Goal: Task Accomplishment & Management: Use online tool/utility

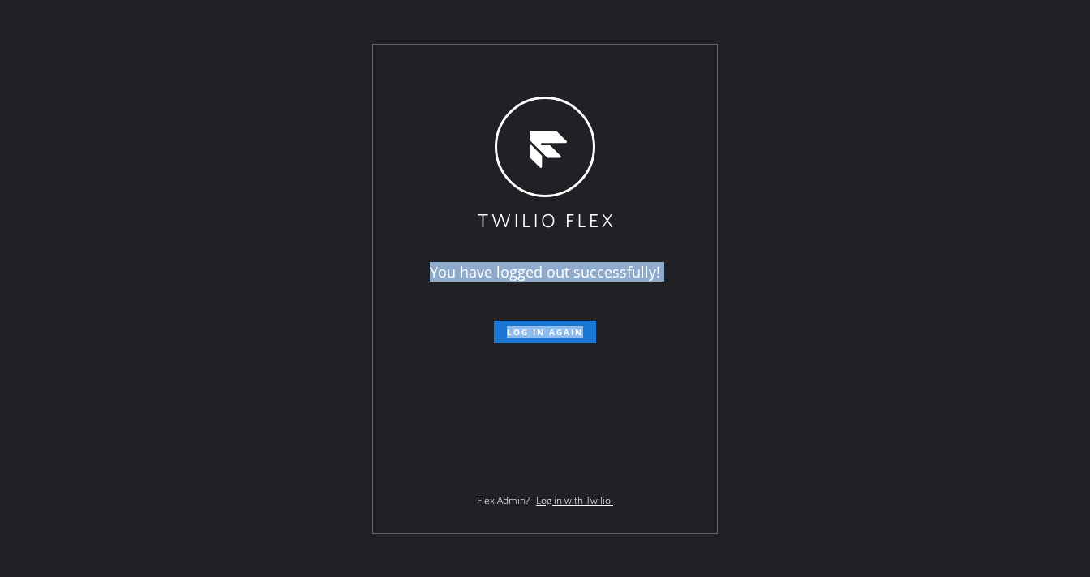
click at [557, 60] on div "You have logged out successfully! Log in again Flex Admin? Log in with Twilio." at bounding box center [545, 289] width 344 height 488
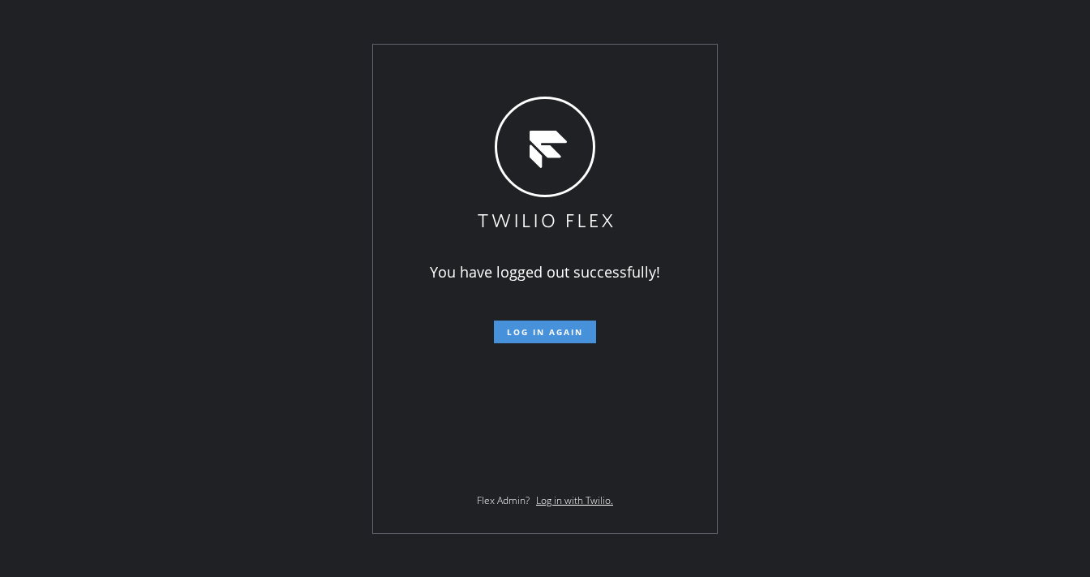
click at [533, 333] on span "Log in again" at bounding box center [545, 331] width 76 height 11
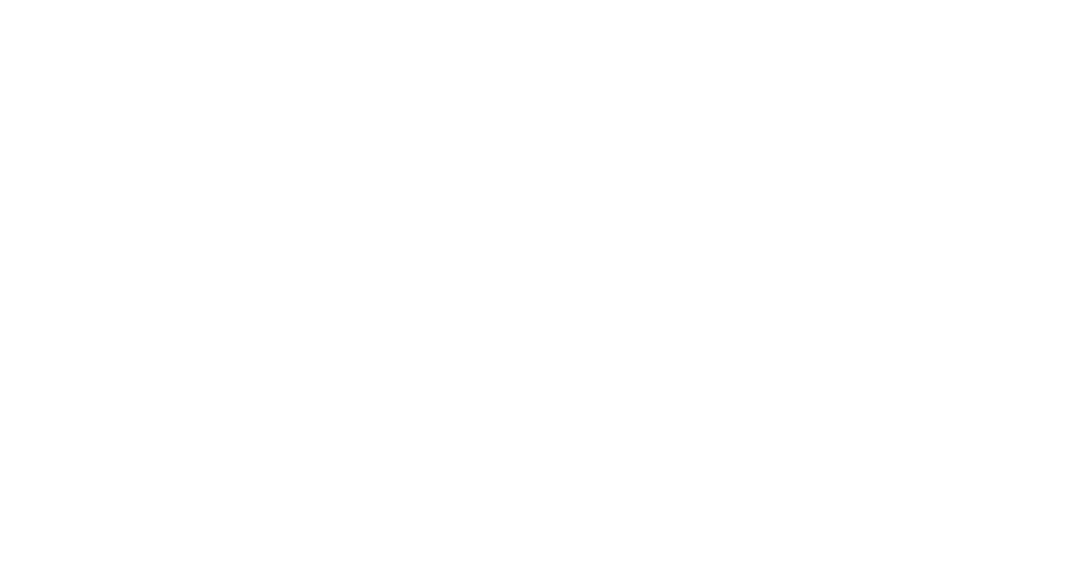
click at [299, 47] on div at bounding box center [545, 288] width 1090 height 577
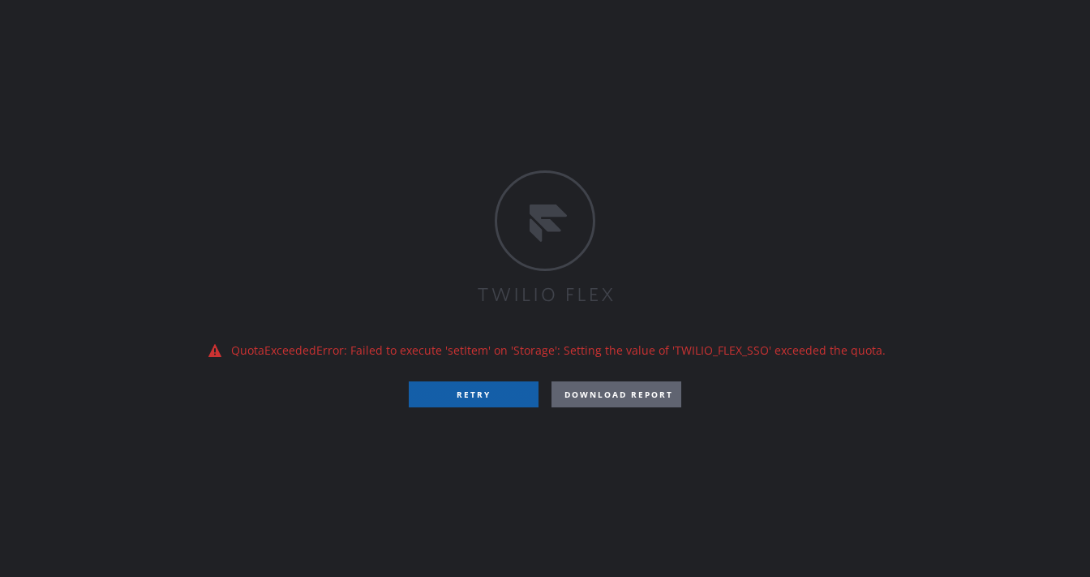
click at [485, 402] on button "RETRY" at bounding box center [474, 394] width 130 height 26
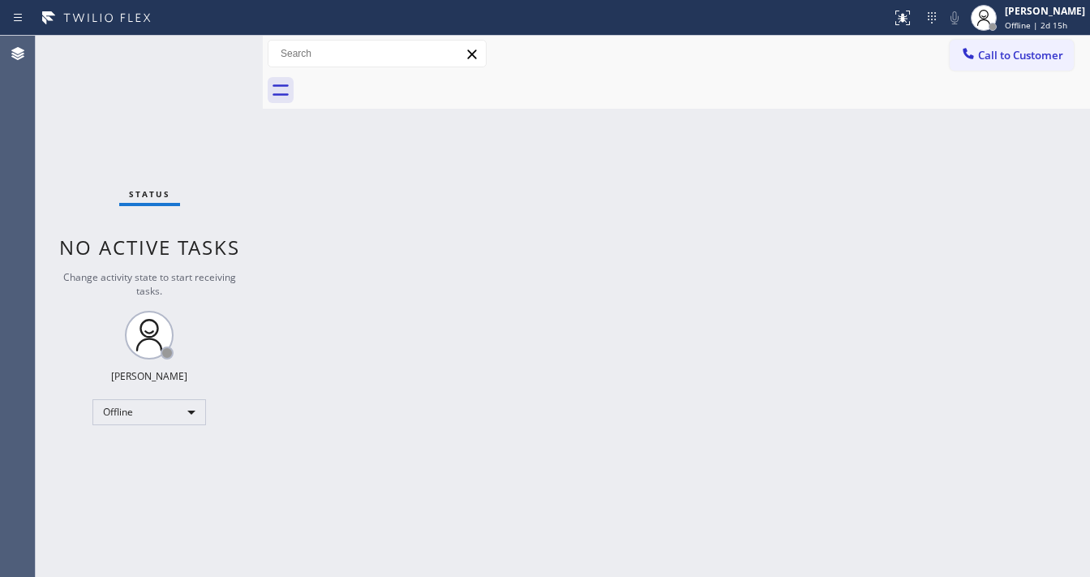
click at [249, 51] on div "Status No active tasks Change activity state to start receiving tasks. [PERSON_…" at bounding box center [149, 306] width 227 height 541
click at [1026, 19] on span "Offline | 2d 15h" at bounding box center [1036, 24] width 62 height 11
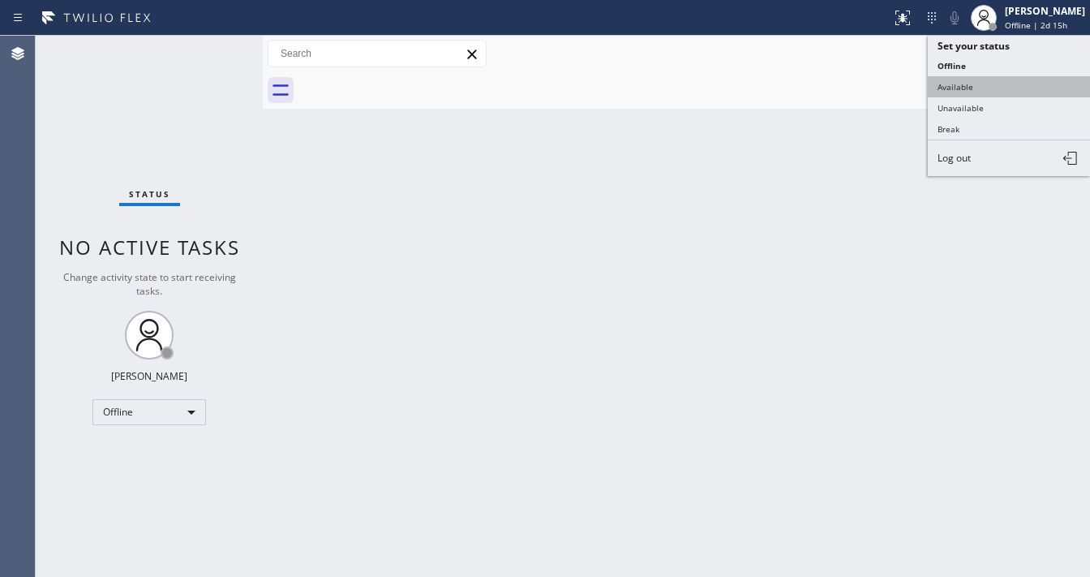
click at [986, 88] on button "Available" at bounding box center [1009, 86] width 162 height 21
click at [746, 201] on div "Back to Dashboard Change Sender ID Customers Technicians Select a contact Outbo…" at bounding box center [676, 306] width 827 height 541
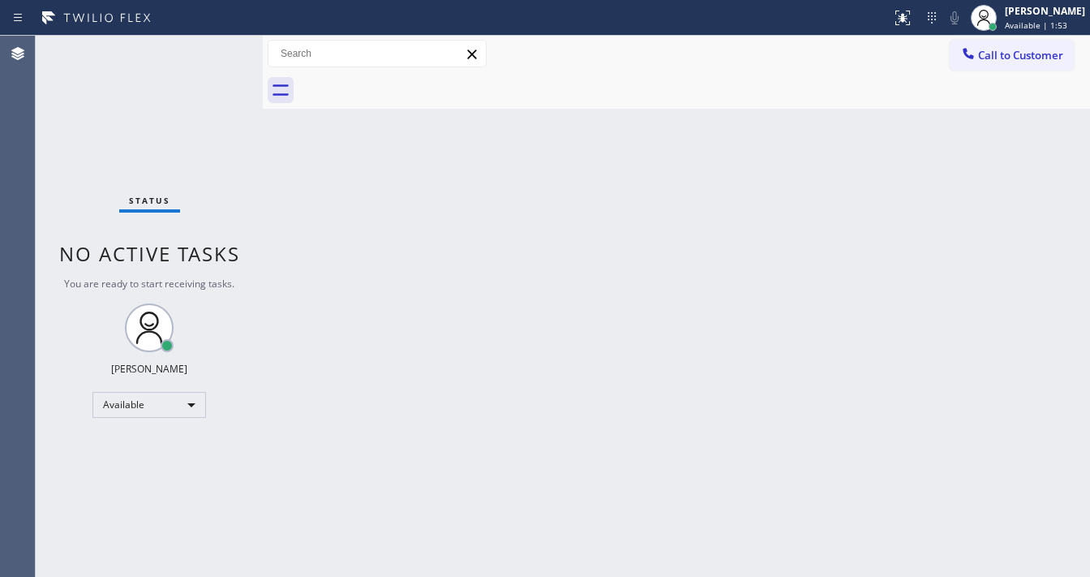
click at [227, 44] on div "Status No active tasks You are ready to start receiving tasks. [PERSON_NAME]" at bounding box center [149, 306] width 227 height 541
click at [222, 75] on div "Status No active tasks You are ready to start receiving tasks. [PERSON_NAME]" at bounding box center [149, 306] width 227 height 541
click at [217, 47] on div "Status No active tasks You are ready to start receiving tasks. [PERSON_NAME]" at bounding box center [149, 306] width 227 height 541
click at [429, 576] on html "Status report No issues detected If you experience an issue, please download th…" at bounding box center [545, 288] width 1090 height 577
click at [226, 55] on div "Status No active tasks You are ready to start receiving tasks. [PERSON_NAME]" at bounding box center [149, 306] width 227 height 541
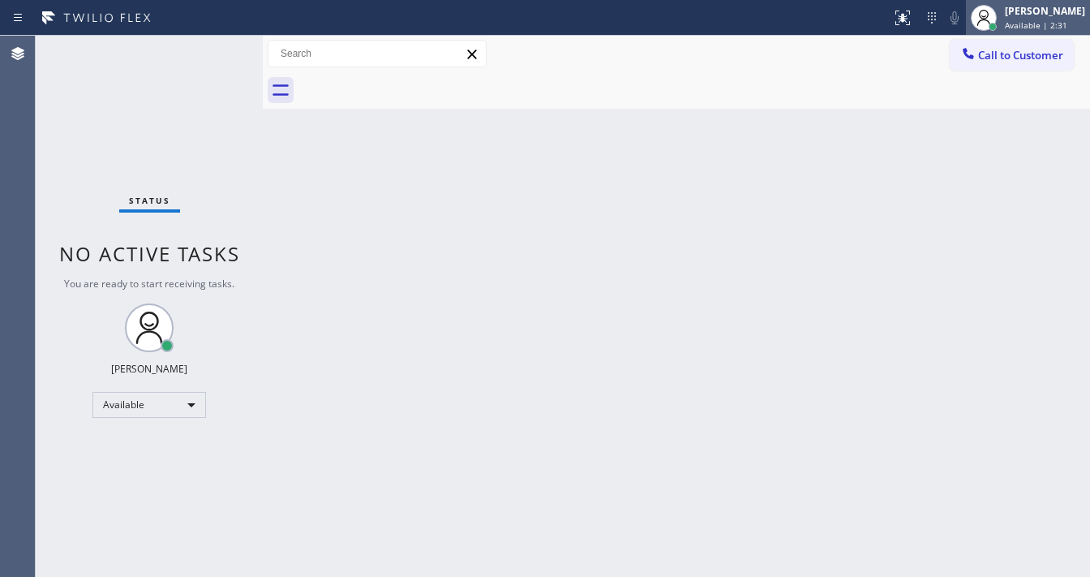
click at [1021, 15] on div "[PERSON_NAME]" at bounding box center [1045, 11] width 80 height 14
click at [517, 158] on div "Back to Dashboard Change Sender ID Customers Technicians Select a contact Outbo…" at bounding box center [676, 306] width 827 height 541
click at [215, 49] on div "Status No active tasks You are ready to start receiving tasks. [PERSON_NAME]" at bounding box center [149, 306] width 227 height 541
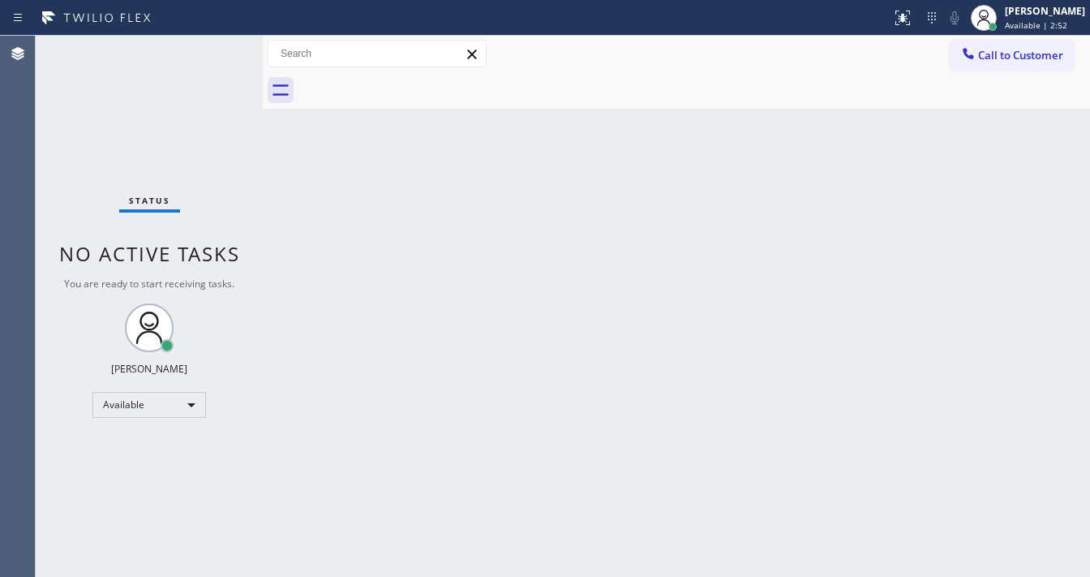
click at [939, 434] on div "Back to Dashboard Change Sender ID Customers Technicians Select a contact Outbo…" at bounding box center [676, 306] width 827 height 541
click at [461, 360] on div "Back to Dashboard Change Sender ID Customers Technicians Select a contact Outbo…" at bounding box center [676, 306] width 827 height 541
click at [223, 43] on div "Status No active tasks You are ready to start receiving tasks. [PERSON_NAME]" at bounding box center [149, 306] width 227 height 541
click at [221, 43] on div "Status No active tasks You are ready to start receiving tasks. [PERSON_NAME]" at bounding box center [149, 306] width 227 height 541
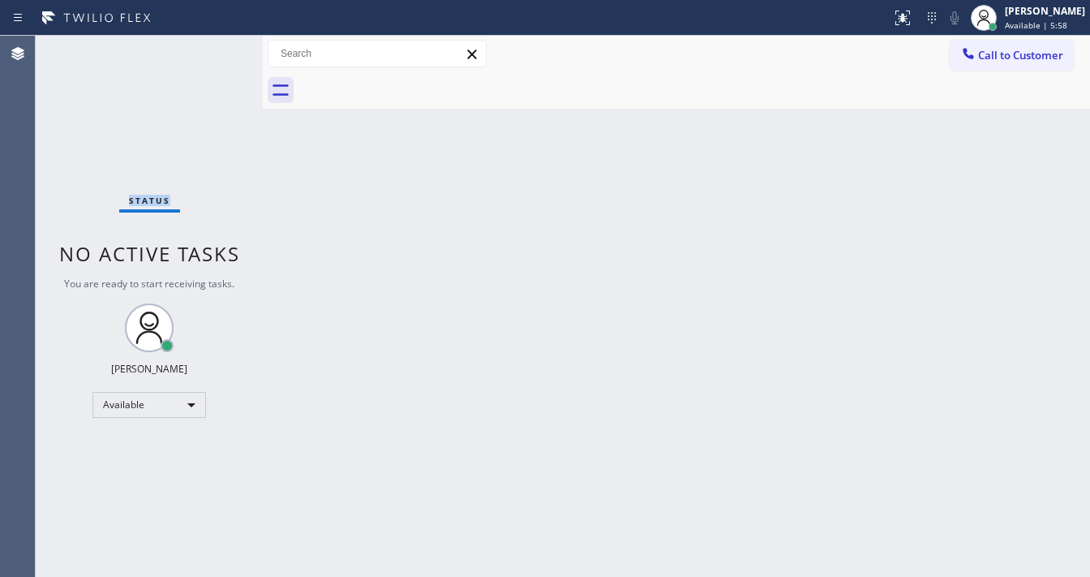
click at [212, 45] on div "Status No active tasks You are ready to start receiving tasks. [PERSON_NAME]" at bounding box center [149, 306] width 227 height 541
click at [213, 45] on div "Status No active tasks You are ready to start receiving tasks. [PERSON_NAME]" at bounding box center [149, 306] width 227 height 541
click at [204, 49] on div "Status No active tasks You are ready to start receiving tasks. [PERSON_NAME]" at bounding box center [149, 306] width 227 height 541
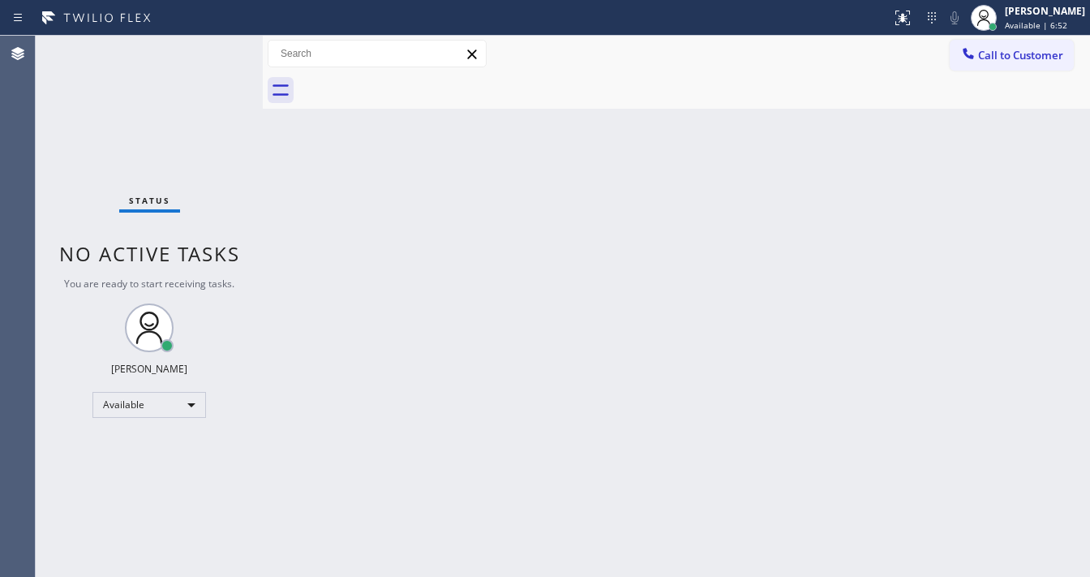
click at [217, 47] on div "Status No active tasks You are ready to start receiving tasks. [PERSON_NAME]" at bounding box center [149, 306] width 227 height 541
click at [216, 48] on div "Status No active tasks You are ready to start receiving tasks. [PERSON_NAME]" at bounding box center [149, 306] width 227 height 541
click at [216, 49] on div "Status No active tasks You are ready to start receiving tasks. [PERSON_NAME]" at bounding box center [149, 306] width 227 height 541
click at [215, 49] on div "Status No active tasks You are ready to start receiving tasks. [PERSON_NAME]" at bounding box center [149, 306] width 227 height 541
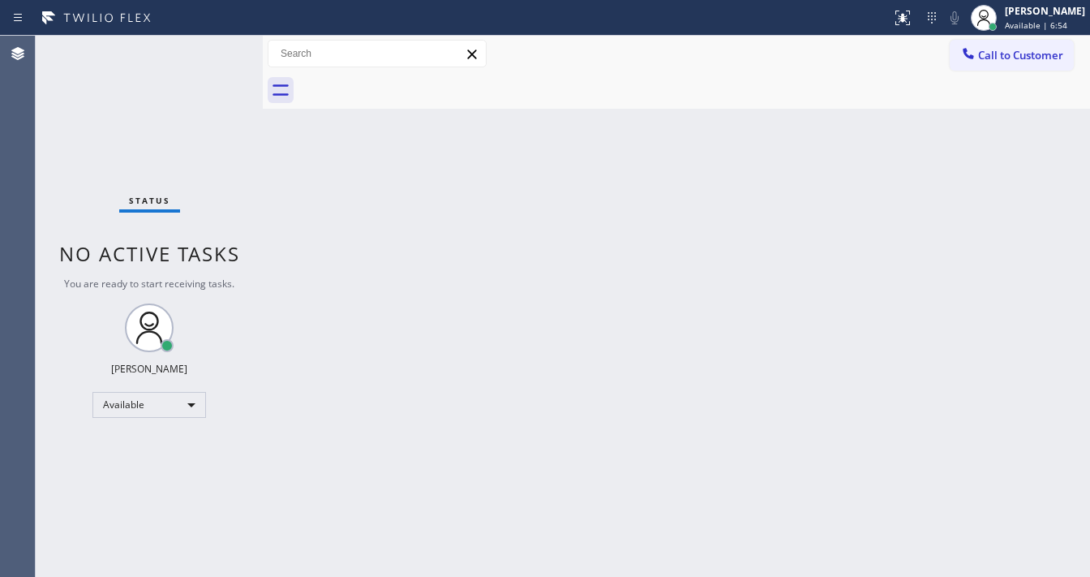
click at [215, 49] on div "Status No active tasks You are ready to start receiving tasks. [PERSON_NAME]" at bounding box center [149, 306] width 227 height 541
click at [211, 49] on div "Status No active tasks You are ready to start receiving tasks. [PERSON_NAME]" at bounding box center [149, 306] width 227 height 541
click at [213, 49] on div "Status No active tasks You are ready to start receiving tasks. [PERSON_NAME]" at bounding box center [149, 306] width 227 height 541
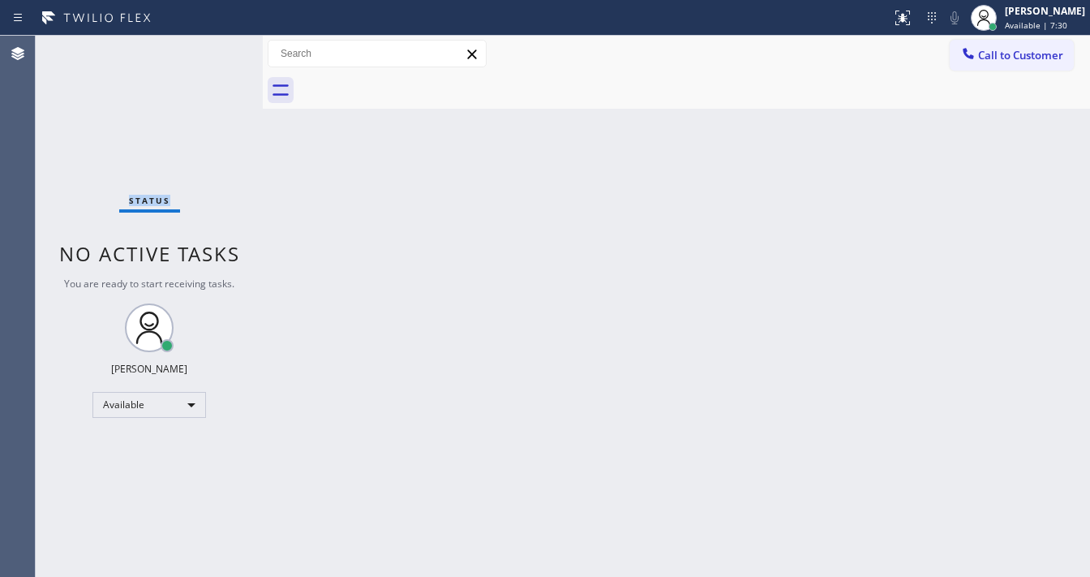
click at [213, 49] on div "Status No active tasks You are ready to start receiving tasks. [PERSON_NAME]" at bounding box center [149, 306] width 227 height 541
click at [224, 51] on div "Status No active tasks You are ready to start receiving tasks. [PERSON_NAME]" at bounding box center [149, 306] width 227 height 541
click at [218, 45] on div "Status No active tasks You are ready to start receiving tasks. [PERSON_NAME]" at bounding box center [149, 306] width 227 height 541
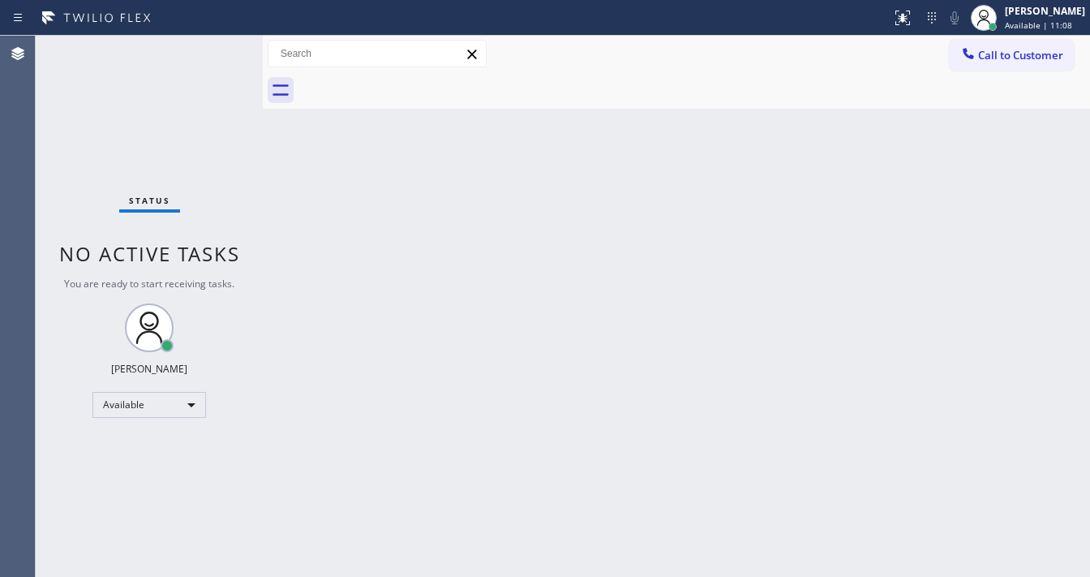
click at [215, 45] on div "Status No active tasks You are ready to start receiving tasks. [PERSON_NAME]" at bounding box center [149, 306] width 227 height 541
click at [214, 45] on div "Status No active tasks You are ready to start receiving tasks. [PERSON_NAME]" at bounding box center [149, 306] width 227 height 541
drag, startPoint x: 261, startPoint y: 54, endPoint x: 38, endPoint y: 55, distance: 223.1
click at [38, 55] on div "Status No active tasks You are ready to start receiving tasks. [PERSON_NAME] Av…" at bounding box center [563, 306] width 1055 height 541
click at [208, 45] on div "Status No active tasks You are ready to start receiving tasks. [PERSON_NAME]" at bounding box center [148, 306] width 224 height 541
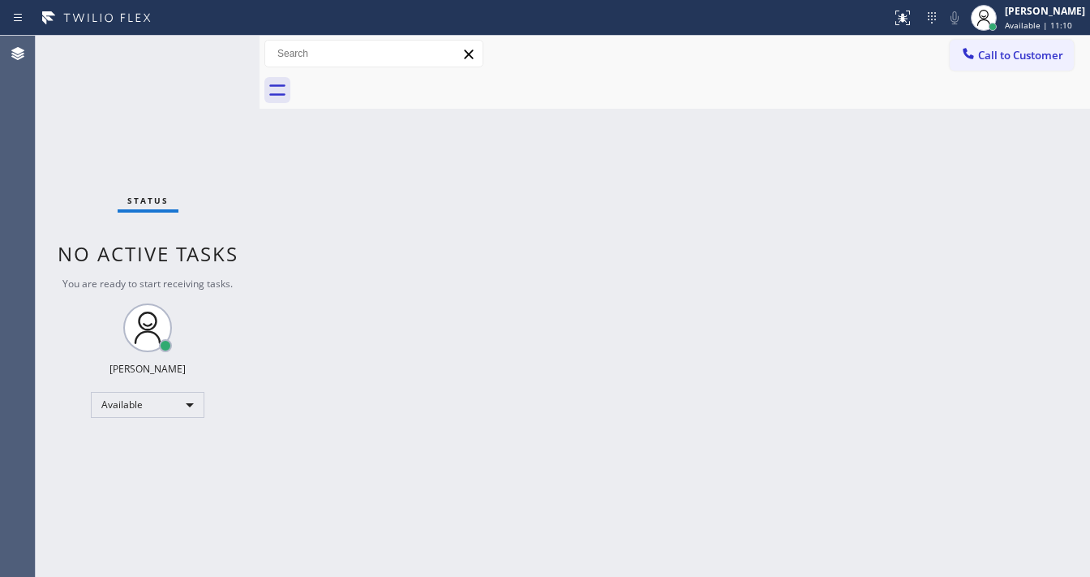
click at [211, 45] on div "Status No active tasks You are ready to start receiving tasks. [PERSON_NAME]" at bounding box center [148, 306] width 224 height 541
drag, startPoint x: 211, startPoint y: 45, endPoint x: 500, endPoint y: 531, distance: 564.6
click at [211, 47] on div "Status No active tasks You are ready to start receiving tasks. [PERSON_NAME]" at bounding box center [148, 306] width 224 height 541
click at [222, 43] on div "Status No active tasks You are ready to start receiving tasks. [PERSON_NAME]" at bounding box center [148, 306] width 224 height 541
click at [208, 43] on div "Status No active tasks You are ready to start receiving tasks. [PERSON_NAME]" at bounding box center [148, 306] width 224 height 541
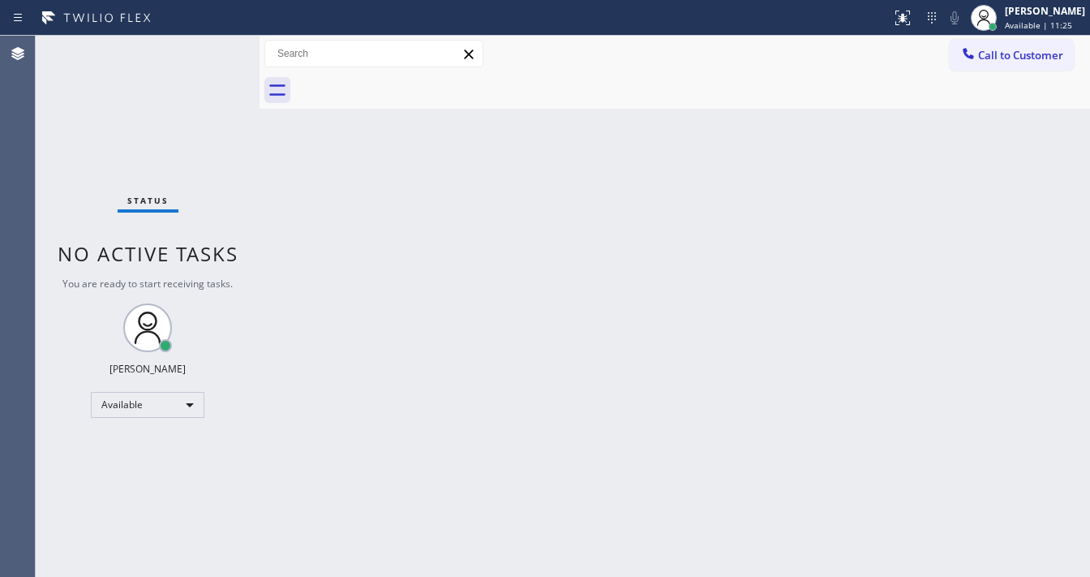
click at [208, 43] on div "Status No active tasks You are ready to start receiving tasks. [PERSON_NAME]" at bounding box center [148, 306] width 224 height 541
click at [496, 328] on div "Back to Dashboard Change Sender ID Customers Technicians Select a contact Outbo…" at bounding box center [675, 306] width 831 height 541
click at [225, 67] on div "Status No active tasks You are ready to start receiving tasks. [PERSON_NAME]" at bounding box center [148, 306] width 224 height 541
click at [814, 178] on div "Back to Dashboard Change Sender ID Customers Technicians Select a contact Outbo…" at bounding box center [675, 306] width 831 height 541
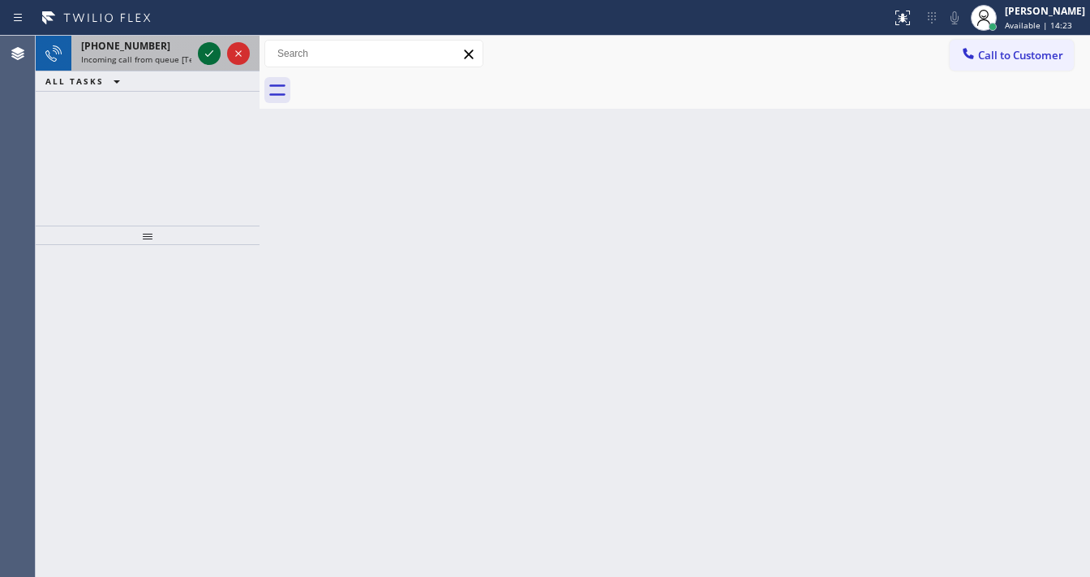
click at [208, 50] on icon at bounding box center [209, 53] width 19 height 19
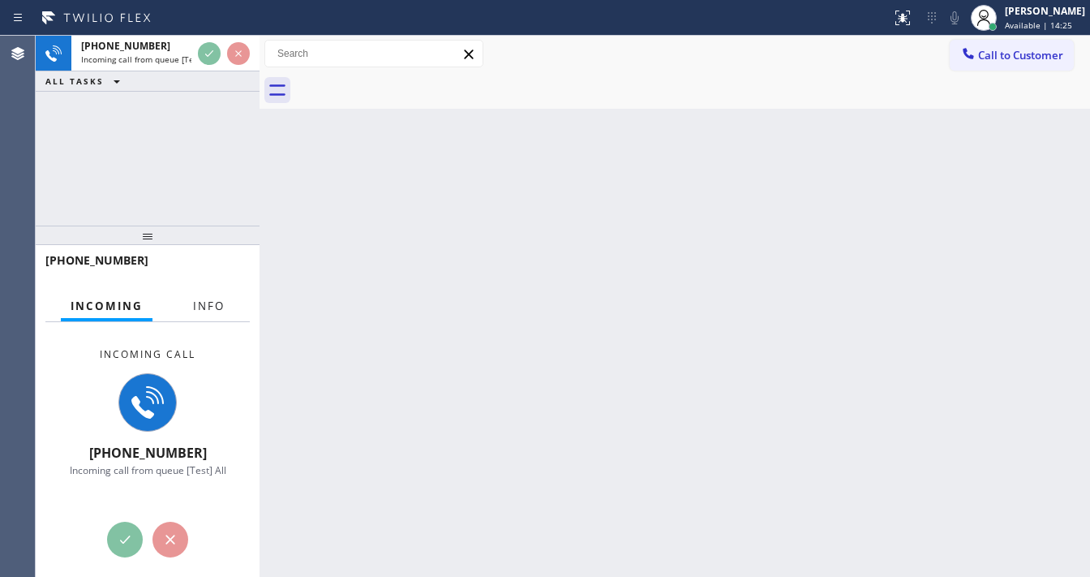
click at [197, 307] on span "Info" at bounding box center [209, 306] width 32 height 15
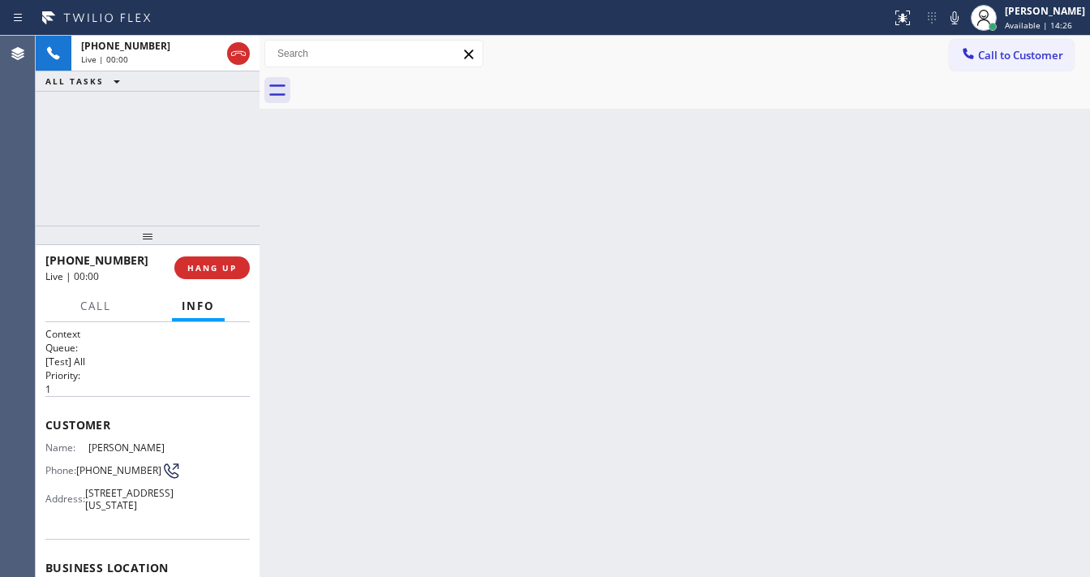
click at [136, 200] on div "[PHONE_NUMBER] Live | 00:00 ALL TASKS ALL TASKS ACTIVE TASKS TASKS IN WRAP UP" at bounding box center [148, 131] width 224 height 190
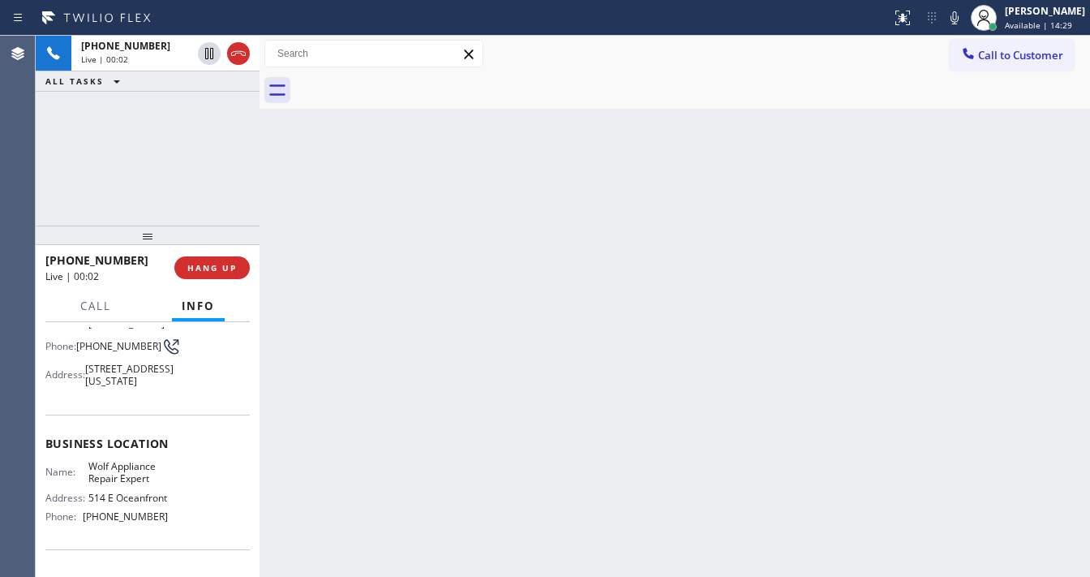
scroll to position [195, 0]
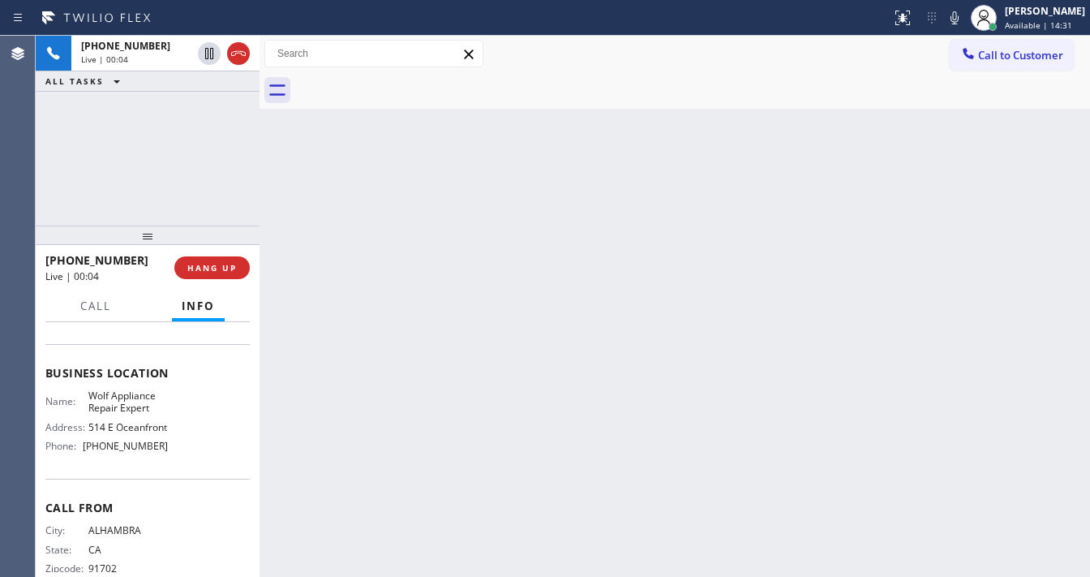
click at [143, 150] on div "[PHONE_NUMBER] Live | 00:04 ALL TASKS ALL TASKS ACTIVE TASKS TASKS IN WRAP UP" at bounding box center [148, 131] width 224 height 190
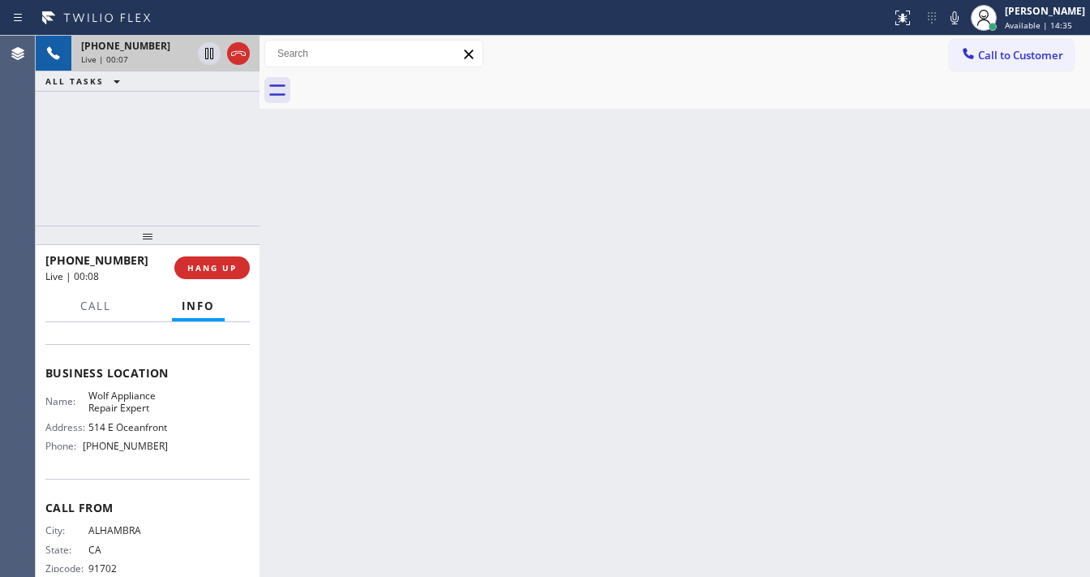
click at [127, 55] on div "Live | 00:07" at bounding box center [136, 59] width 110 height 11
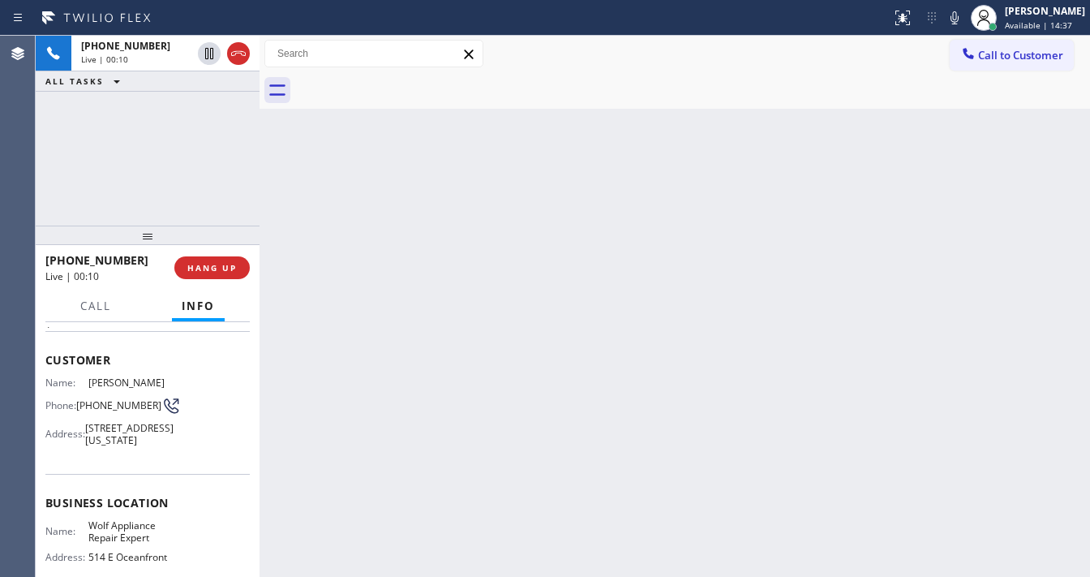
scroll to position [65, 0]
drag, startPoint x: 110, startPoint y: 407, endPoint x: 75, endPoint y: 396, distance: 36.7
click at [75, 396] on div "Phone: [PHONE_NUMBER]" at bounding box center [106, 405] width 122 height 19
copy div "[PHONE_NUMBER]"
click at [161, 137] on div "[PHONE_NUMBER] Live | 00:12 ALL TASKS ALL TASKS ACTIVE TASKS TASKS IN WRAP UP" at bounding box center [148, 131] width 224 height 190
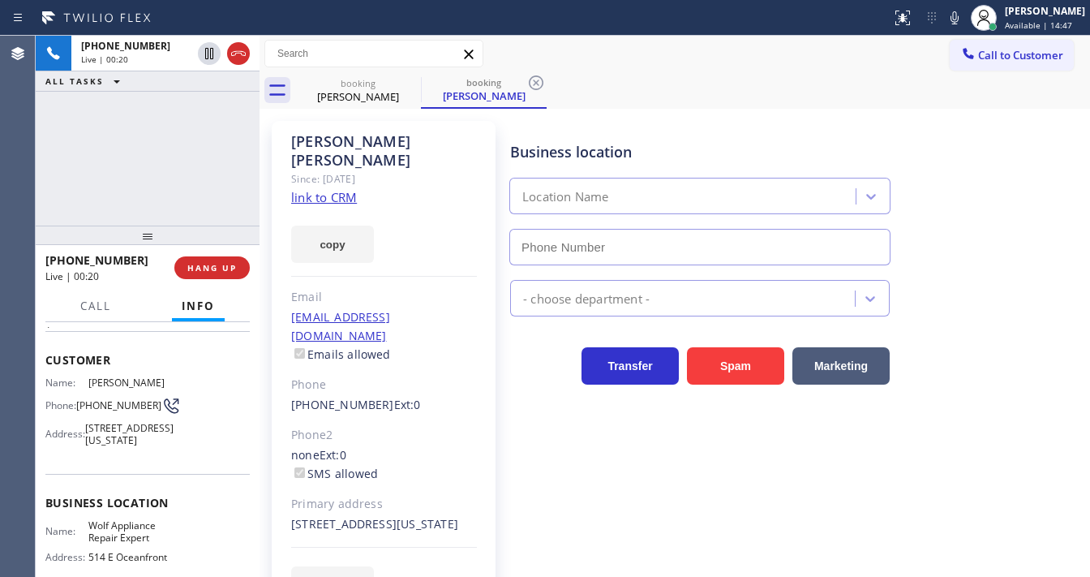
click at [334, 189] on link "link to CRM" at bounding box center [324, 197] width 66 height 16
click at [405, 81] on icon at bounding box center [410, 82] width 19 height 19
type input "[PHONE_NUMBER]"
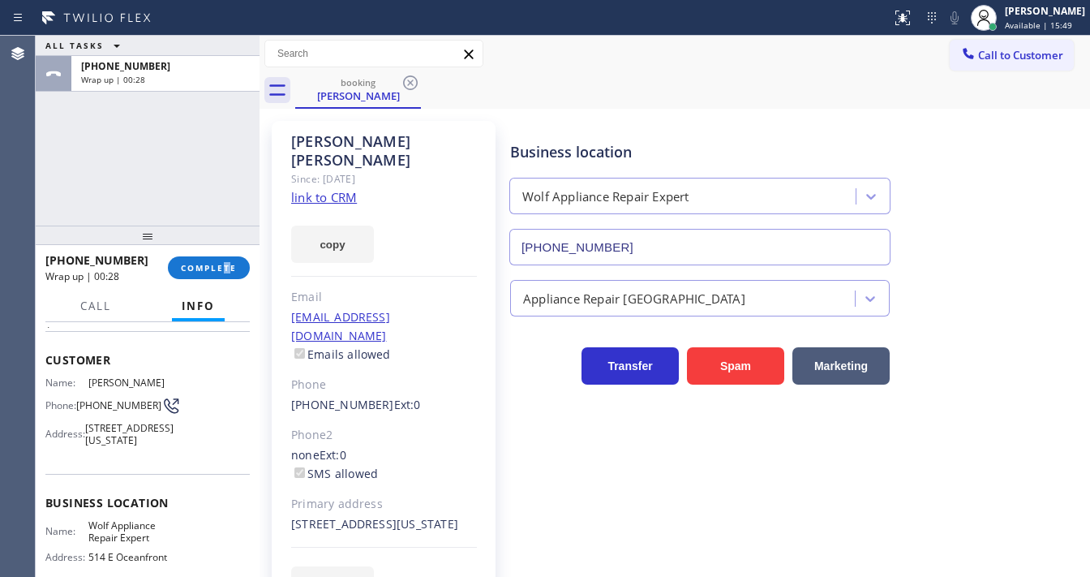
click at [227, 252] on div "[PHONE_NUMBER] Wrap up | 00:28 COMPLETE" at bounding box center [147, 268] width 204 height 42
click at [227, 267] on span "COMPLETE" at bounding box center [209, 267] width 56 height 11
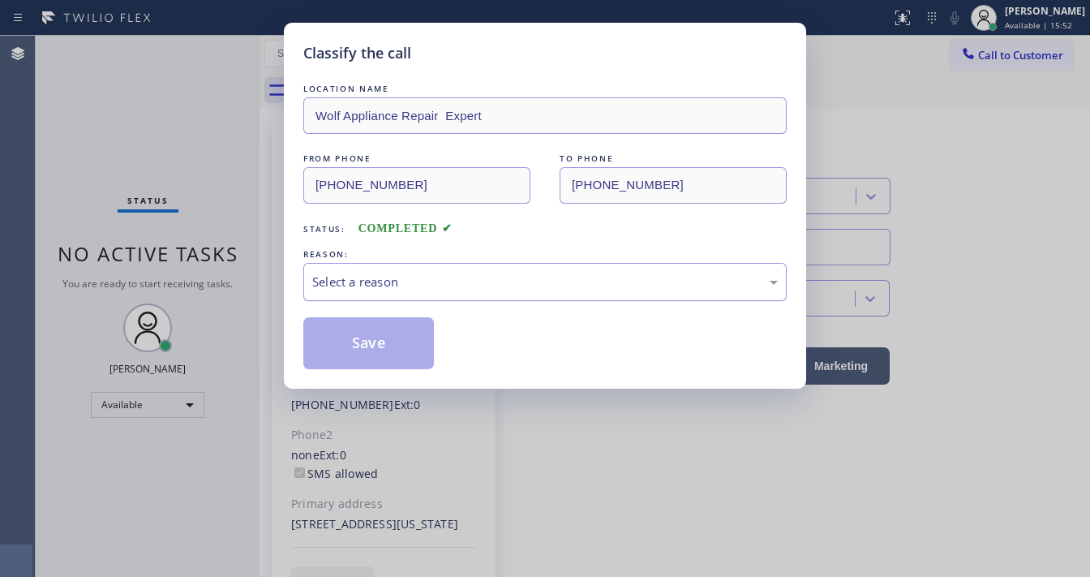
click at [385, 283] on div "Select a reason" at bounding box center [545, 282] width 466 height 19
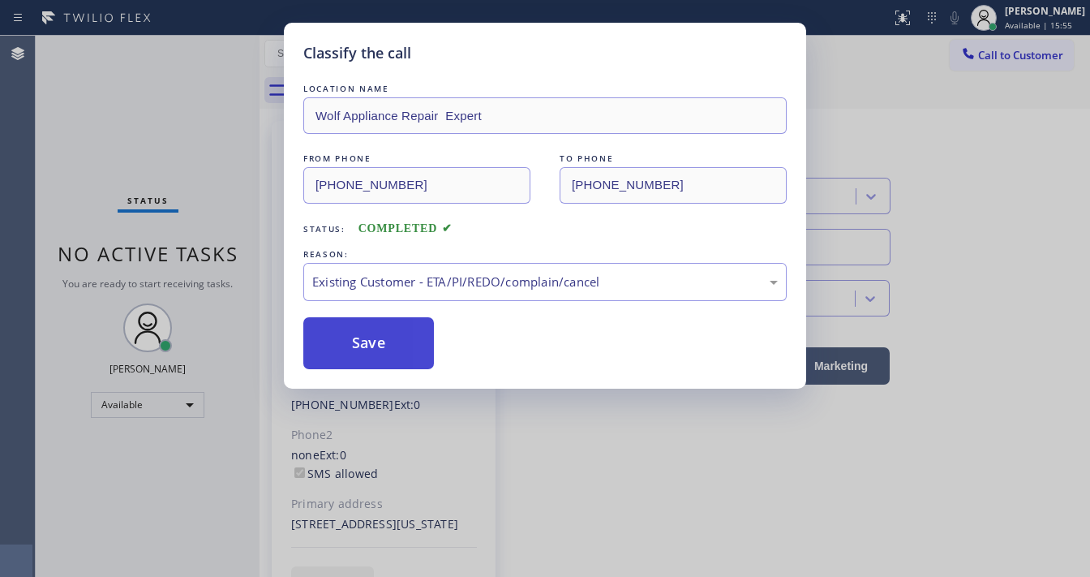
click at [380, 331] on button "Save" at bounding box center [368, 343] width 131 height 52
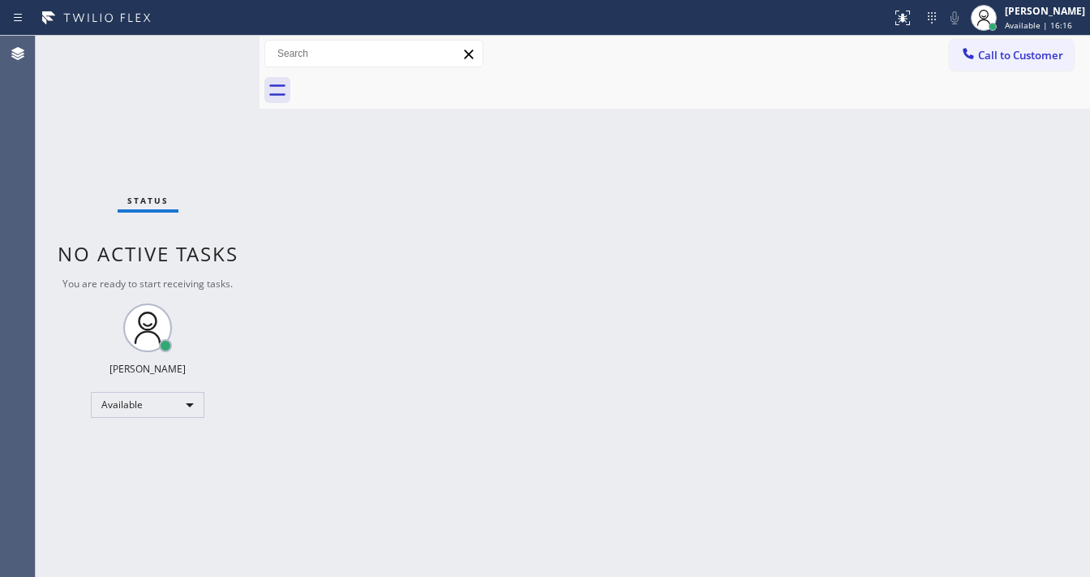
click at [221, 54] on div "Status No active tasks You are ready to start receiving tasks. [PERSON_NAME]" at bounding box center [148, 306] width 224 height 541
click at [217, 49] on div "Status No active tasks You are ready to start receiving tasks. [PERSON_NAME]" at bounding box center [148, 306] width 224 height 541
click at [217, 48] on div "Status No active tasks You are ready to start receiving tasks. [PERSON_NAME]" at bounding box center [148, 306] width 224 height 541
click at [215, 48] on div "Status No active tasks You are ready to start receiving tasks. [PERSON_NAME]" at bounding box center [148, 306] width 224 height 541
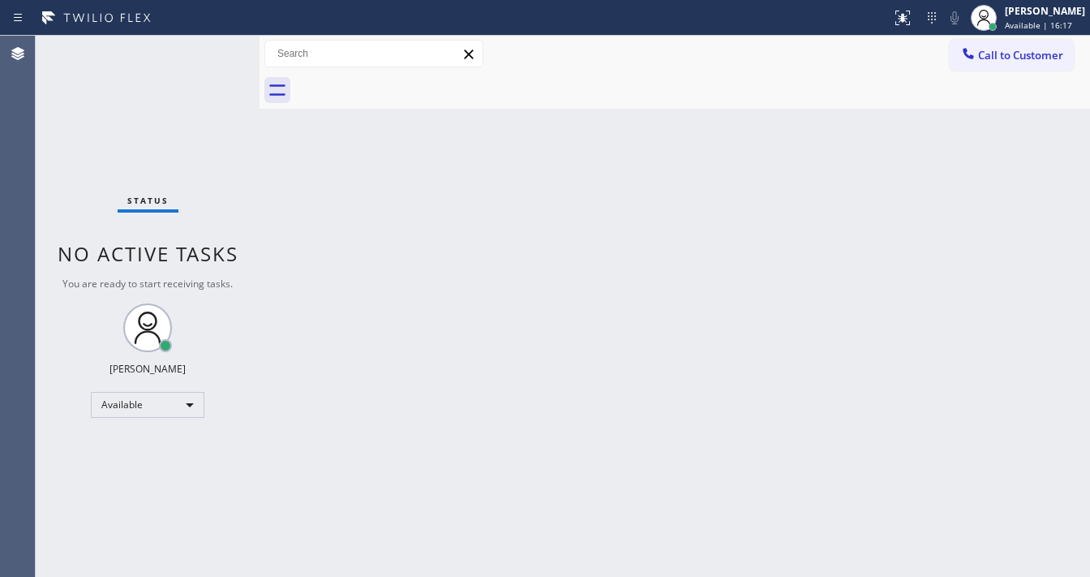
click at [213, 47] on div "Status No active tasks You are ready to start receiving tasks. [PERSON_NAME]" at bounding box center [148, 306] width 224 height 541
click at [213, 46] on div "Status No active tasks You are ready to start receiving tasks. [PERSON_NAME]" at bounding box center [148, 306] width 224 height 541
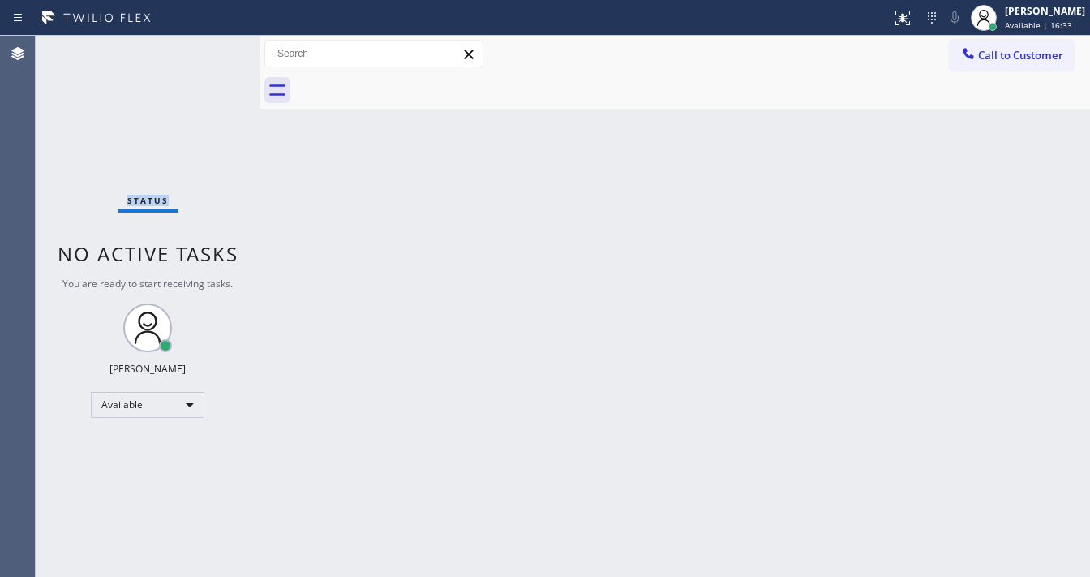
click at [214, 54] on div "Status No active tasks You are ready to start receiving tasks. [PERSON_NAME]" at bounding box center [148, 306] width 224 height 541
click at [213, 54] on div "Status No active tasks You are ready to start receiving tasks. [PERSON_NAME]" at bounding box center [148, 306] width 224 height 541
click at [212, 58] on div "Status No active tasks You are ready to start receiving tasks. [PERSON_NAME]" at bounding box center [148, 306] width 224 height 541
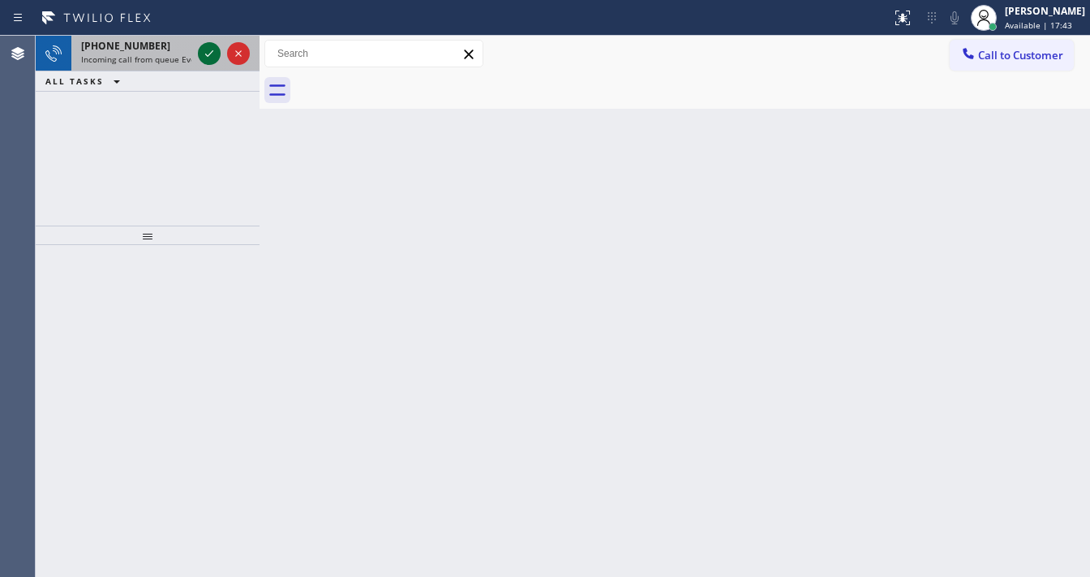
click at [206, 54] on icon at bounding box center [209, 53] width 19 height 19
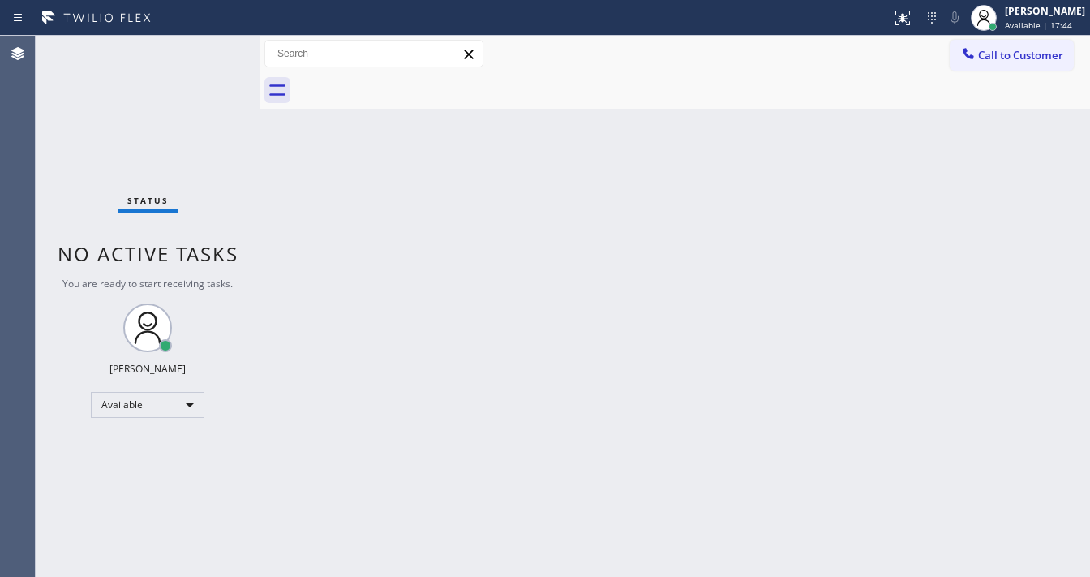
click at [211, 58] on div "Status No active tasks You are ready to start receiving tasks. [PERSON_NAME]" at bounding box center [148, 306] width 224 height 541
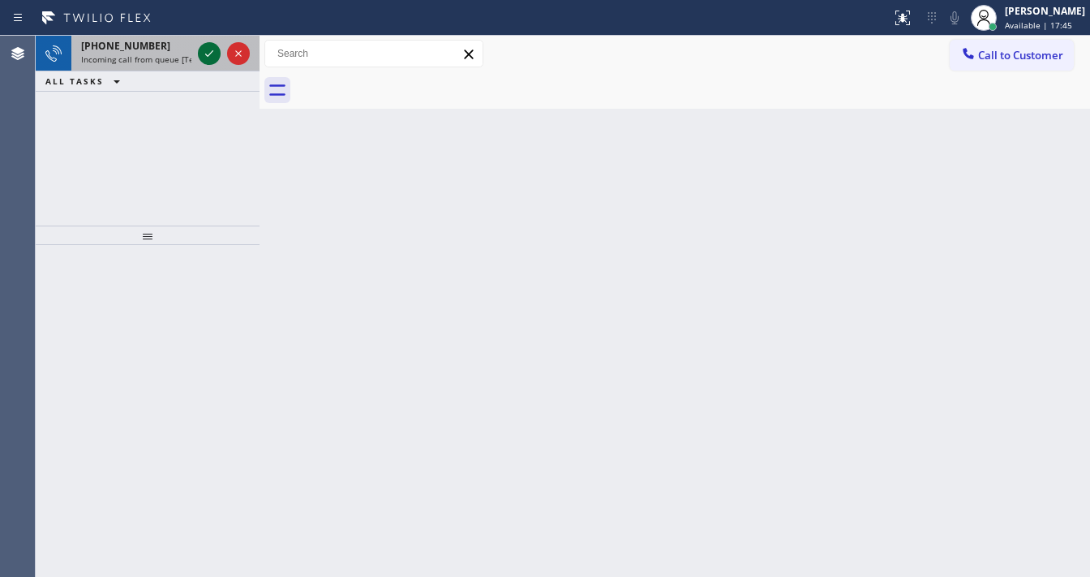
click at [206, 51] on icon at bounding box center [209, 53] width 19 height 19
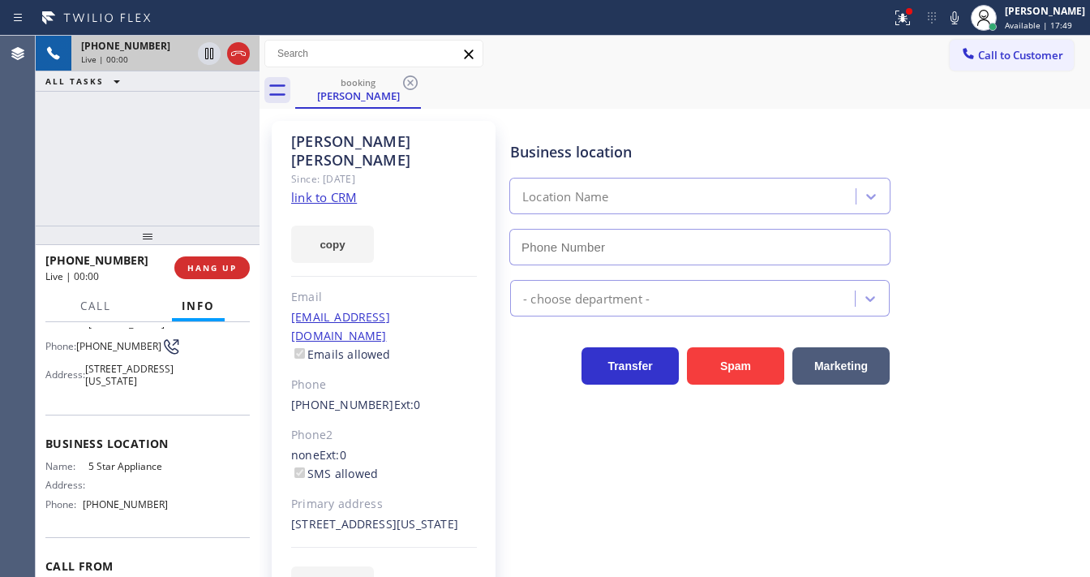
scroll to position [130, 0]
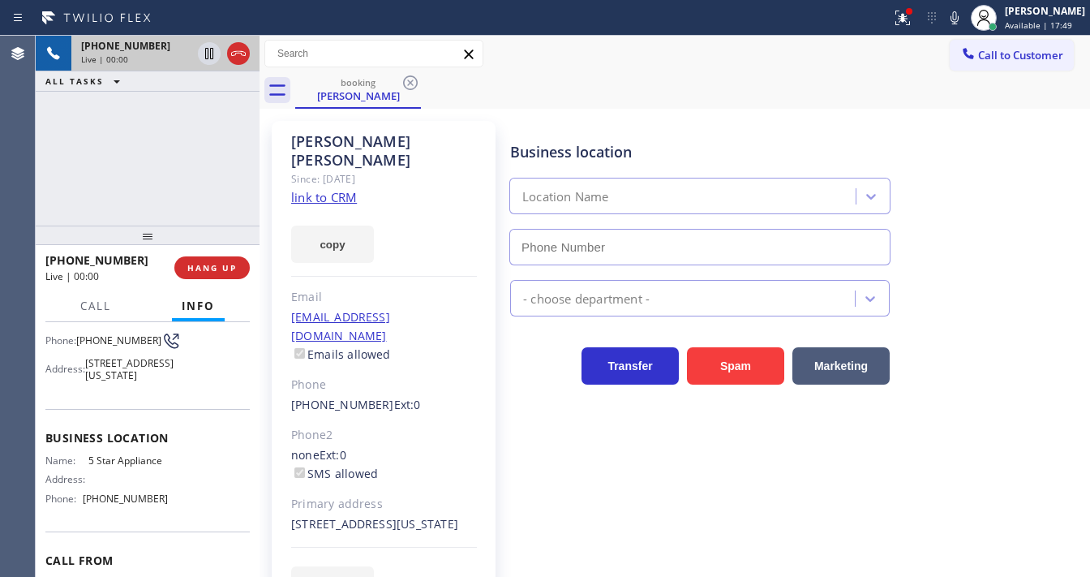
type input "[PHONE_NUMBER]"
click at [347, 189] on link "link to CRM" at bounding box center [324, 197] width 66 height 16
drag, startPoint x: 732, startPoint y: 46, endPoint x: 857, endPoint y: 32, distance: 125.7
click at [749, 43] on div "Call to Customer Outbound call Location Search location Your caller id phone nu…" at bounding box center [675, 54] width 831 height 28
click at [913, 18] on icon at bounding box center [902, 17] width 19 height 19
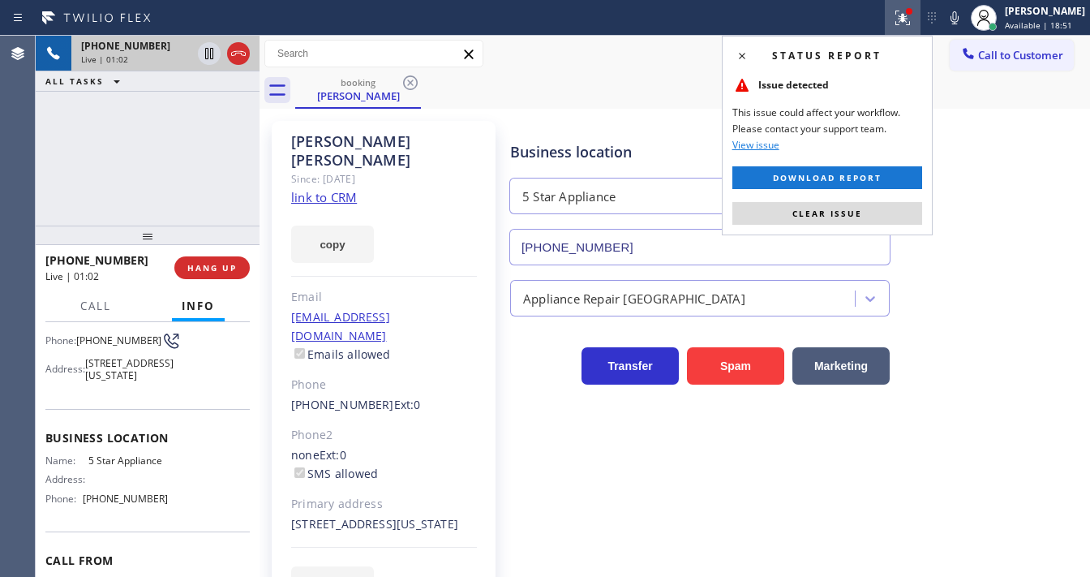
drag, startPoint x: 857, startPoint y: 208, endPoint x: 834, endPoint y: 80, distance: 129.4
click at [859, 187] on div "Status report Issue detected This issue could affect your workflow. Please cont…" at bounding box center [827, 136] width 211 height 200
click at [834, 80] on div "Issue detected" at bounding box center [828, 89] width 190 height 29
click at [850, 215] on span "Clear issue" at bounding box center [828, 213] width 70 height 11
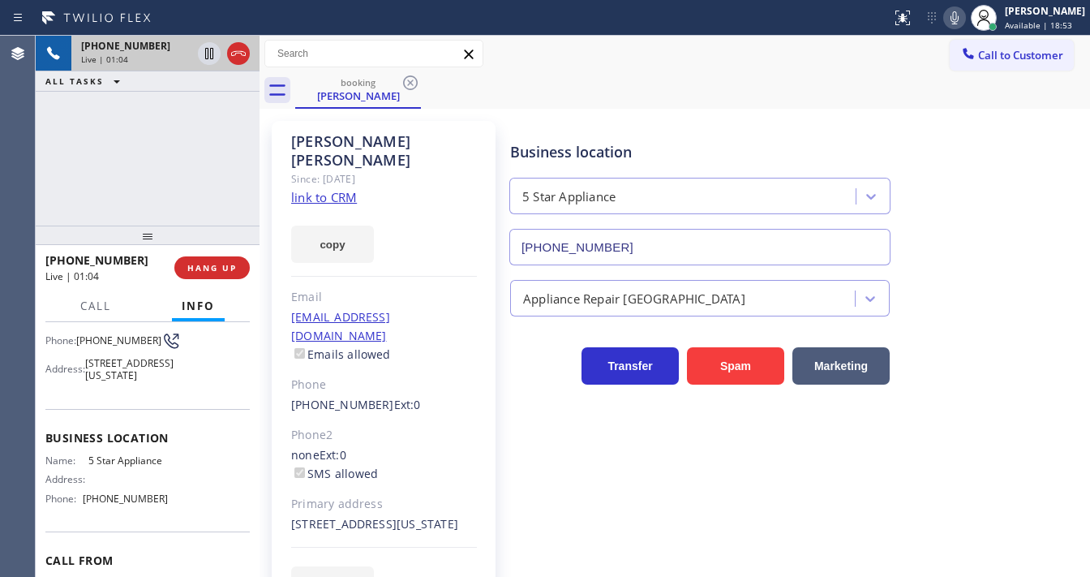
drag, startPoint x: 867, startPoint y: 68, endPoint x: 970, endPoint y: 19, distance: 113.9
click at [867, 68] on div "Call to Customer Outbound call Location Search location Your caller id phone nu…" at bounding box center [675, 54] width 831 height 37
click at [965, 13] on icon at bounding box center [954, 17] width 19 height 19
drag, startPoint x: 198, startPoint y: 149, endPoint x: 200, endPoint y: 104, distance: 45.5
click at [198, 148] on div "[PHONE_NUMBER] Live | 01:05 ALL TASKS ALL TASKS ACTIVE TASKS TASKS IN WRAP UP" at bounding box center [148, 131] width 224 height 190
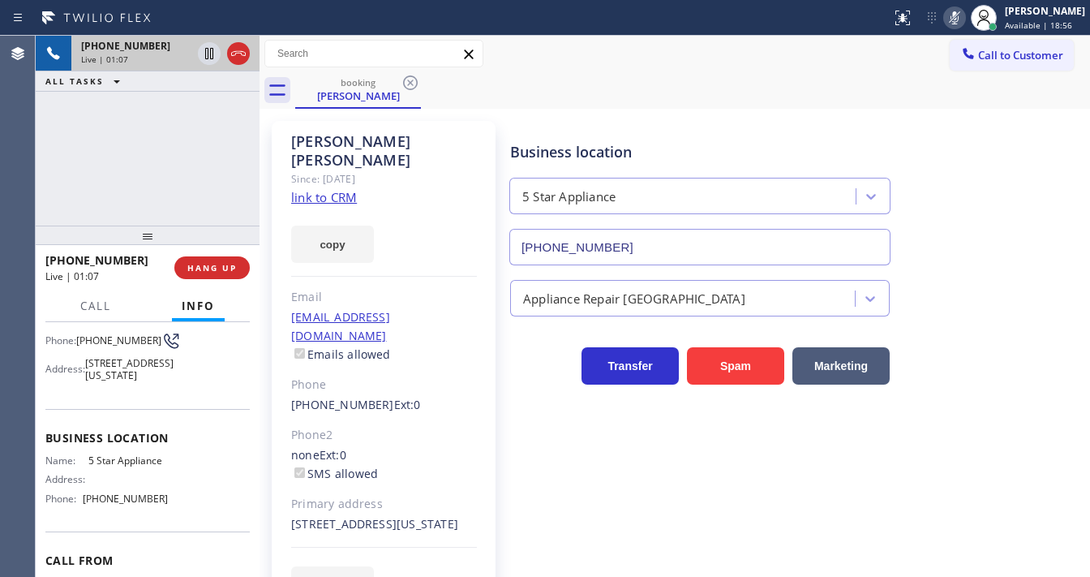
click at [965, 16] on icon at bounding box center [954, 17] width 19 height 19
click at [185, 167] on div "[PHONE_NUMBER] Live | 01:08 ALL TASKS ALL TASKS ACTIVE TASKS TASKS IN WRAP UP" at bounding box center [148, 131] width 224 height 190
click at [41, 174] on div "[PHONE_NUMBER] Live | 01:12 ALL TASKS ALL TASKS ACTIVE TASKS TASKS IN WRAP UP" at bounding box center [148, 131] width 224 height 190
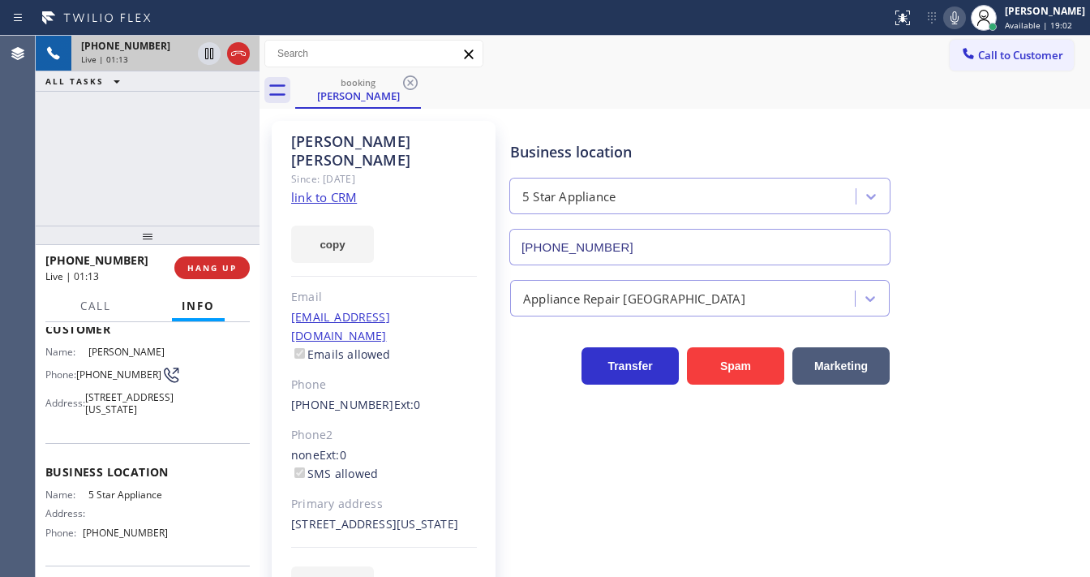
scroll to position [65, 0]
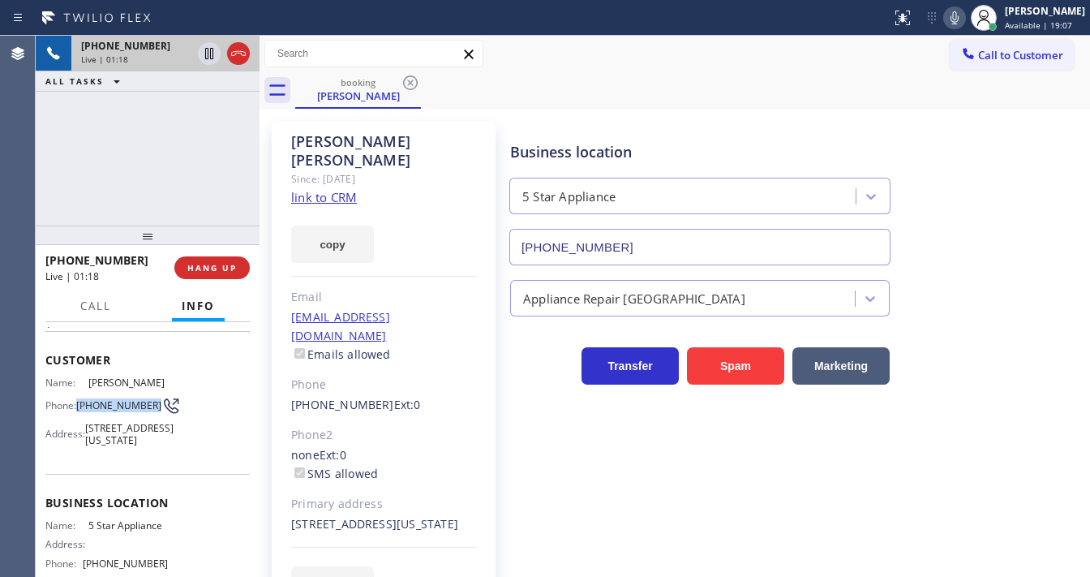
drag, startPoint x: 107, startPoint y: 406, endPoint x: 80, endPoint y: 398, distance: 29.0
click at [80, 399] on span "[PHONE_NUMBER]" at bounding box center [118, 405] width 85 height 12
copy span "[PHONE_NUMBER]"
click at [178, 148] on div "[PHONE_NUMBER] Live | 01:19 ALL TASKS ALL TASKS ACTIVE TASKS TASKS IN WRAP UP" at bounding box center [148, 131] width 224 height 190
click at [202, 208] on div "[PHONE_NUMBER] Live | 01:24 ALL TASKS ALL TASKS ACTIVE TASKS TASKS IN WRAP UP" at bounding box center [148, 131] width 224 height 190
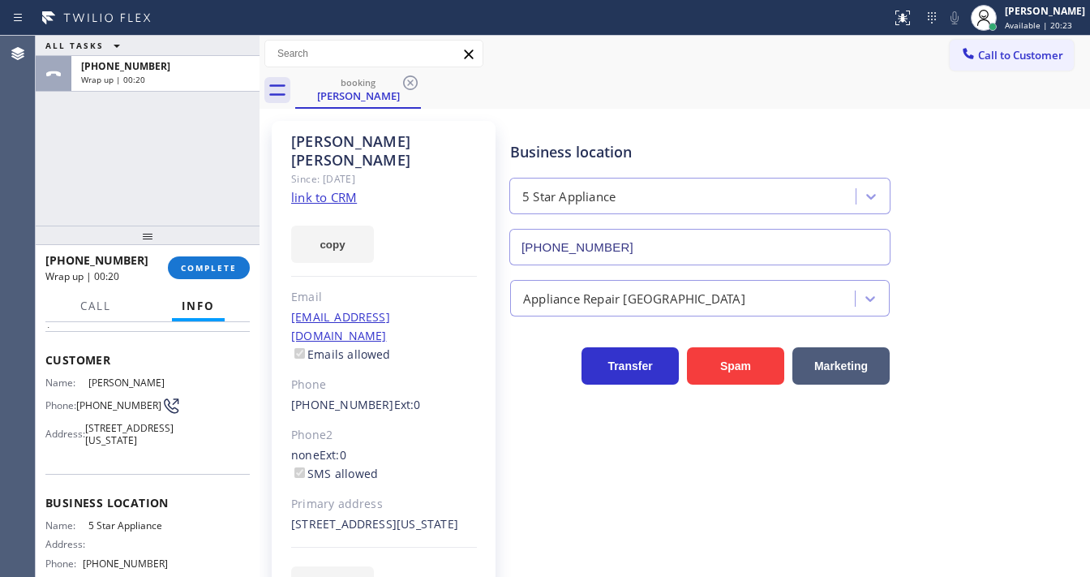
click at [205, 245] on div at bounding box center [148, 235] width 224 height 19
click at [206, 264] on span "COMPLETE" at bounding box center [209, 267] width 56 height 11
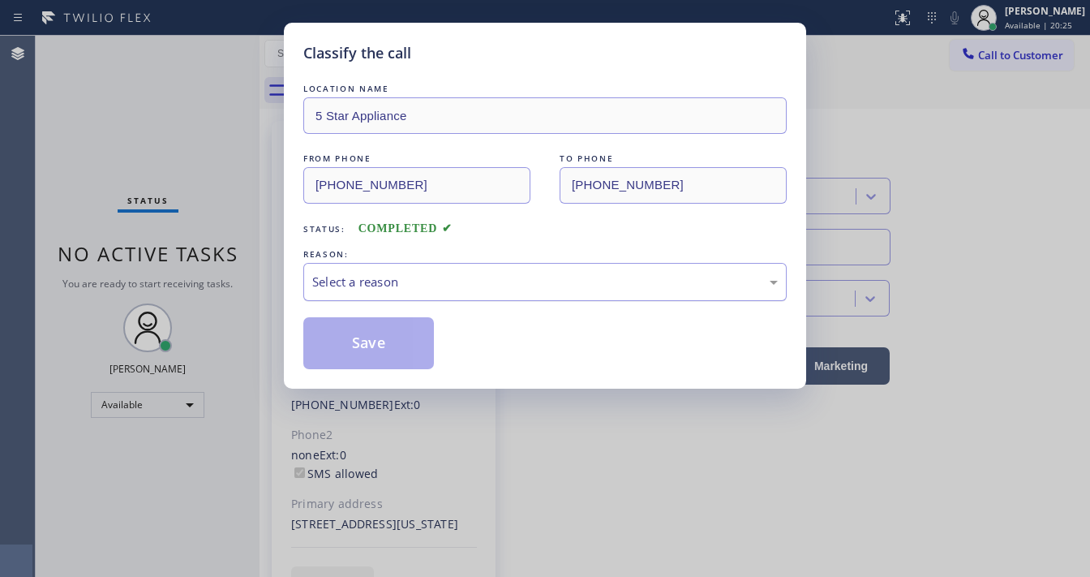
click at [446, 283] on div "Select a reason" at bounding box center [545, 282] width 466 height 19
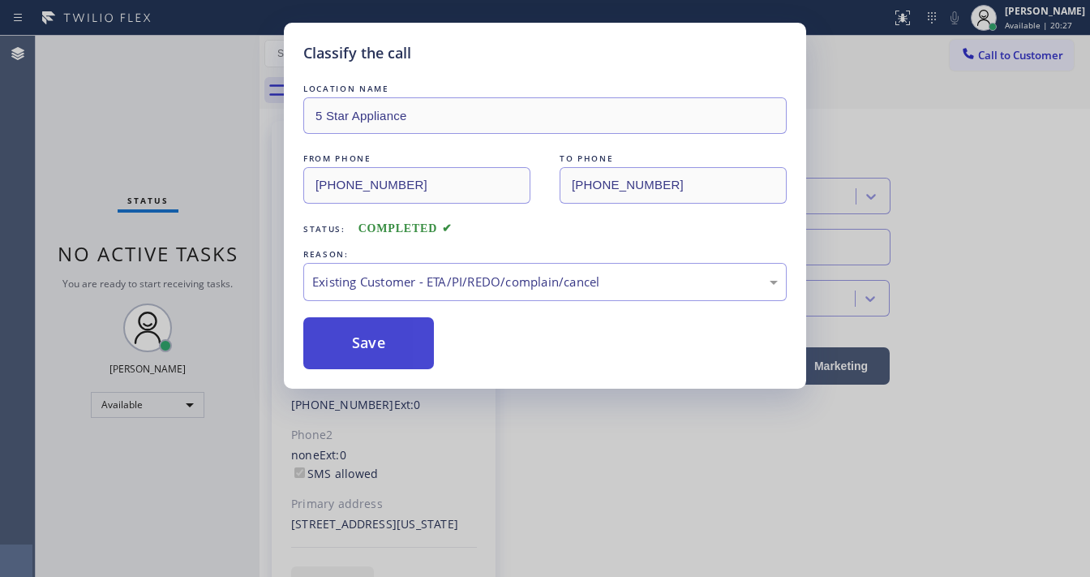
click at [385, 350] on button "Save" at bounding box center [368, 343] width 131 height 52
drag, startPoint x: 385, startPoint y: 350, endPoint x: 398, endPoint y: 403, distance: 54.3
click at [385, 350] on button "Save" at bounding box center [368, 343] width 131 height 52
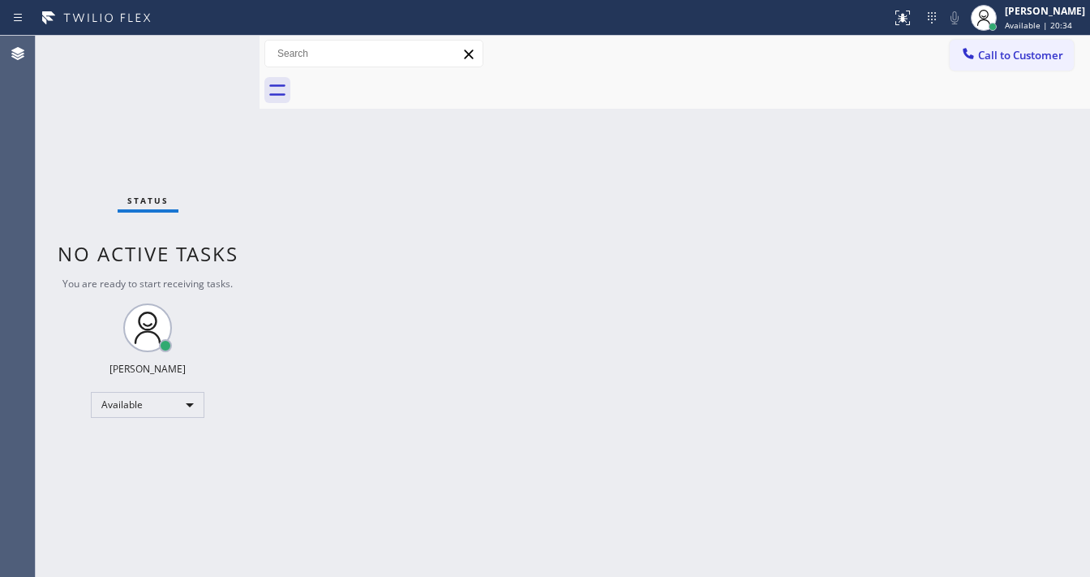
click at [577, 79] on div at bounding box center [692, 90] width 795 height 37
click at [208, 44] on div "Status No active tasks You are ready to start receiving tasks. [PERSON_NAME]" at bounding box center [148, 306] width 224 height 541
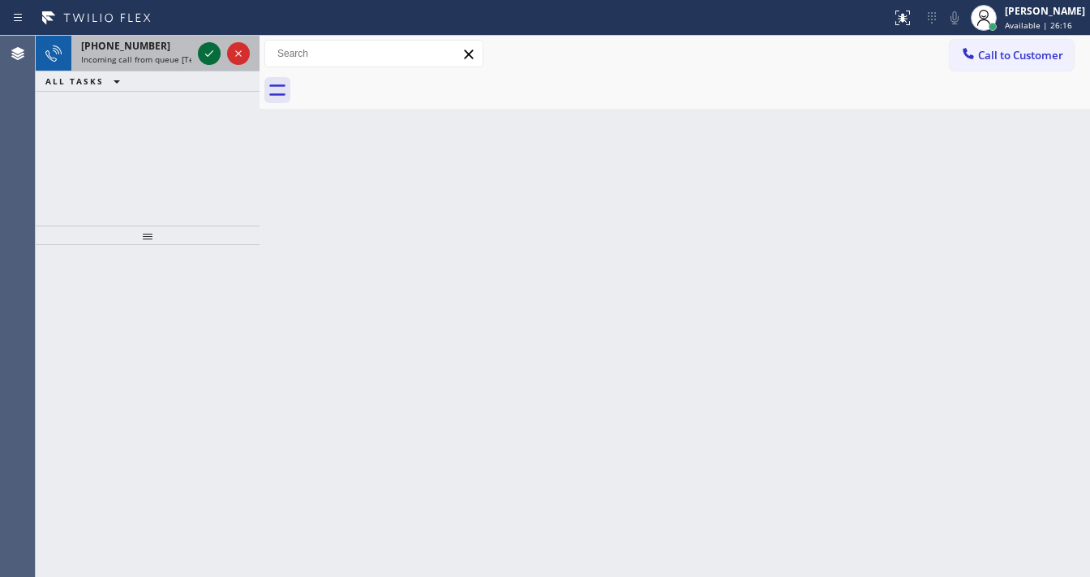
click at [208, 44] on icon at bounding box center [209, 53] width 19 height 19
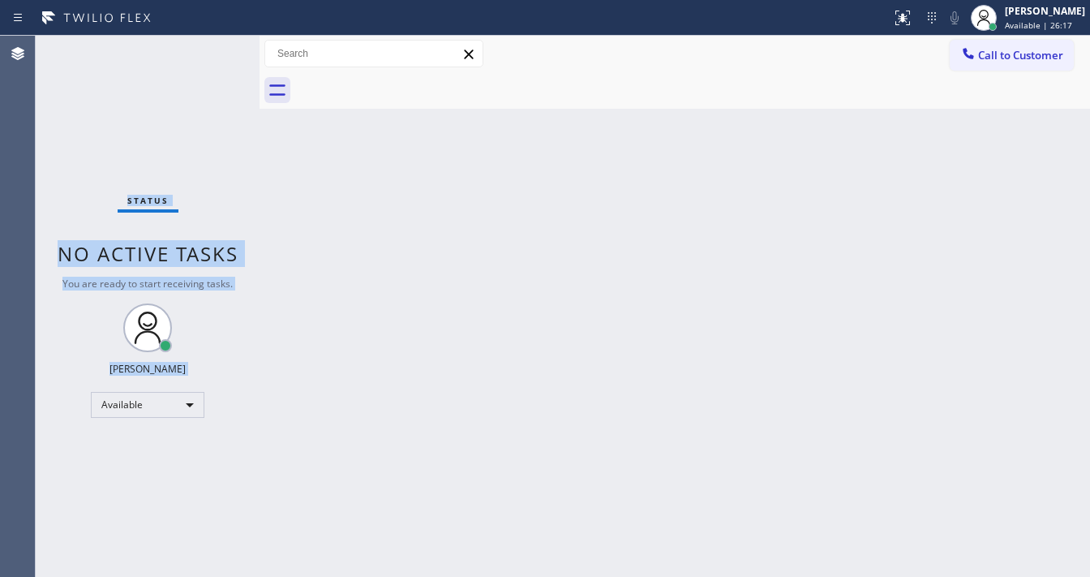
click at [208, 44] on div "Status No active tasks You are ready to start receiving tasks. [PERSON_NAME]" at bounding box center [148, 306] width 224 height 541
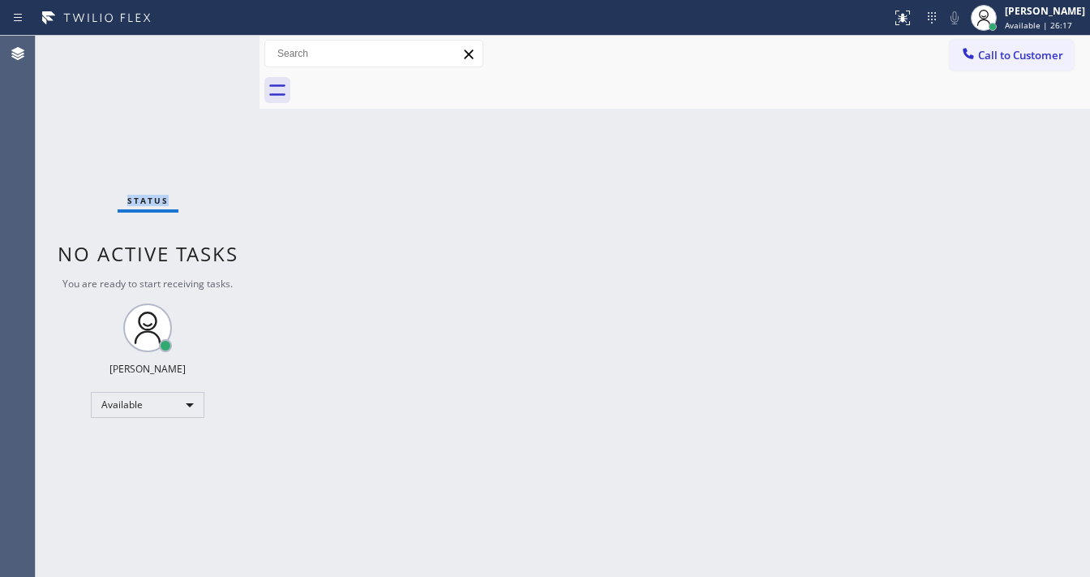
click at [208, 44] on div "Status No active tasks You are ready to start receiving tasks. [PERSON_NAME]" at bounding box center [148, 306] width 224 height 541
click at [912, 9] on icon at bounding box center [902, 17] width 19 height 19
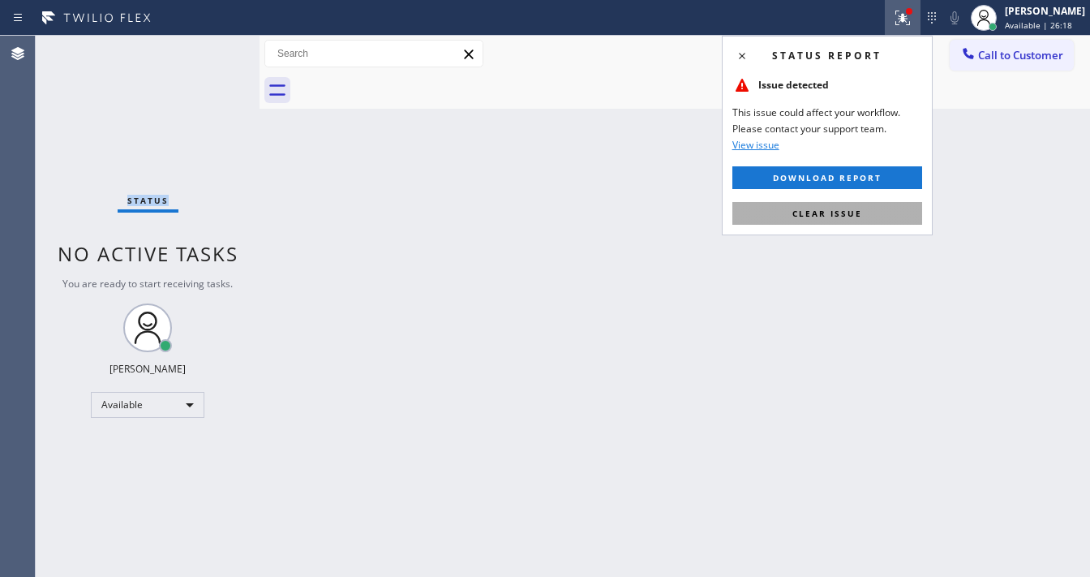
click at [849, 206] on button "Clear issue" at bounding box center [828, 213] width 190 height 23
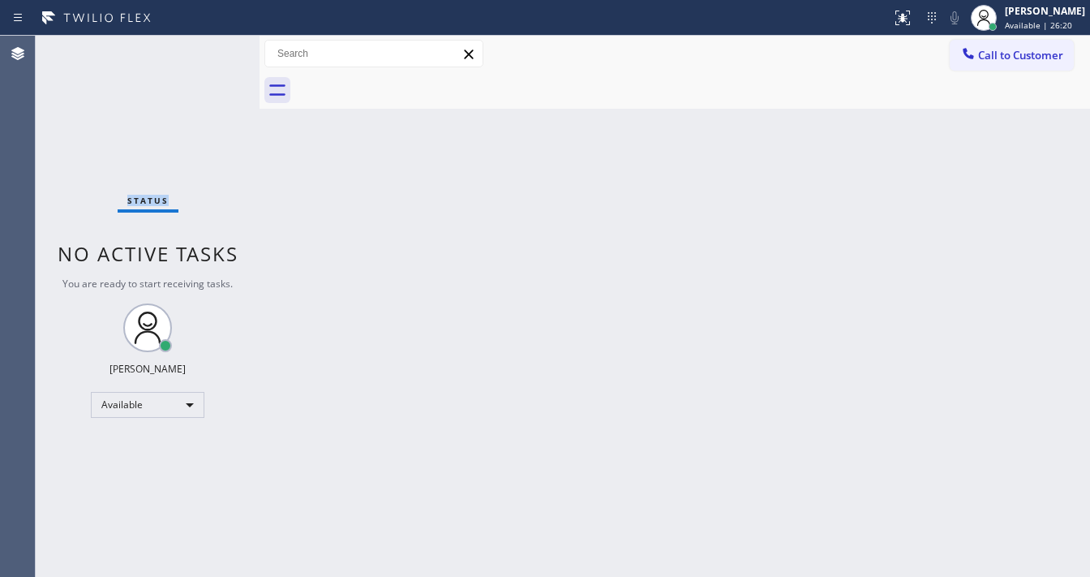
click at [208, 45] on div "Status No active tasks You are ready to start receiving tasks. [PERSON_NAME]" at bounding box center [148, 306] width 224 height 541
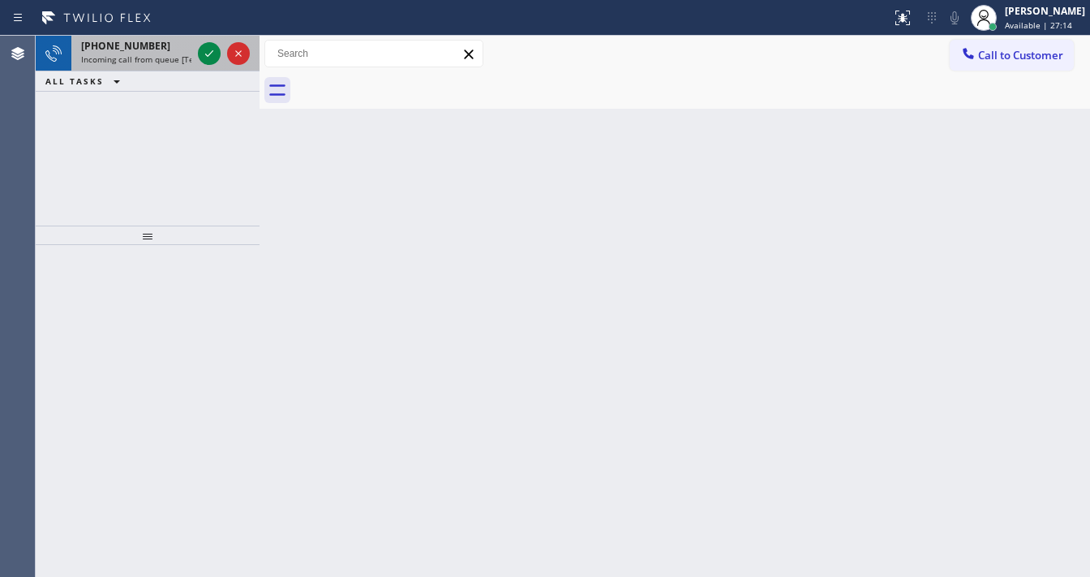
click at [165, 48] on div "[PHONE_NUMBER]" at bounding box center [136, 46] width 110 height 14
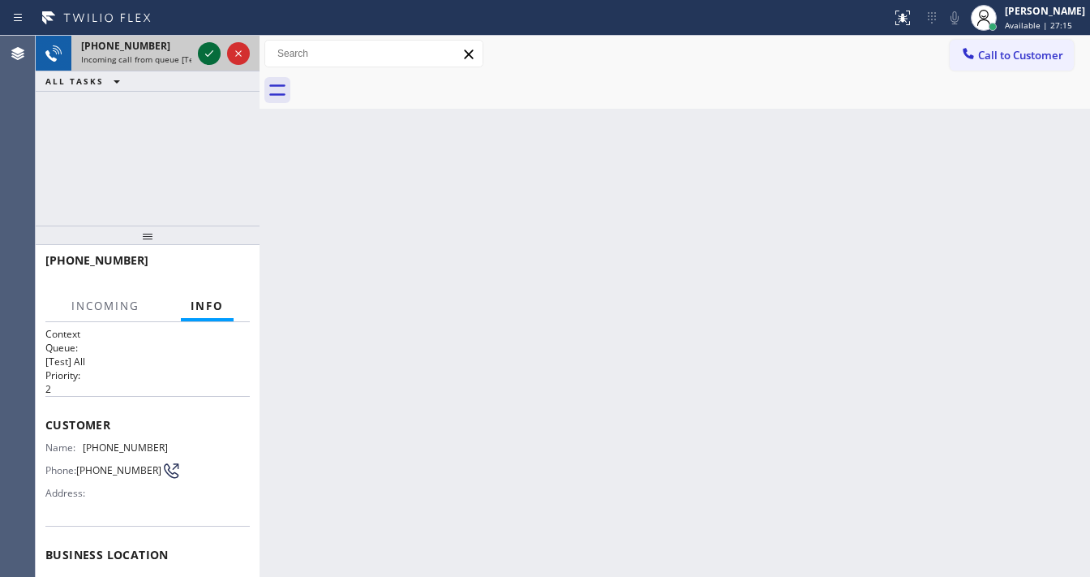
click at [205, 56] on icon at bounding box center [209, 53] width 19 height 19
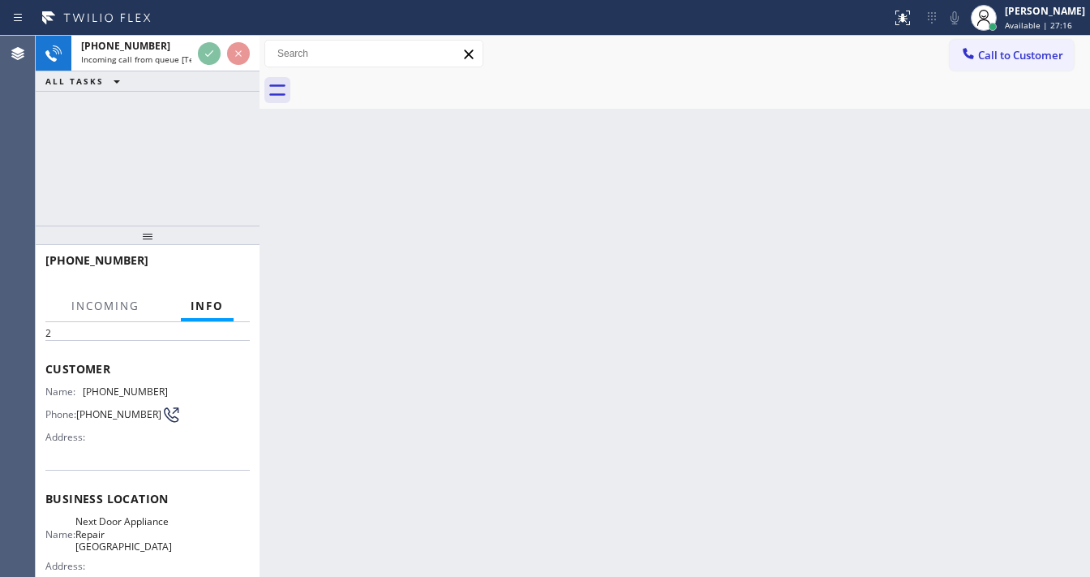
scroll to position [130, 0]
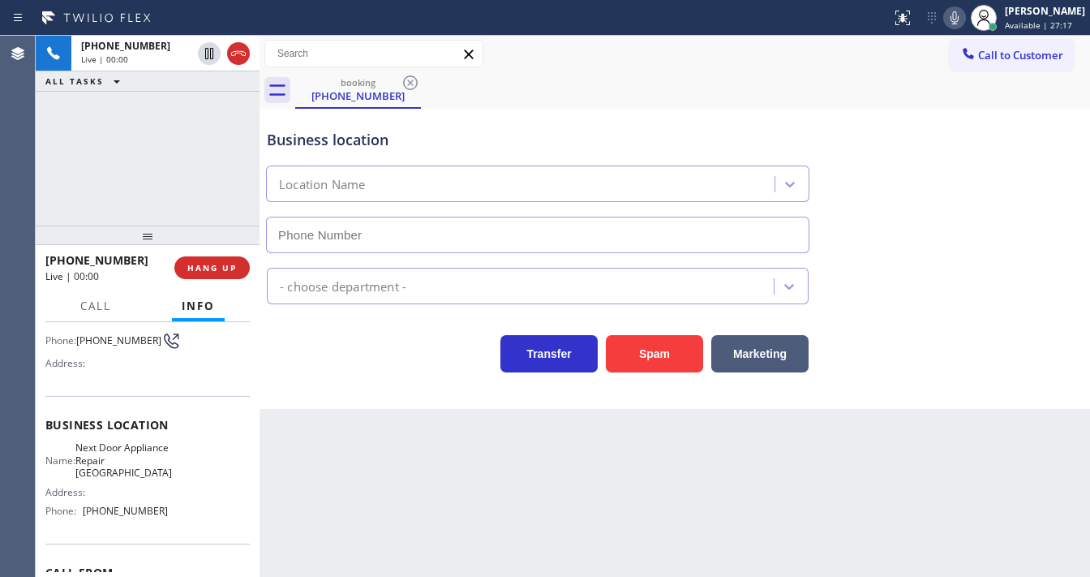
type input "[PHONE_NUMBER]"
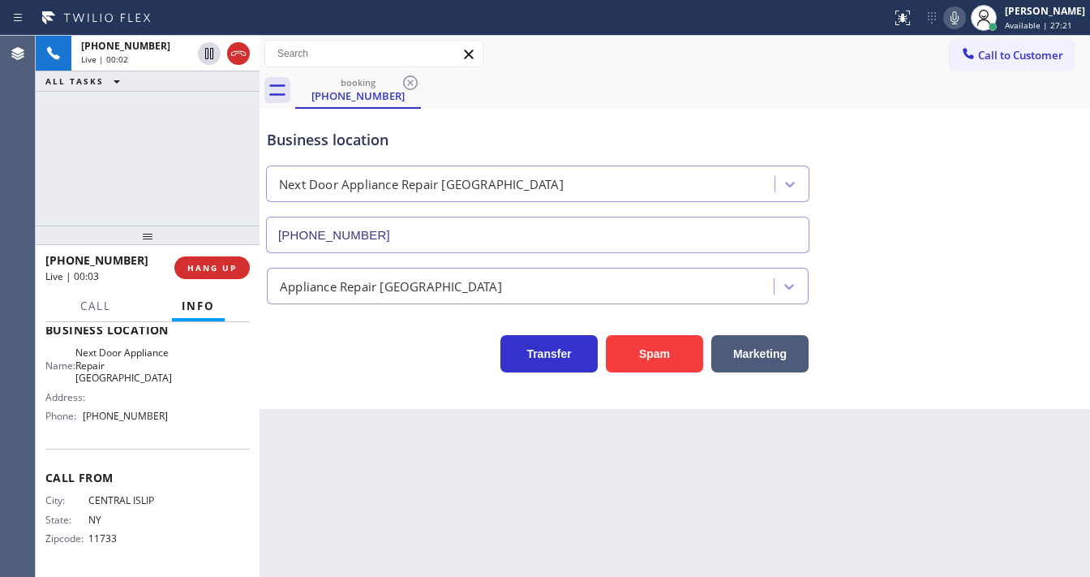
scroll to position [238, 0]
click at [876, 153] on div "Business location Next Door Appliance Repair [GEOGRAPHIC_DATA] [PHONE_NUMBER]" at bounding box center [675, 179] width 823 height 147
click at [965, 8] on icon at bounding box center [954, 17] width 19 height 19
click at [959, 23] on icon at bounding box center [954, 17] width 19 height 19
click at [397, 458] on div "Back to Dashboard Change Sender ID Customers Technicians Select a contact Outbo…" at bounding box center [675, 306] width 831 height 541
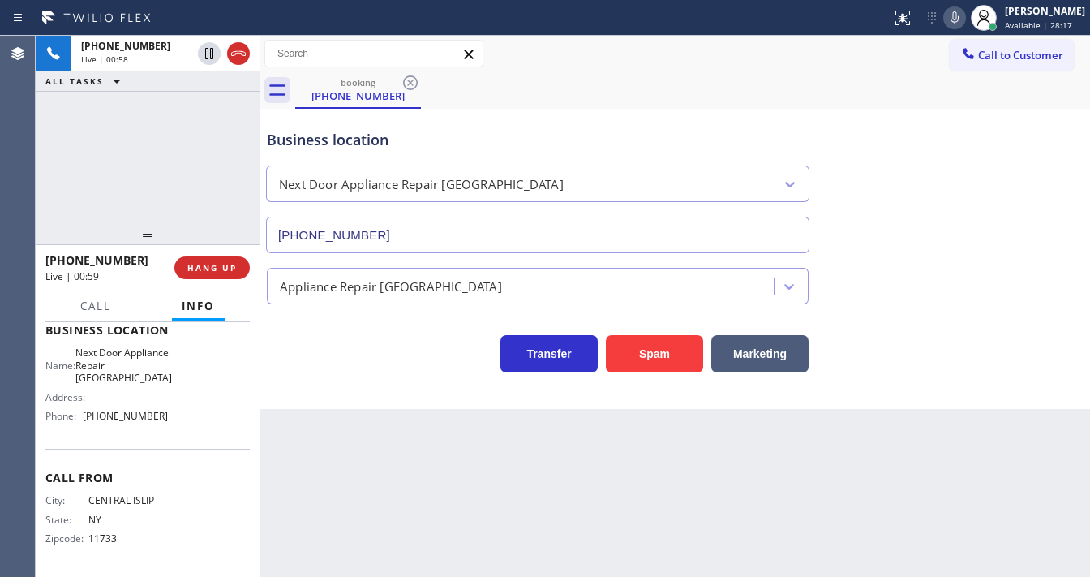
click at [140, 156] on div "[PHONE_NUMBER] Live | 00:58 ALL TASKS ALL TASKS ACTIVE TASKS TASKS IN WRAP UP" at bounding box center [148, 131] width 224 height 190
click at [116, 347] on span "Next Door Appliance Repair [GEOGRAPHIC_DATA]" at bounding box center [123, 364] width 97 height 37
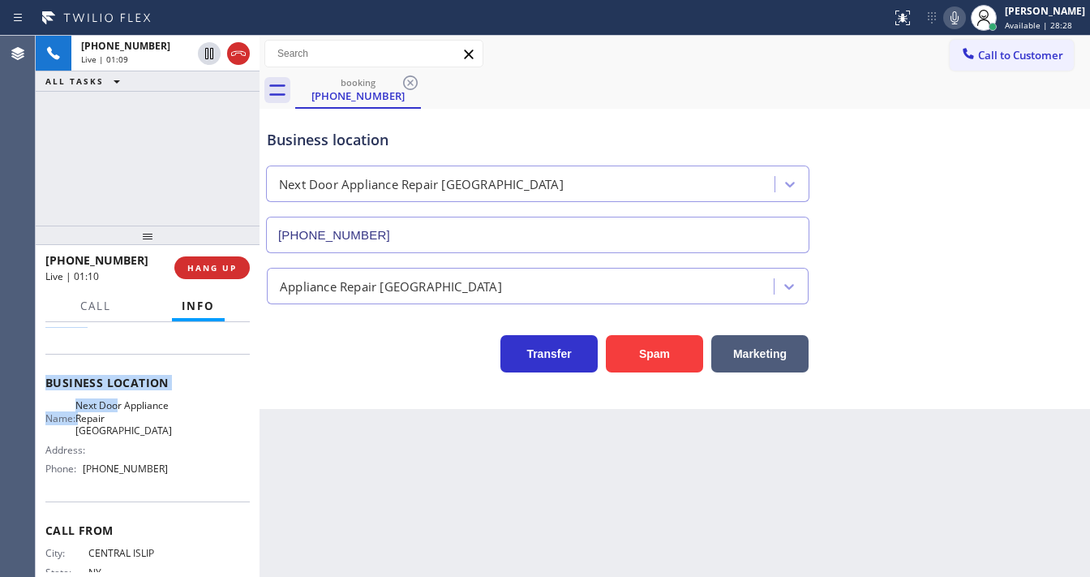
scroll to position [173, 0]
drag, startPoint x: 92, startPoint y: 400, endPoint x: 175, endPoint y: 474, distance: 111.5
click at [175, 474] on div "Context Queue: [Test] All Priority: 2 Customer Name: [PHONE_NUMBER] Phone: [PHO…" at bounding box center [148, 449] width 224 height 255
copy div "Customer Name: [PHONE_NUMBER] Phone: [PHONE_NUMBER] Address: Business location …"
click at [151, 122] on div "[PHONE_NUMBER] Live | 01:10 ALL TASKS ALL TASKS ACTIVE TASKS TASKS IN WRAP UP" at bounding box center [148, 131] width 224 height 190
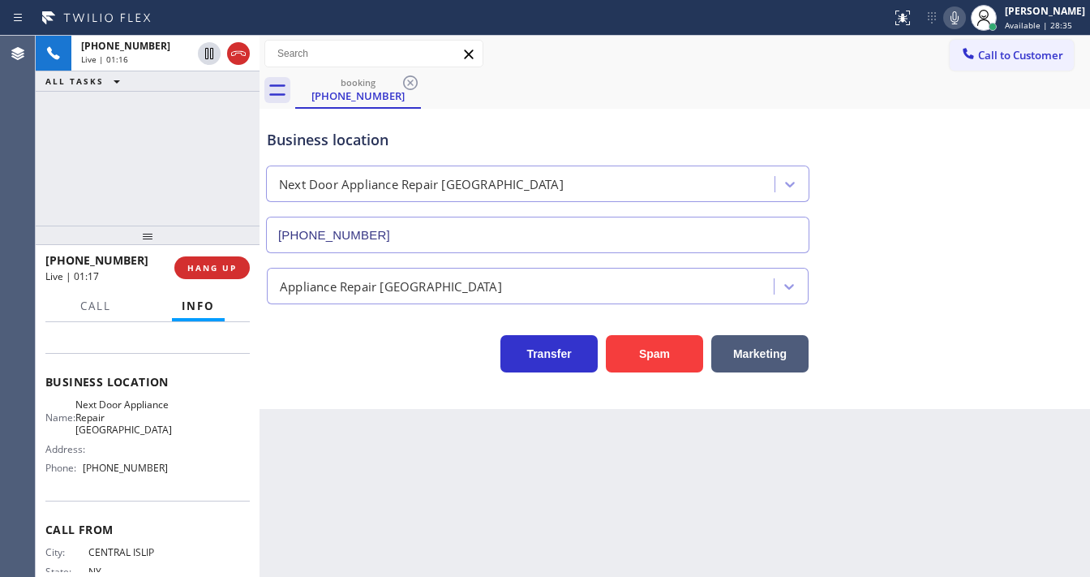
click at [140, 157] on div "[PHONE_NUMBER] Live | 01:16 ALL TASKS ALL TASKS ACTIVE TASKS TASKS IN WRAP UP" at bounding box center [148, 131] width 224 height 190
click at [172, 157] on div "[PHONE_NUMBER] Live | 01:57 ALL TASKS ALL TASKS ACTIVE TASKS TASKS IN WRAP UP" at bounding box center [148, 131] width 224 height 190
click at [860, 83] on div "booking [PHONE_NUMBER]" at bounding box center [692, 90] width 795 height 37
click at [959, 22] on icon at bounding box center [955, 17] width 8 height 13
drag, startPoint x: 161, startPoint y: 146, endPoint x: 173, endPoint y: 138, distance: 14.0
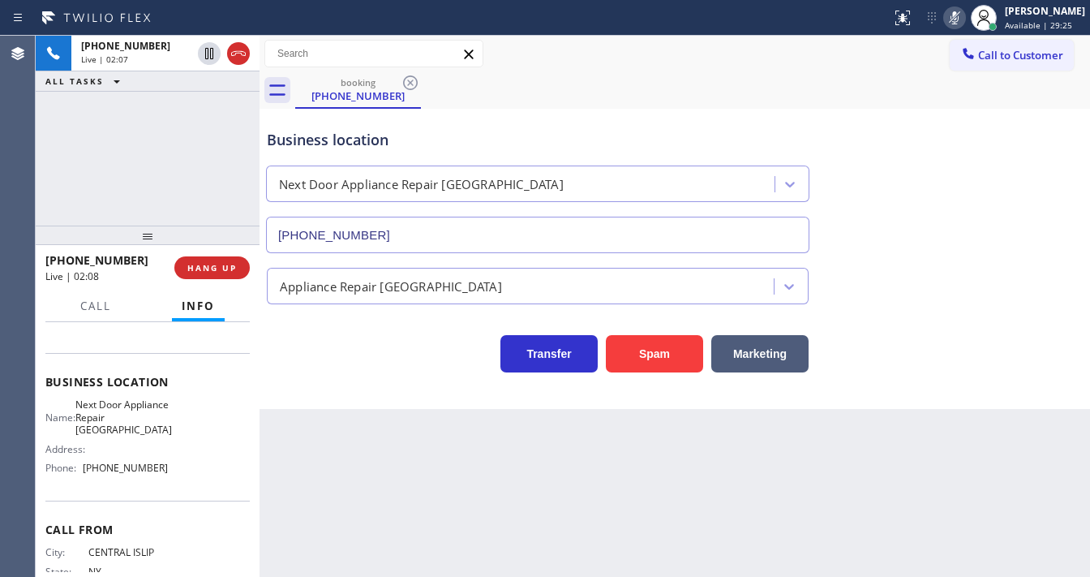
click at [165, 143] on div "[PHONE_NUMBER] Live | 02:07 ALL TASKS ALL TASKS ACTIVE TASKS TASKS IN WRAP UP" at bounding box center [148, 131] width 224 height 190
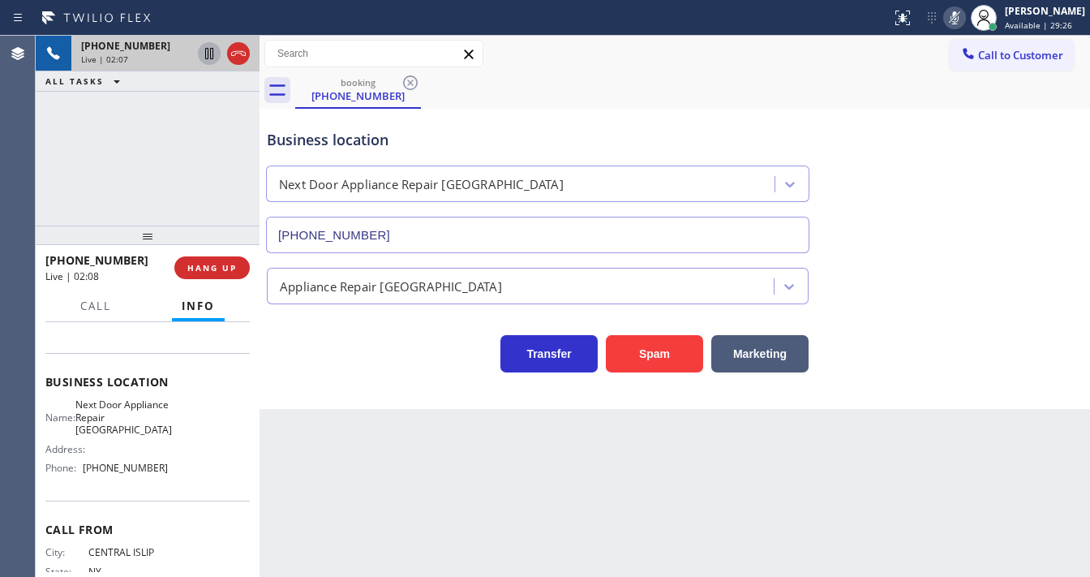
click at [208, 53] on icon at bounding box center [209, 53] width 8 height 11
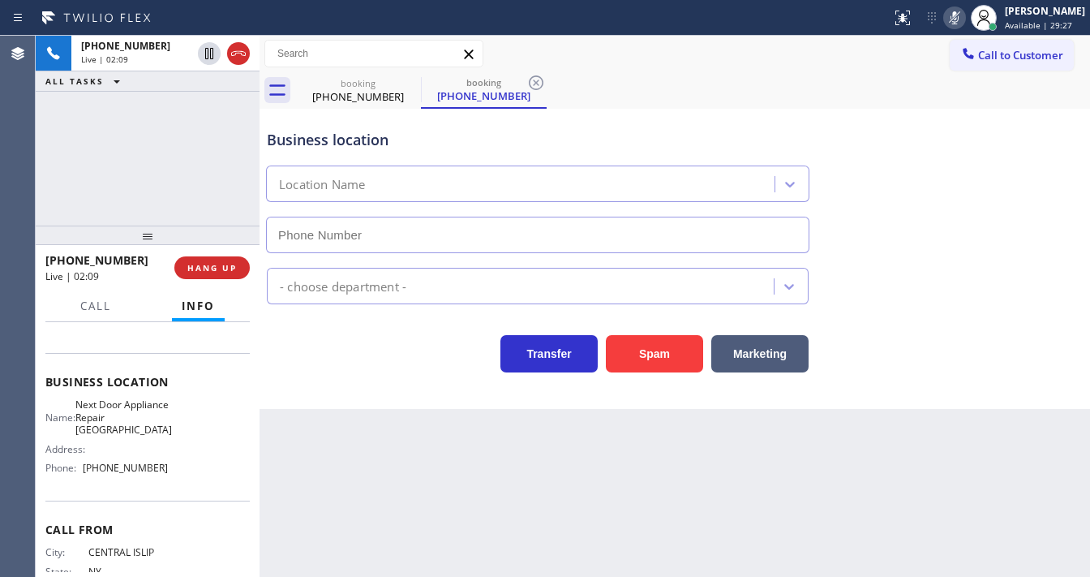
type input "[PHONE_NUMBER]"
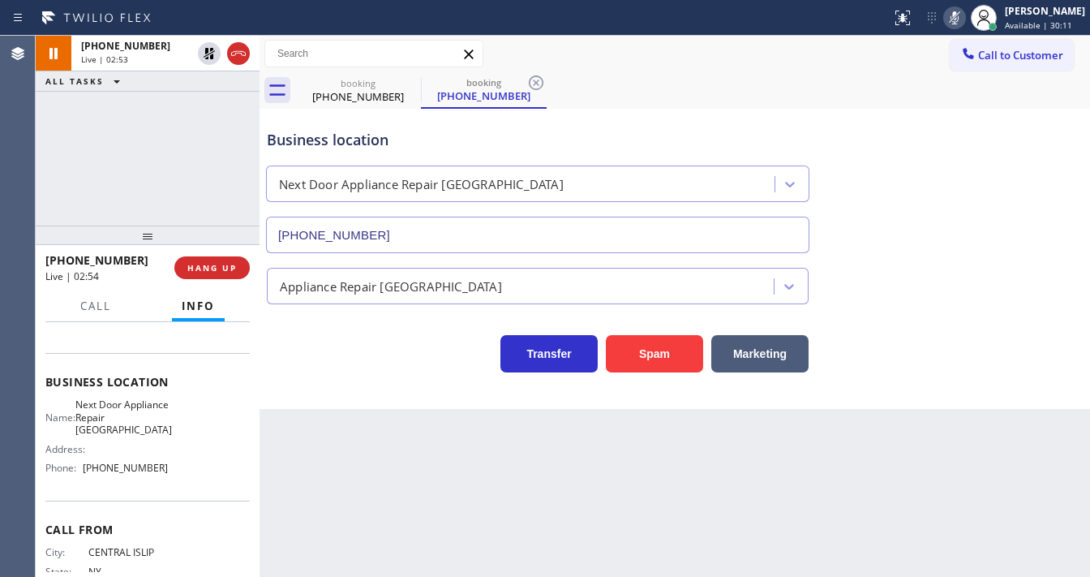
click at [45, 177] on div "[PHONE_NUMBER] Live | 02:53 ALL TASKS ALL TASKS ACTIVE TASKS TASKS IN WRAP UP" at bounding box center [148, 131] width 224 height 190
click at [33, 135] on div "Agent Desktop" at bounding box center [17, 306] width 35 height 541
drag, startPoint x: 204, startPoint y: 49, endPoint x: 608, endPoint y: 52, distance: 404.8
click at [204, 49] on icon at bounding box center [209, 53] width 19 height 19
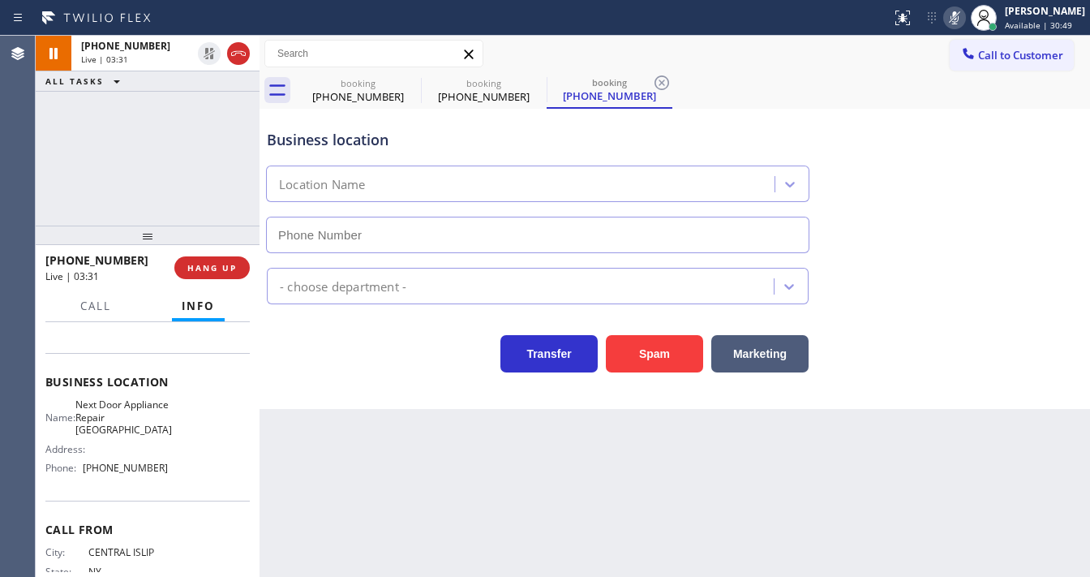
click at [961, 15] on rect at bounding box center [954, 16] width 11 height 11
type input "[PHONE_NUMBER]"
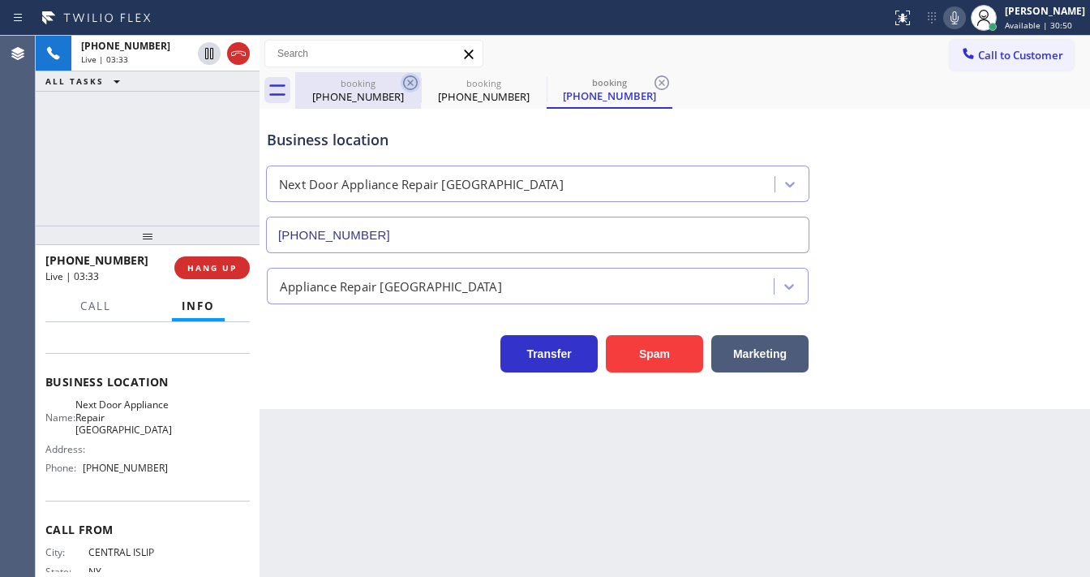
click at [407, 84] on icon at bounding box center [410, 82] width 19 height 19
click at [0, 0] on icon at bounding box center [0, 0] width 0 height 0
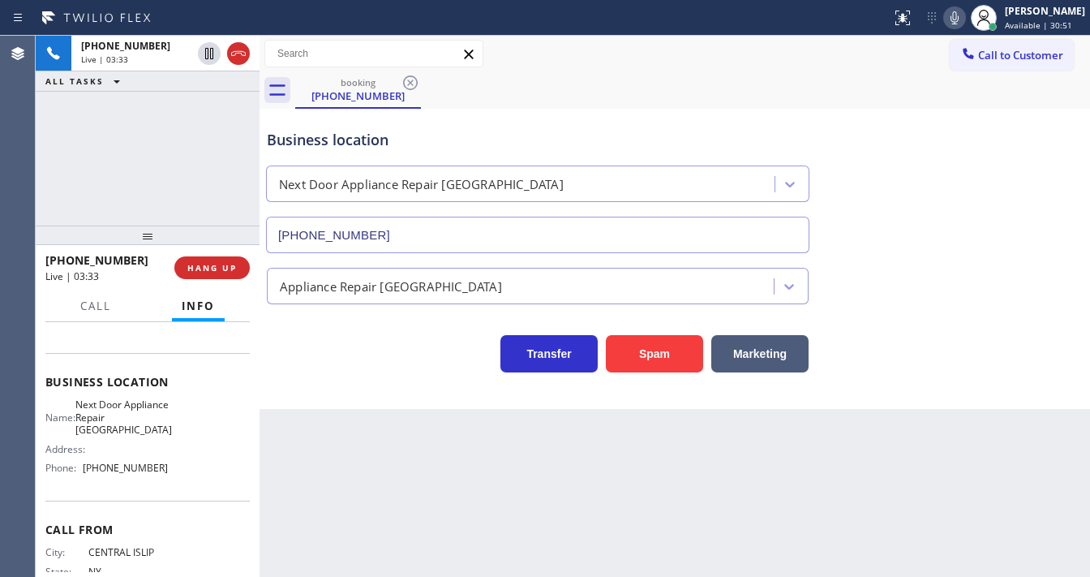
click at [77, 178] on div "[PHONE_NUMBER] Live | 03:33 ALL TASKS ALL TASKS ACTIVE TASKS TASKS IN WRAP UP" at bounding box center [148, 131] width 224 height 190
click at [162, 195] on div "[PHONE_NUMBER] Live | 03:41 ALL TASKS ALL TASKS ACTIVE TASKS TASKS IN WRAP UP" at bounding box center [148, 131] width 224 height 190
drag, startPoint x: 208, startPoint y: 58, endPoint x: 802, endPoint y: 58, distance: 593.8
click at [208, 58] on icon at bounding box center [209, 53] width 19 height 19
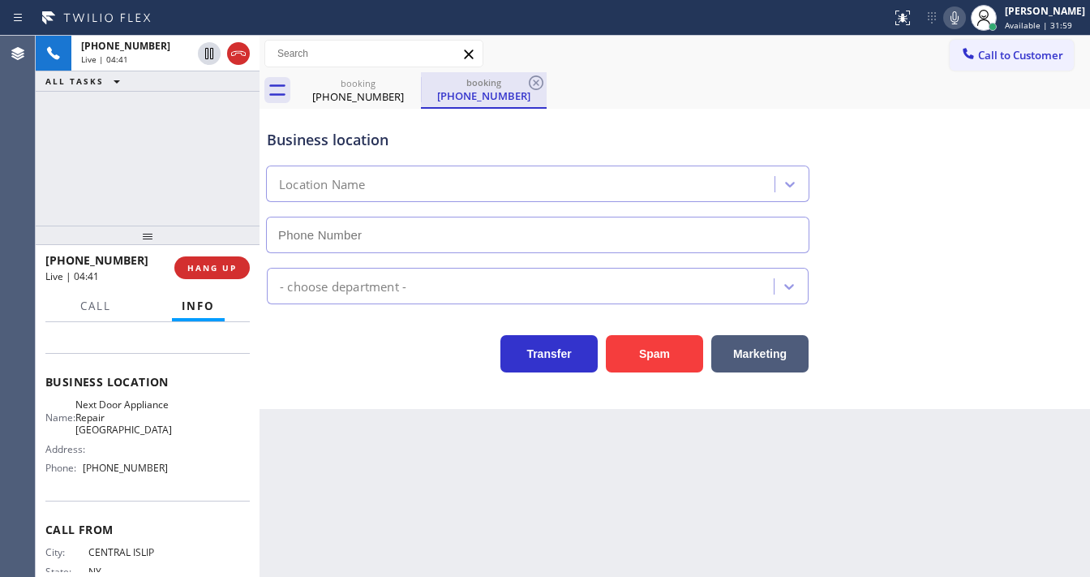
type input "[PHONE_NUMBER]"
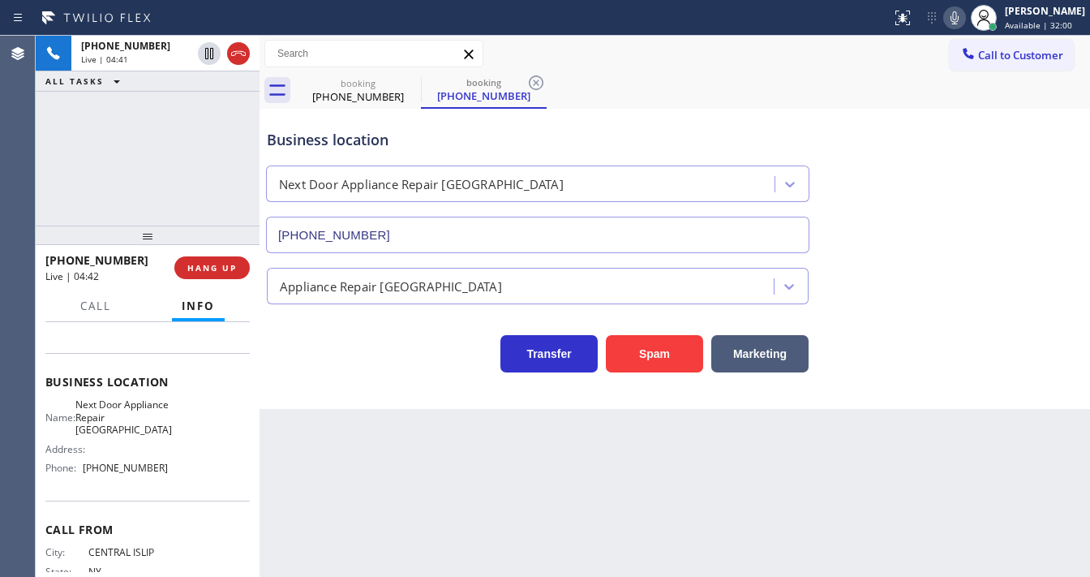
click at [0, 0] on icon at bounding box center [0, 0] width 0 height 0
click at [98, 306] on span "Call" at bounding box center [95, 306] width 31 height 15
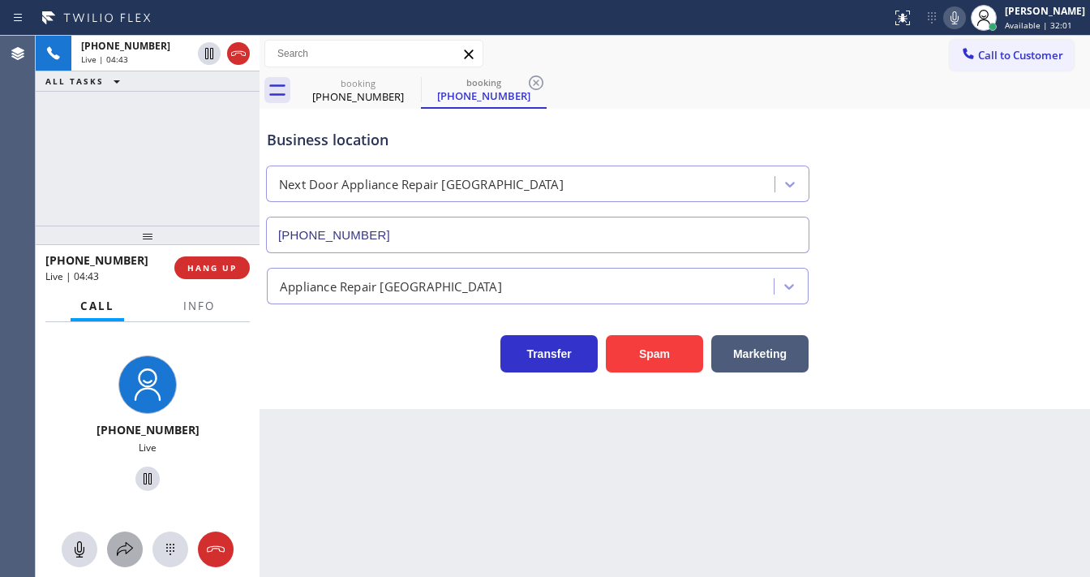
click at [127, 543] on icon at bounding box center [125, 549] width 16 height 14
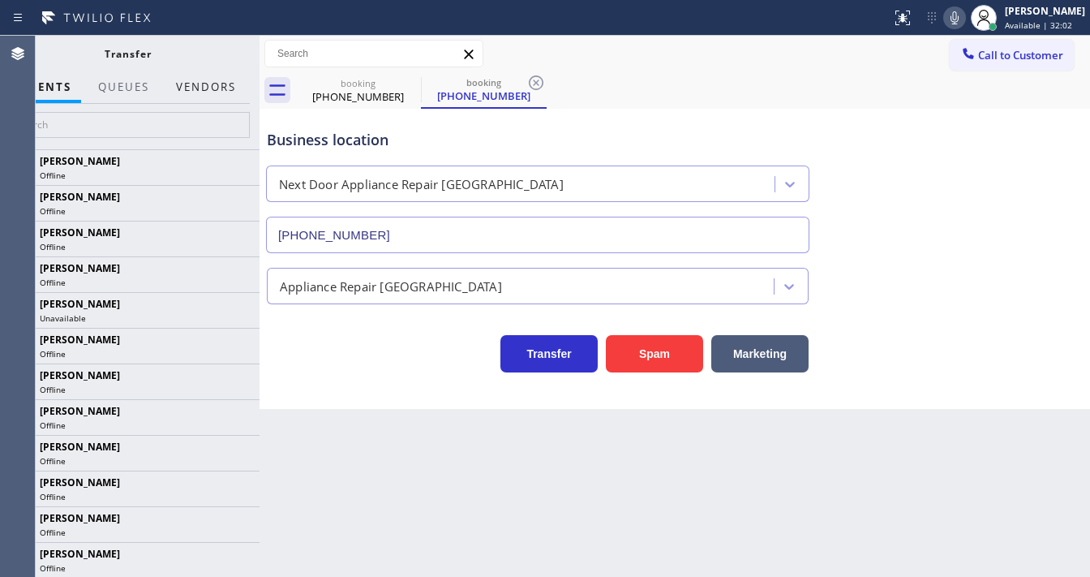
click at [216, 84] on button "Vendors" at bounding box center [206, 87] width 80 height 32
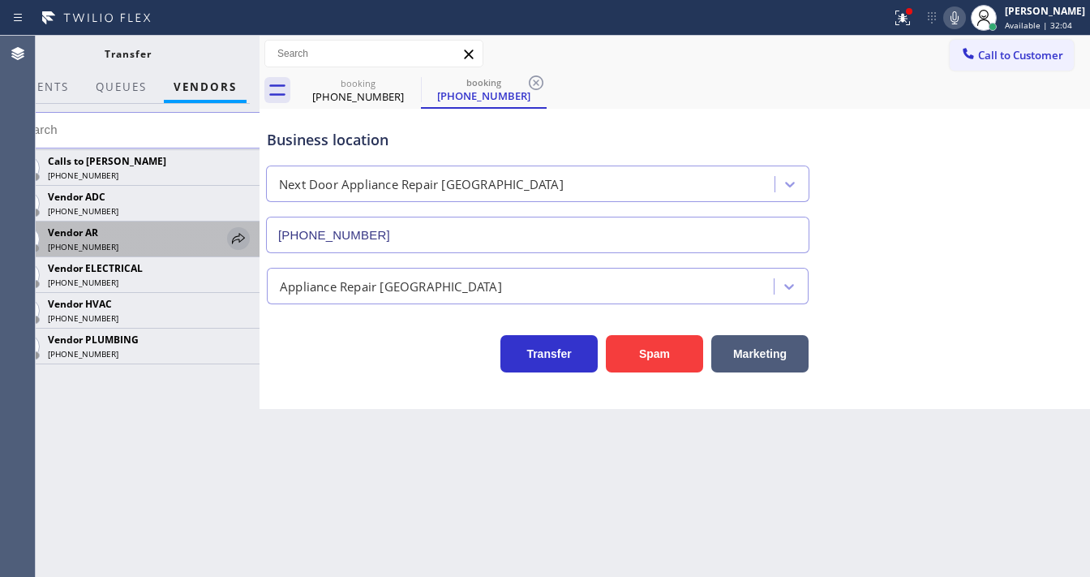
click at [239, 233] on icon at bounding box center [238, 238] width 13 height 11
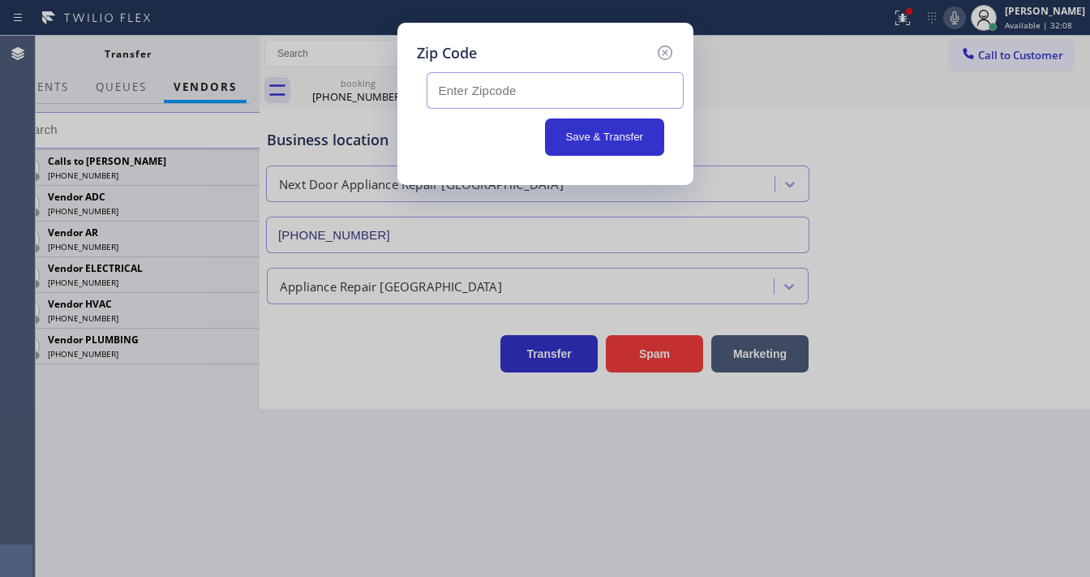
click at [505, 90] on input "text" at bounding box center [555, 90] width 257 height 37
click at [535, 84] on input "text" at bounding box center [555, 90] width 257 height 37
paste input "11772"
type input "11772"
click at [578, 132] on button "Save & Transfer" at bounding box center [604, 136] width 119 height 37
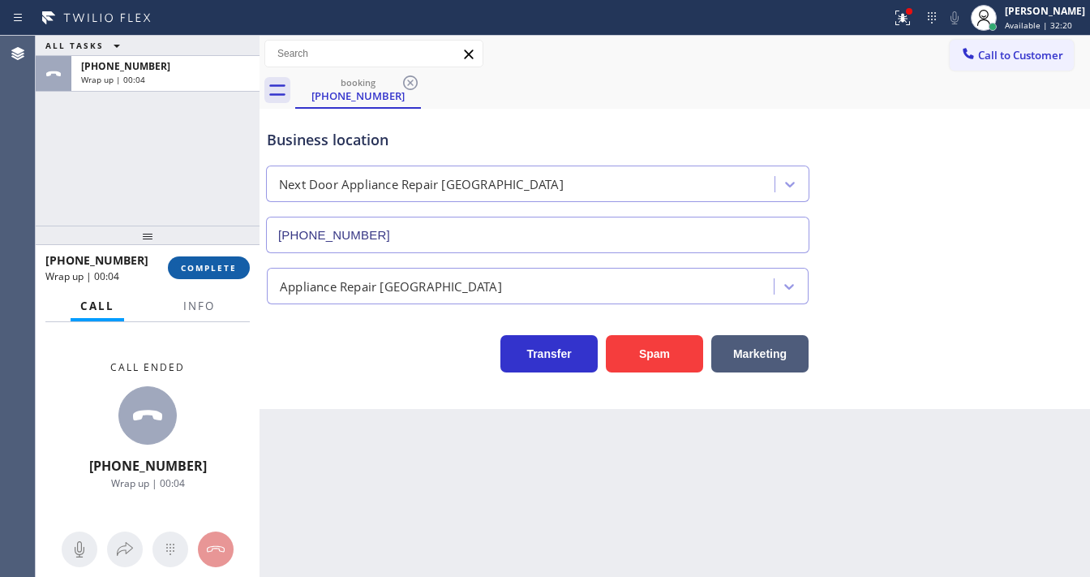
click at [234, 271] on span "COMPLETE" at bounding box center [209, 267] width 56 height 11
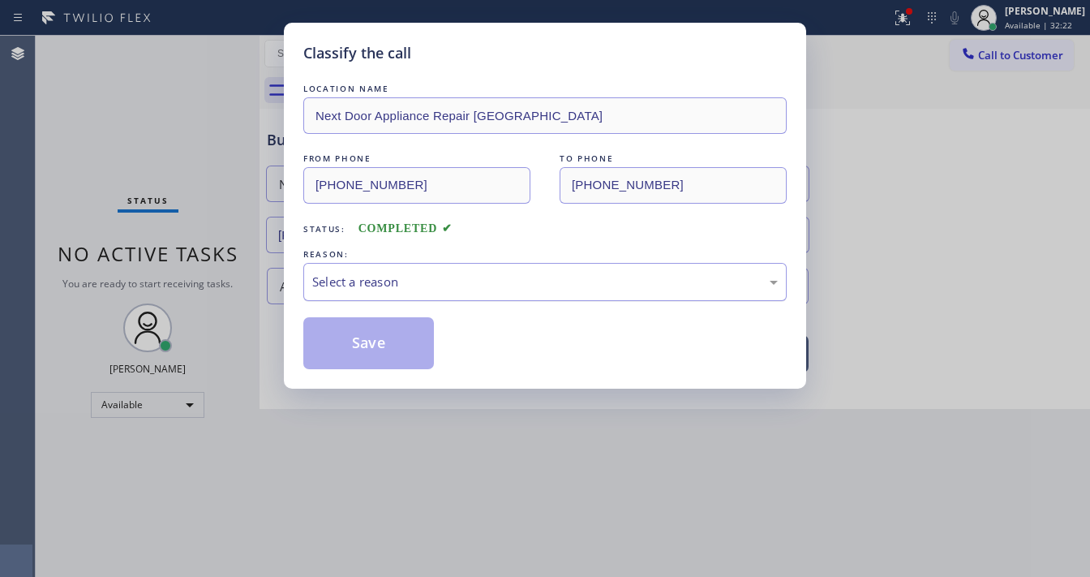
click at [359, 286] on div "Select a reason" at bounding box center [545, 282] width 466 height 19
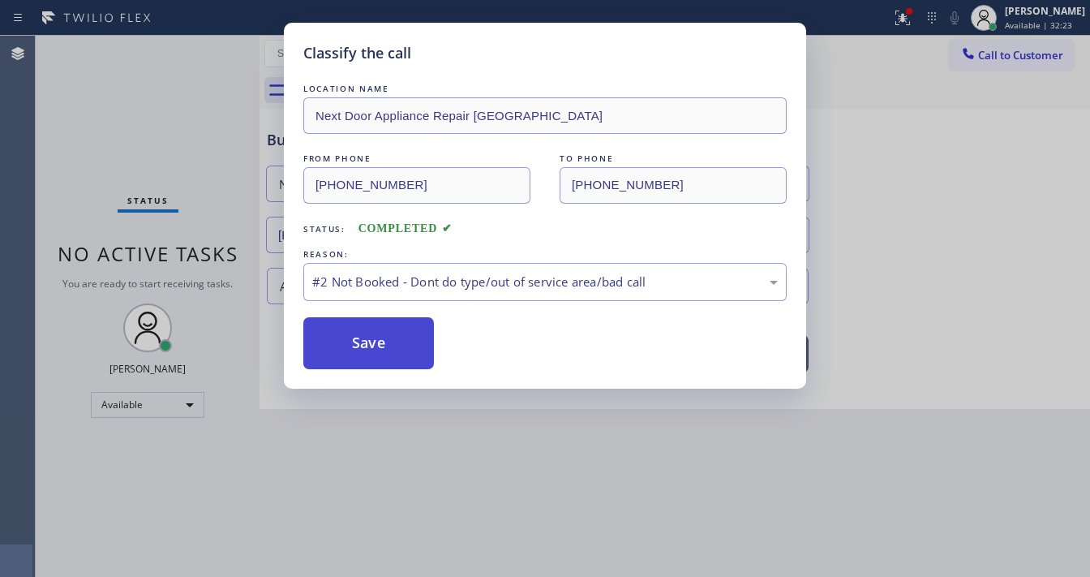
click at [360, 330] on button "Save" at bounding box center [368, 343] width 131 height 52
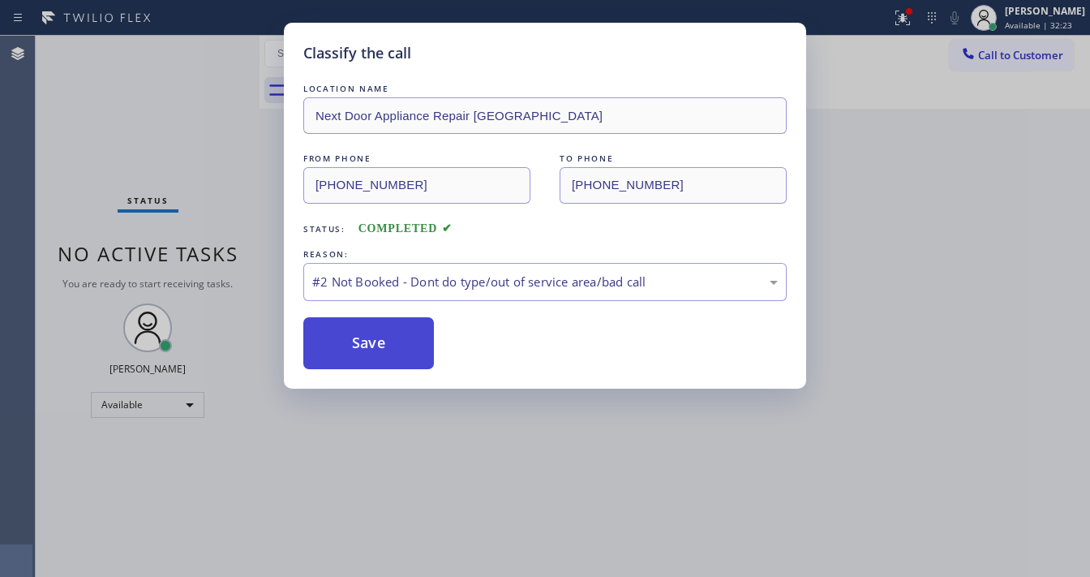
click at [360, 330] on button "Save" at bounding box center [368, 343] width 131 height 52
click at [837, 184] on div "Classify the call LOCATION NAME Next Door Appliance Repair [GEOGRAPHIC_DATA] FR…" at bounding box center [545, 288] width 1090 height 577
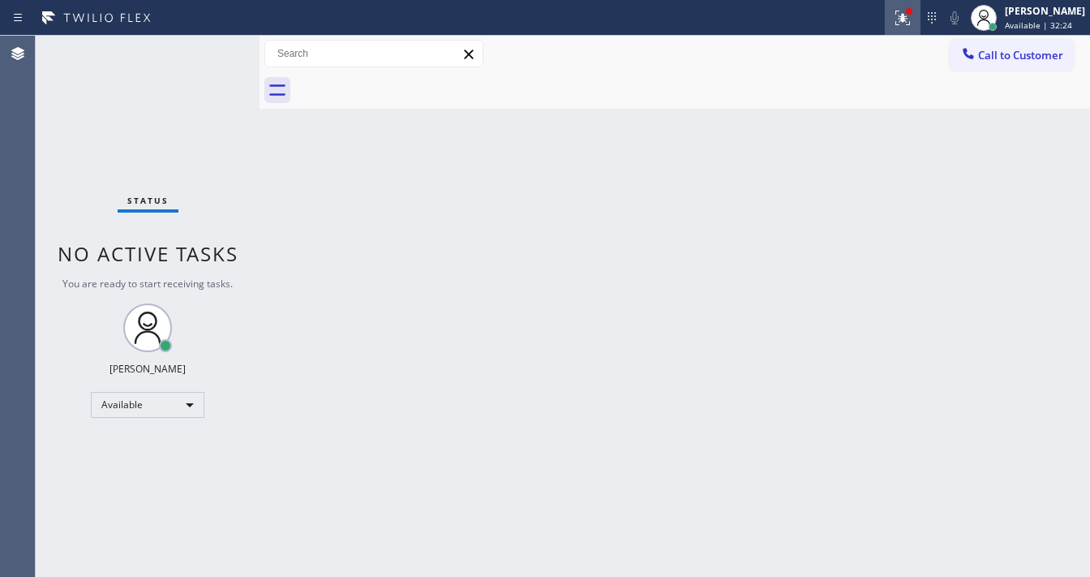
click at [913, 16] on icon at bounding box center [902, 17] width 19 height 19
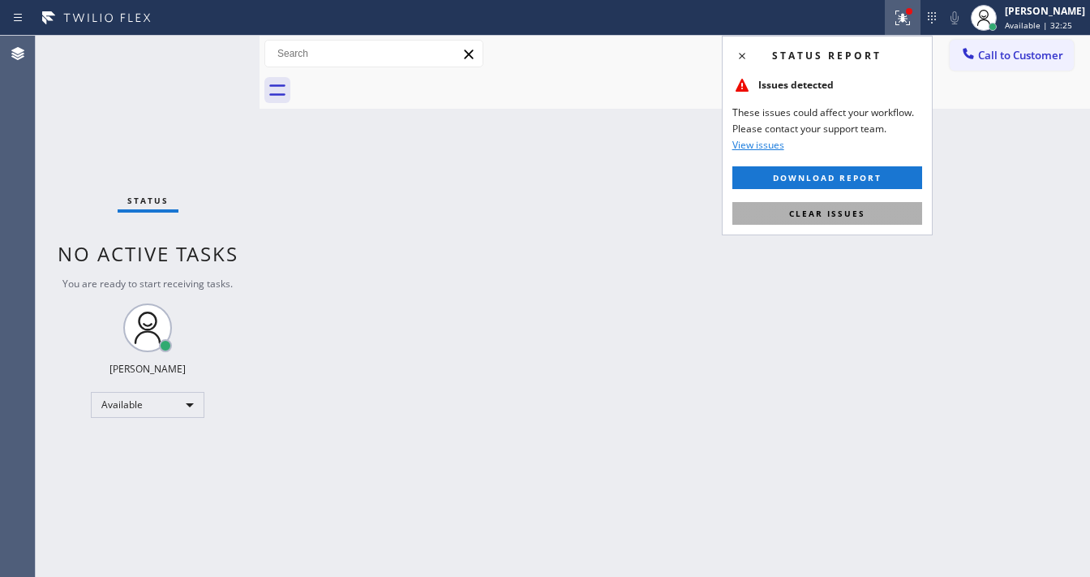
click at [823, 214] on span "Clear issues" at bounding box center [827, 213] width 76 height 11
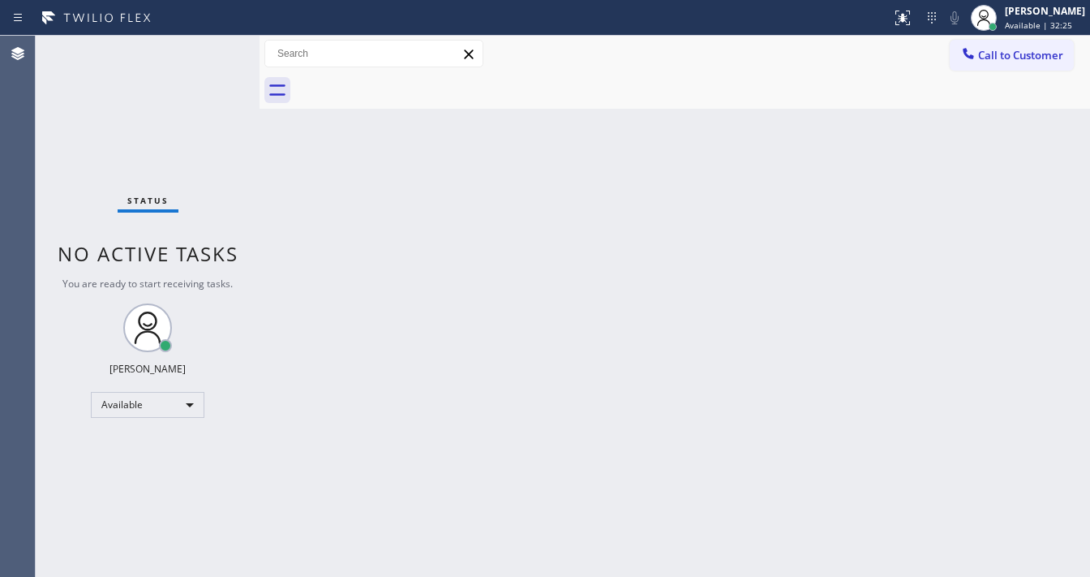
click at [824, 203] on div "Back to Dashboard Change Sender ID Customers Technicians Select a contact Outbo…" at bounding box center [675, 306] width 831 height 541
click at [214, 44] on div "Status No active tasks You are ready to start receiving tasks. [PERSON_NAME]" at bounding box center [148, 306] width 224 height 541
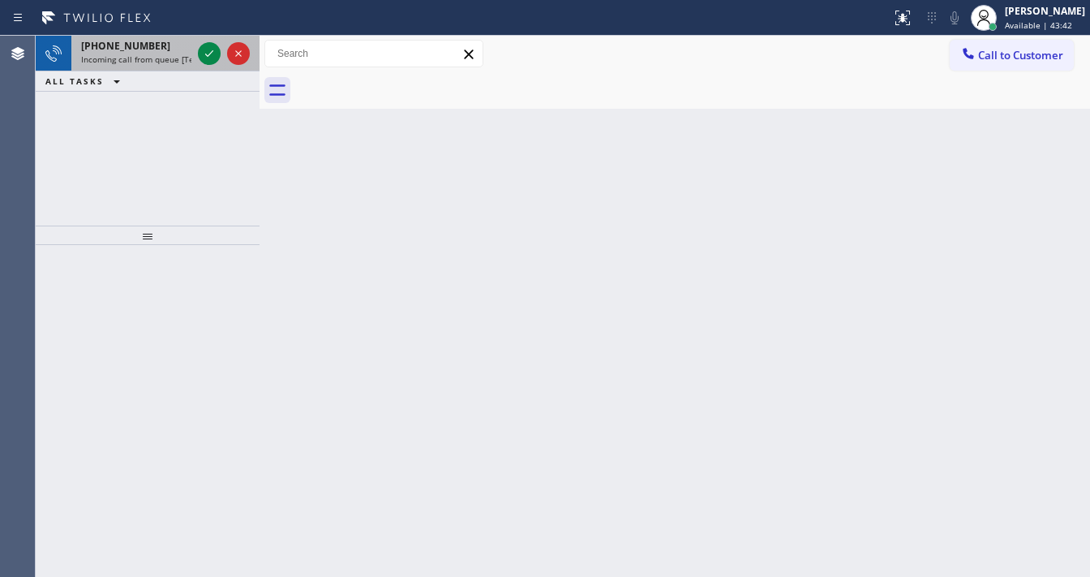
click at [118, 43] on span "[PHONE_NUMBER]" at bounding box center [125, 46] width 89 height 14
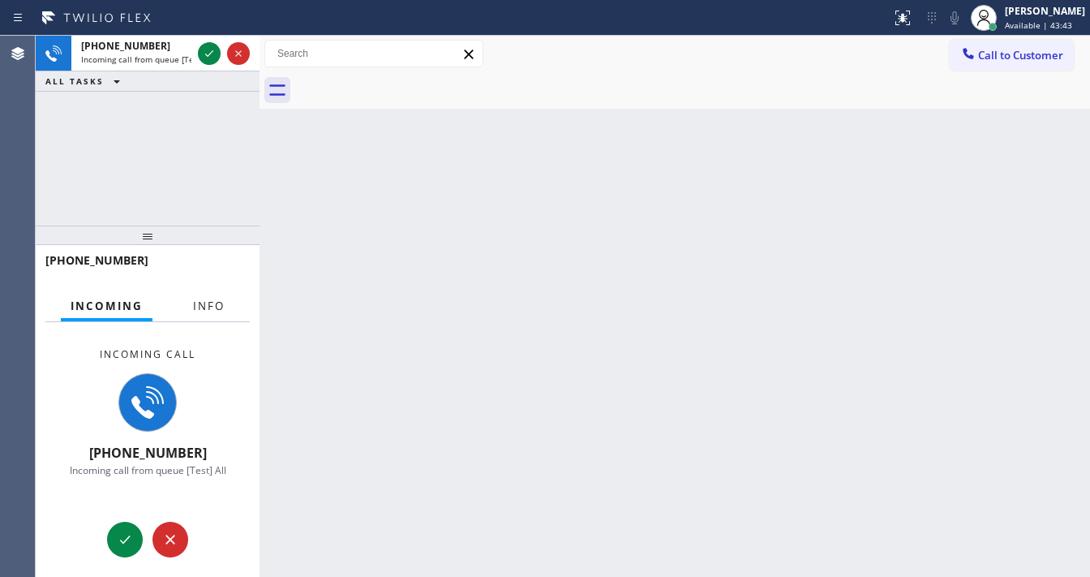
drag, startPoint x: 213, startPoint y: 307, endPoint x: 203, endPoint y: 301, distance: 11.3
click at [213, 306] on span "Info" at bounding box center [209, 306] width 32 height 15
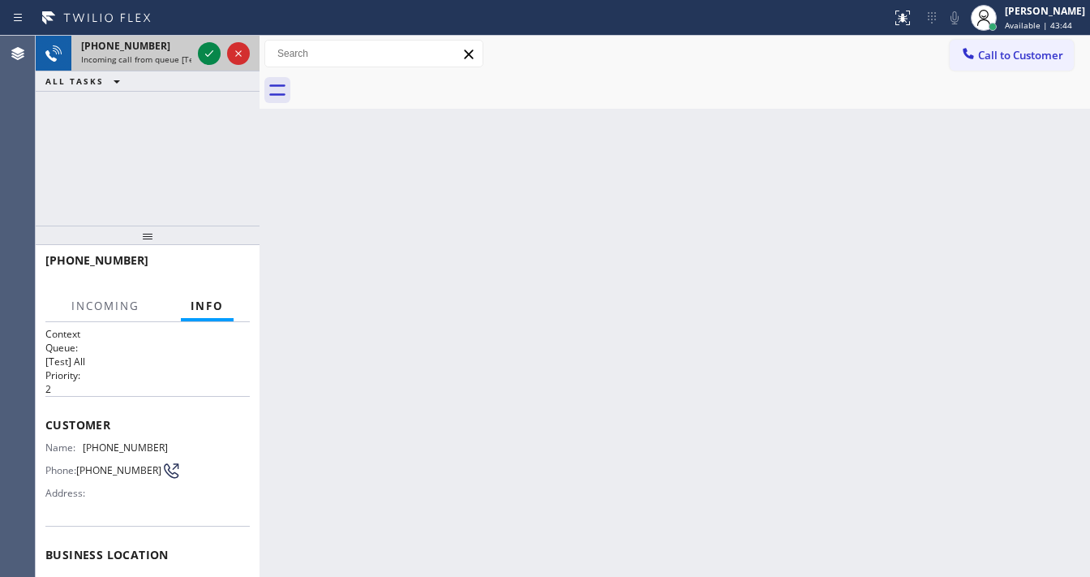
click at [217, 39] on div at bounding box center [224, 54] width 58 height 36
drag, startPoint x: 217, startPoint y: 39, endPoint x: 213, endPoint y: 49, distance: 10.5
click at [217, 40] on div at bounding box center [224, 54] width 58 height 36
click at [213, 49] on icon at bounding box center [209, 53] width 19 height 19
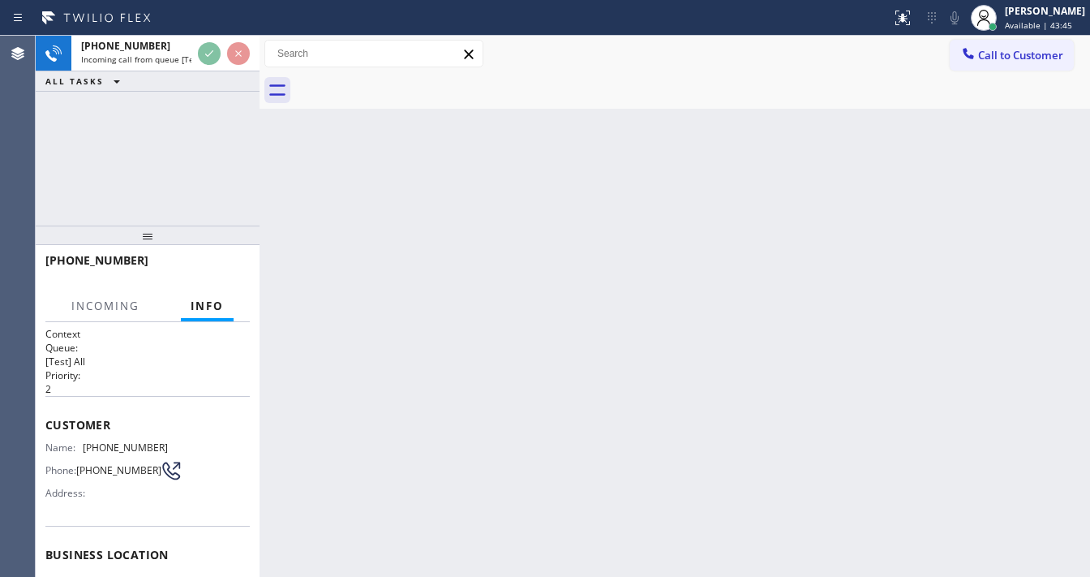
scroll to position [130, 0]
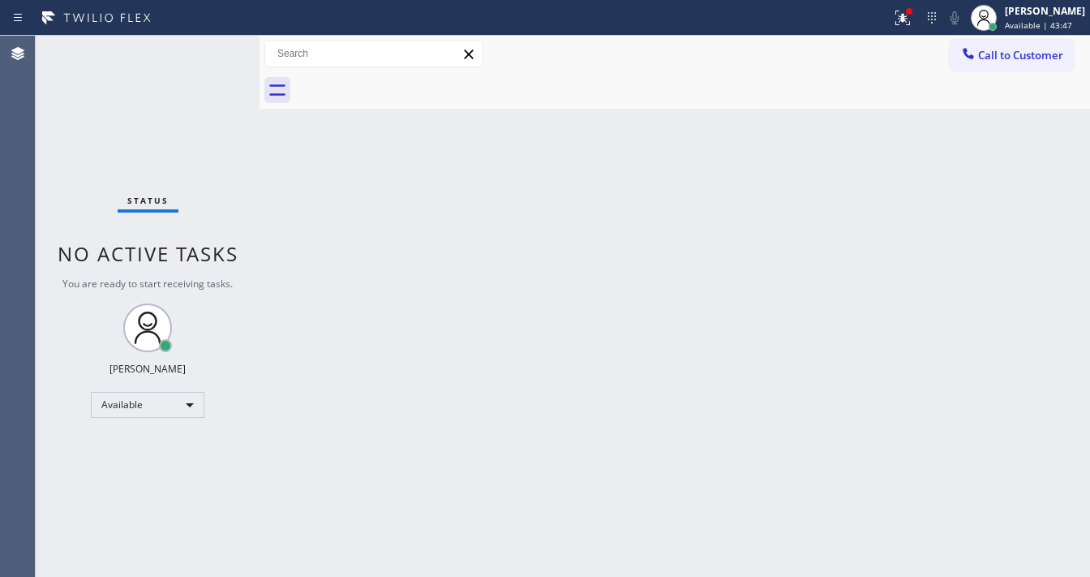
drag, startPoint x: 918, startPoint y: 16, endPoint x: 911, endPoint y: 53, distance: 37.2
click at [918, 16] on div at bounding box center [903, 18] width 36 height 36
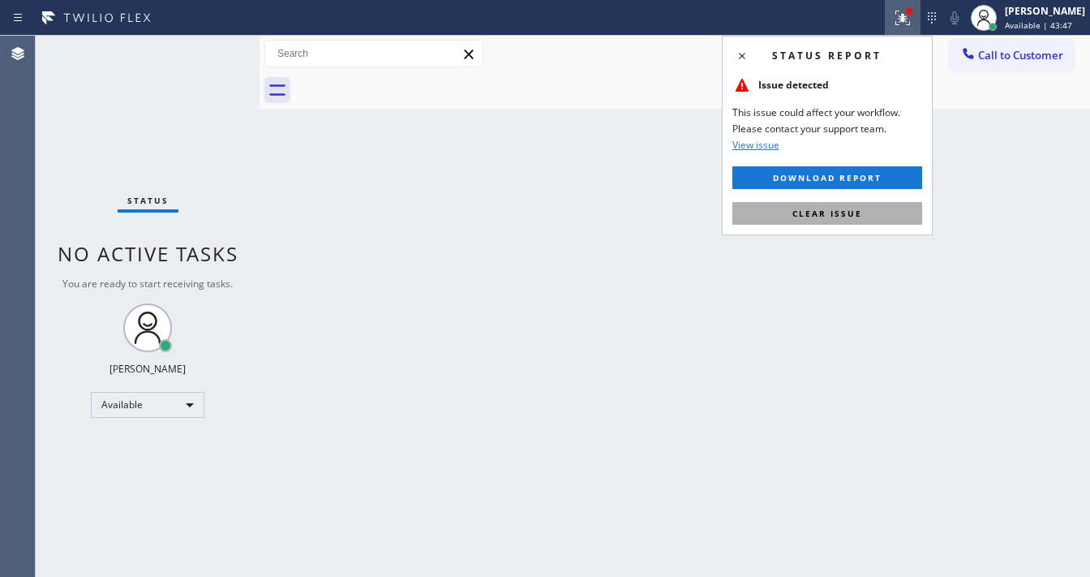
click at [840, 206] on button "Clear issue" at bounding box center [828, 213] width 190 height 23
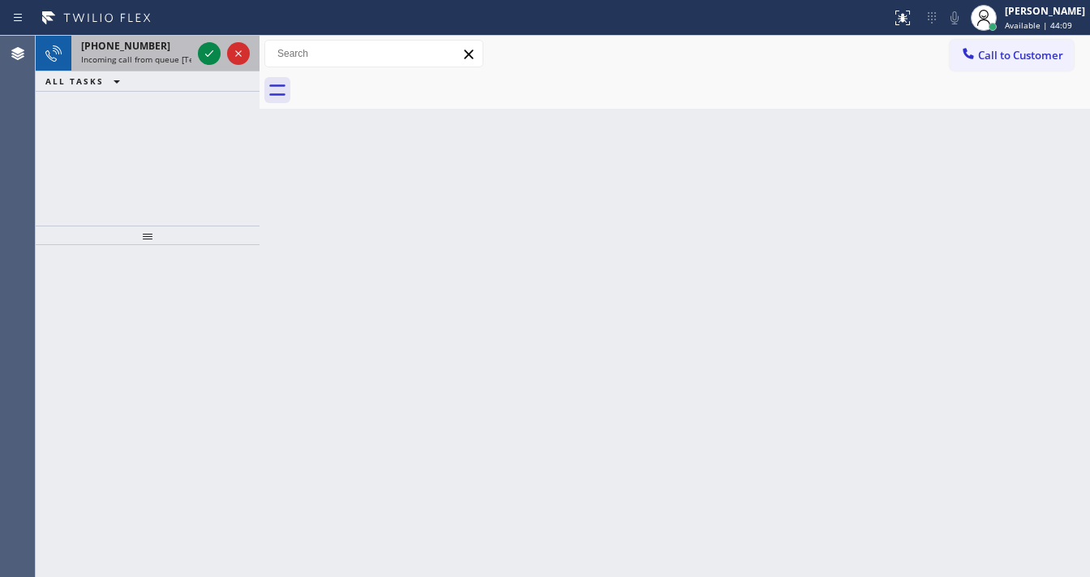
click at [161, 47] on div "[PHONE_NUMBER]" at bounding box center [136, 46] width 110 height 14
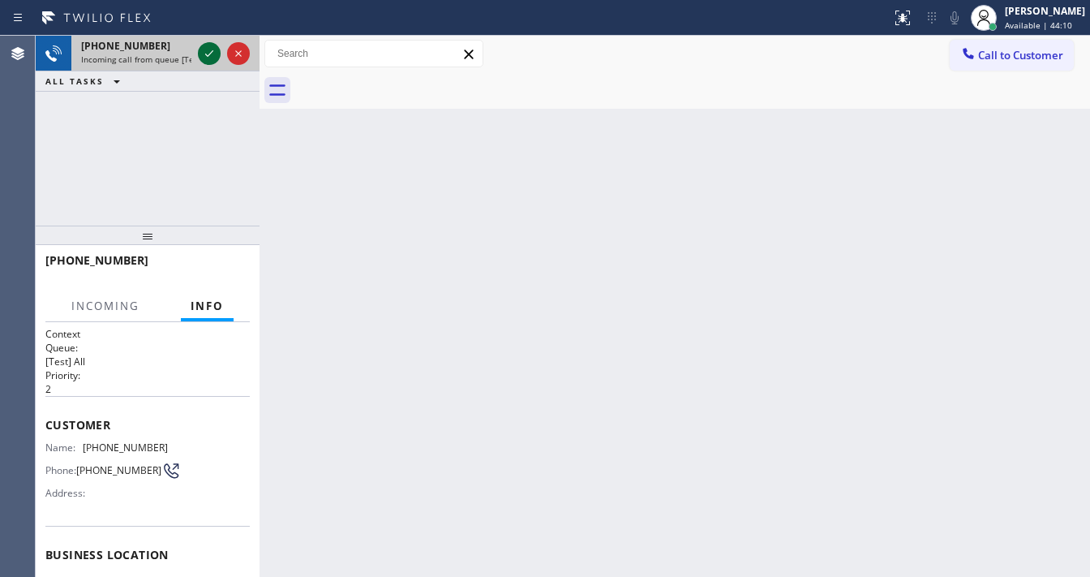
click at [203, 54] on icon at bounding box center [209, 53] width 19 height 19
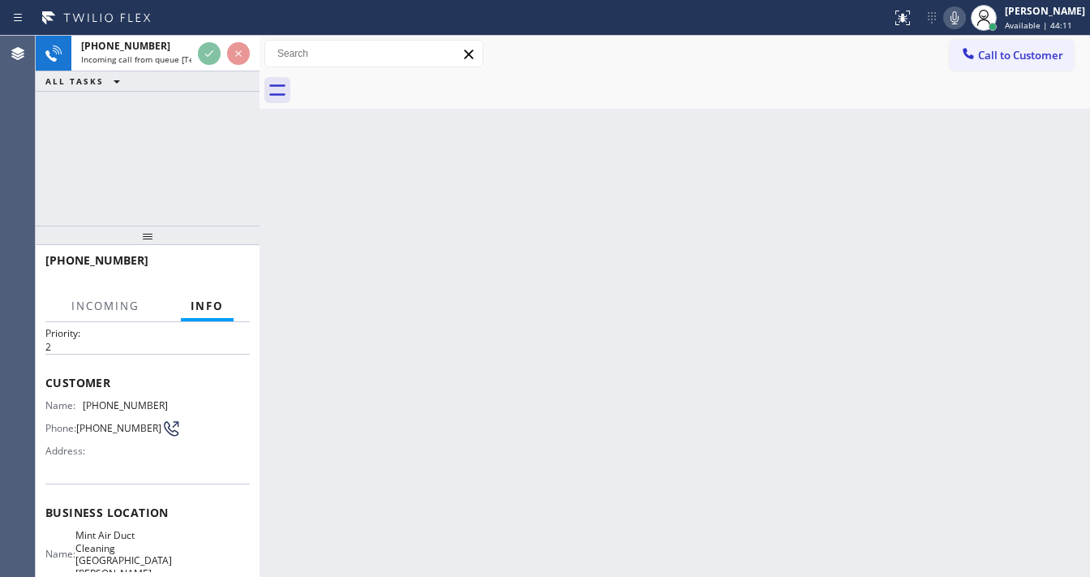
scroll to position [65, 0]
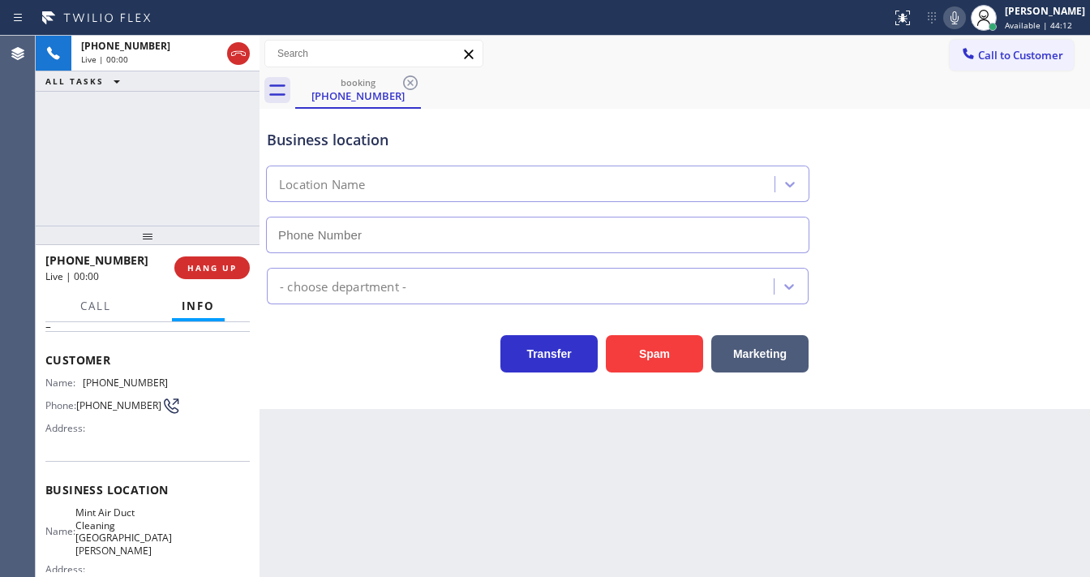
type input "[PHONE_NUMBER]"
click at [724, 45] on div "Call to Customer Outbound call Location Search location Your caller id phone nu…" at bounding box center [675, 54] width 831 height 28
click at [165, 144] on div "[PHONE_NUMBER] Live | 00:17 ALL TASKS ALL TASKS ACTIVE TASKS TASKS IN WRAP UP" at bounding box center [148, 131] width 224 height 190
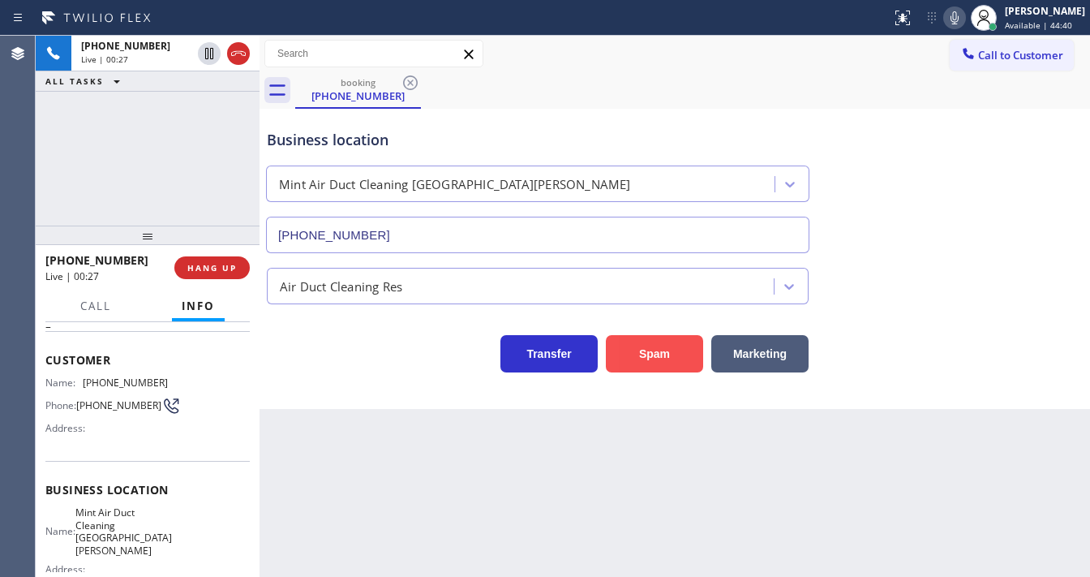
click at [664, 343] on button "Spam" at bounding box center [654, 353] width 97 height 37
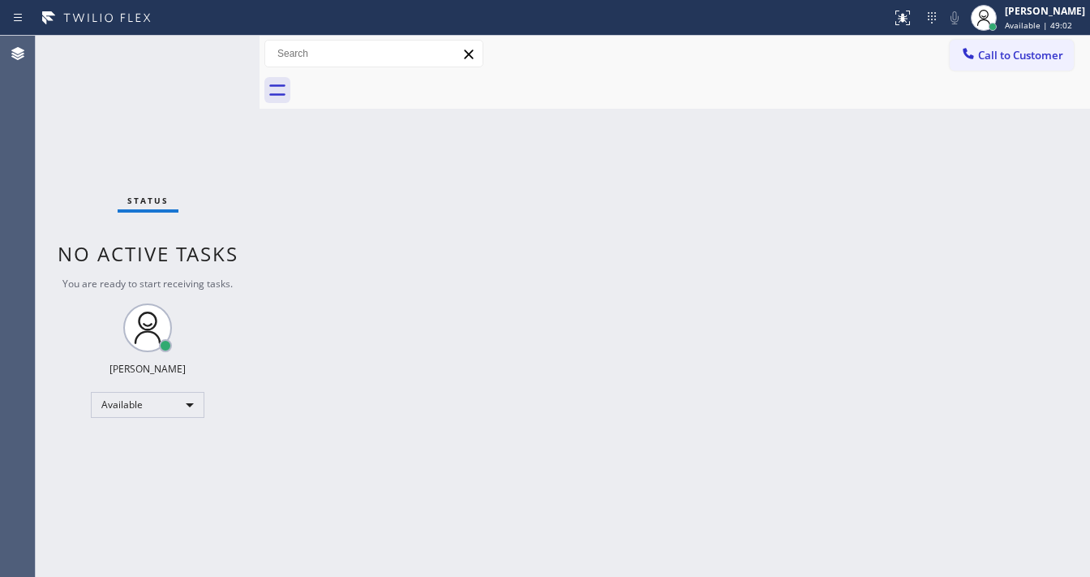
click at [222, 45] on div "Status No active tasks You are ready to start receiving tasks. [PERSON_NAME]" at bounding box center [148, 306] width 224 height 541
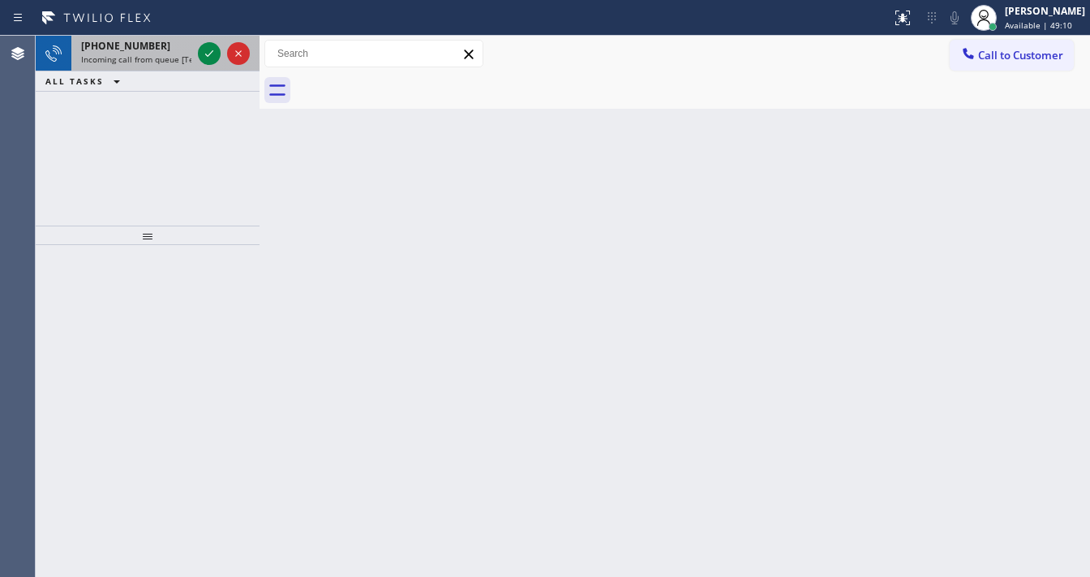
click at [158, 55] on span "Incoming call from queue [Test] All" at bounding box center [148, 59] width 135 height 11
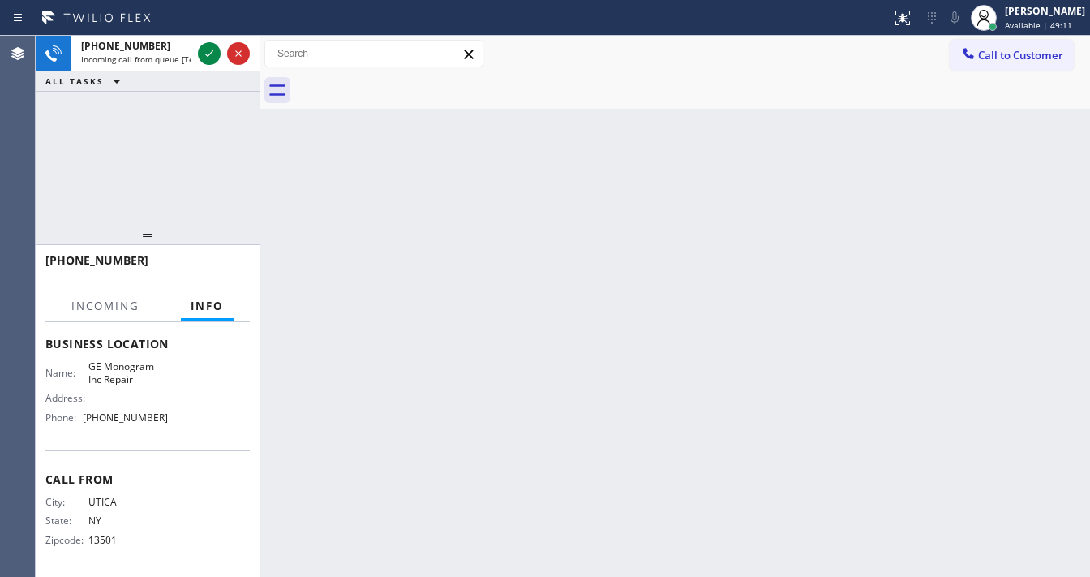
scroll to position [213, 0]
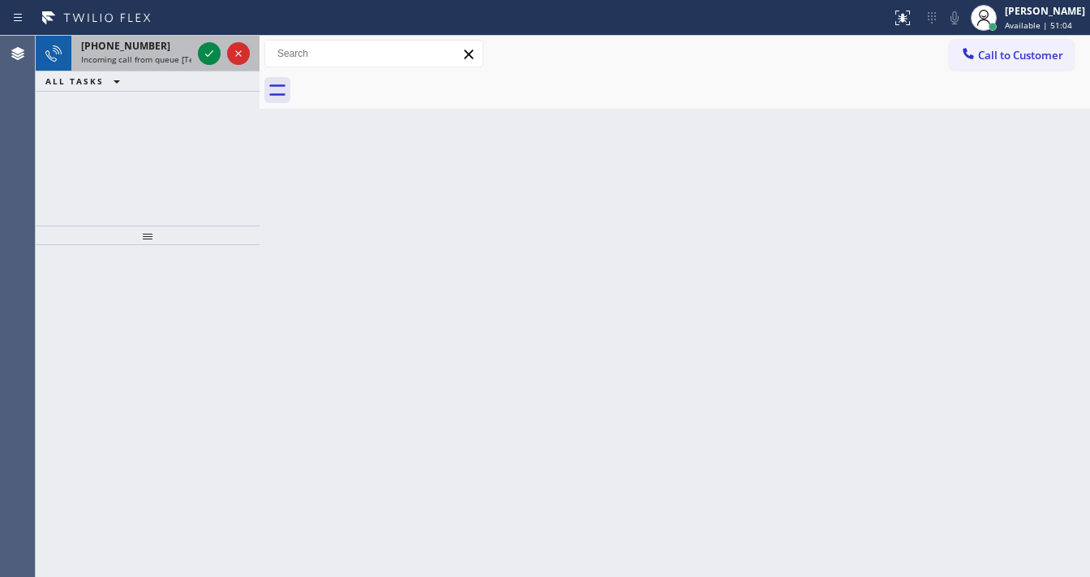
click at [185, 59] on span "Incoming call from queue [Test] All" at bounding box center [148, 59] width 135 height 11
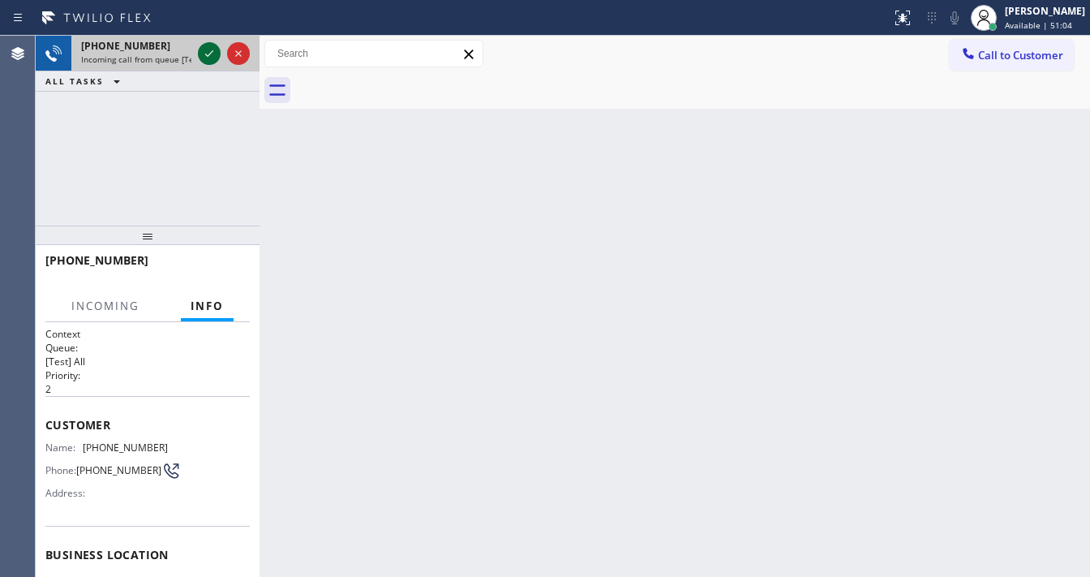
click at [202, 52] on icon at bounding box center [209, 53] width 19 height 19
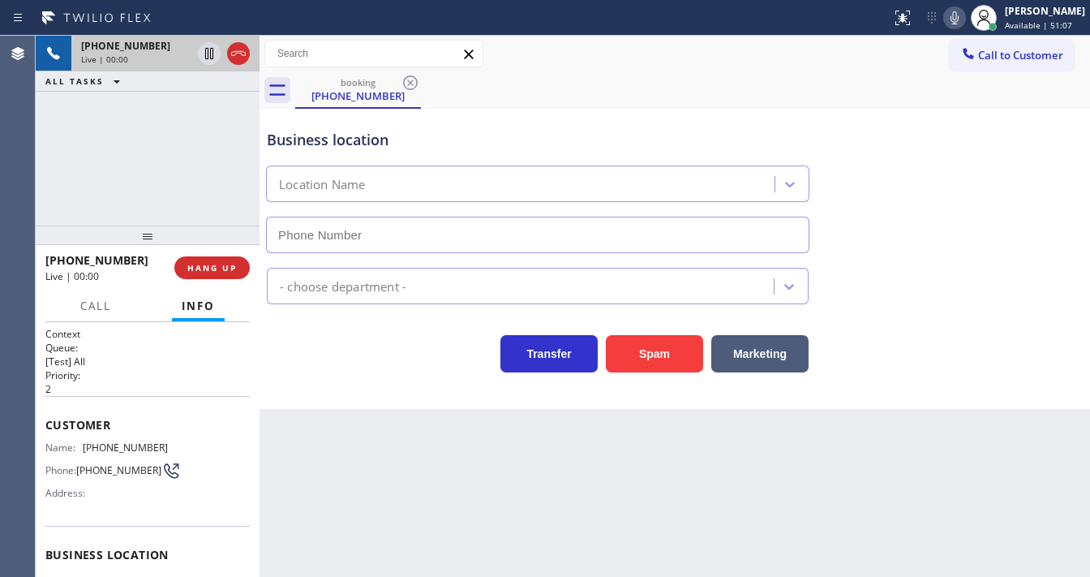
type input "[PHONE_NUMBER]"
click at [58, 428] on div "Customer Name: [PHONE_NUMBER] Phone: [PHONE_NUMBER] Address:" at bounding box center [147, 461] width 204 height 130
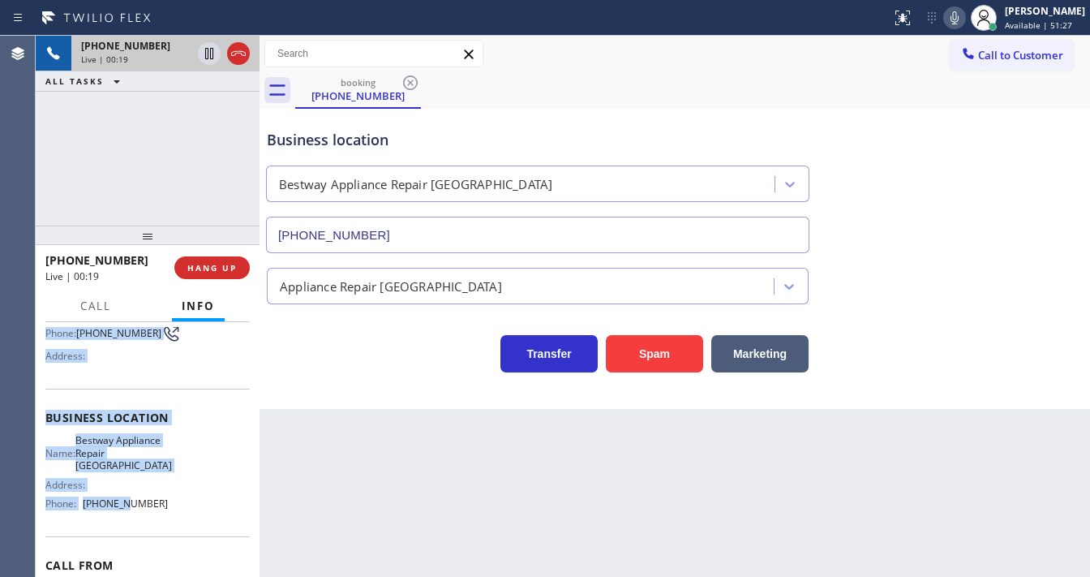
scroll to position [226, 0]
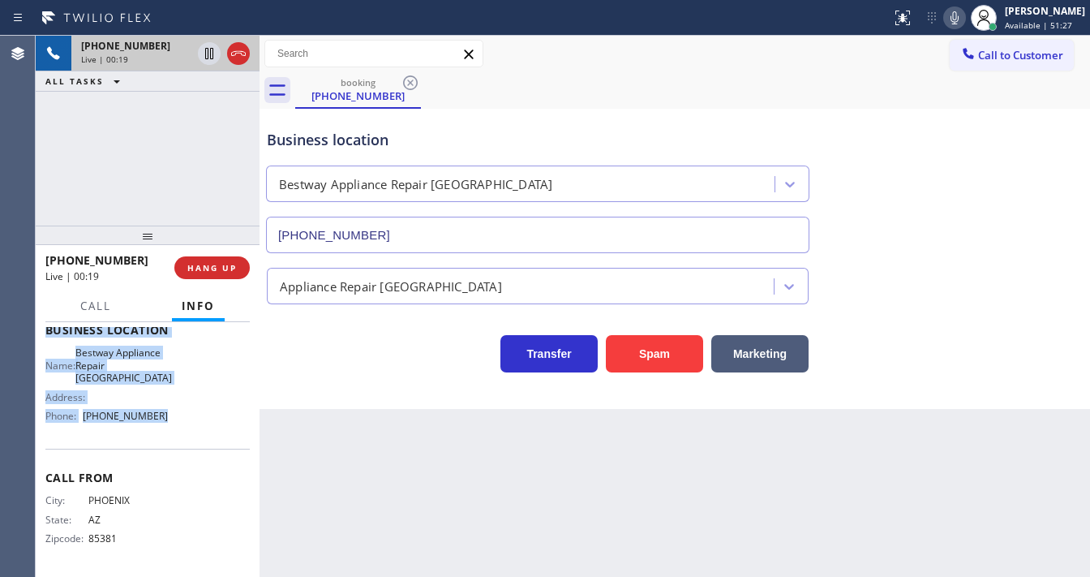
drag, startPoint x: 45, startPoint y: 416, endPoint x: 168, endPoint y: 423, distance: 122.7
click at [170, 431] on div "Context Queue: [Test] All Priority: 2 Customer Name: [PHONE_NUMBER] Phone: [PHO…" at bounding box center [147, 337] width 204 height 470
copy div "Customer Name: [PHONE_NUMBER] Phone: [PHONE_NUMBER] Address: Business location …"
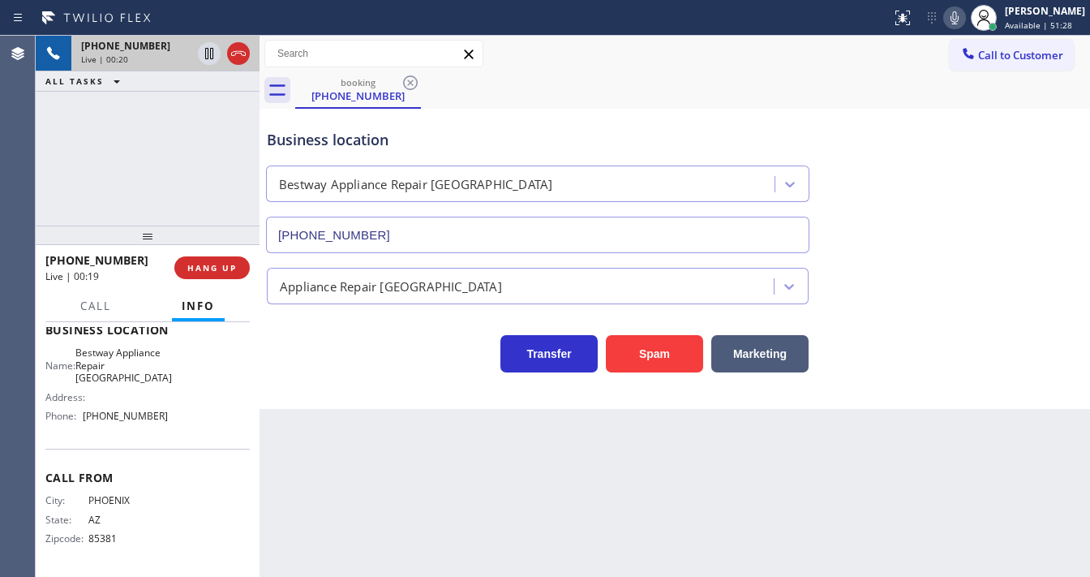
click at [164, 178] on div "[PHONE_NUMBER] Live | 00:20 ALL TASKS ALL TASKS ACTIVE TASKS TASKS IN WRAP UP" at bounding box center [148, 131] width 224 height 190
click at [120, 141] on div "[PHONE_NUMBER] Live | 00:25 ALL TASKS ALL TASKS ACTIVE TASKS TASKS IN WRAP UP" at bounding box center [148, 131] width 224 height 190
click at [91, 159] on div "[PHONE_NUMBER] Live | 04:40 ALL TASKS ALL TASKS ACTIVE TASKS TASKS IN WRAP UP" at bounding box center [148, 131] width 224 height 190
click at [184, 149] on div "[PHONE_NUMBER] Live | 04:42 ALL TASKS ALL TASKS ACTIVE TASKS TASKS IN WRAP UP" at bounding box center [148, 131] width 224 height 190
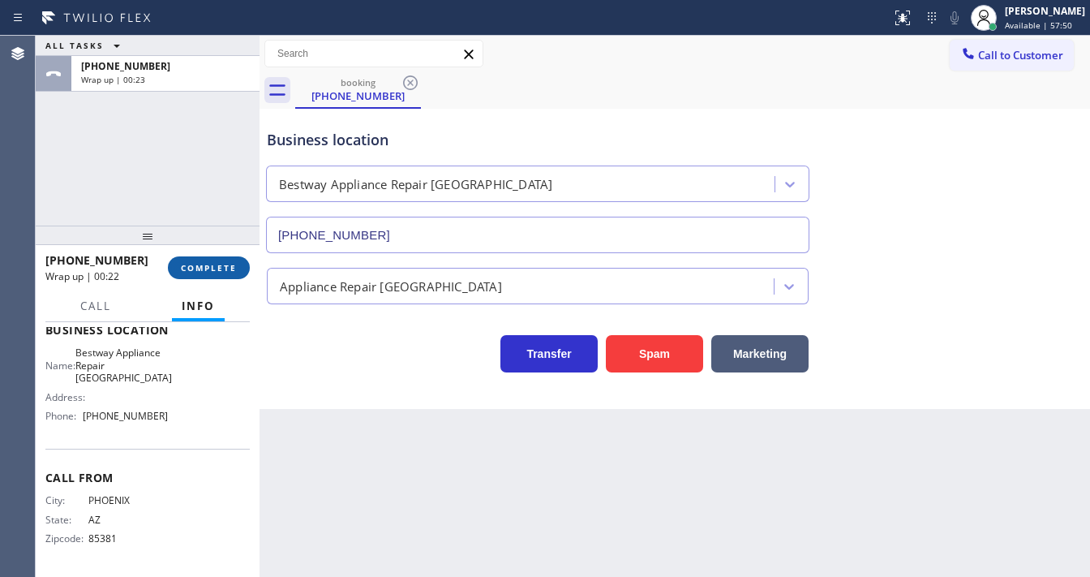
click at [206, 273] on span "COMPLETE" at bounding box center [209, 267] width 56 height 11
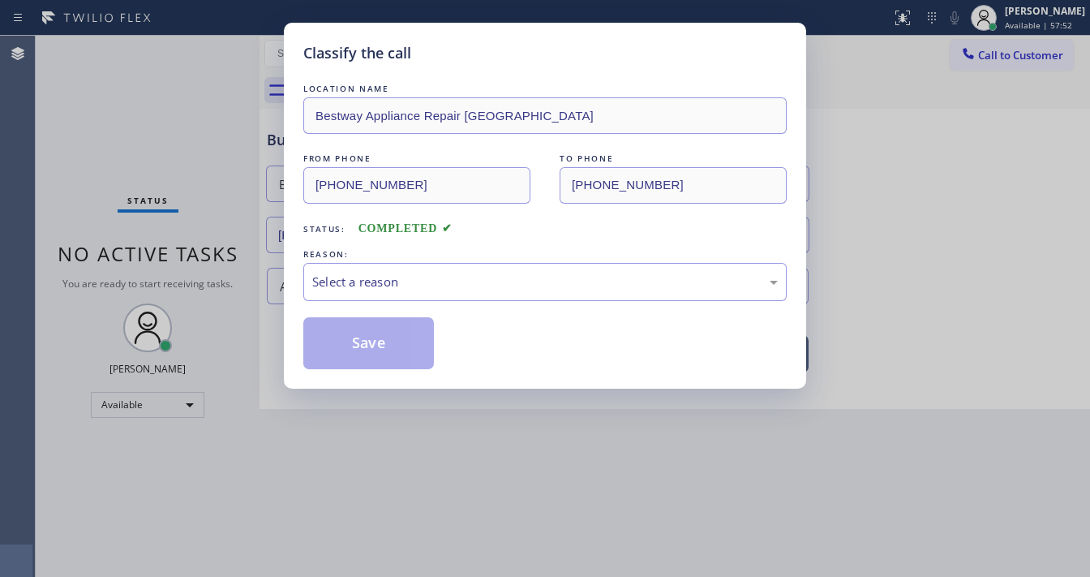
click at [363, 300] on div "LOCATION NAME Bestway Appliance Repair Phoenix FROM PHONE [PHONE_NUMBER] TO PHO…" at bounding box center [545, 224] width 484 height 289
click at [357, 277] on div "Select a reason" at bounding box center [545, 282] width 466 height 19
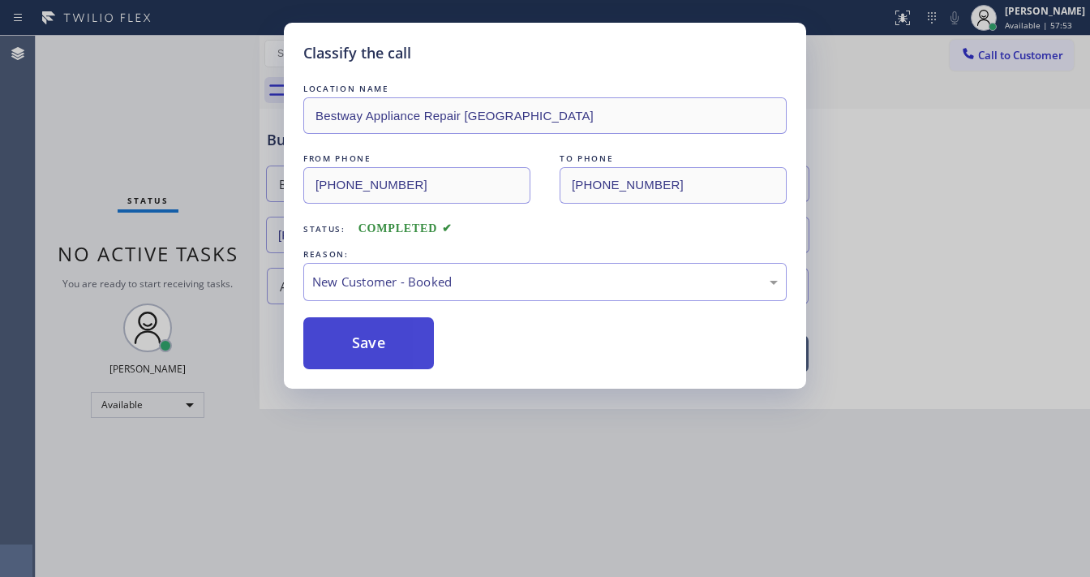
click at [357, 337] on button "Save" at bounding box center [368, 343] width 131 height 52
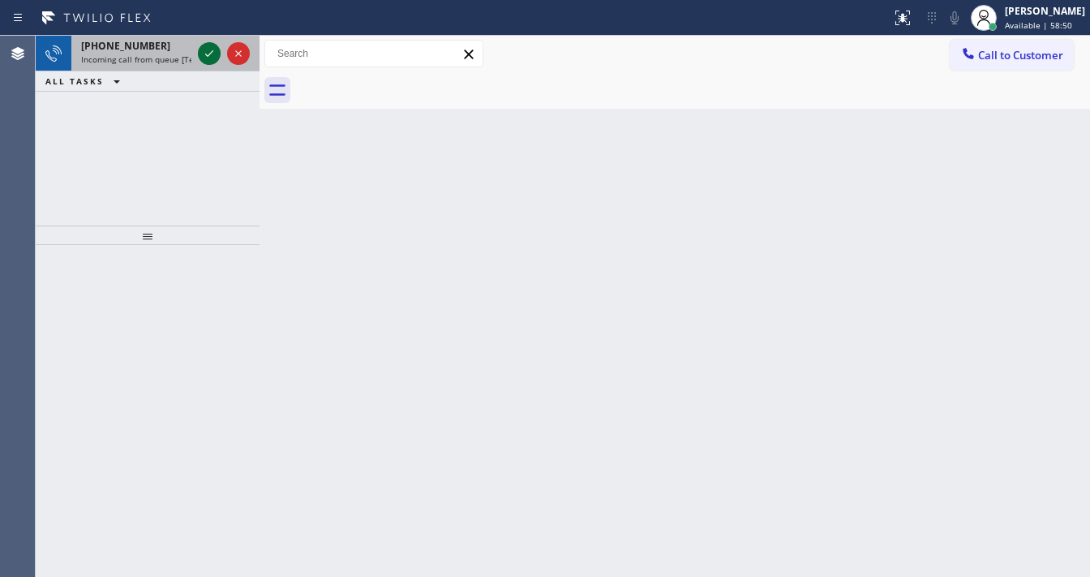
click at [207, 54] on icon at bounding box center [209, 53] width 19 height 19
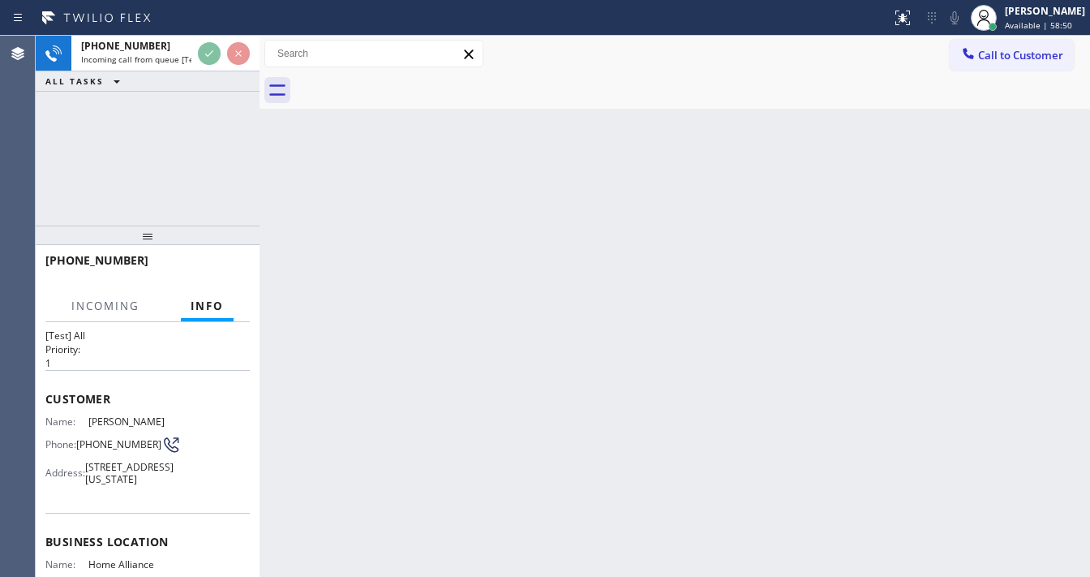
scroll to position [65, 0]
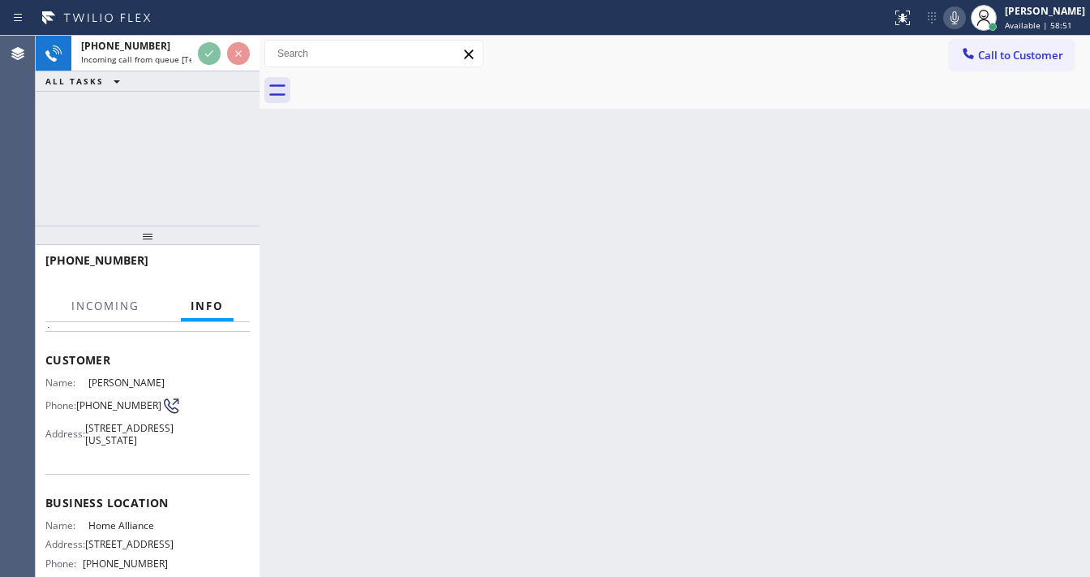
click at [180, 172] on div "[PHONE_NUMBER] Incoming call from queue [Test] All ALL TASKS ALL TASKS ACTIVE T…" at bounding box center [148, 131] width 224 height 190
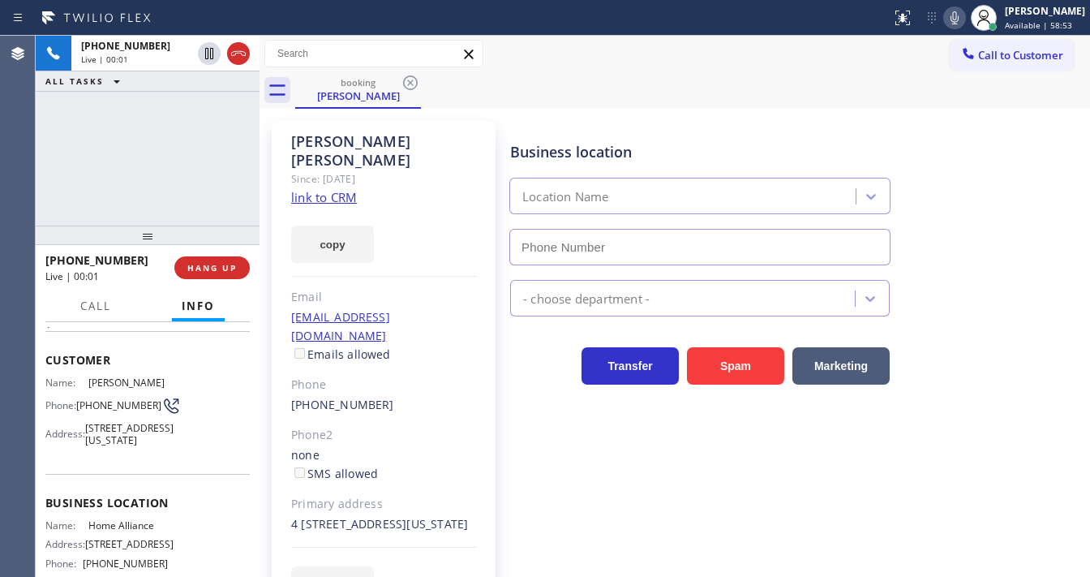
type input "[PHONE_NUMBER]"
click at [339, 189] on link "link to CRM" at bounding box center [324, 197] width 66 height 16
click at [886, 63] on div "Call to Customer Outbound call Location Search location Your caller id phone nu…" at bounding box center [675, 54] width 831 height 28
click at [962, 19] on icon at bounding box center [954, 17] width 19 height 19
drag, startPoint x: 217, startPoint y: 87, endPoint x: 211, endPoint y: 77, distance: 11.7
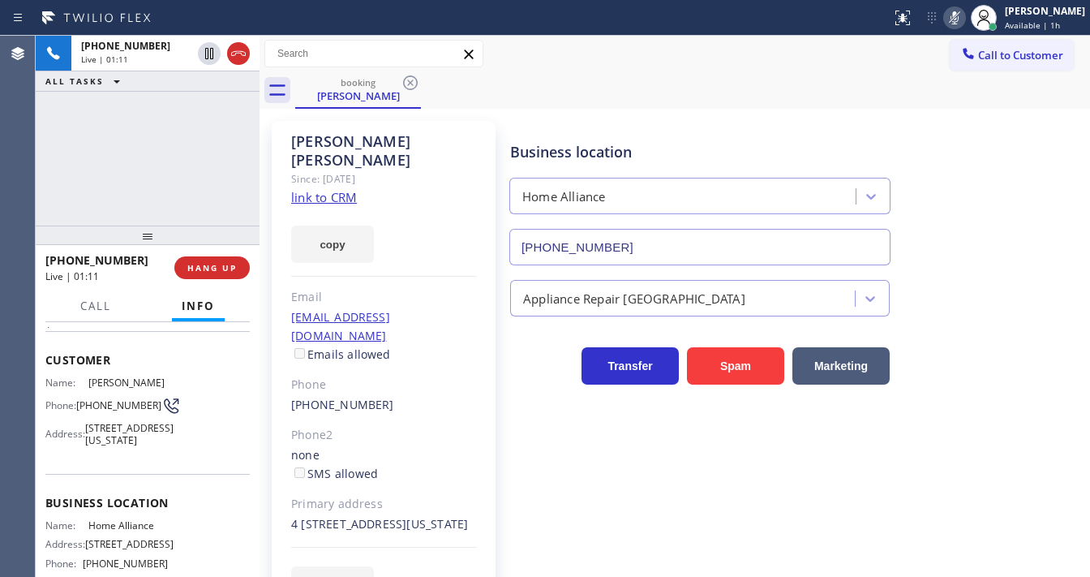
click at [215, 84] on div "ALL TASKS ALL TASKS ACTIVE TASKS TASKS IN WRAP UP" at bounding box center [148, 81] width 224 height 20
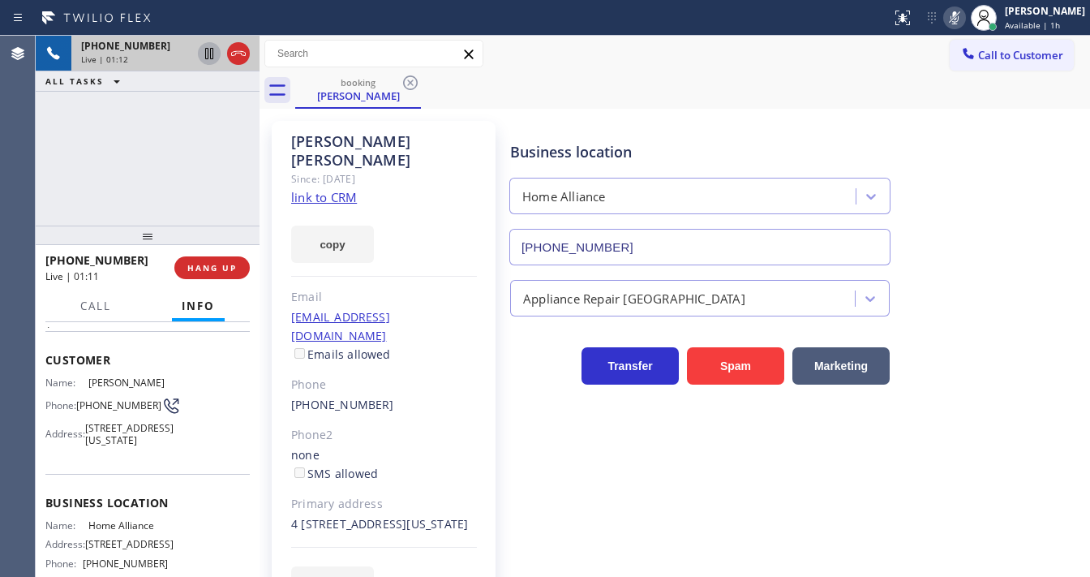
click at [211, 53] on icon at bounding box center [209, 53] width 8 height 11
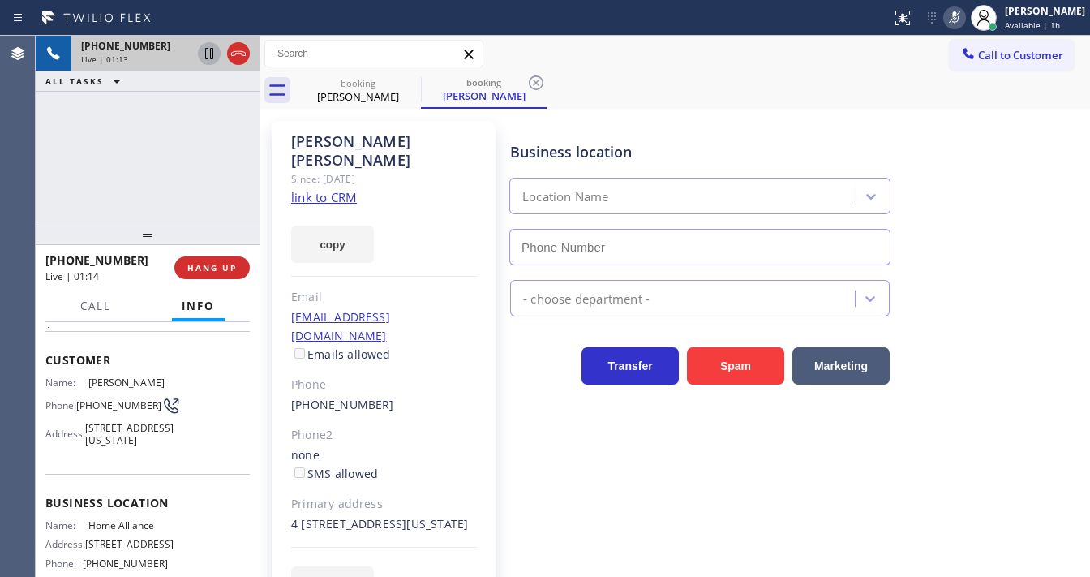
type input "[PHONE_NUMBER]"
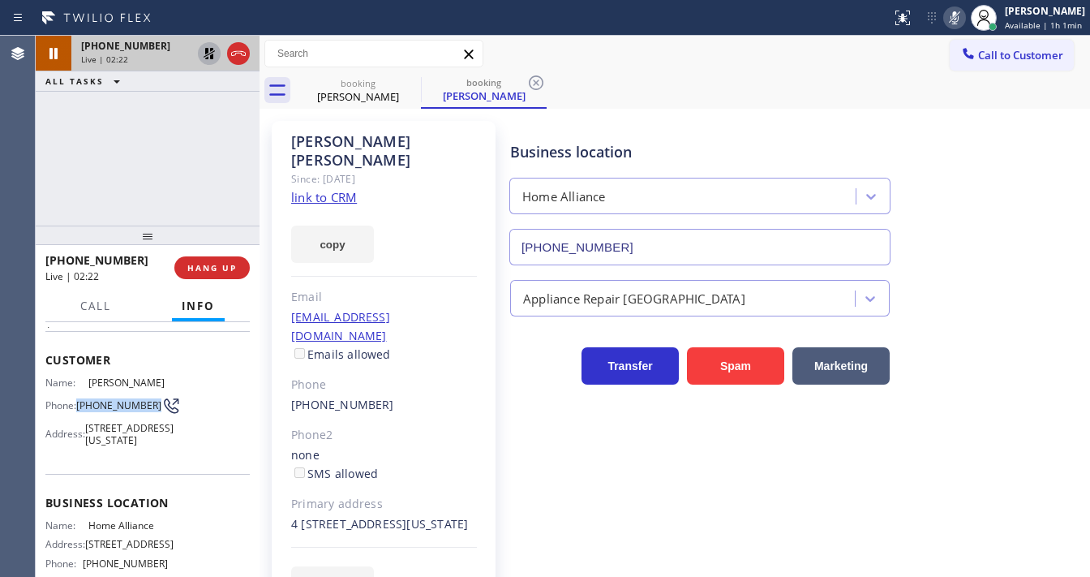
drag, startPoint x: 94, startPoint y: 417, endPoint x: 78, endPoint y: 410, distance: 17.5
click at [78, 410] on div "Phone: [PHONE_NUMBER]" at bounding box center [106, 405] width 122 height 19
copy div "[PHONE_NUMBER]"
click at [110, 193] on div "[PHONE_NUMBER] Live | 02:23 ALL TASKS ALL TASKS ACTIVE TASKS TASKS IN WRAP UP" at bounding box center [148, 131] width 224 height 190
click at [959, 21] on icon at bounding box center [955, 17] width 8 height 13
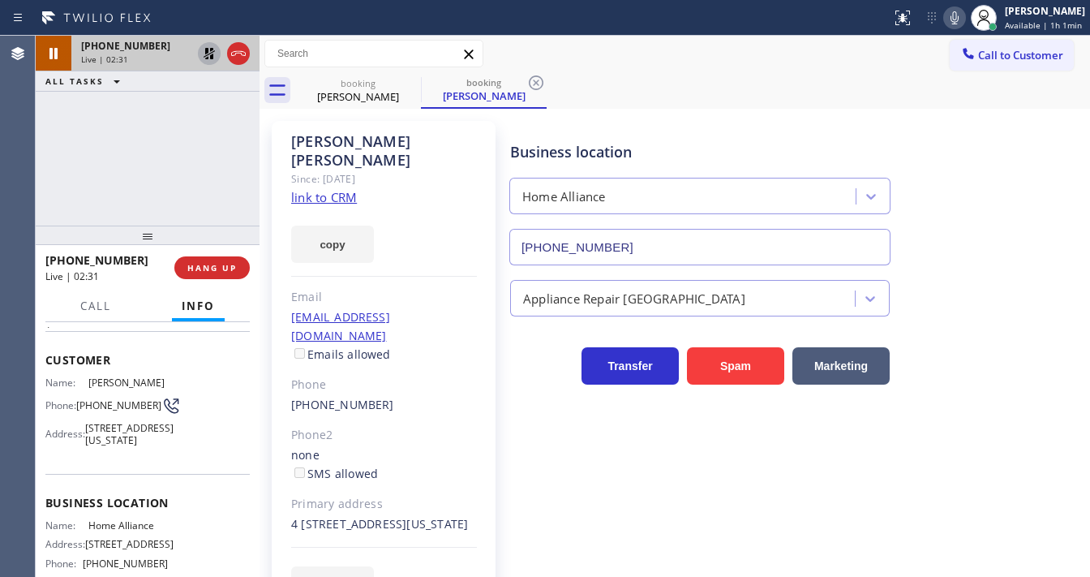
click at [149, 110] on div "[PHONE_NUMBER] Live | 02:31 ALL TASKS ALL TASKS ACTIVE TASKS TASKS IN WRAP UP" at bounding box center [148, 131] width 224 height 190
click at [207, 54] on icon at bounding box center [209, 53] width 19 height 19
click at [406, 86] on icon at bounding box center [410, 82] width 19 height 19
click at [124, 156] on div "[PHONE_NUMBER] Live | 02:35 ALL TASKS ALL TASKS ACTIVE TASKS TASKS IN WRAP UP" at bounding box center [148, 131] width 224 height 190
click at [954, 16] on icon at bounding box center [954, 17] width 19 height 19
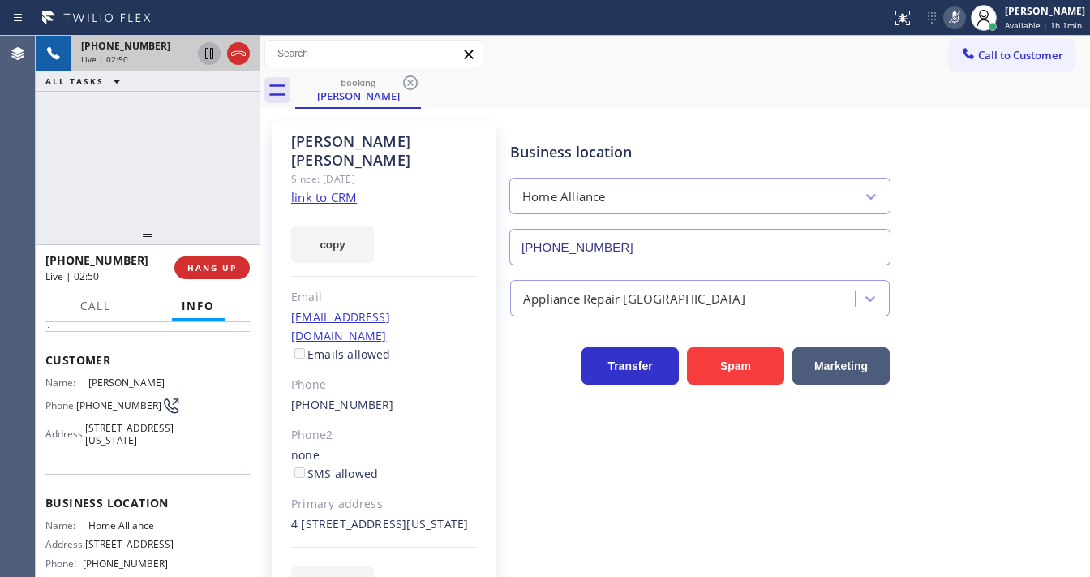
click at [954, 16] on icon at bounding box center [954, 17] width 19 height 19
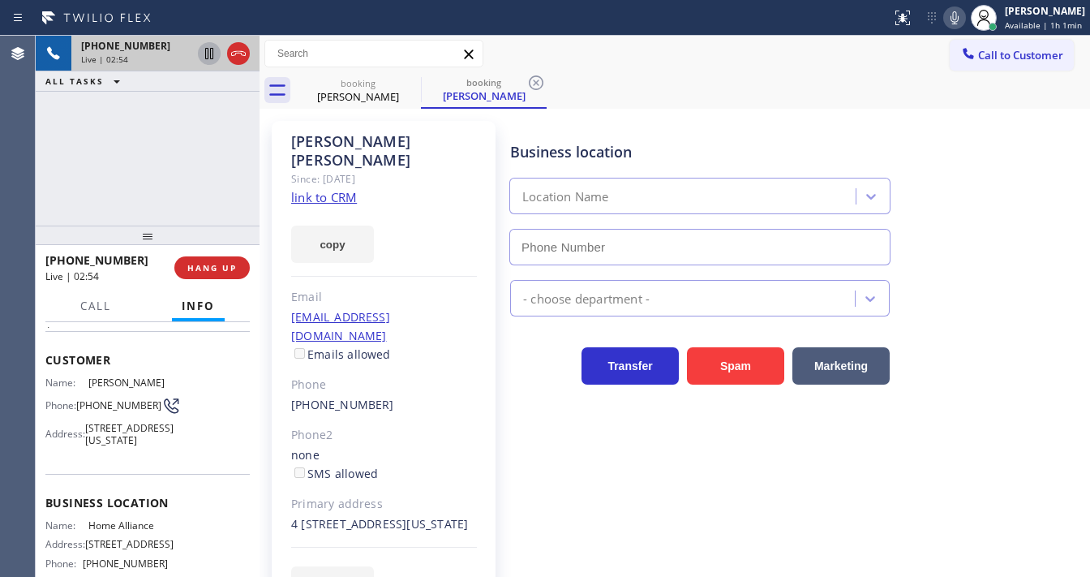
type input "[PHONE_NUMBER]"
drag, startPoint x: 808, startPoint y: 49, endPoint x: 891, endPoint y: 45, distance: 82.8
click at [808, 49] on div "Call to Customer Outbound call Location Search location Your caller id phone nu…" at bounding box center [675, 54] width 831 height 28
click at [957, 19] on icon at bounding box center [955, 17] width 8 height 13
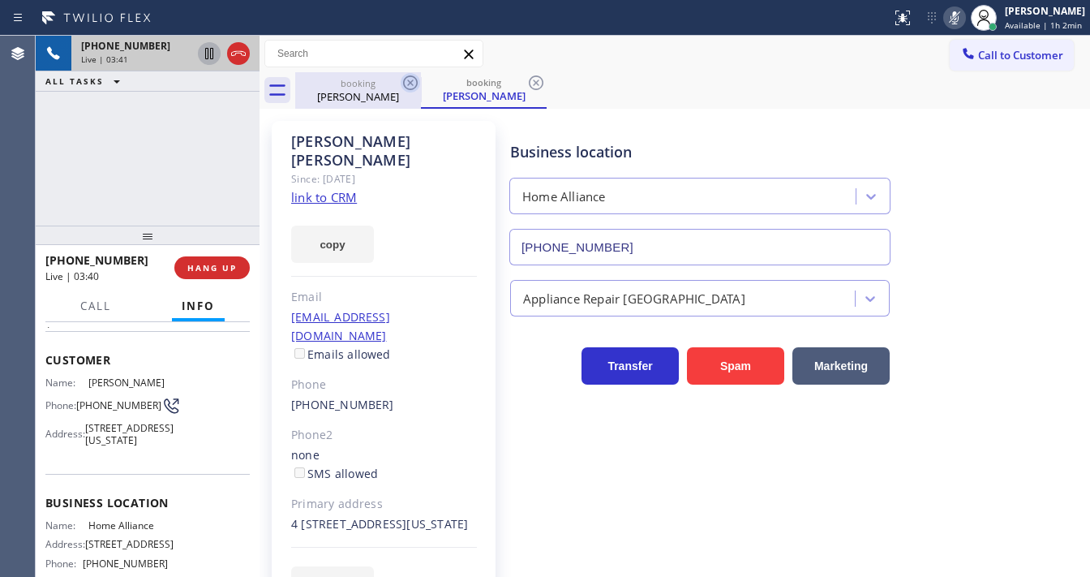
click at [407, 79] on icon at bounding box center [410, 82] width 19 height 19
click at [65, 135] on div "[PHONE_NUMBER] Live | 03:41 ALL TASKS ALL TASKS ACTIVE TASKS TASKS IN WRAP UP" at bounding box center [148, 131] width 224 height 190
click at [208, 54] on icon at bounding box center [209, 53] width 19 height 19
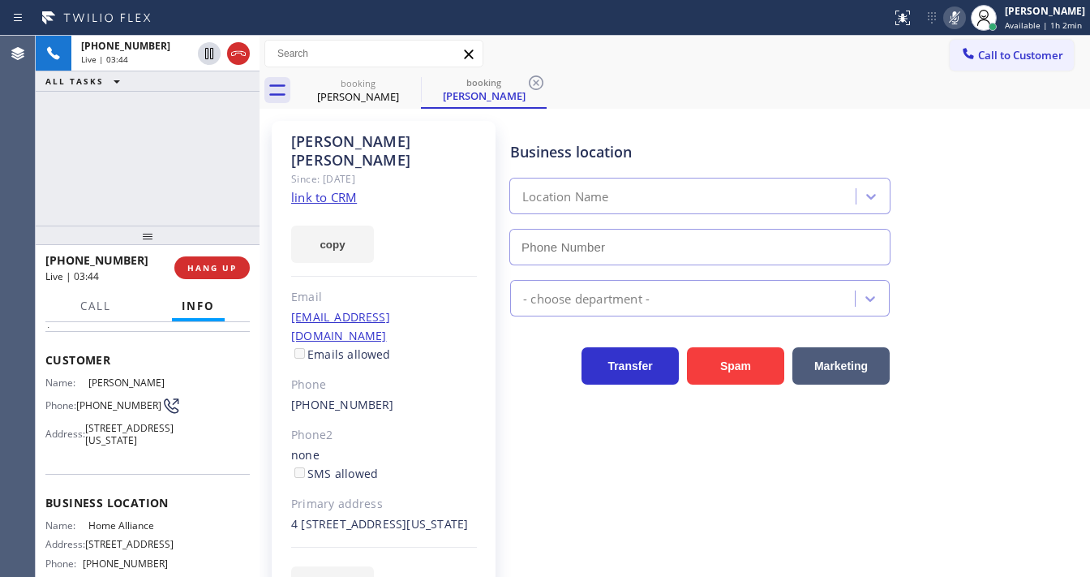
type input "[PHONE_NUMBER]"
click at [952, 22] on icon at bounding box center [954, 17] width 19 height 19
drag, startPoint x: 161, startPoint y: 105, endPoint x: 182, endPoint y: 75, distance: 35.6
click at [165, 97] on div "[PHONE_NUMBER] Live | 06:27 ALL TASKS ALL TASKS ACTIVE TASKS TASKS IN WRAP UP" at bounding box center [148, 131] width 224 height 190
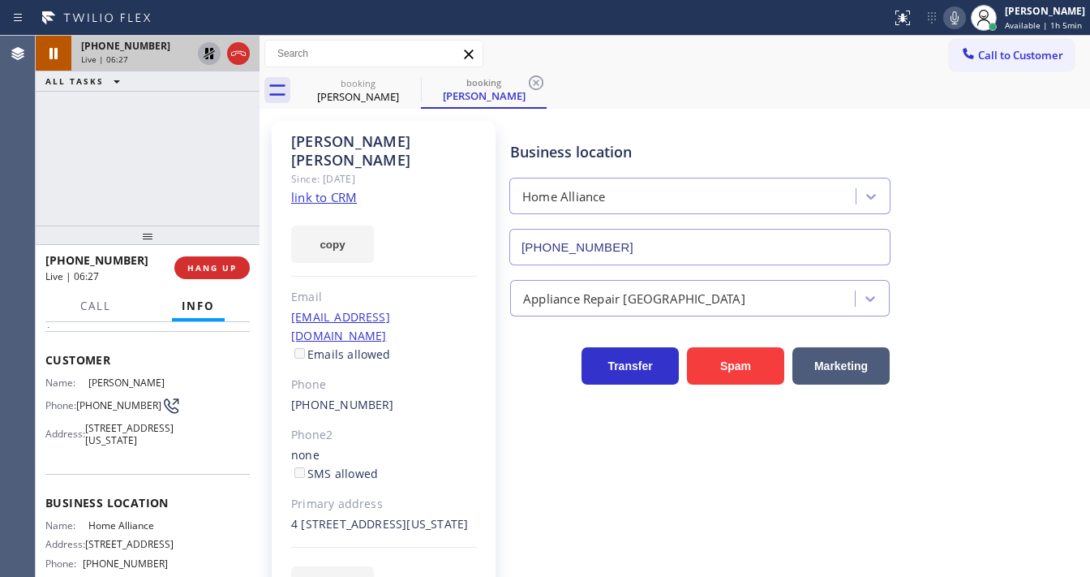
click at [207, 52] on icon at bounding box center [209, 53] width 11 height 11
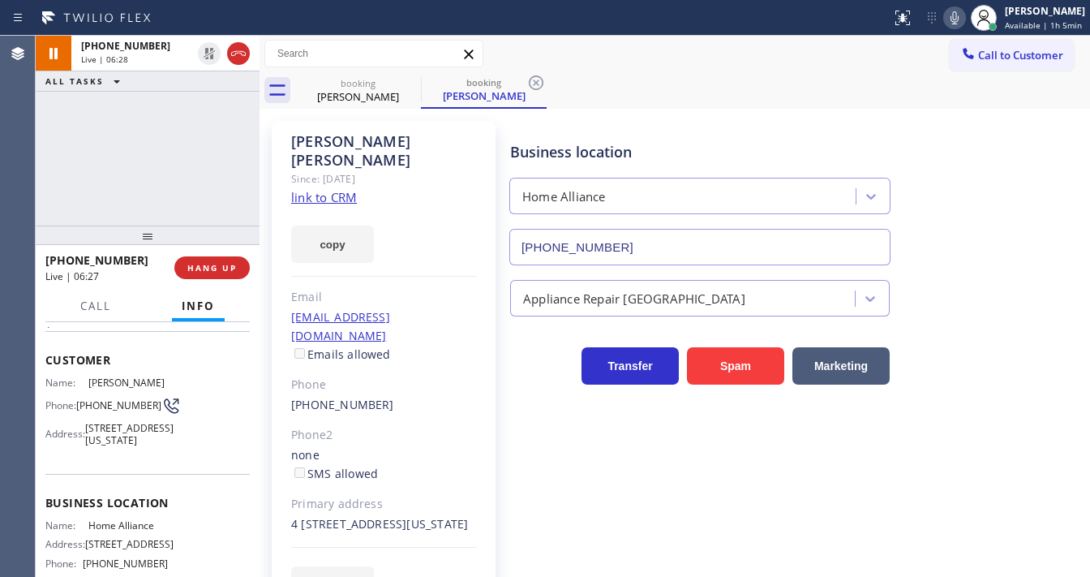
click at [189, 153] on div "[PHONE_NUMBER] Live | 06:28 ALL TASKS ALL TASKS ACTIVE TASKS TASKS IN WRAP UP" at bounding box center [148, 131] width 224 height 190
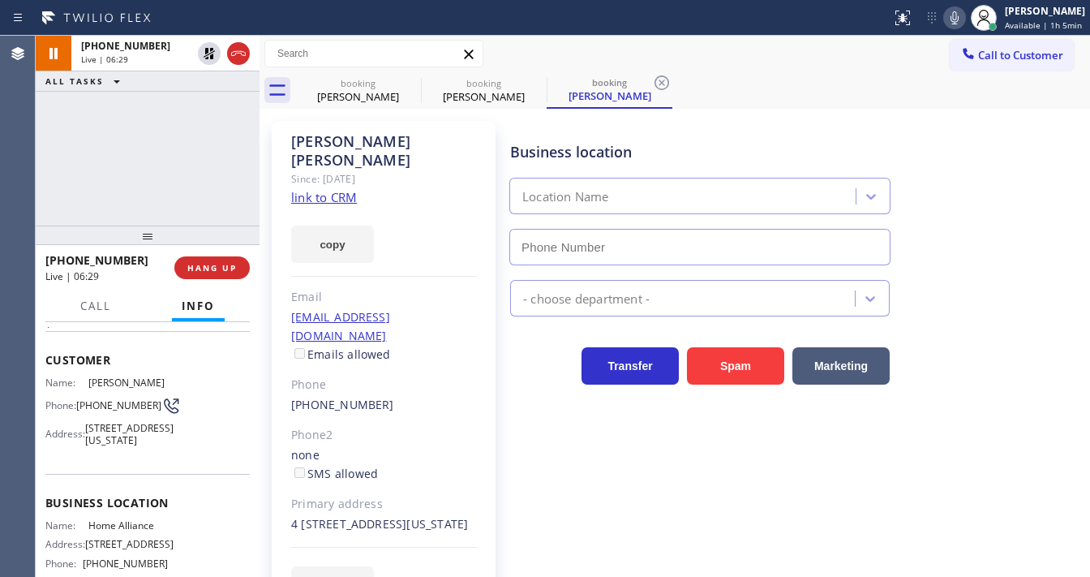
type input "[PHONE_NUMBER]"
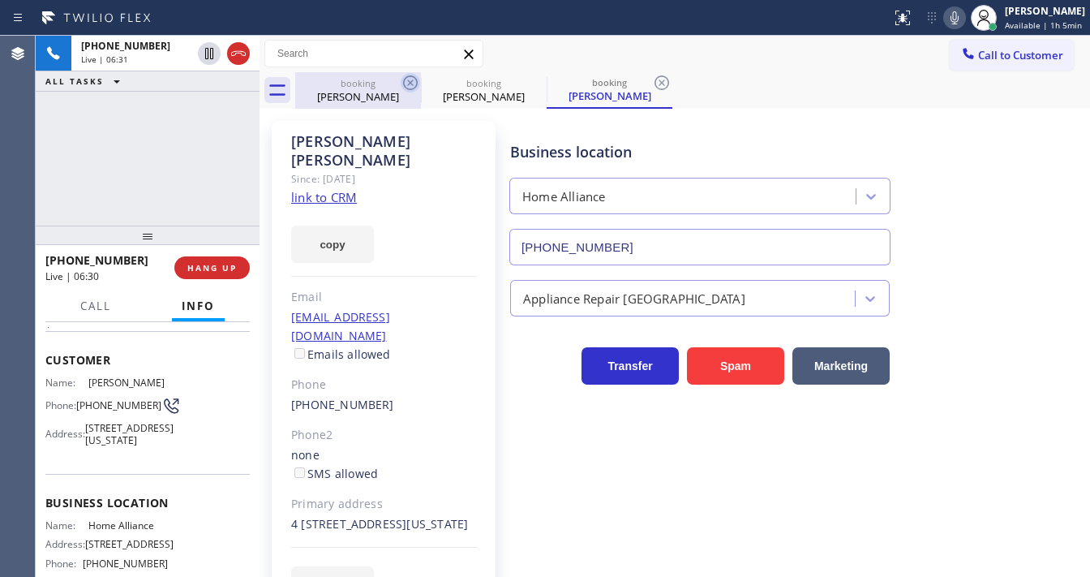
click at [415, 84] on icon at bounding box center [410, 82] width 19 height 19
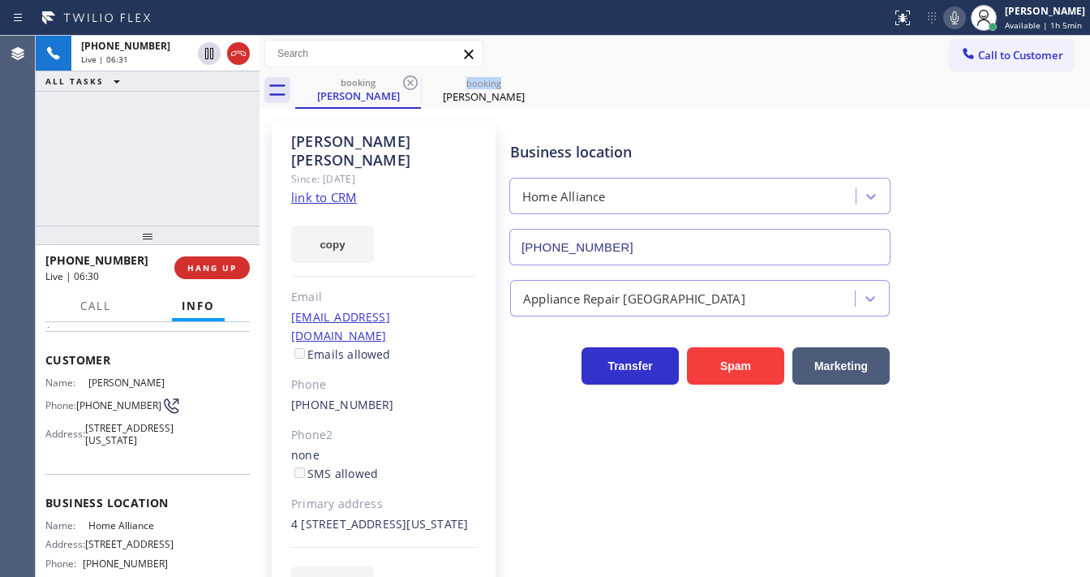
click at [415, 84] on icon at bounding box center [410, 82] width 19 height 19
click at [160, 141] on div "[PHONE_NUMBER] Live | 06:31 ALL TASKS ALL TASKS ACTIVE TASKS TASKS IN WRAP UP" at bounding box center [148, 131] width 224 height 190
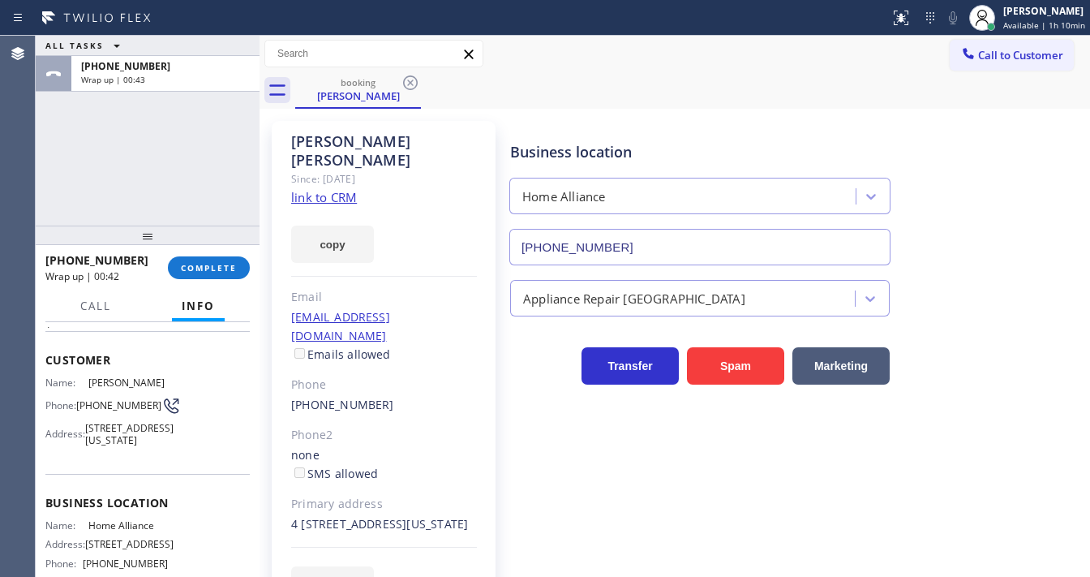
click at [221, 279] on div "[PHONE_NUMBER] Wrap up | 00:42 COMPLETE" at bounding box center [147, 268] width 204 height 42
click at [219, 273] on button "COMPLETE" at bounding box center [209, 267] width 82 height 23
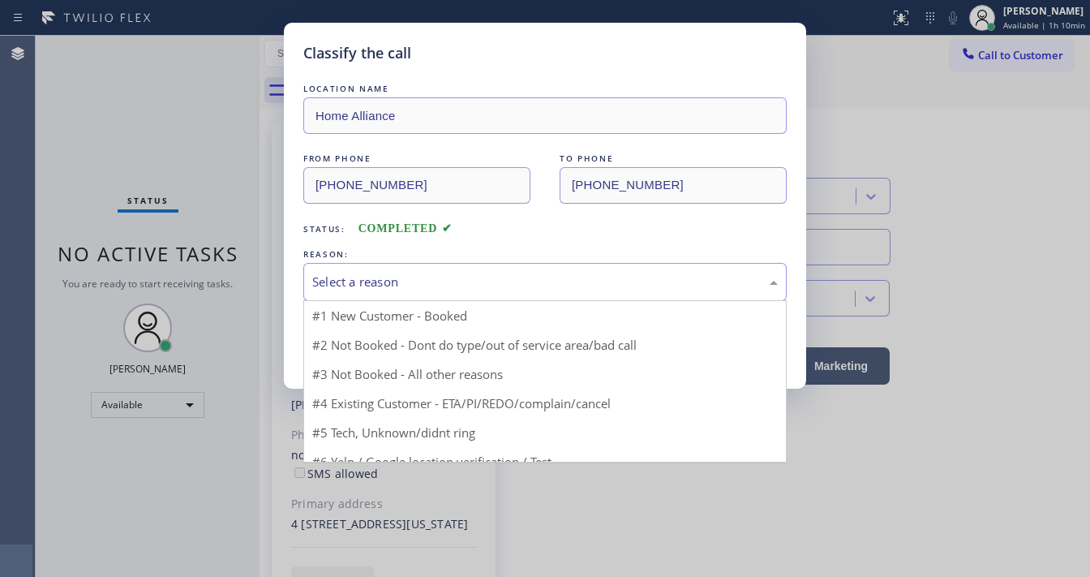
click at [474, 286] on div "Select a reason" at bounding box center [545, 282] width 466 height 19
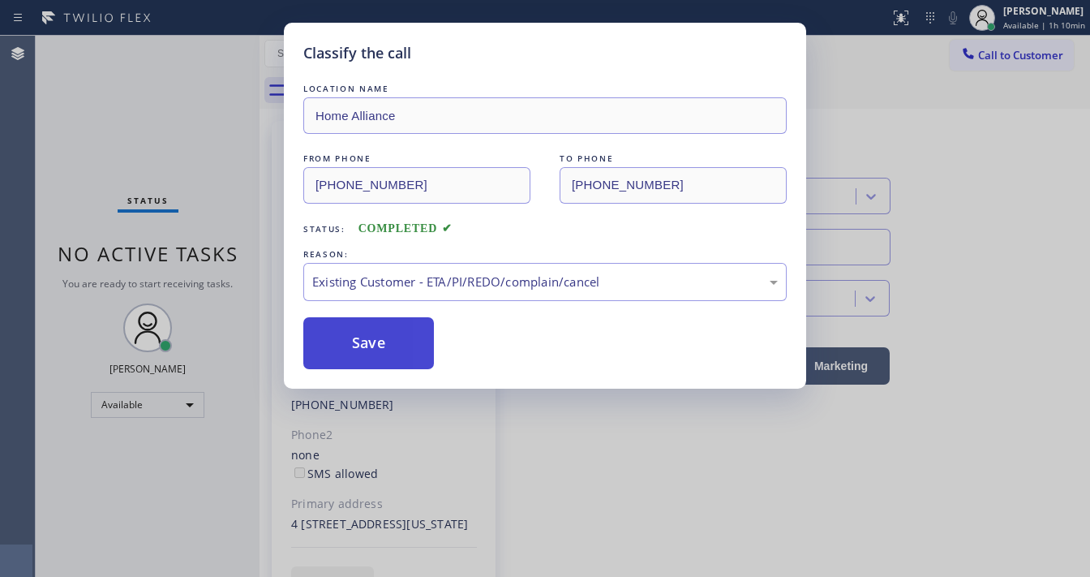
click at [378, 333] on button "Save" at bounding box center [368, 343] width 131 height 52
click at [378, 335] on button "Save" at bounding box center [368, 343] width 131 height 52
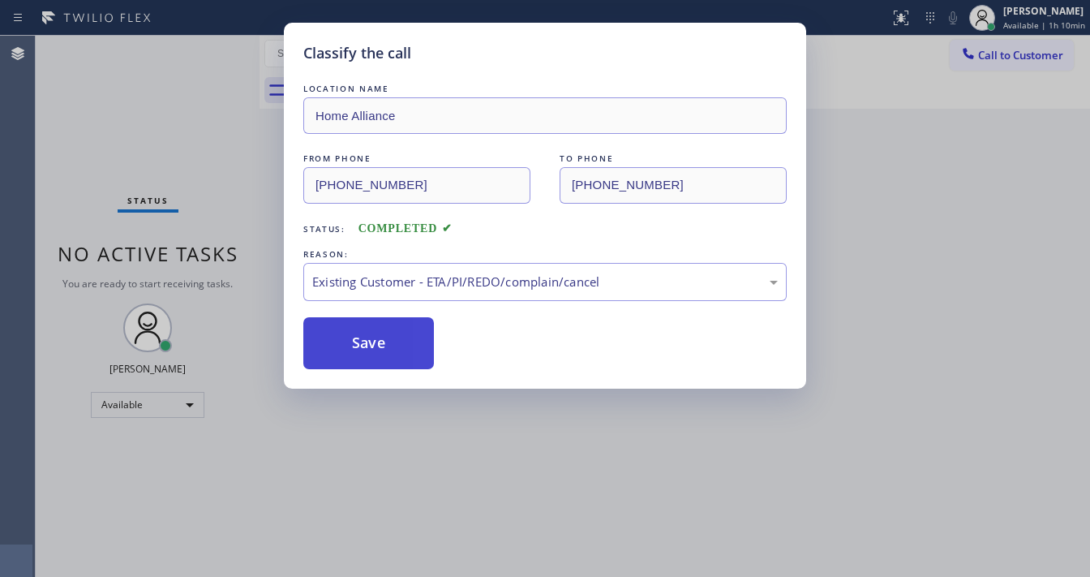
click at [378, 335] on button "Save" at bounding box center [368, 343] width 131 height 52
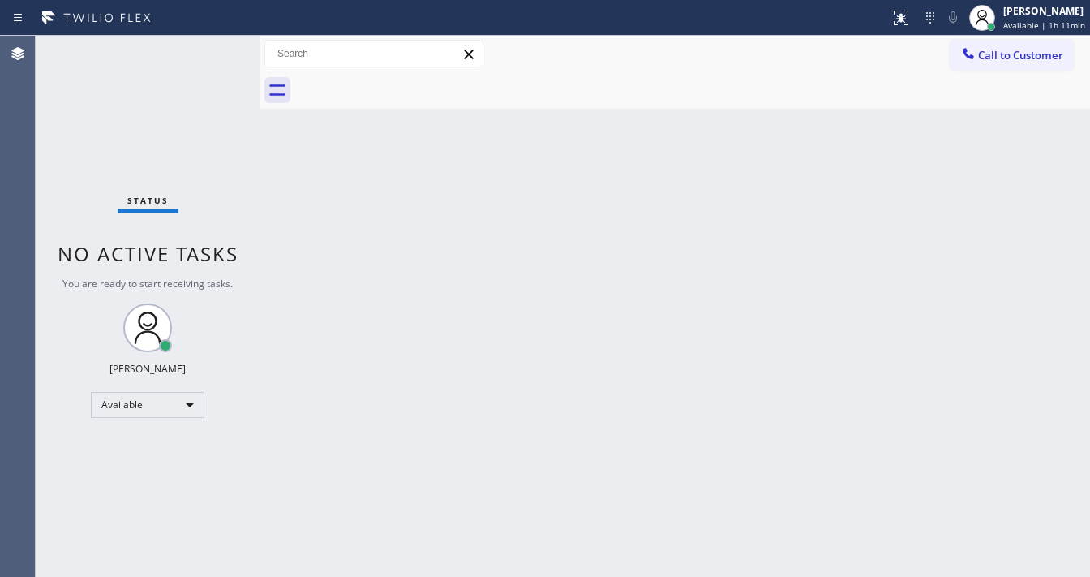
click at [158, 52] on div "Status No active tasks You are ready to start receiving tasks. [PERSON_NAME]" at bounding box center [148, 306] width 224 height 541
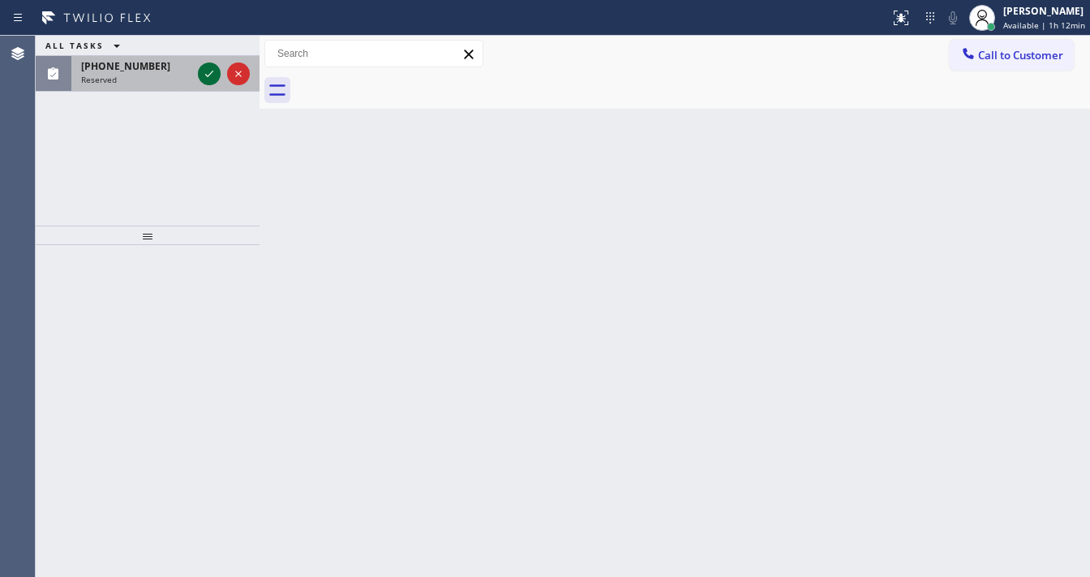
click at [204, 75] on icon at bounding box center [209, 73] width 19 height 19
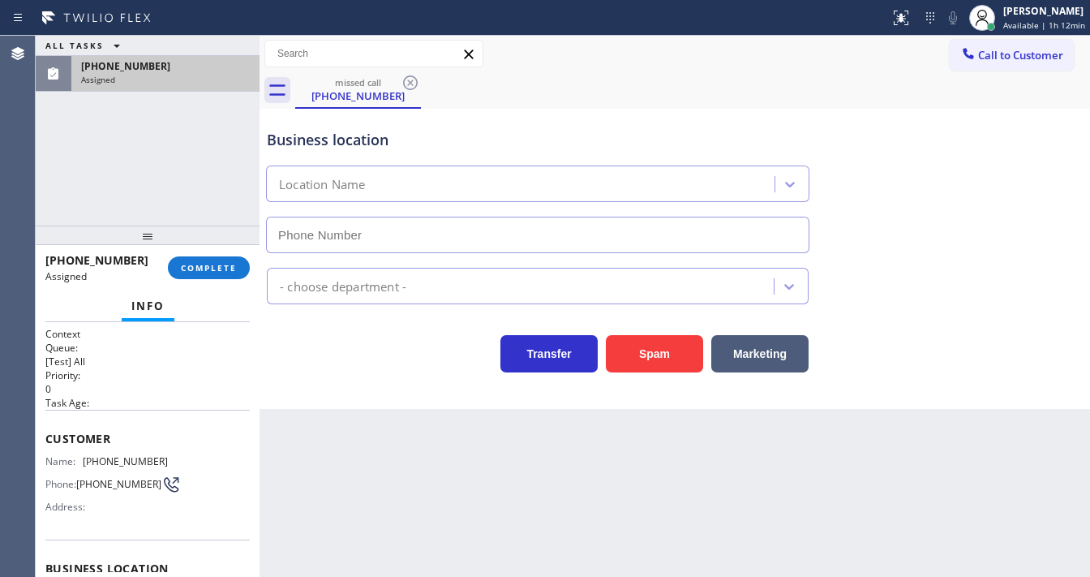
type input "[PHONE_NUMBER]"
click at [195, 145] on div "ALL TASKS ALL TASKS ACTIVE TASKS TASKS IN WRAP UP [PHONE_NUMBER] Assigned" at bounding box center [148, 131] width 224 height 190
click at [226, 269] on span "COMPLETE" at bounding box center [209, 267] width 56 height 11
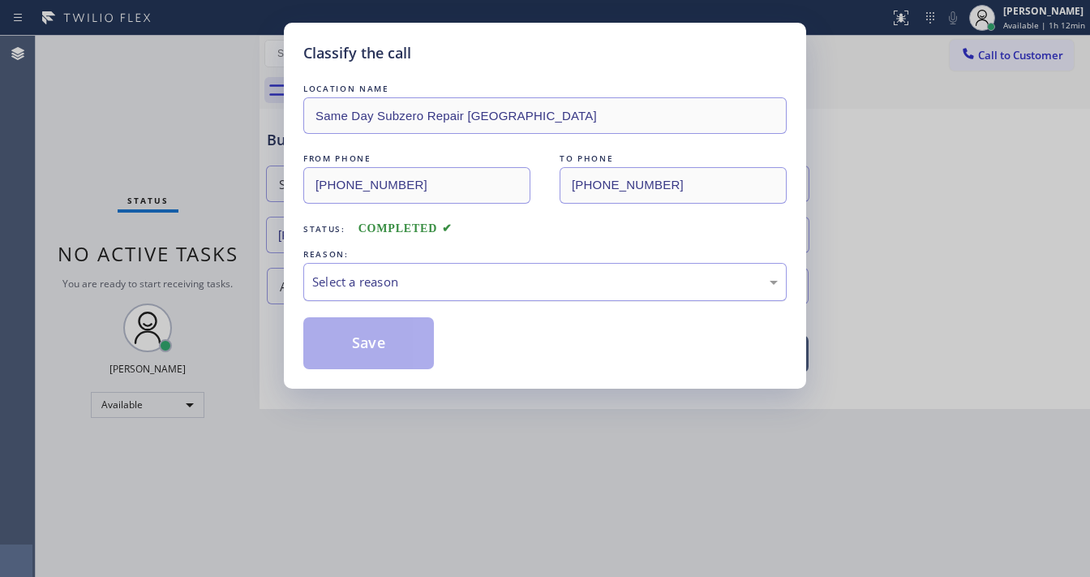
click at [406, 295] on div "Select a reason" at bounding box center [545, 282] width 484 height 38
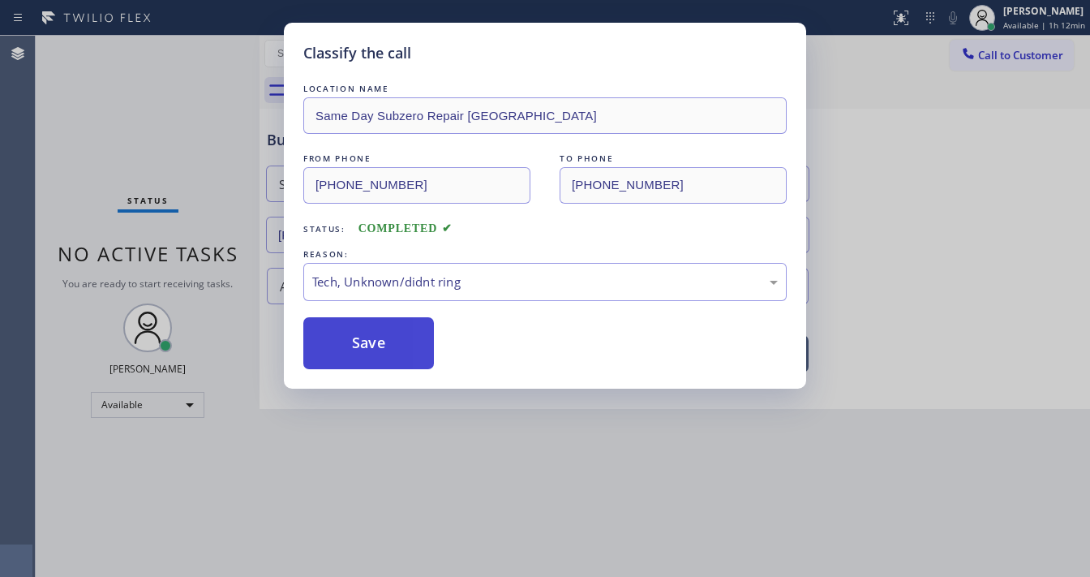
click at [376, 362] on button "Save" at bounding box center [368, 343] width 131 height 52
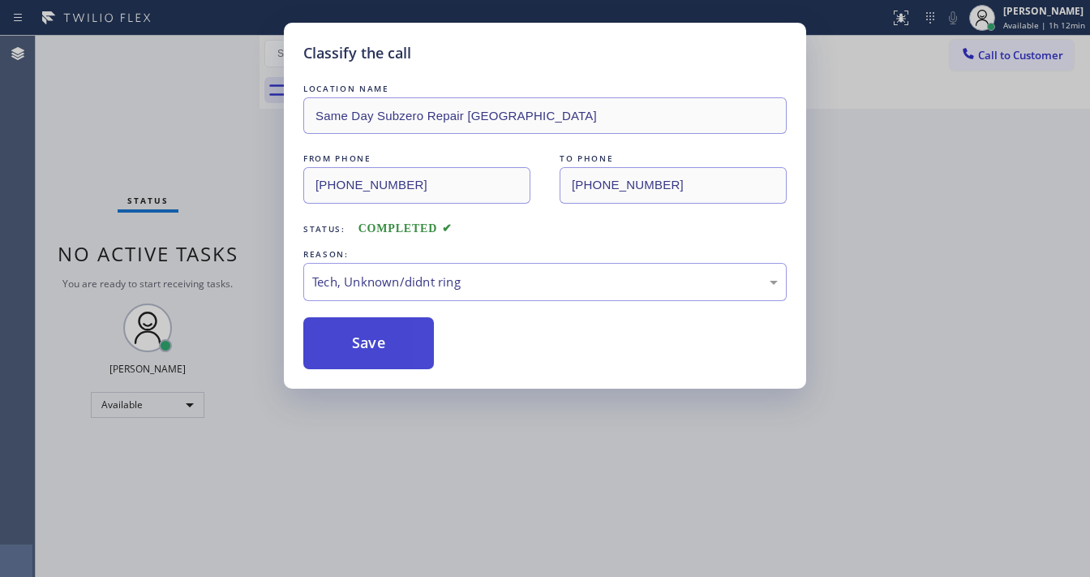
click at [376, 362] on button "Save" at bounding box center [368, 343] width 131 height 52
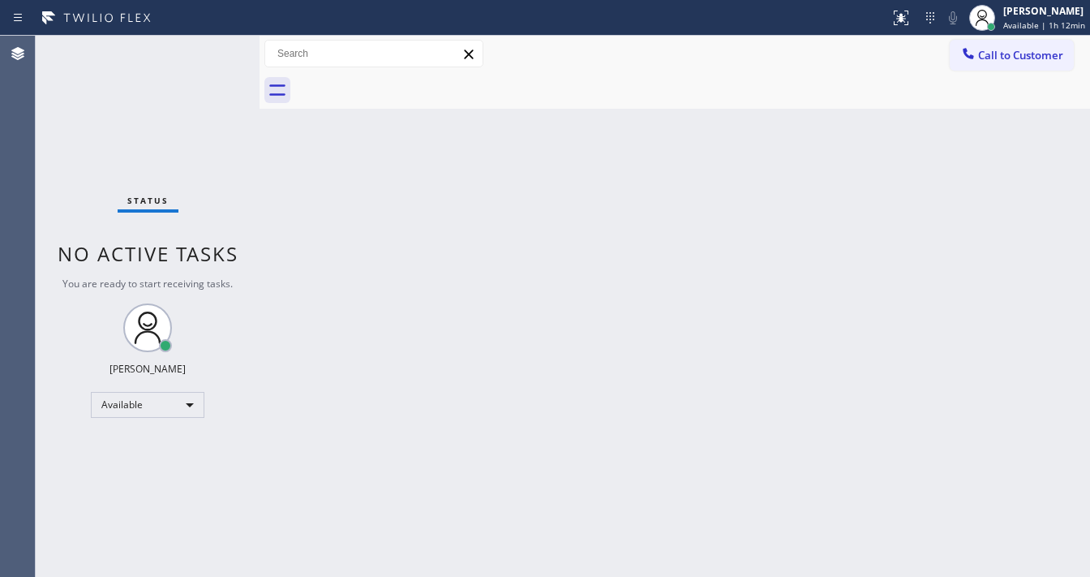
click at [214, 49] on div "Status No active tasks You are ready to start receiving tasks. [PERSON_NAME]" at bounding box center [148, 306] width 224 height 541
click at [523, 59] on div "Call to Customer Outbound call Location Search location Your caller id phone nu…" at bounding box center [675, 54] width 831 height 28
click at [210, 38] on div "Status No active tasks You are ready to start receiving tasks. [PERSON_NAME]" at bounding box center [148, 306] width 224 height 541
click at [208, 45] on div "Status No active tasks You are ready to start receiving tasks. [PERSON_NAME]" at bounding box center [148, 306] width 224 height 541
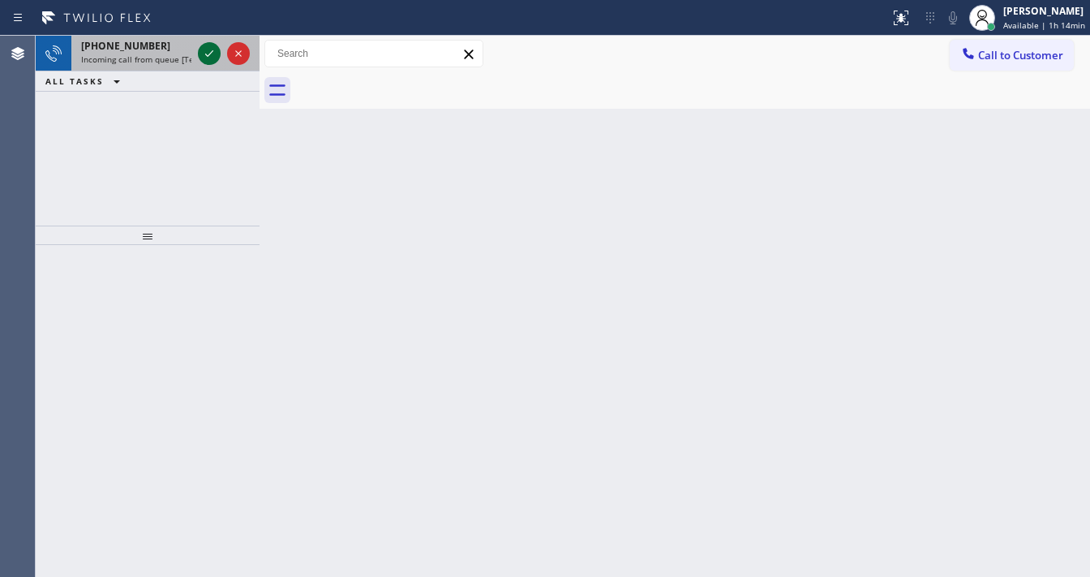
click at [208, 45] on icon at bounding box center [209, 53] width 19 height 19
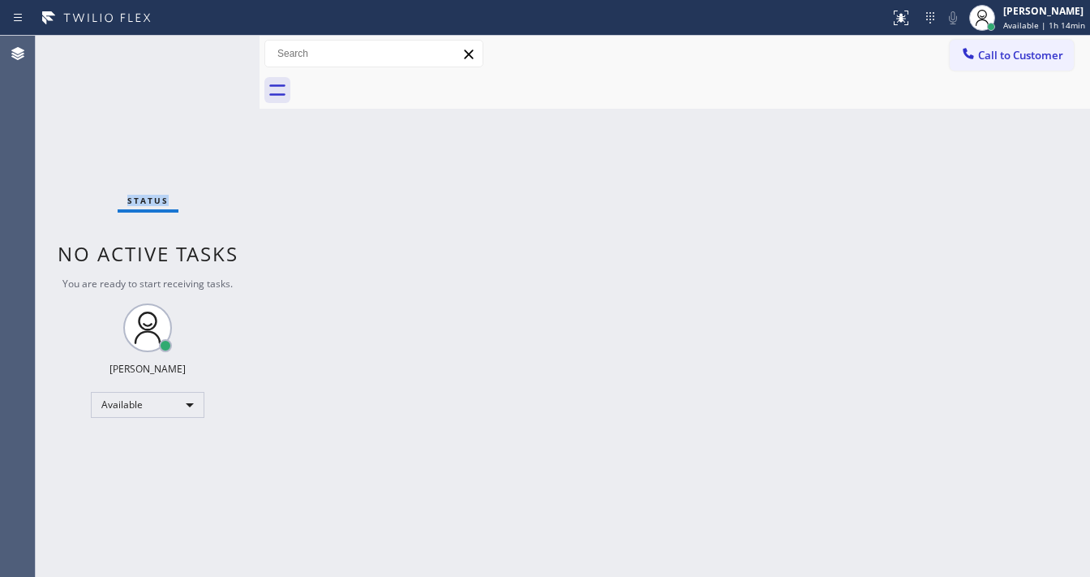
click at [208, 45] on div "Status No active tasks You are ready to start receiving tasks. [PERSON_NAME]" at bounding box center [148, 306] width 224 height 541
click at [893, 24] on div at bounding box center [901, 17] width 36 height 19
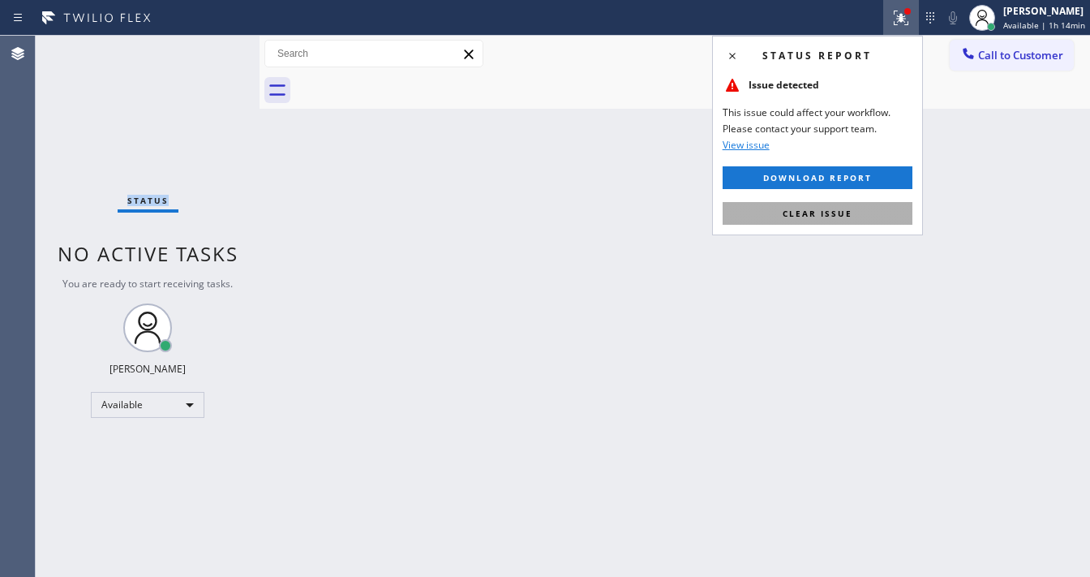
click at [858, 220] on button "Clear issue" at bounding box center [818, 213] width 190 height 23
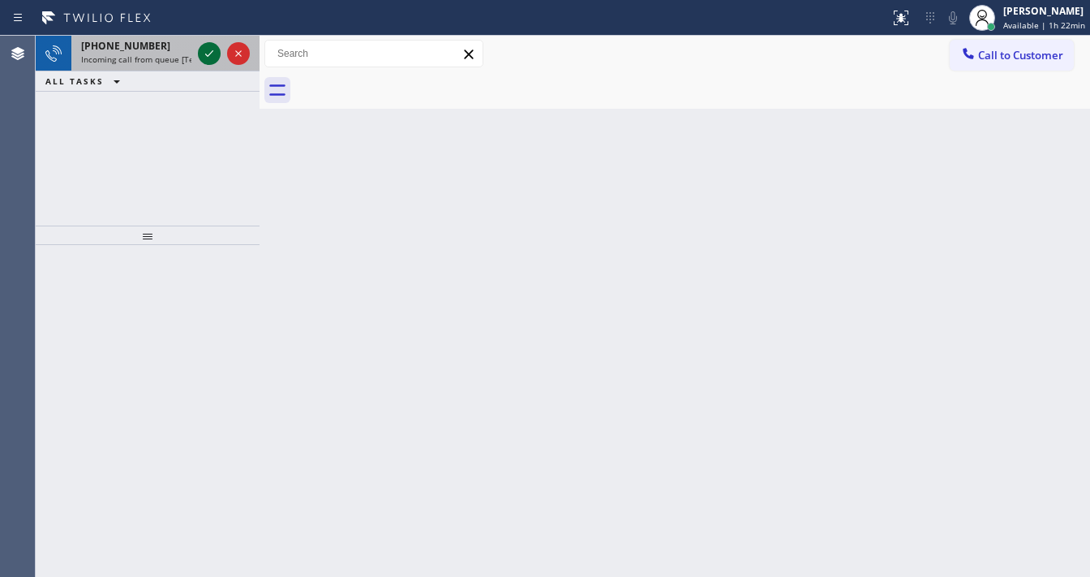
click at [213, 49] on icon at bounding box center [209, 53] width 19 height 19
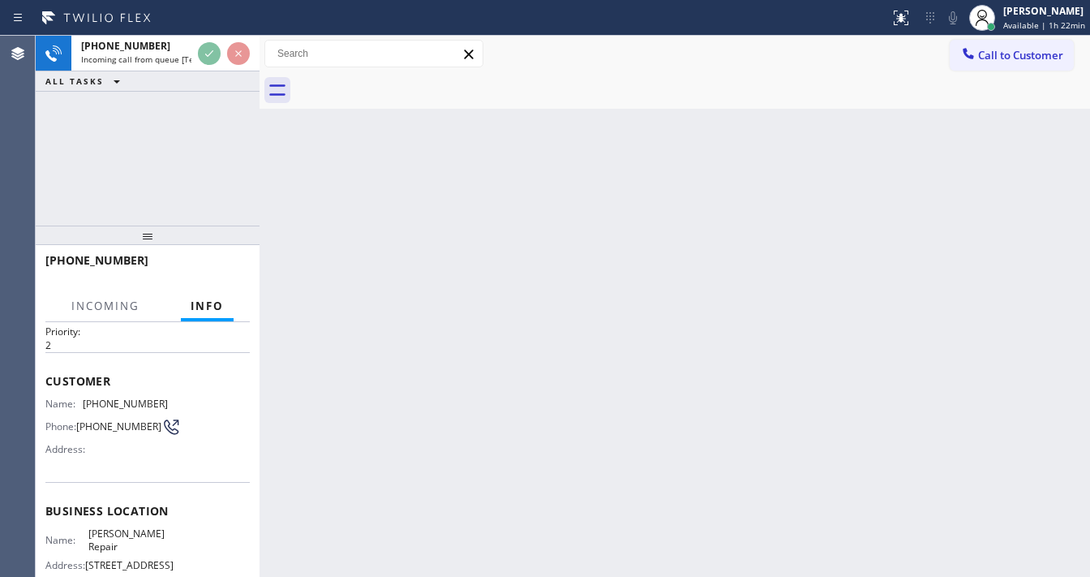
scroll to position [130, 0]
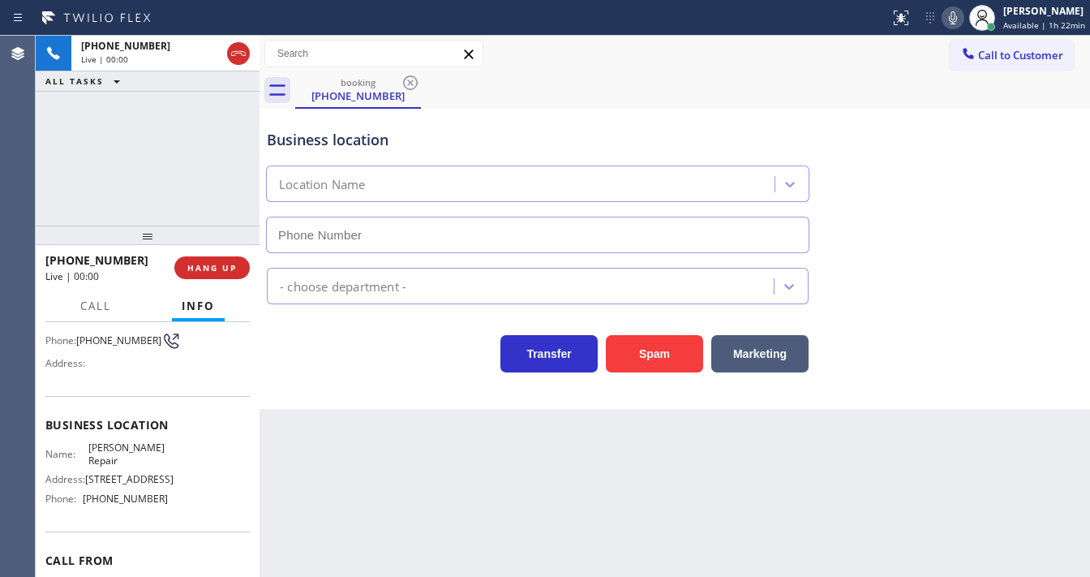
type input "[PHONE_NUMBER]"
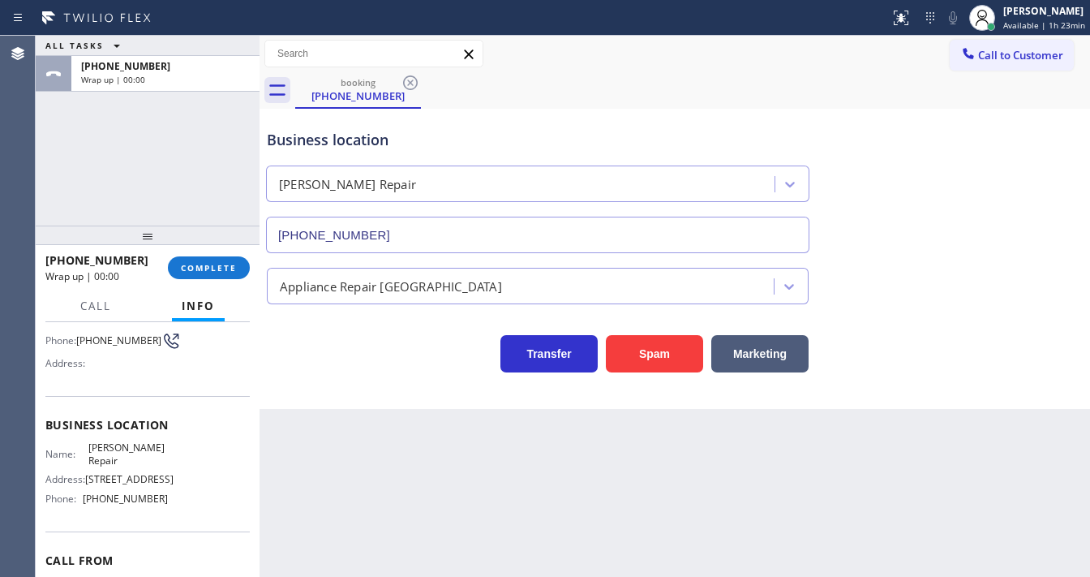
drag, startPoint x: 646, startPoint y: 350, endPoint x: 231, endPoint y: 296, distance: 418.1
click at [230, 322] on div "ALL TASKS ALL TASKS ACTIVE TASKS TASKS IN WRAP UP [PHONE_NUMBER] Wrap up | 00:0…" at bounding box center [563, 306] width 1055 height 541
click at [205, 243] on div at bounding box center [148, 235] width 224 height 19
click at [211, 273] on button "COMPLETE" at bounding box center [209, 267] width 82 height 23
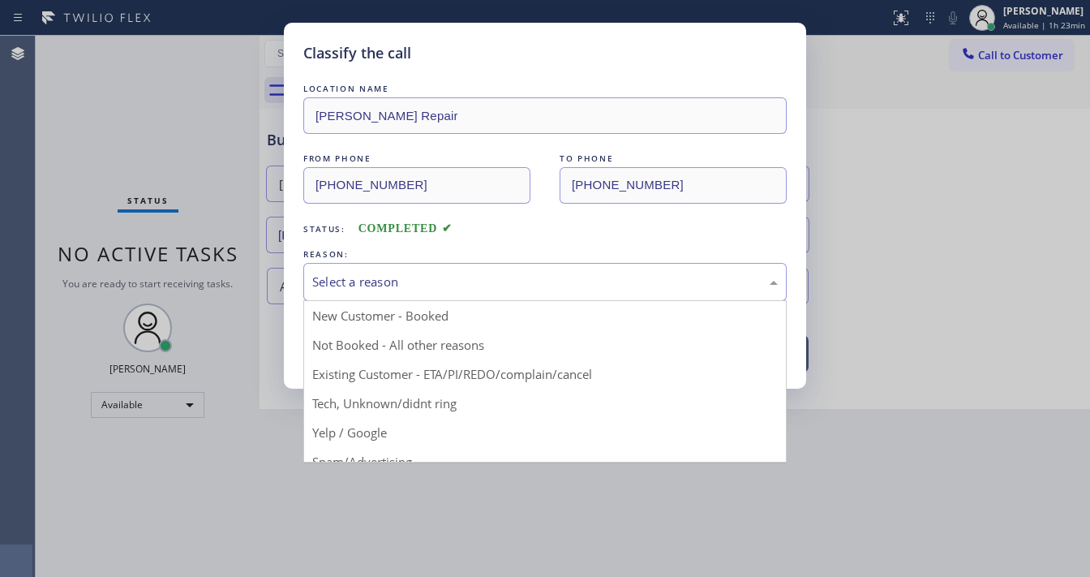
click at [420, 286] on div "Select a reason" at bounding box center [545, 282] width 466 height 19
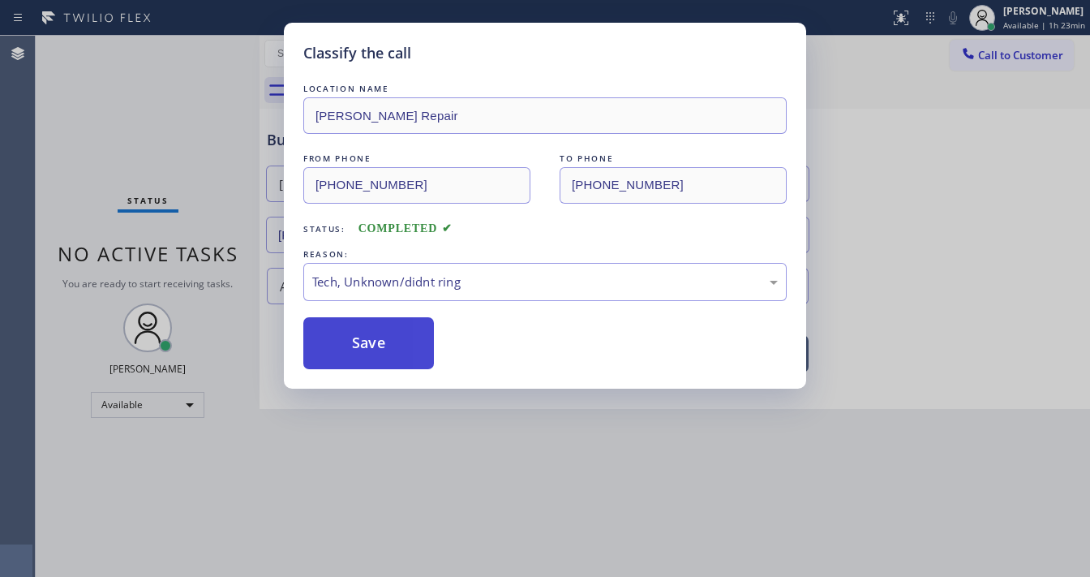
click at [386, 342] on button "Save" at bounding box center [368, 343] width 131 height 52
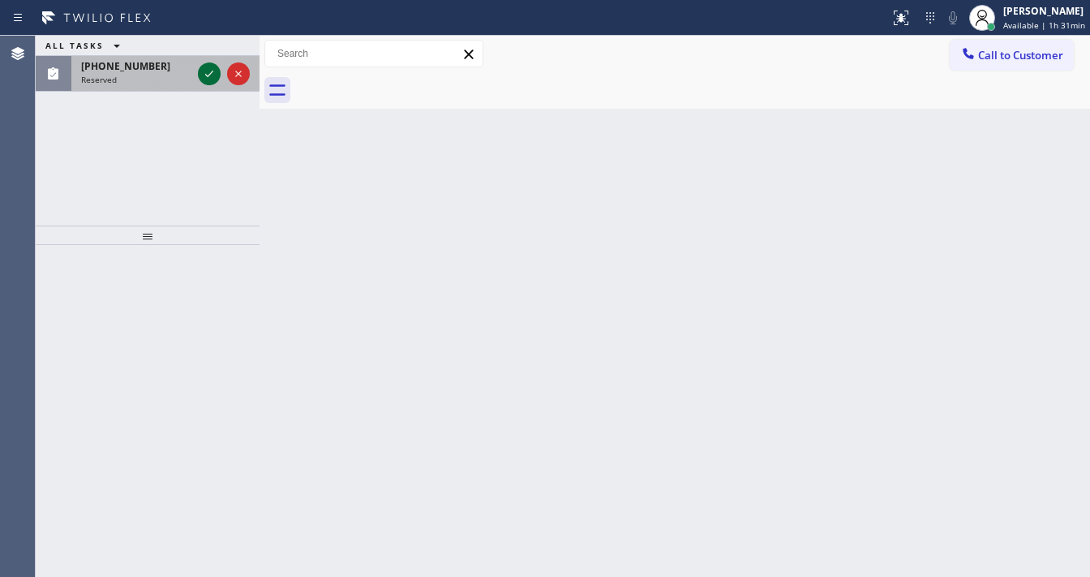
click at [204, 69] on icon at bounding box center [209, 73] width 19 height 19
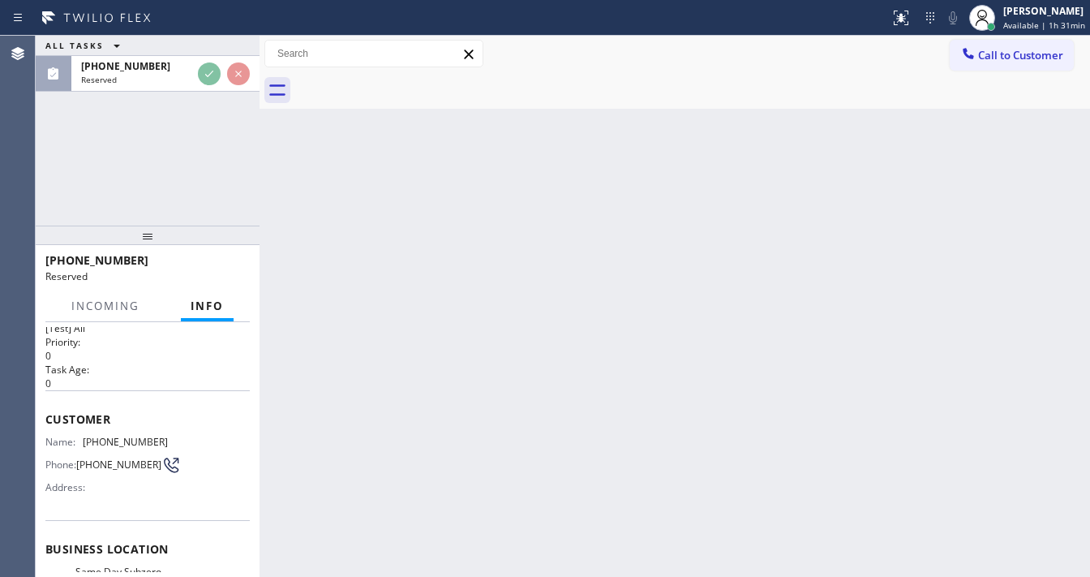
scroll to position [65, 0]
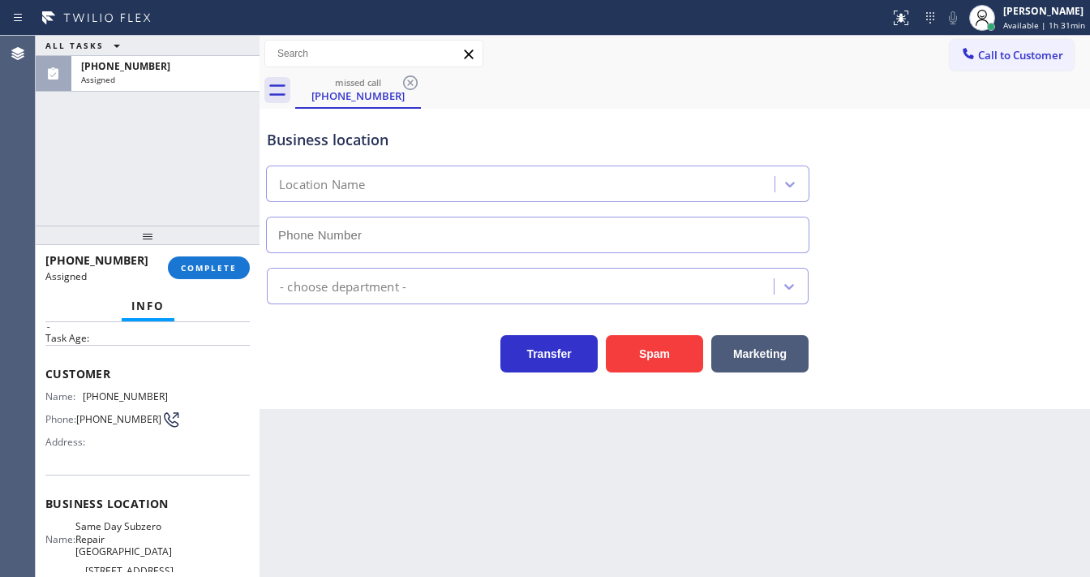
type input "[PHONE_NUMBER]"
click at [204, 269] on span "COMPLETE" at bounding box center [209, 267] width 56 height 11
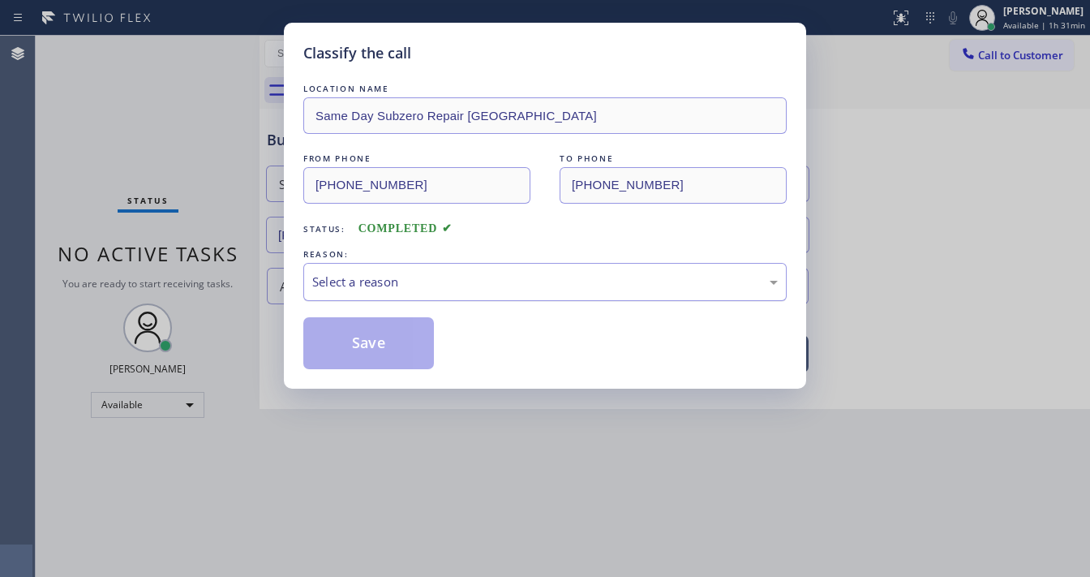
click at [396, 286] on div "Select a reason" at bounding box center [545, 282] width 466 height 19
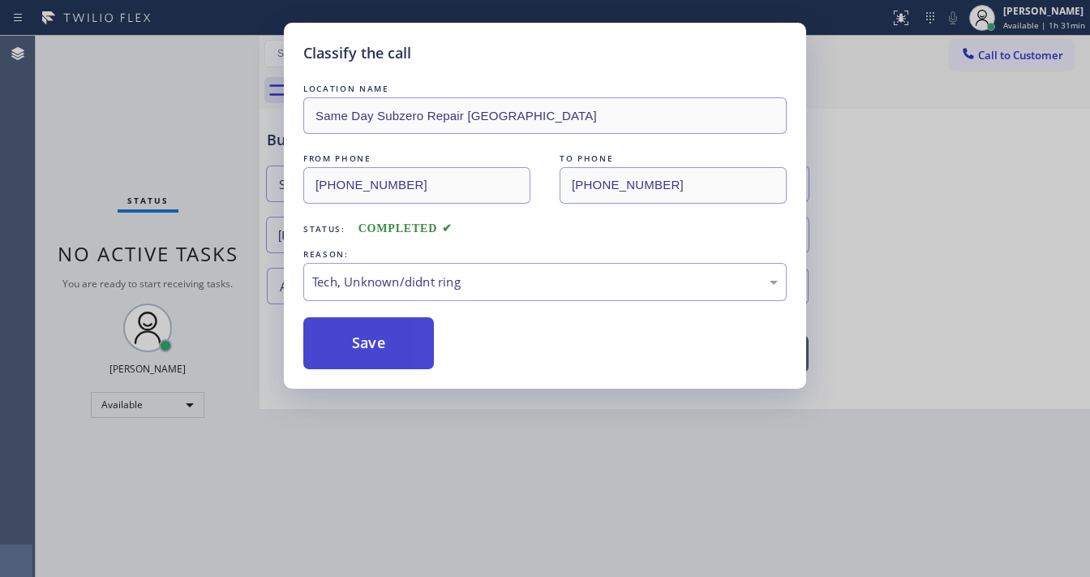
click at [373, 347] on button "Save" at bounding box center [368, 343] width 131 height 52
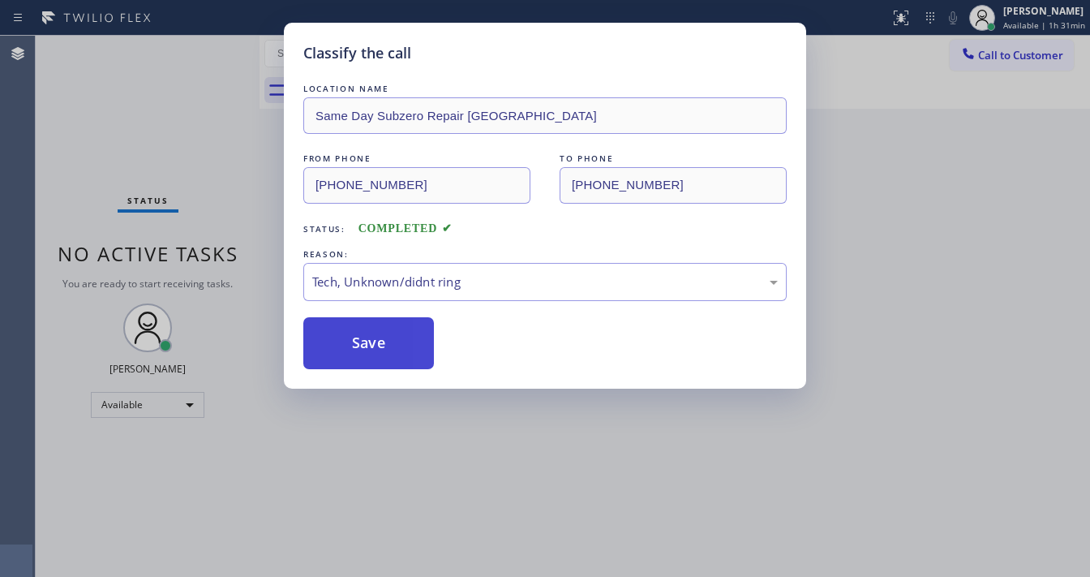
click at [373, 346] on button "Save" at bounding box center [368, 343] width 131 height 52
click at [142, 190] on div "Classify the call LOCATION NAME Same Day Subzero Repair [GEOGRAPHIC_DATA] FROM …" at bounding box center [545, 288] width 1090 height 577
drag, startPoint x: 142, startPoint y: 190, endPoint x: 149, endPoint y: 178, distance: 13.5
click at [142, 189] on div "Classify the call LOCATION NAME Wolf Appliance Repair Expert FROM PHONE [PHONE_…" at bounding box center [563, 306] width 1055 height 541
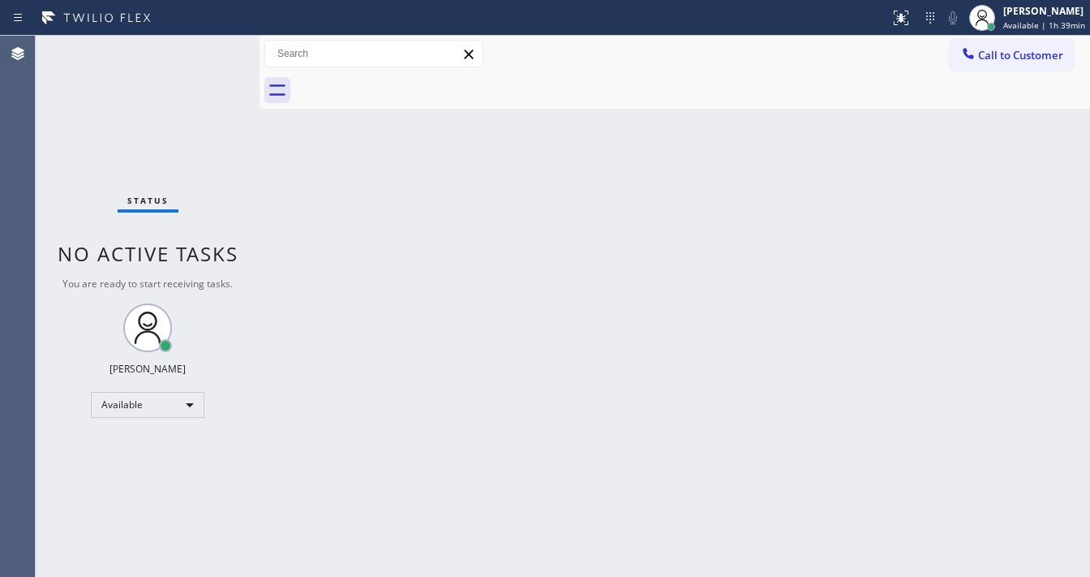
click at [207, 227] on div "Status No active tasks You are ready to start receiving tasks. [PERSON_NAME]" at bounding box center [148, 306] width 224 height 541
click at [224, 114] on div "Status No active tasks You are ready to start receiving tasks. [PERSON_NAME]" at bounding box center [148, 306] width 224 height 541
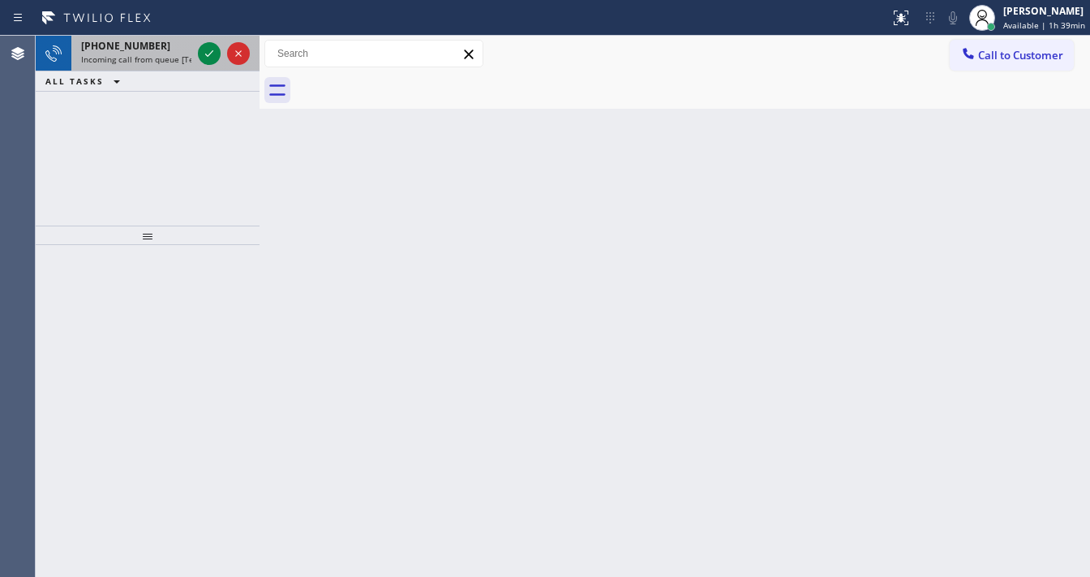
click at [146, 55] on span "Incoming call from queue [Test] All" at bounding box center [148, 59] width 135 height 11
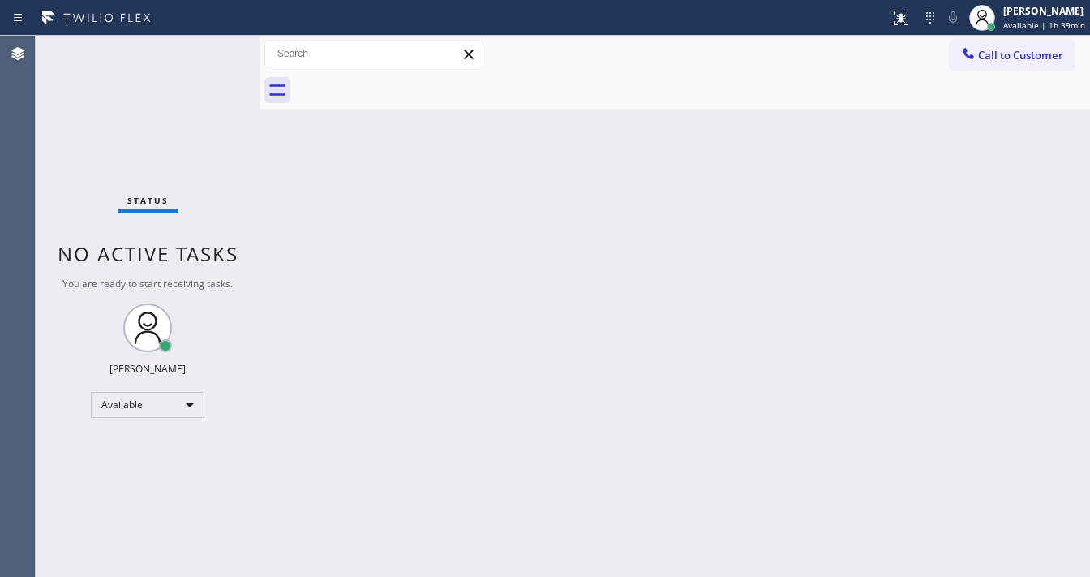
click at [217, 52] on div "Status No active tasks You are ready to start receiving tasks. [PERSON_NAME]" at bounding box center [148, 306] width 224 height 541
click at [213, 51] on div "Status No active tasks You are ready to start receiving tasks. [PERSON_NAME]" at bounding box center [148, 306] width 224 height 541
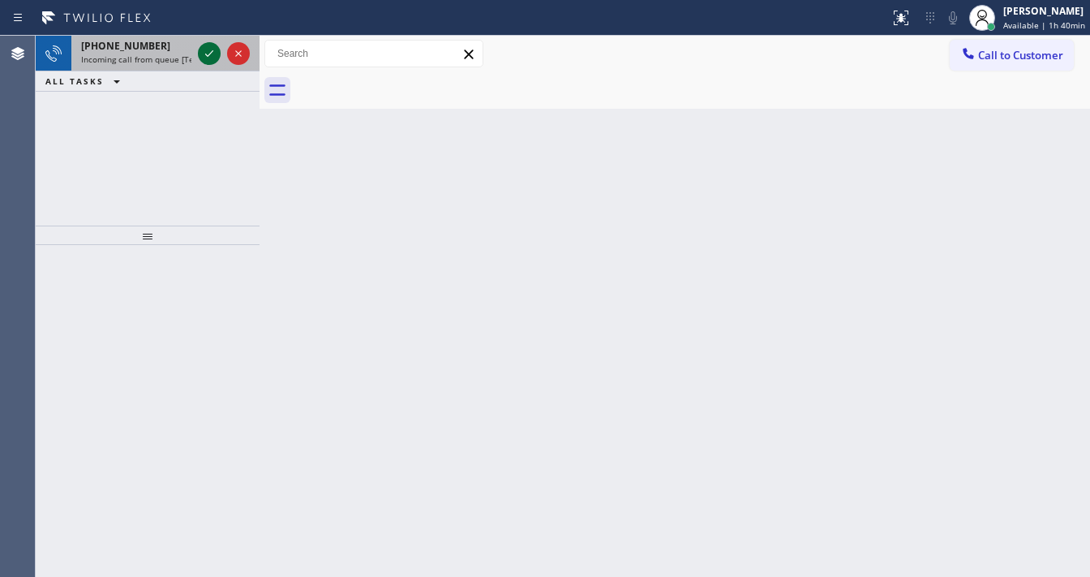
click at [208, 51] on icon at bounding box center [209, 53] width 19 height 19
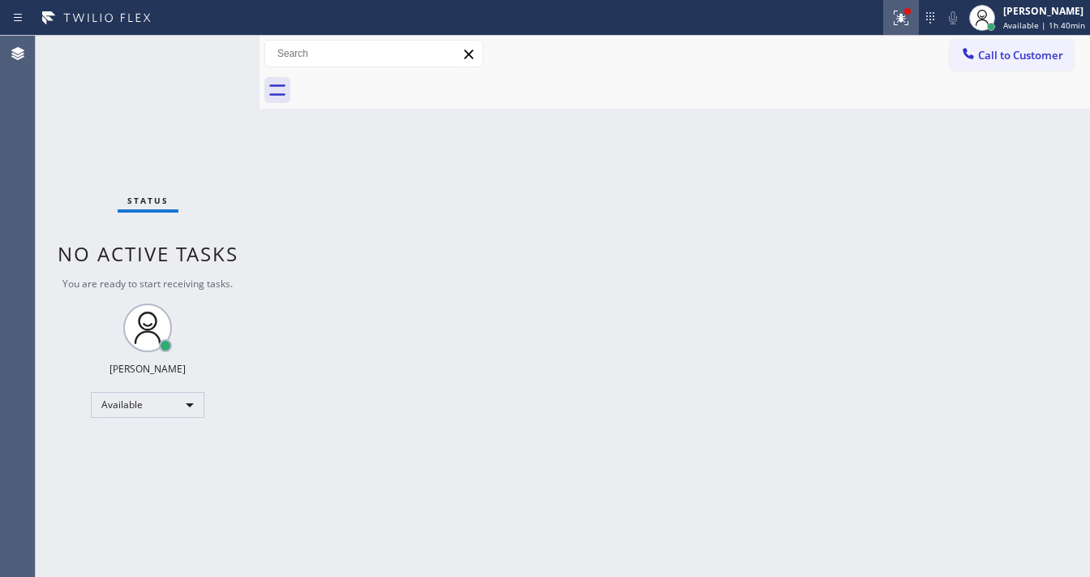
click at [915, 20] on div at bounding box center [901, 17] width 36 height 19
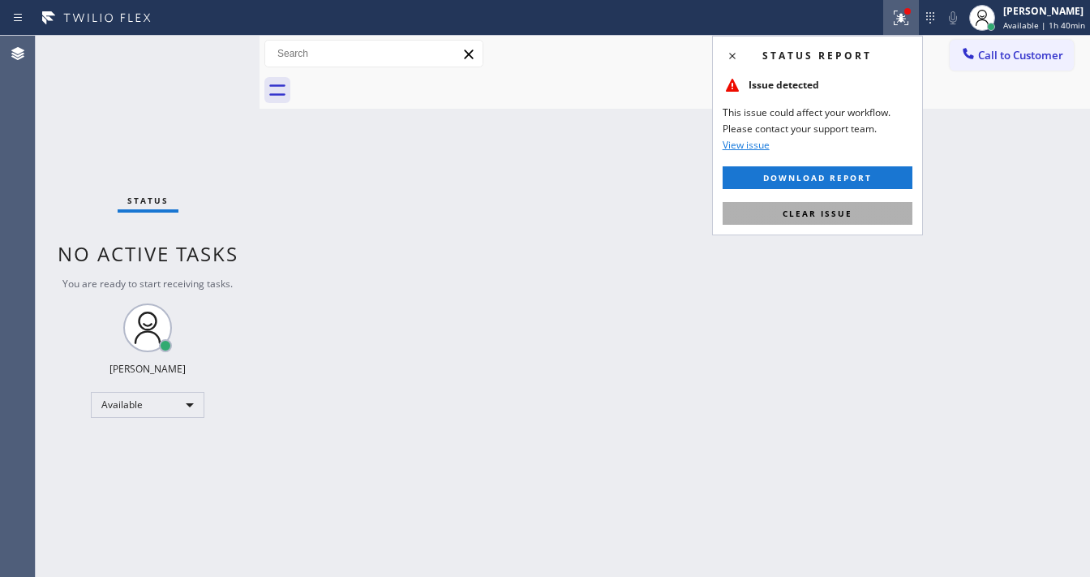
click at [840, 221] on button "Clear issue" at bounding box center [818, 213] width 190 height 23
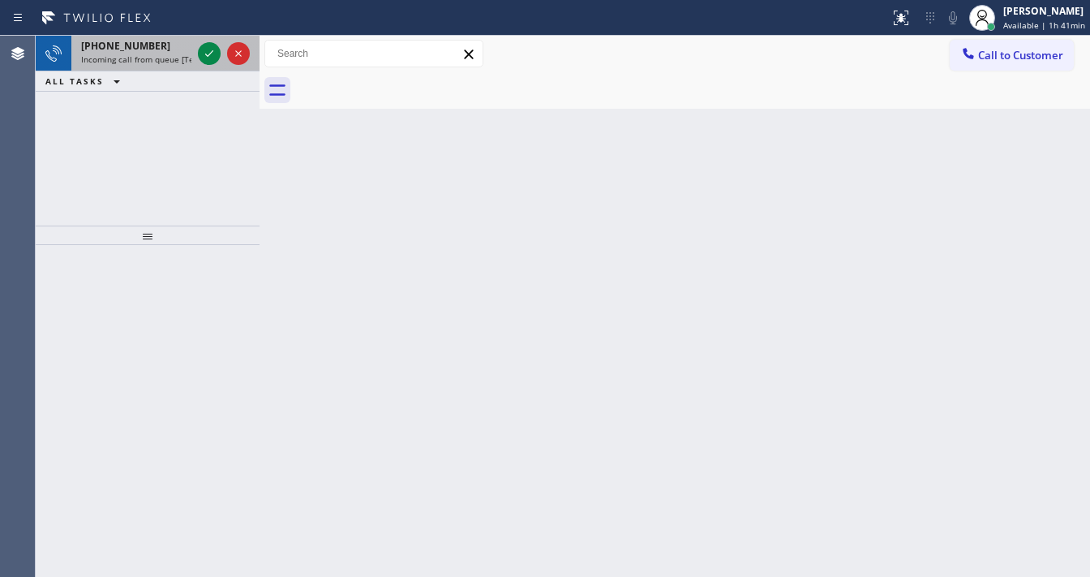
click at [182, 50] on div "[PHONE_NUMBER]" at bounding box center [136, 46] width 110 height 14
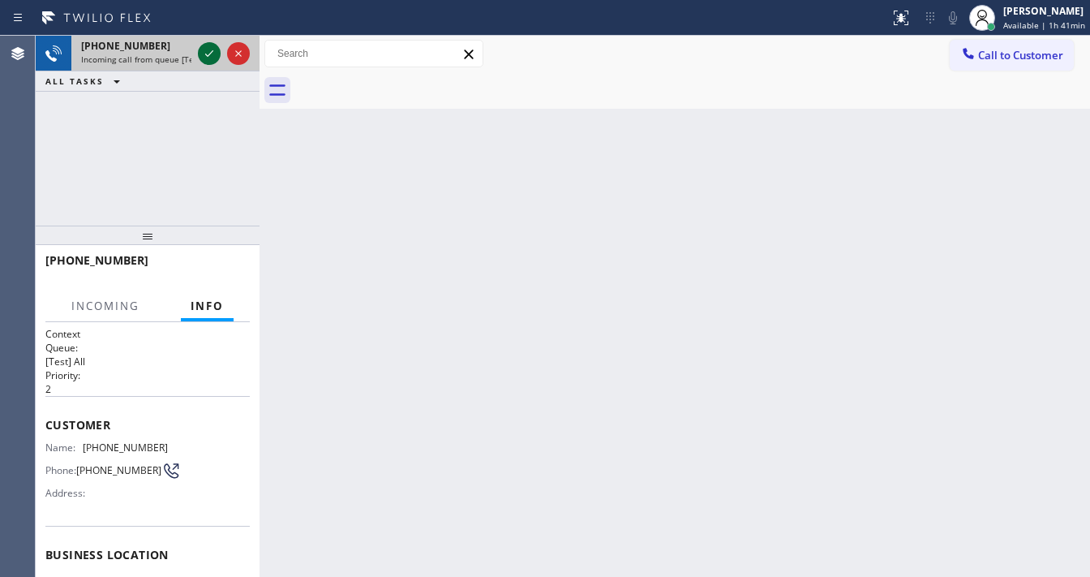
drag, startPoint x: 200, startPoint y: 50, endPoint x: 208, endPoint y: 54, distance: 8.7
click at [204, 51] on icon at bounding box center [209, 53] width 19 height 19
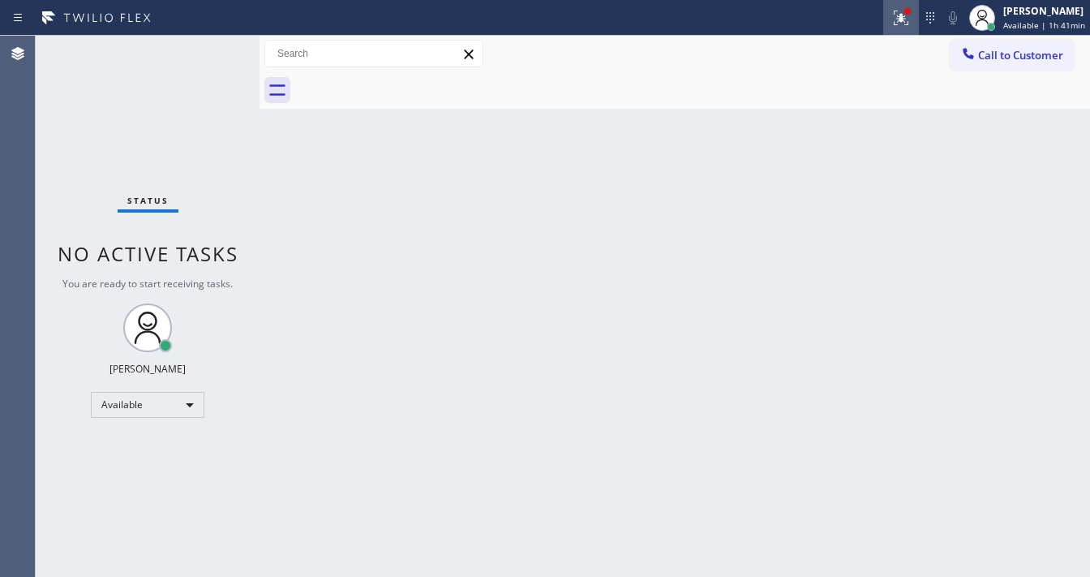
click at [906, 22] on icon at bounding box center [901, 17] width 19 height 19
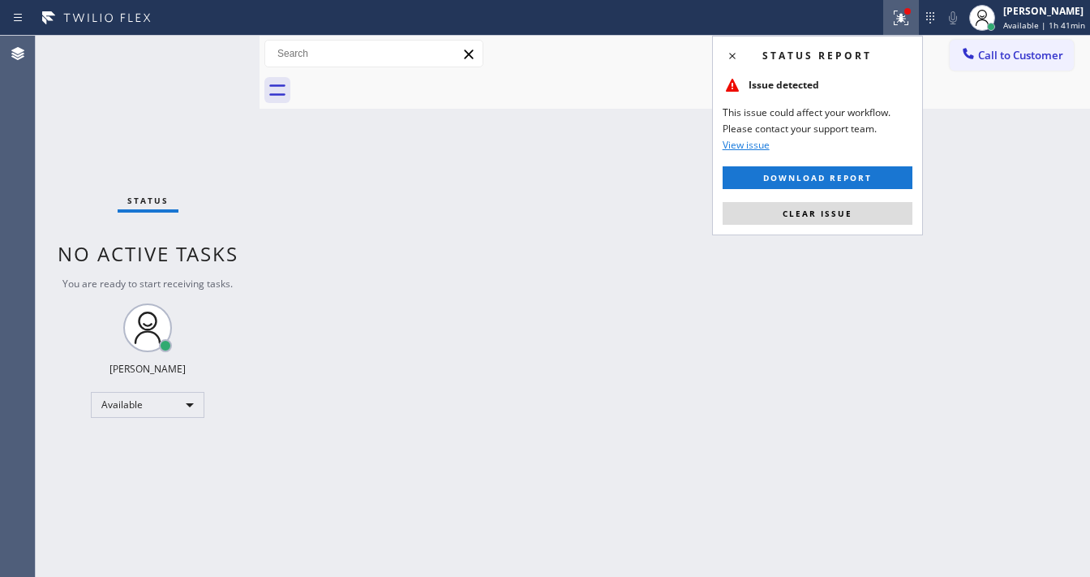
click at [840, 228] on div "Status report Issue detected This issue could affect your workflow. Please cont…" at bounding box center [817, 136] width 211 height 200
click at [836, 216] on span "Clear issue" at bounding box center [818, 213] width 70 height 11
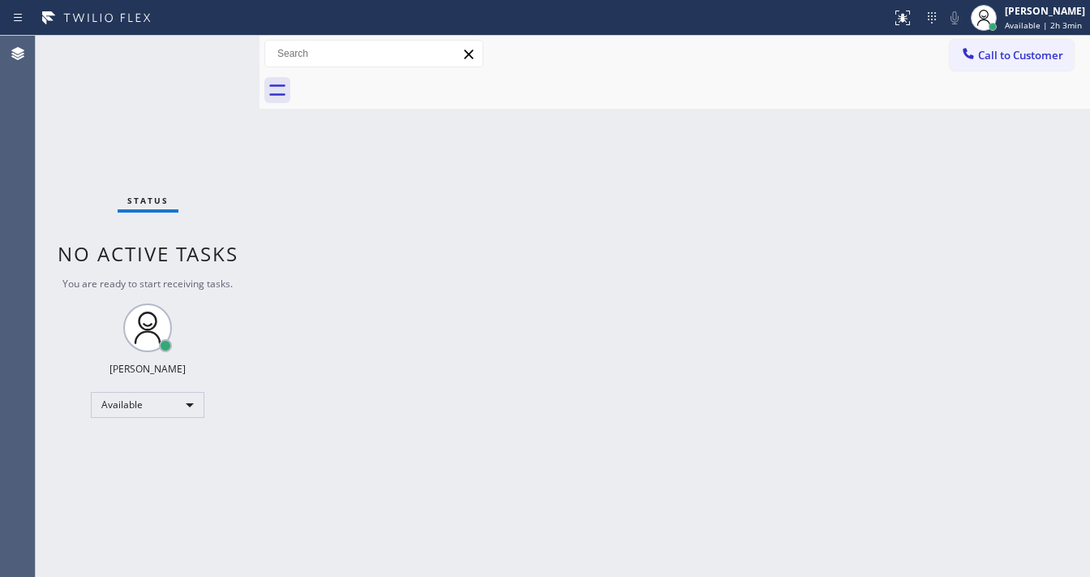
click at [630, 313] on div "Back to Dashboard Change Sender ID Customers Technicians Select a contact Outbo…" at bounding box center [675, 306] width 831 height 541
click at [43, 290] on div "Status No active tasks You are ready to start receiving tasks. [PERSON_NAME]" at bounding box center [148, 306] width 224 height 541
click at [170, 406] on div "Available" at bounding box center [148, 405] width 114 height 26
click at [143, 488] on li "Break" at bounding box center [147, 487] width 110 height 19
click at [350, 420] on div "Back to Dashboard Change Sender ID Customers Technicians Select a contact Outbo…" at bounding box center [675, 306] width 831 height 541
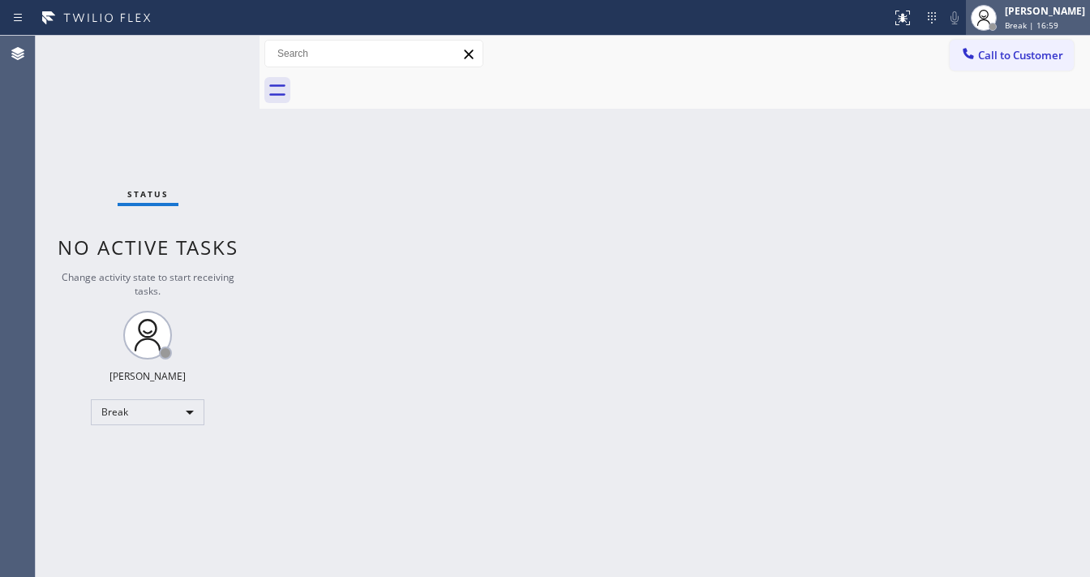
click at [1036, 6] on div "[PERSON_NAME]" at bounding box center [1045, 11] width 80 height 14
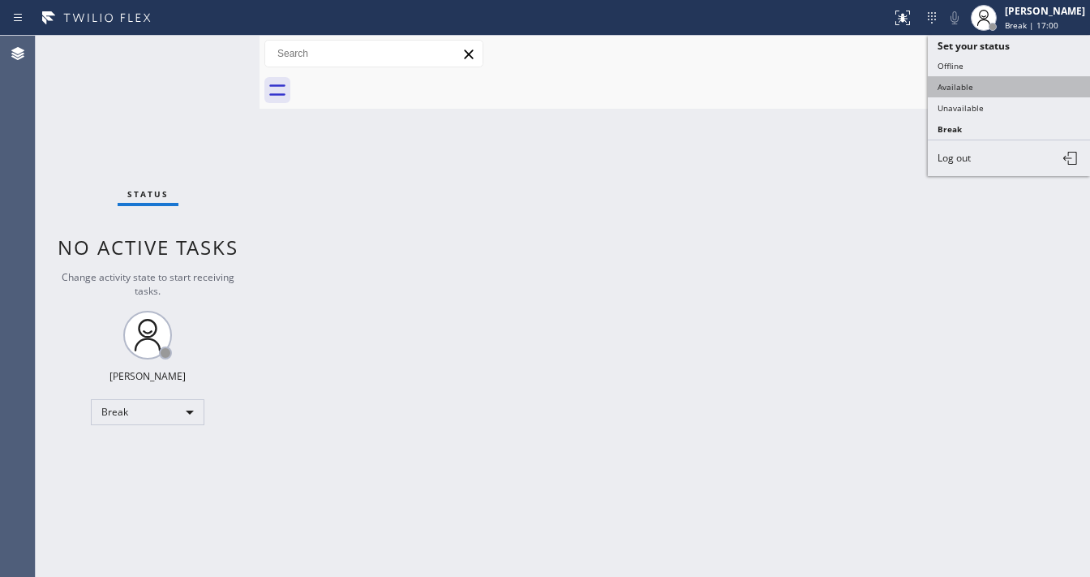
click at [983, 78] on button "Available" at bounding box center [1009, 86] width 162 height 21
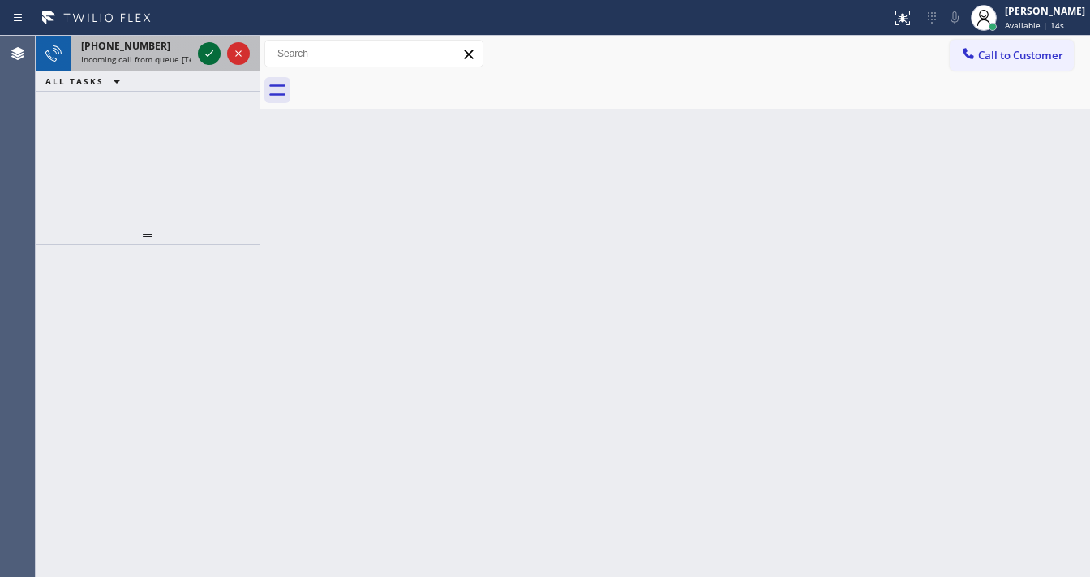
click at [200, 56] on icon at bounding box center [209, 53] width 19 height 19
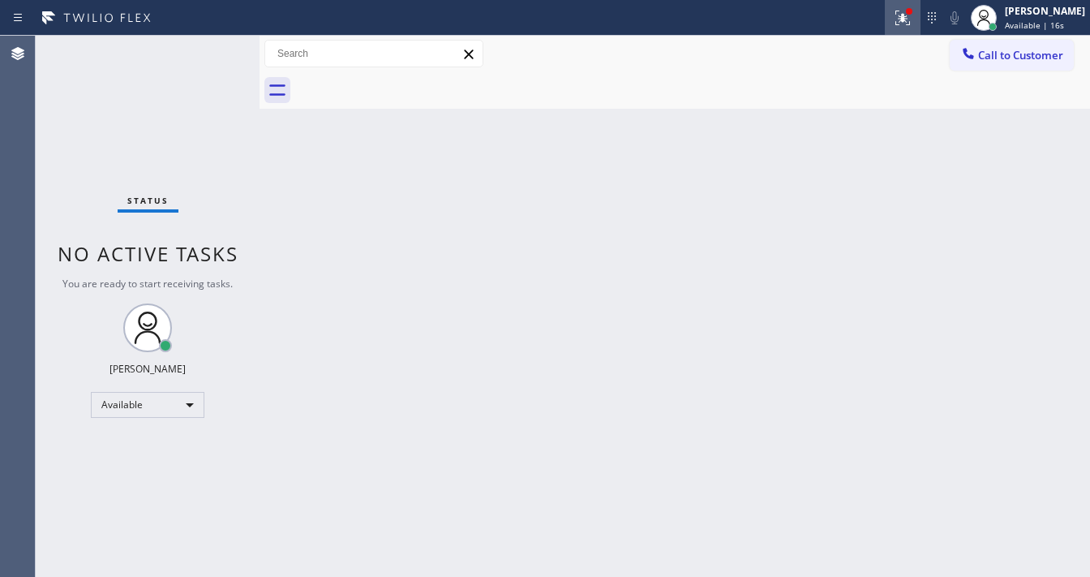
click at [921, 31] on button at bounding box center [903, 18] width 36 height 36
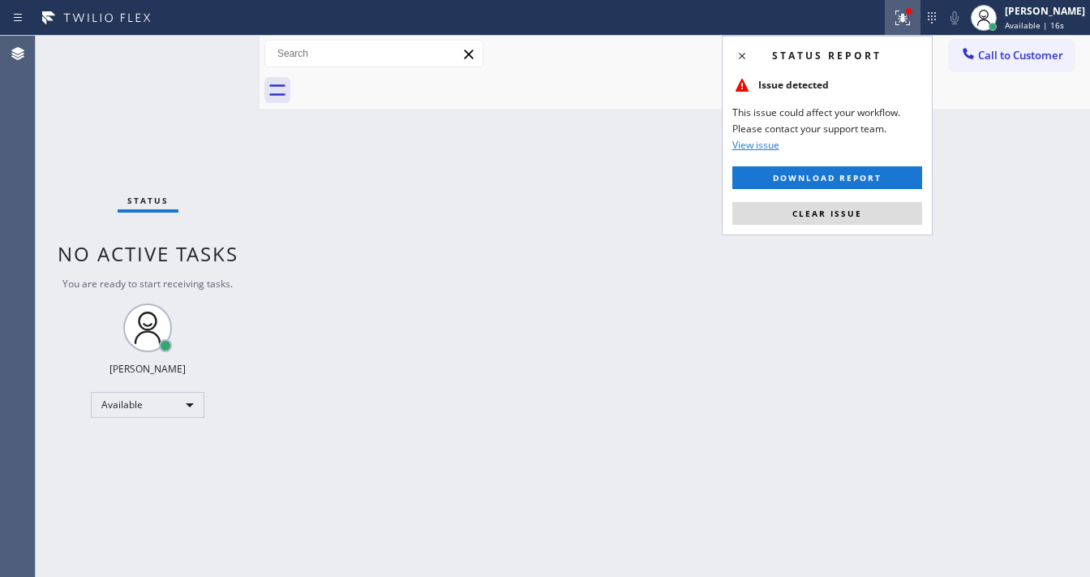
click at [804, 208] on span "Clear issue" at bounding box center [828, 213] width 70 height 11
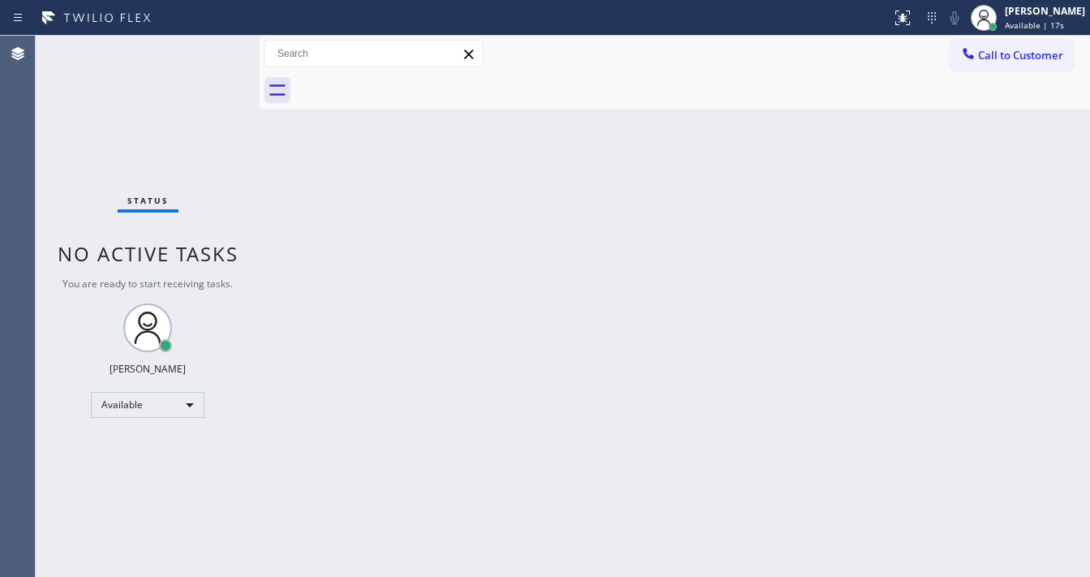
click at [705, 224] on div "Back to Dashboard Change Sender ID Customers Technicians Select a contact Outbo…" at bounding box center [675, 306] width 831 height 541
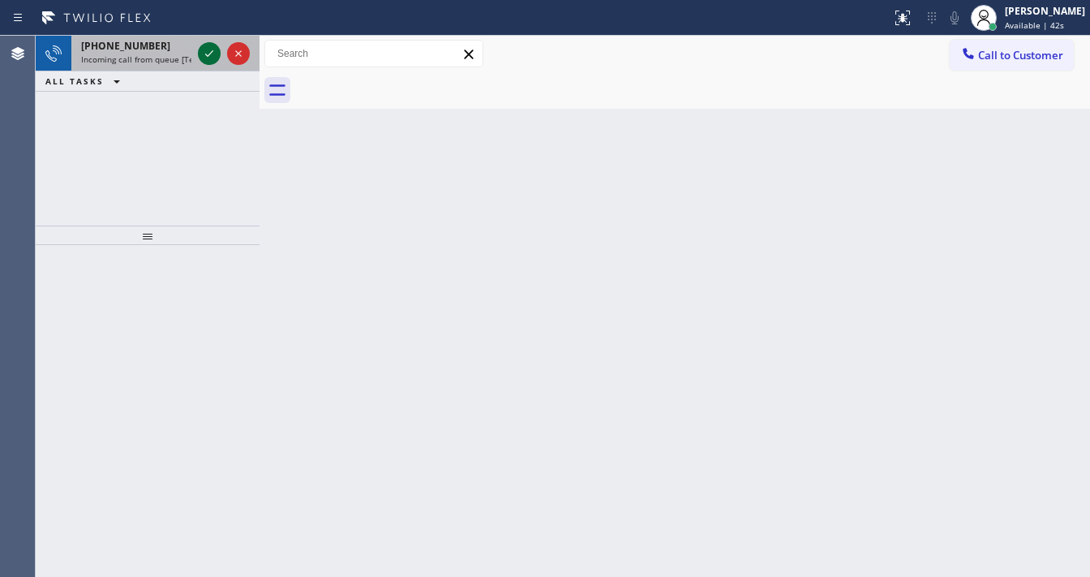
click at [214, 52] on icon at bounding box center [209, 53] width 19 height 19
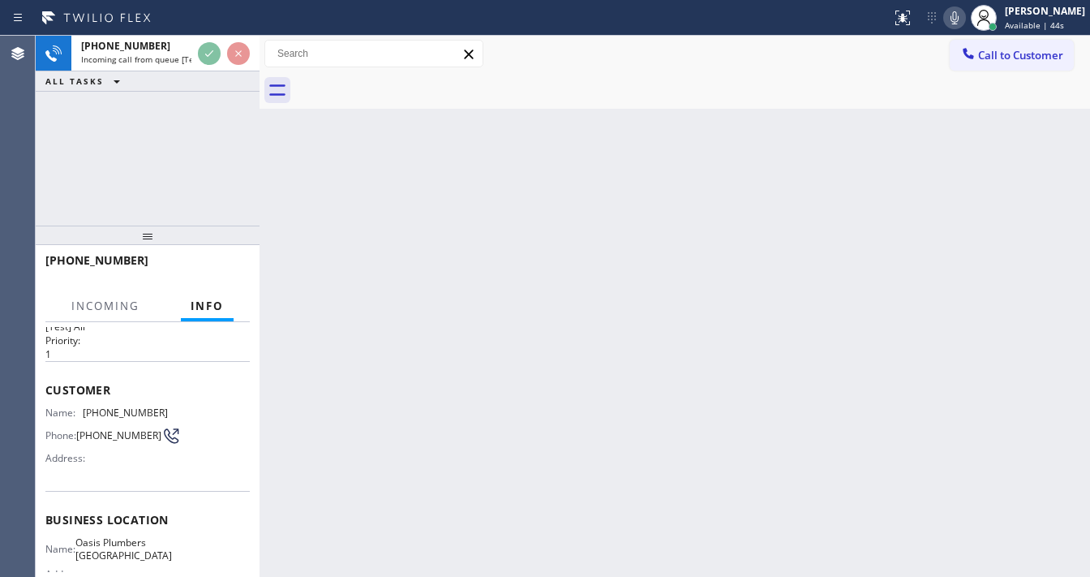
scroll to position [65, 0]
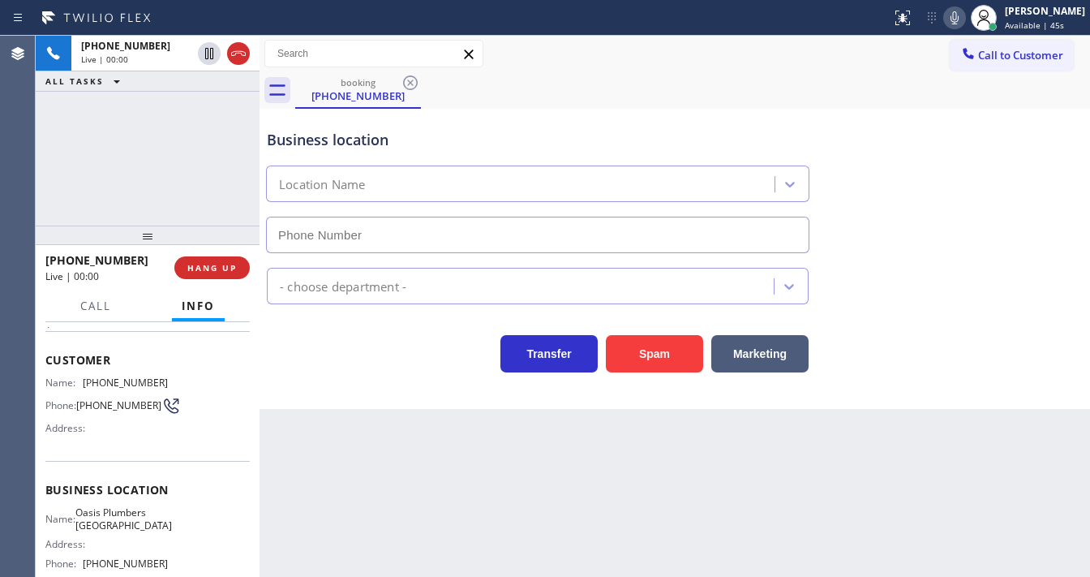
type input "[PHONE_NUMBER]"
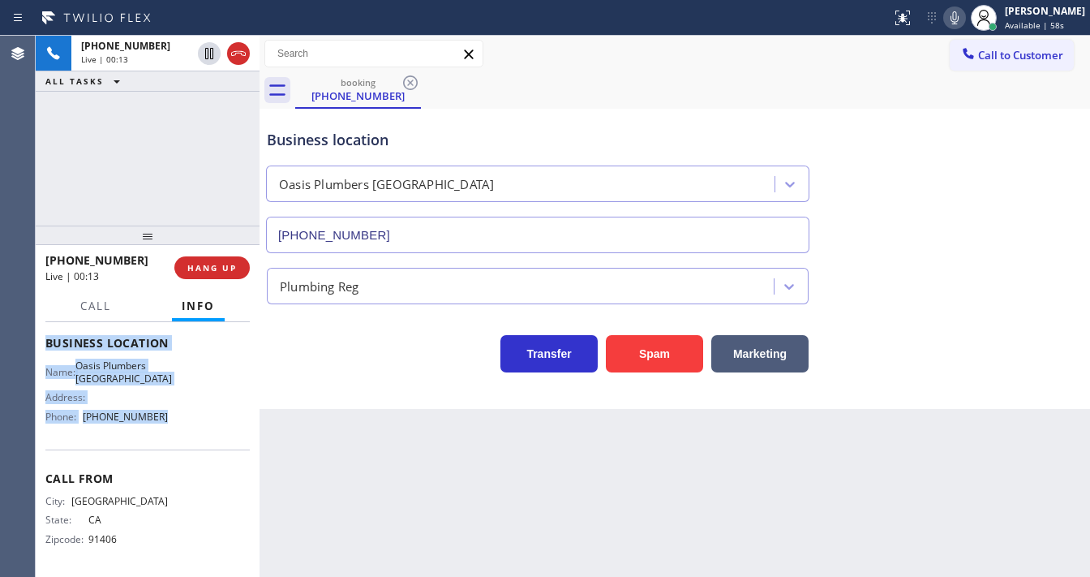
scroll to position [213, 0]
drag, startPoint x: 43, startPoint y: 358, endPoint x: 208, endPoint y: 428, distance: 179.9
click at [208, 428] on div "Context Queue: [Test] All Priority: 1 Customer Name: [PHONE_NUMBER] Phone: [PHO…" at bounding box center [148, 449] width 224 height 255
copy div "Customer Name: [PHONE_NUMBER] Phone: [PHONE_NUMBER] Address: Business location …"
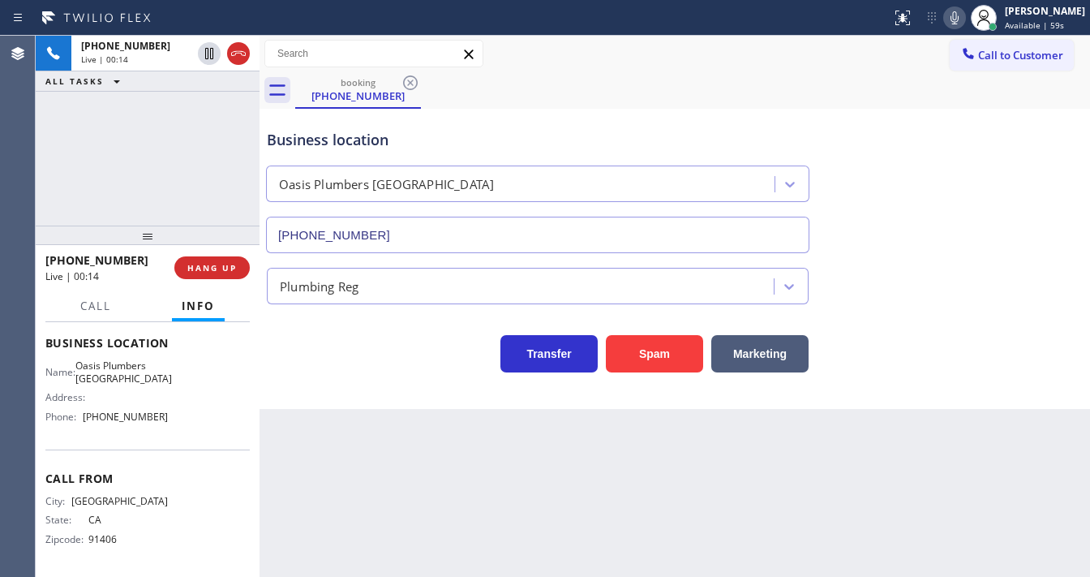
click at [168, 169] on div "[PHONE_NUMBER] Live | 00:14 ALL TASKS ALL TASKS ACTIVE TASKS TASKS IN WRAP UP" at bounding box center [148, 131] width 224 height 190
click at [120, 127] on div "[PHONE_NUMBER] Live | 01:00 ALL TASKS ALL TASKS ACTIVE TASKS TASKS IN WRAP UP" at bounding box center [148, 131] width 224 height 190
click at [788, 97] on div "booking [PHONE_NUMBER]" at bounding box center [692, 90] width 795 height 37
drag, startPoint x: 967, startPoint y: 16, endPoint x: 923, endPoint y: 34, distance: 47.3
click at [965, 16] on icon at bounding box center [954, 17] width 19 height 19
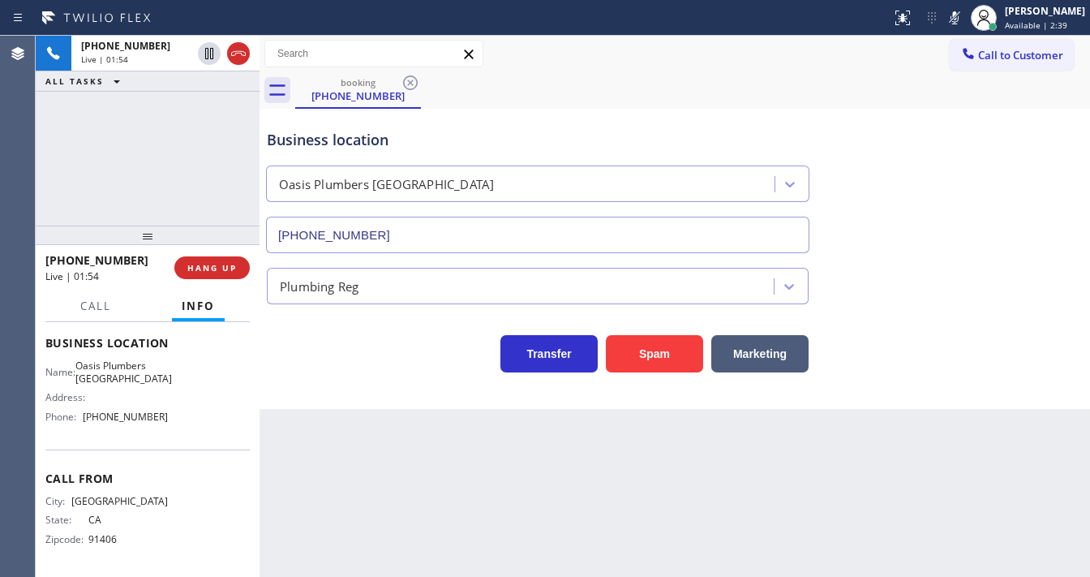
click at [71, 132] on div "[PHONE_NUMBER] Live | 01:54 ALL TASKS ALL TASKS ACTIVE TASKS TASKS IN WRAP UP" at bounding box center [148, 131] width 224 height 190
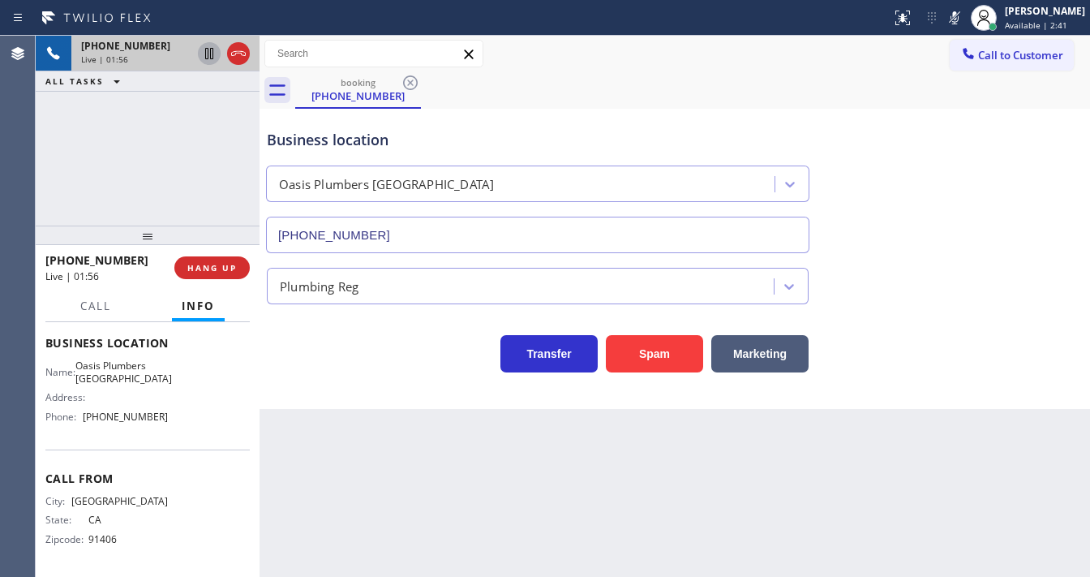
click at [208, 52] on icon at bounding box center [209, 53] width 8 height 11
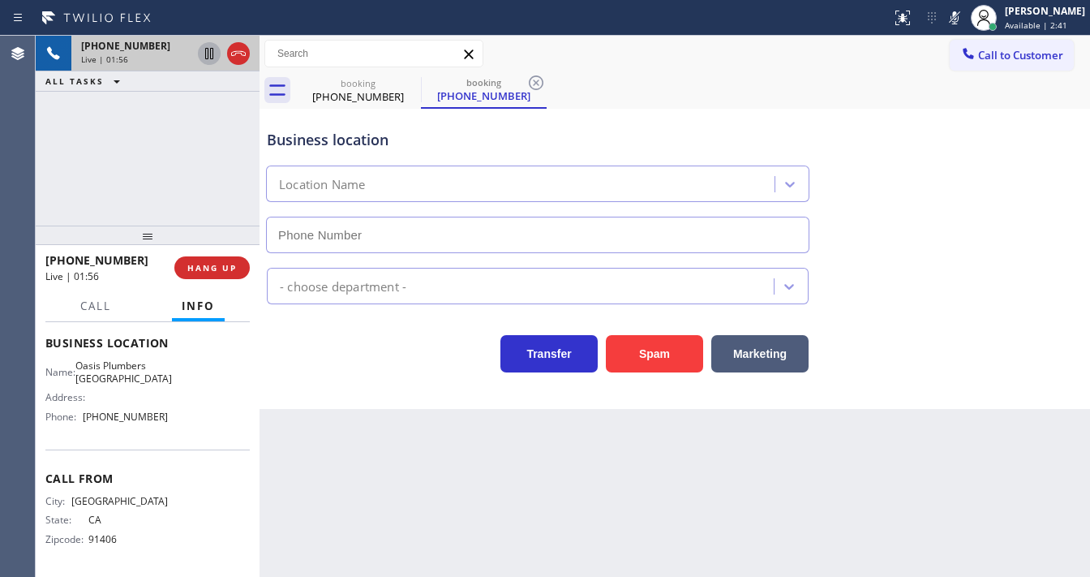
type input "[PHONE_NUMBER]"
click at [202, 55] on icon at bounding box center [209, 53] width 19 height 19
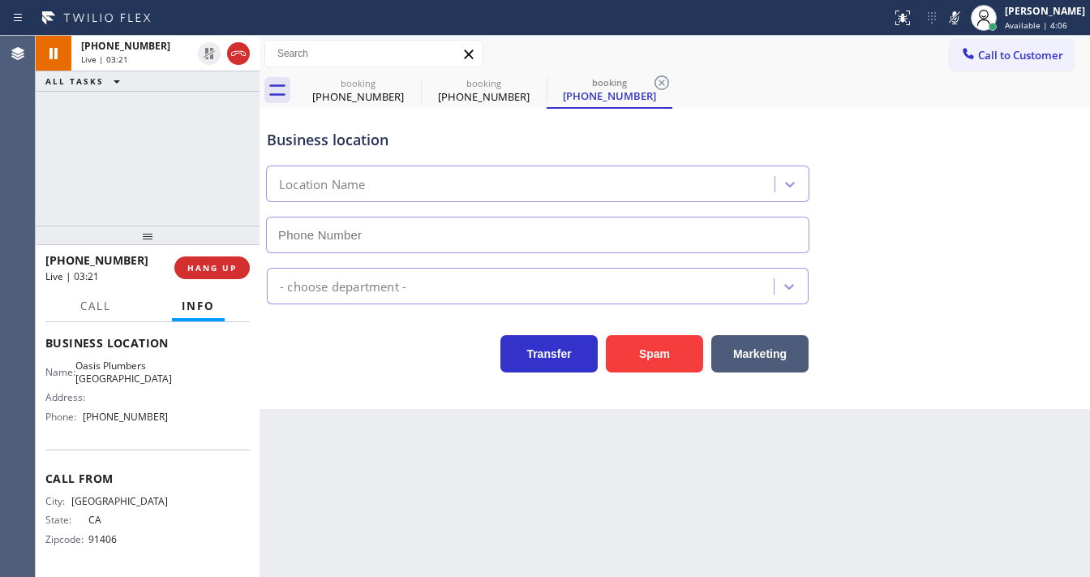
type input "[PHONE_NUMBER]"
click at [960, 22] on icon at bounding box center [954, 17] width 19 height 19
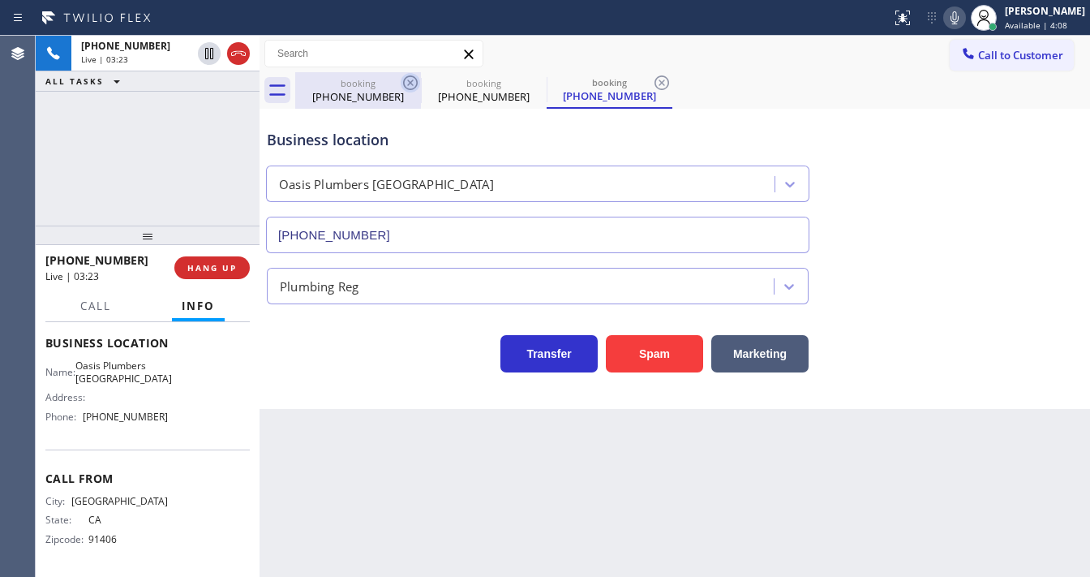
click at [412, 80] on icon at bounding box center [410, 82] width 15 height 15
click at [411, 81] on icon at bounding box center [410, 82] width 15 height 15
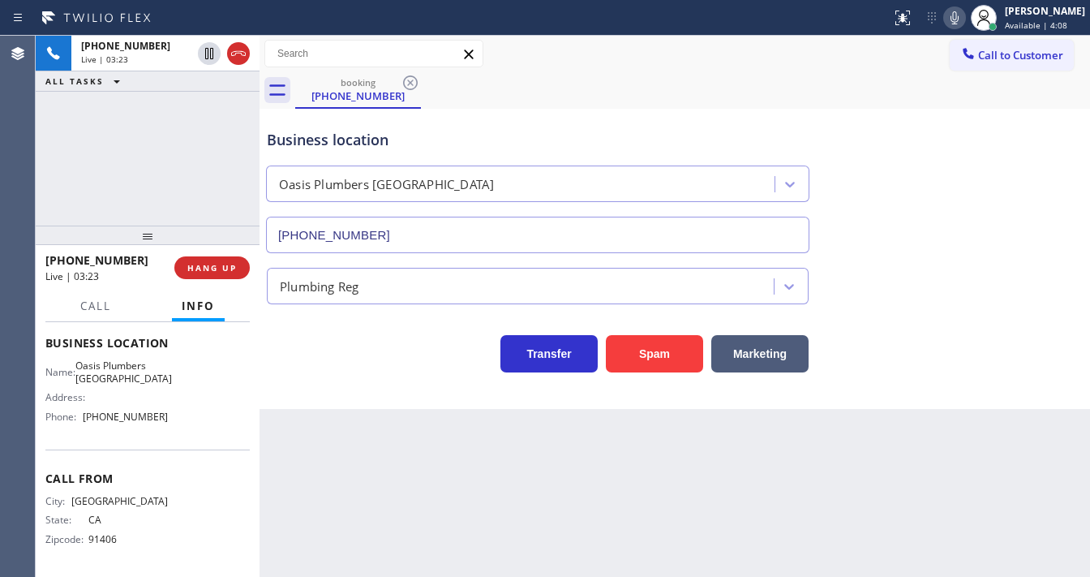
click at [91, 147] on div "[PHONE_NUMBER] Live | 03:23 ALL TASKS ALL TASKS ACTIVE TASKS TASKS IN WRAP UP" at bounding box center [148, 131] width 224 height 190
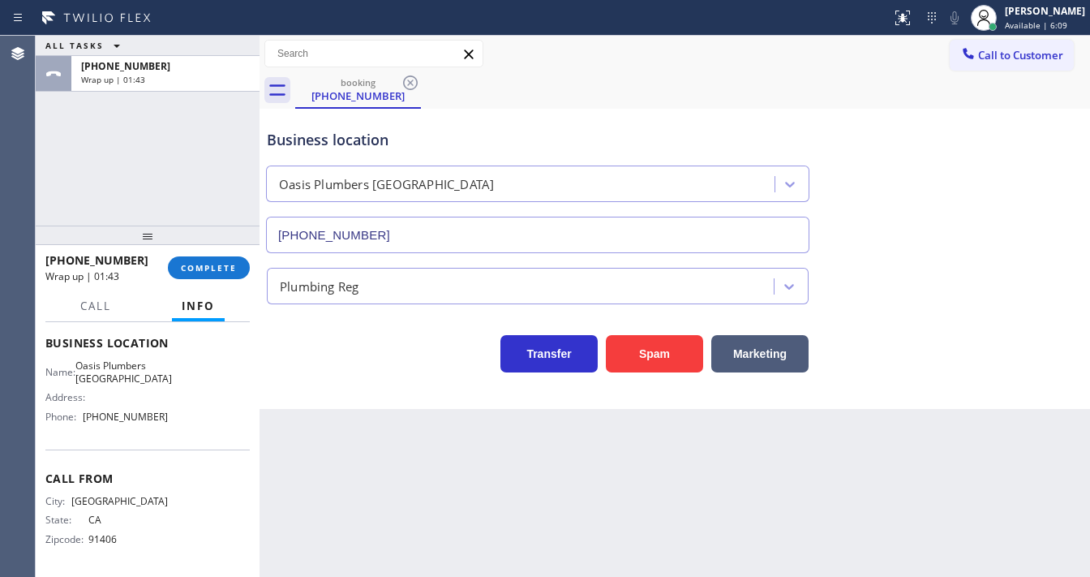
click at [921, 135] on div "Business location [GEOGRAPHIC_DATA] [PHONE_NUMBER]" at bounding box center [675, 179] width 823 height 147
click at [1024, 66] on button "Call to Customer" at bounding box center [1012, 55] width 124 height 31
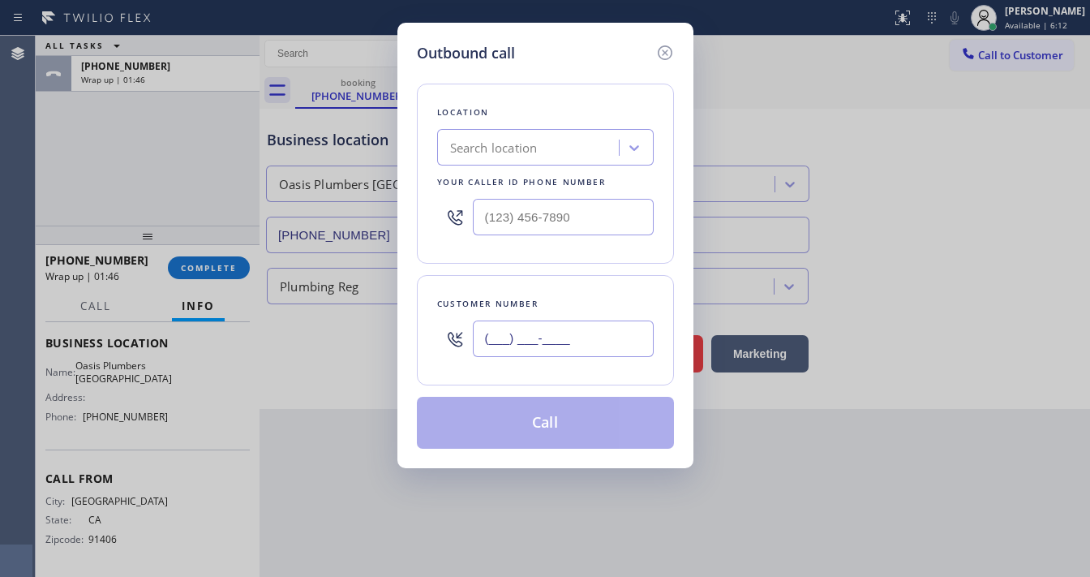
click at [552, 335] on input "(___) ___-____" at bounding box center [563, 338] width 181 height 37
paste input "818) 517-4126"
type input "[PHONE_NUMBER]"
type input "(___) ___-____"
click at [607, 226] on input "(___) ___-____" at bounding box center [563, 217] width 181 height 37
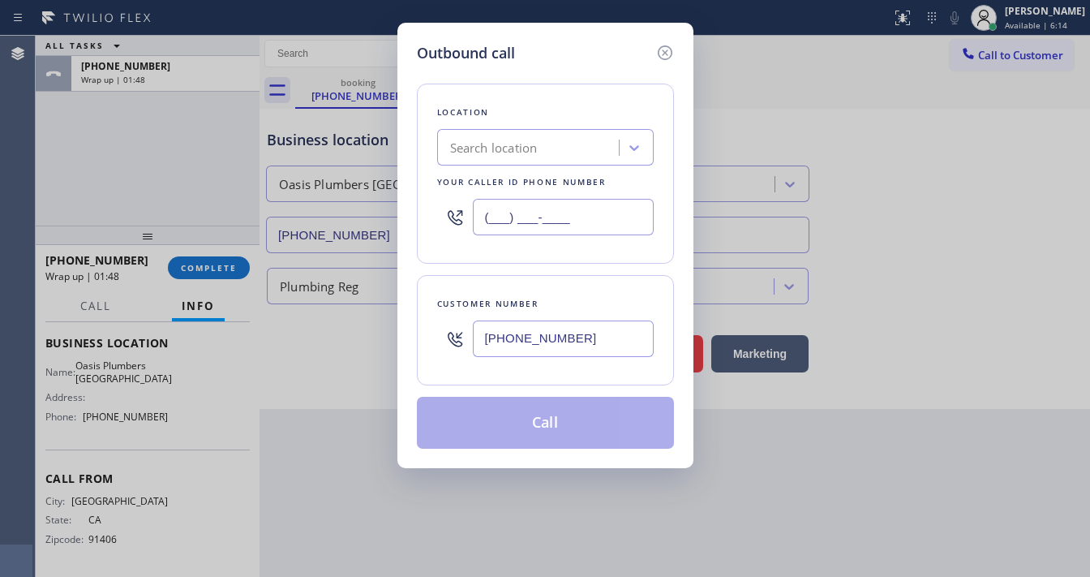
paste input "805) 883-6154"
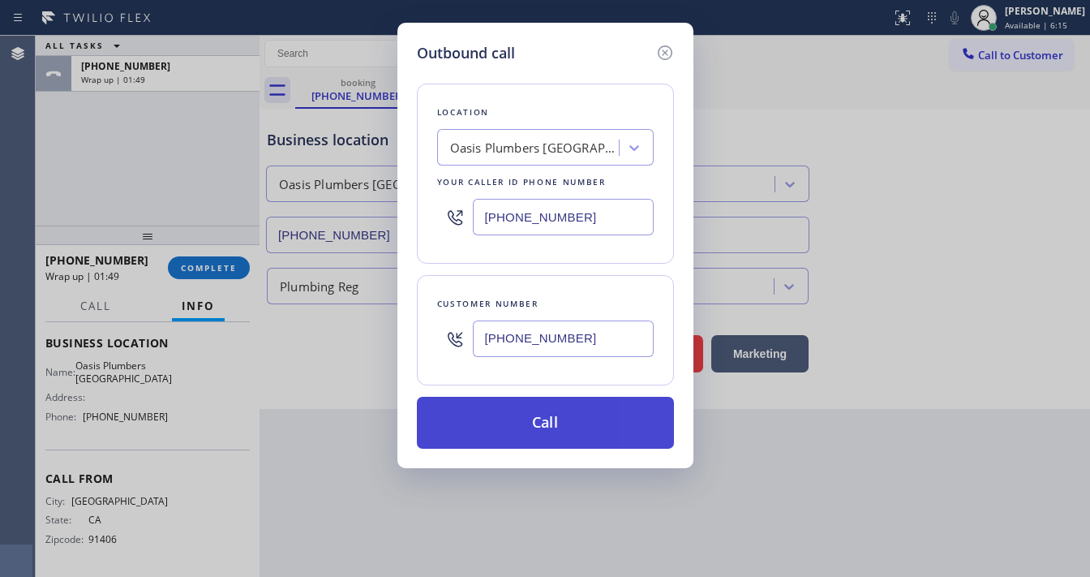
type input "[PHONE_NUMBER]"
click at [559, 421] on button "Call" at bounding box center [545, 423] width 257 height 52
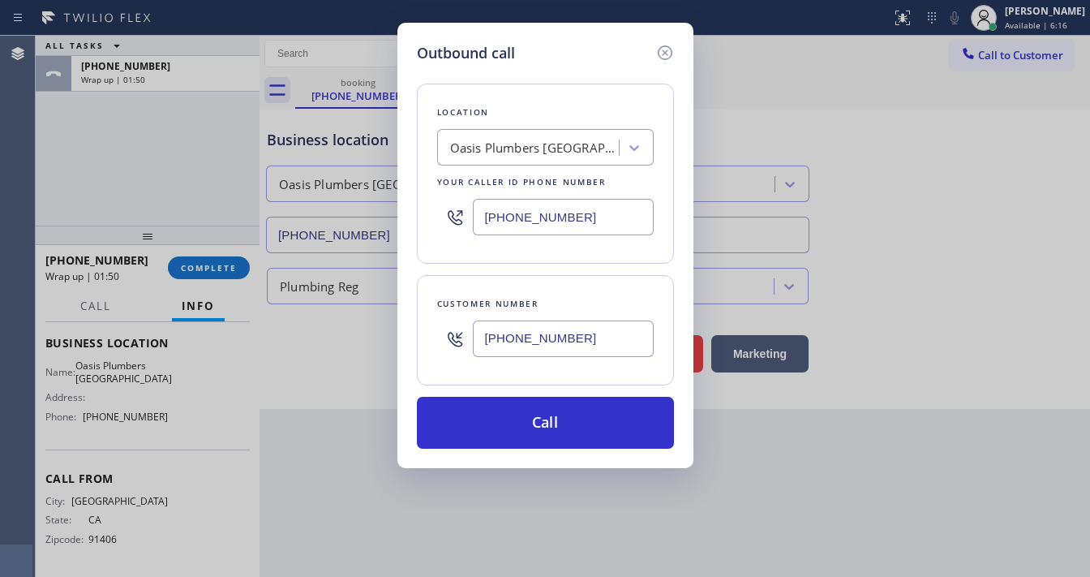
click at [127, 153] on div "Outbound call Location [GEOGRAPHIC_DATA] [GEOGRAPHIC_DATA] Your caller id phone…" at bounding box center [545, 288] width 1090 height 577
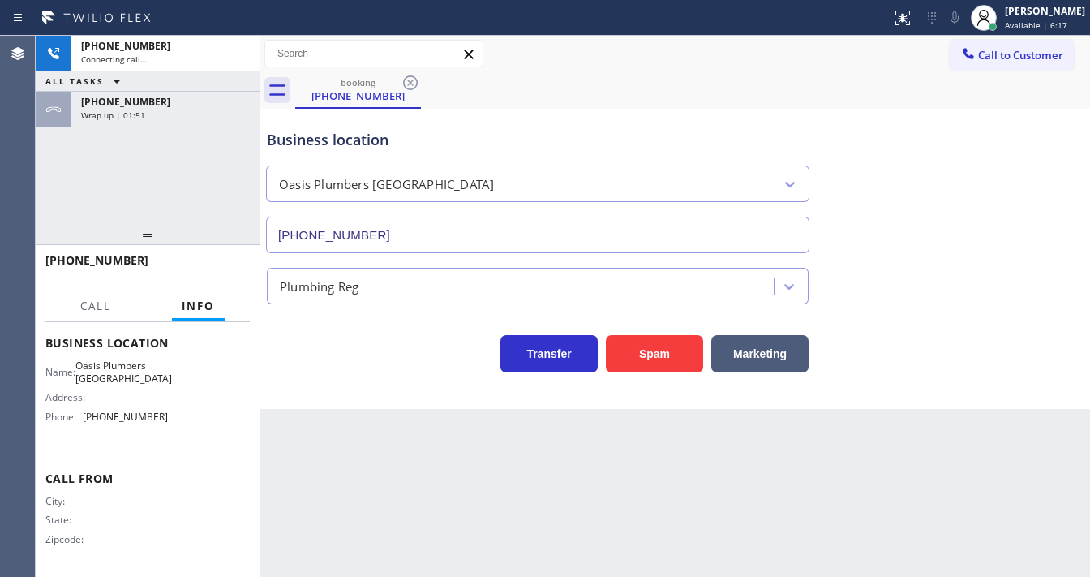
click at [187, 104] on div "[PHONE_NUMBER]" at bounding box center [165, 102] width 169 height 14
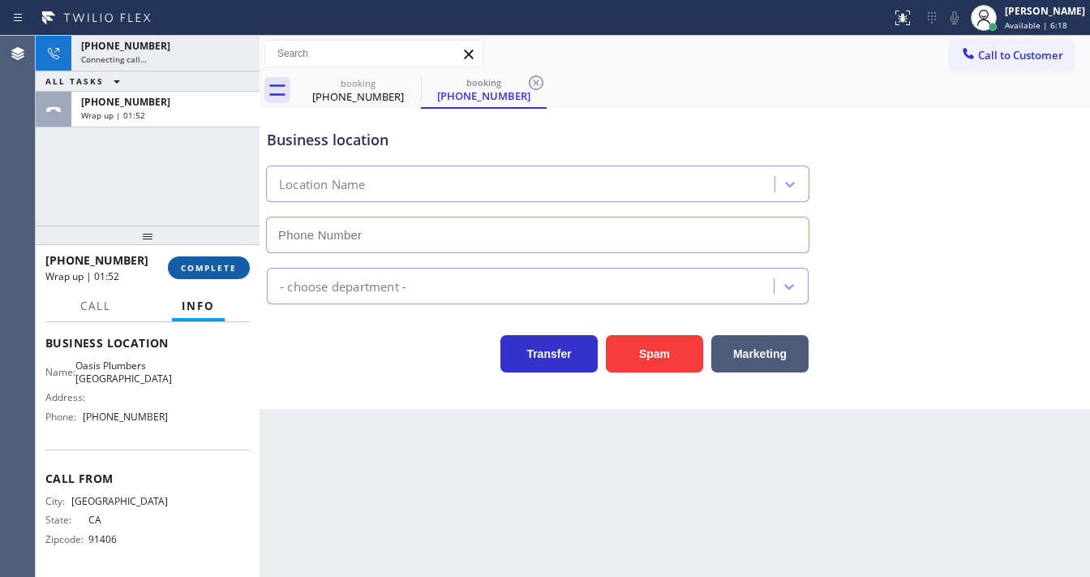
click at [211, 272] on span "COMPLETE" at bounding box center [209, 267] width 56 height 11
type input "[PHONE_NUMBER]"
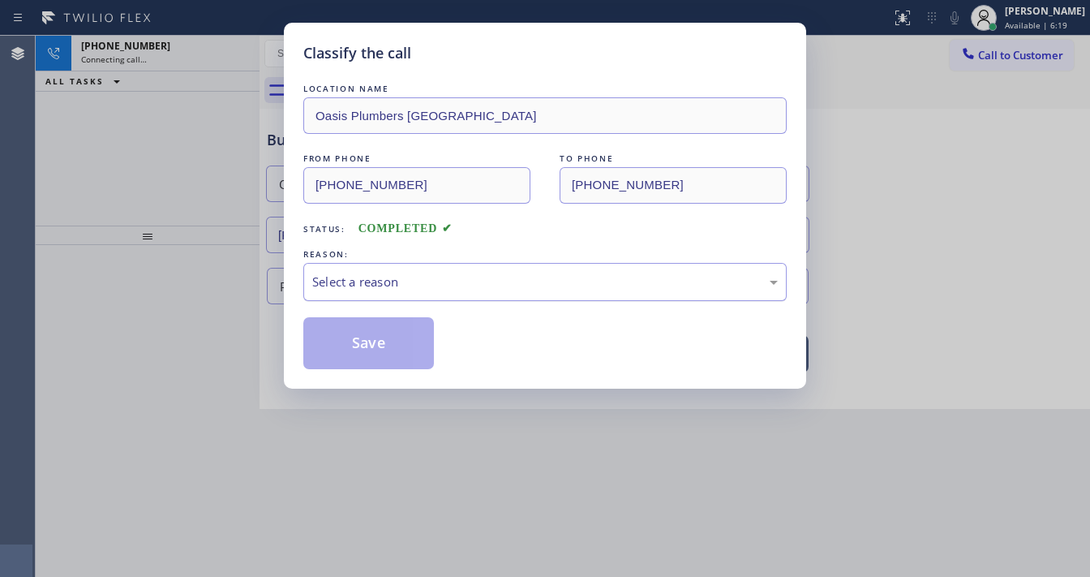
click at [376, 279] on div "Select a reason" at bounding box center [545, 282] width 466 height 19
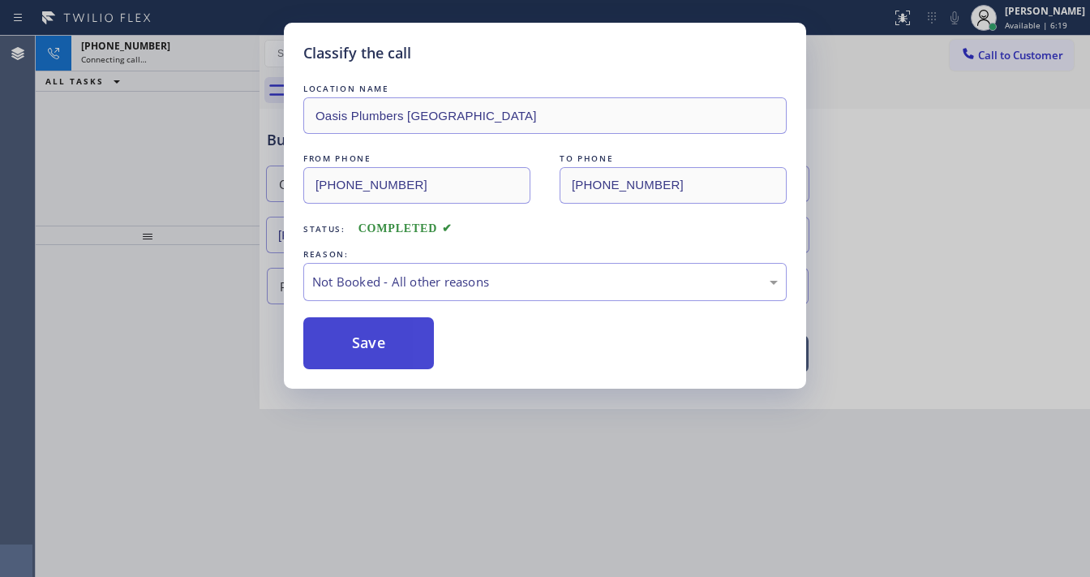
click at [363, 339] on button "Save" at bounding box center [368, 343] width 131 height 52
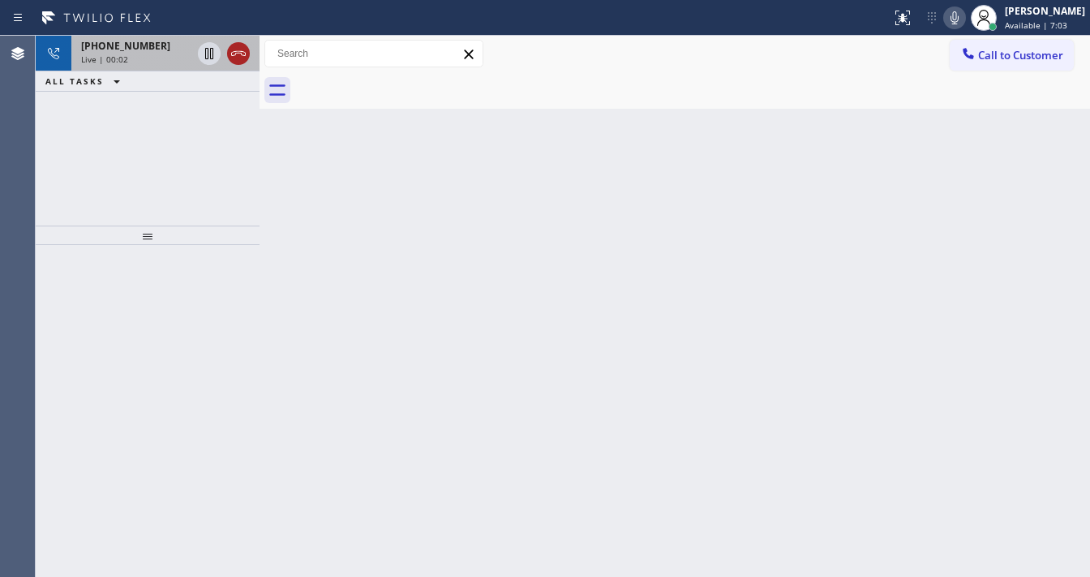
click at [243, 54] on icon at bounding box center [238, 53] width 19 height 19
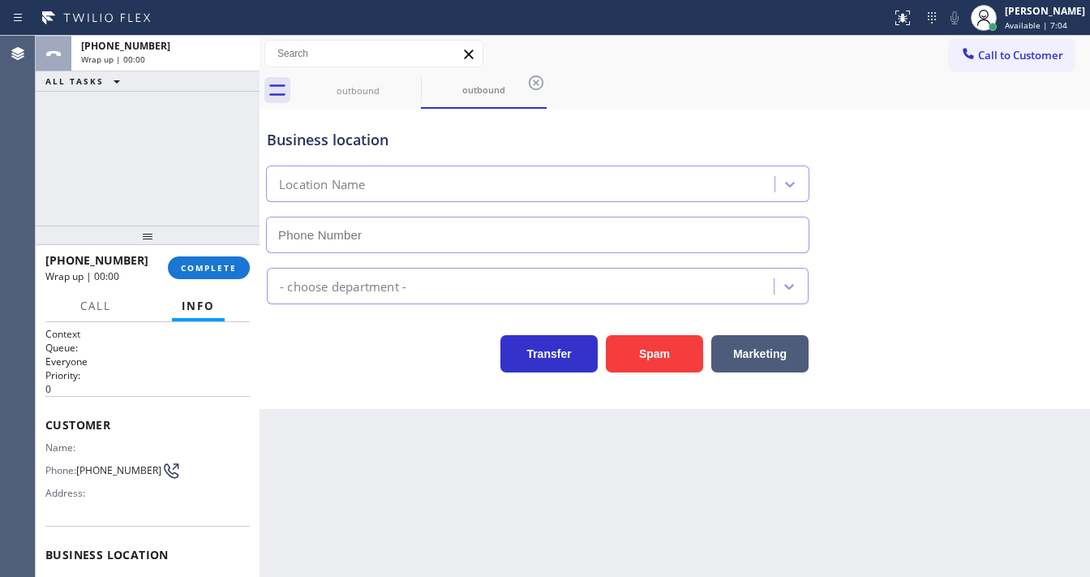
type input "[PHONE_NUMBER]"
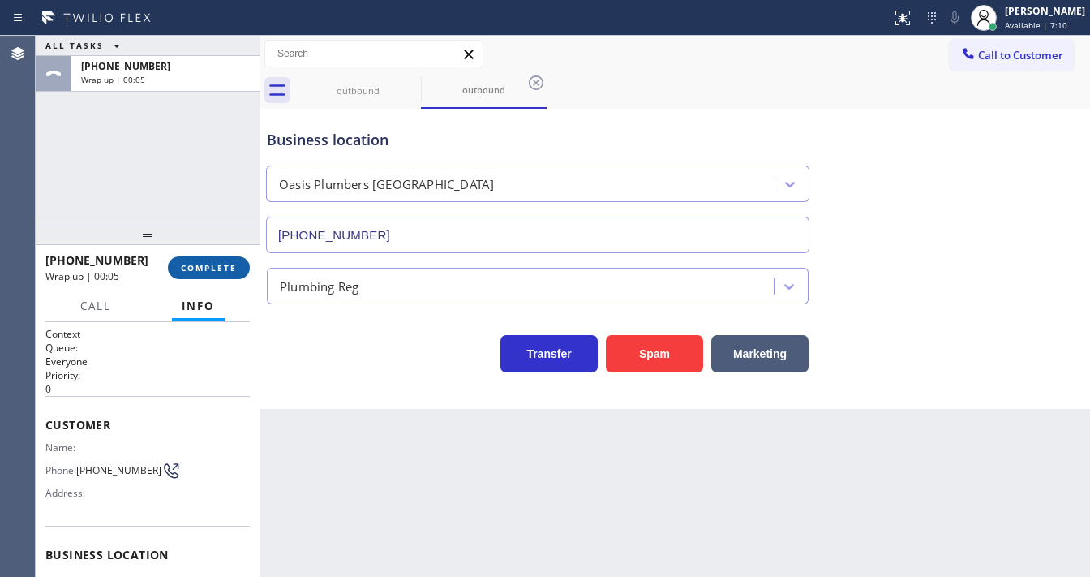
click at [222, 266] on span "COMPLETE" at bounding box center [209, 267] width 56 height 11
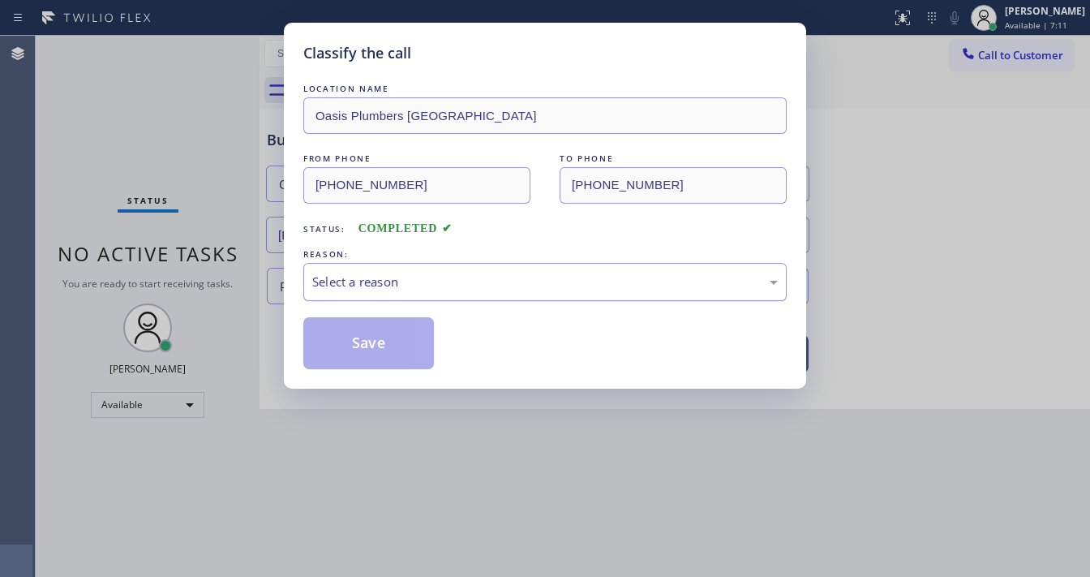
click at [387, 290] on div "Select a reason" at bounding box center [545, 282] width 466 height 19
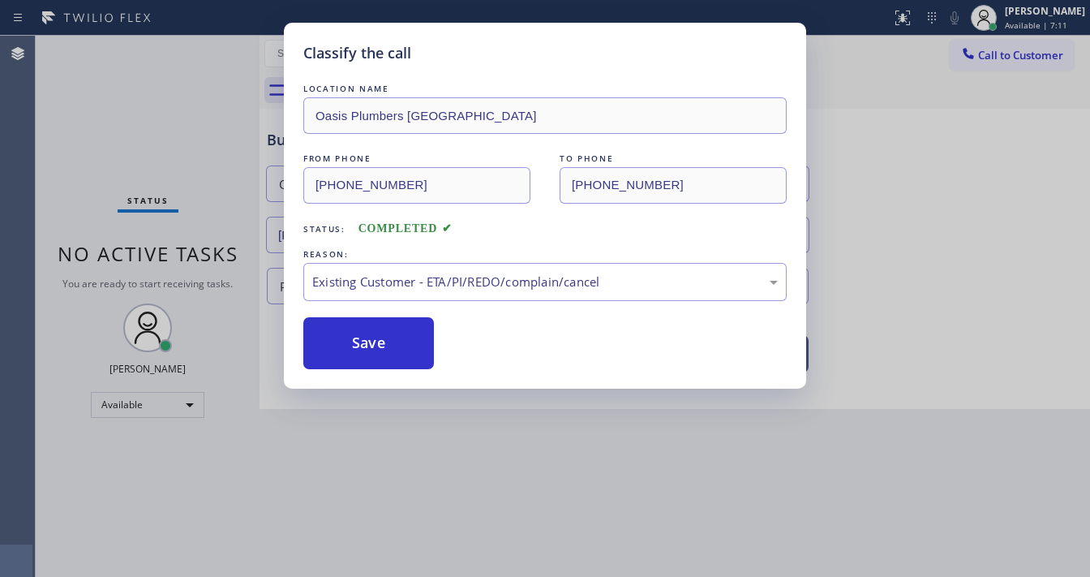
drag, startPoint x: 367, startPoint y: 359, endPoint x: 365, endPoint y: 350, distance: 9.1
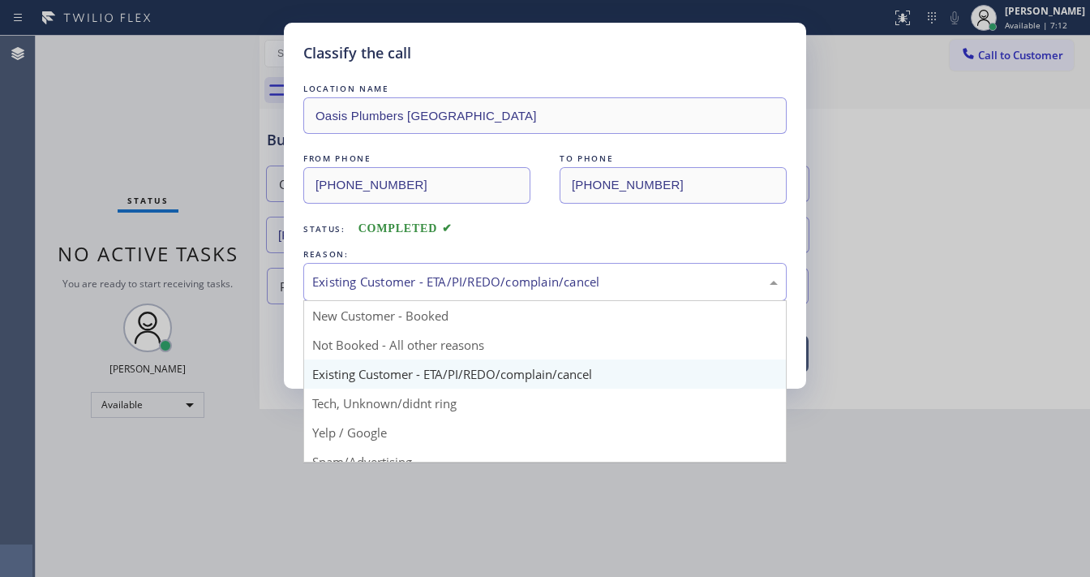
click at [372, 292] on div "Existing Customer - ETA/PI/REDO/complain/cancel" at bounding box center [545, 282] width 484 height 38
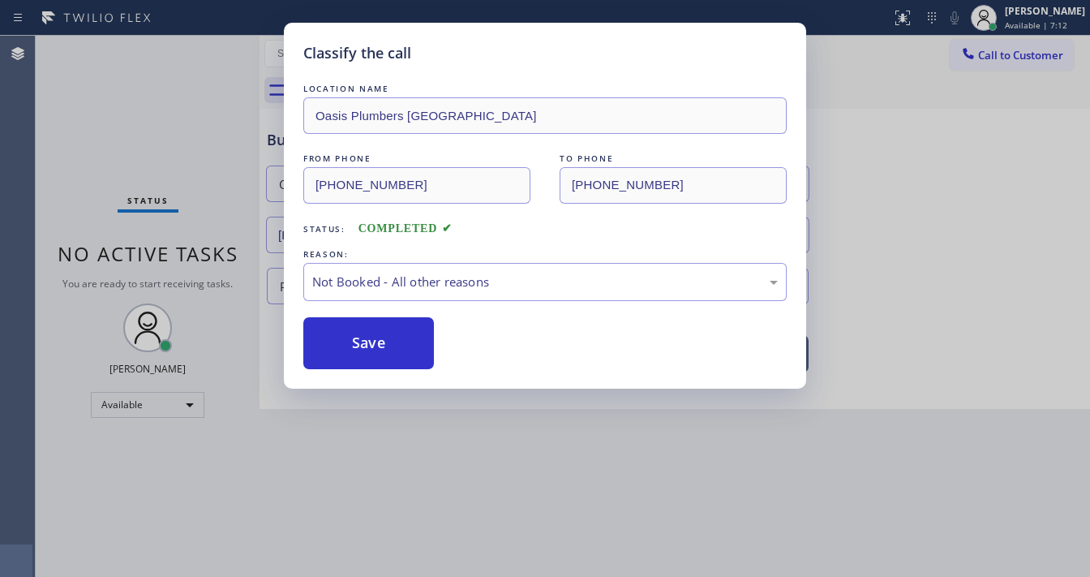
click at [362, 343] on button "Save" at bounding box center [368, 343] width 131 height 52
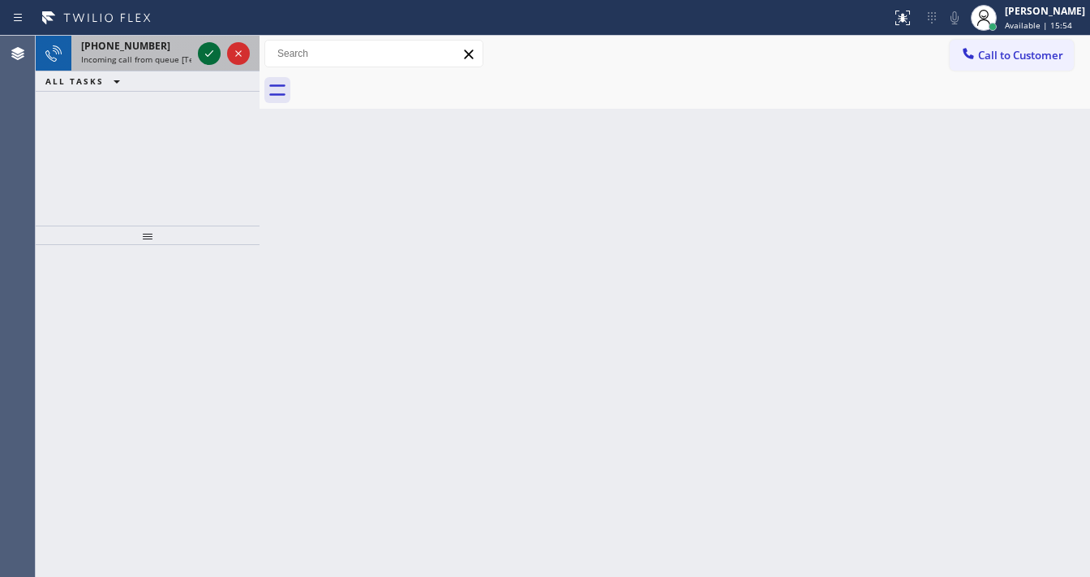
click at [204, 54] on icon at bounding box center [209, 53] width 19 height 19
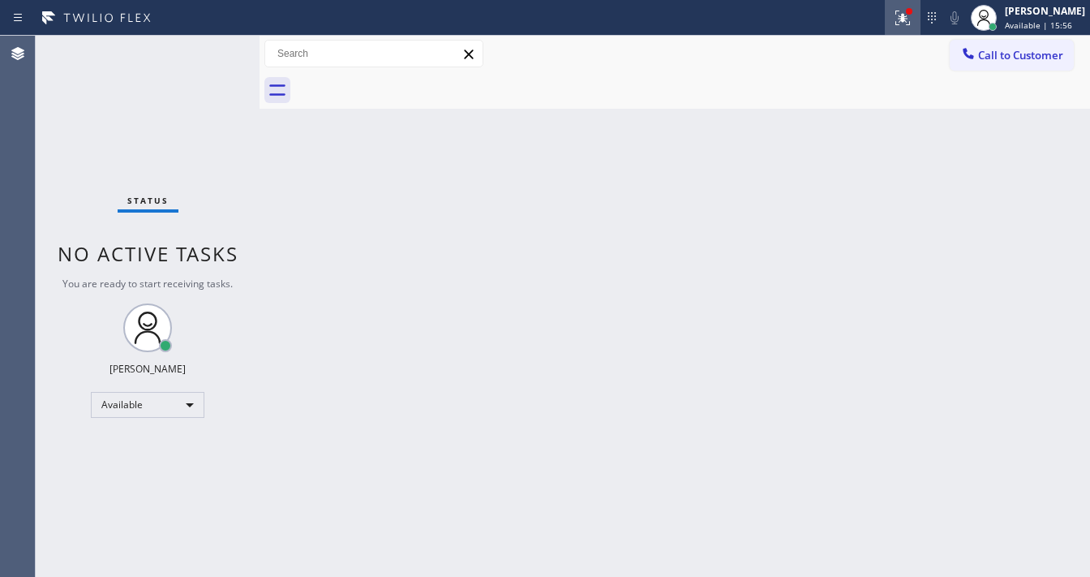
click at [909, 15] on icon at bounding box center [902, 17] width 19 height 19
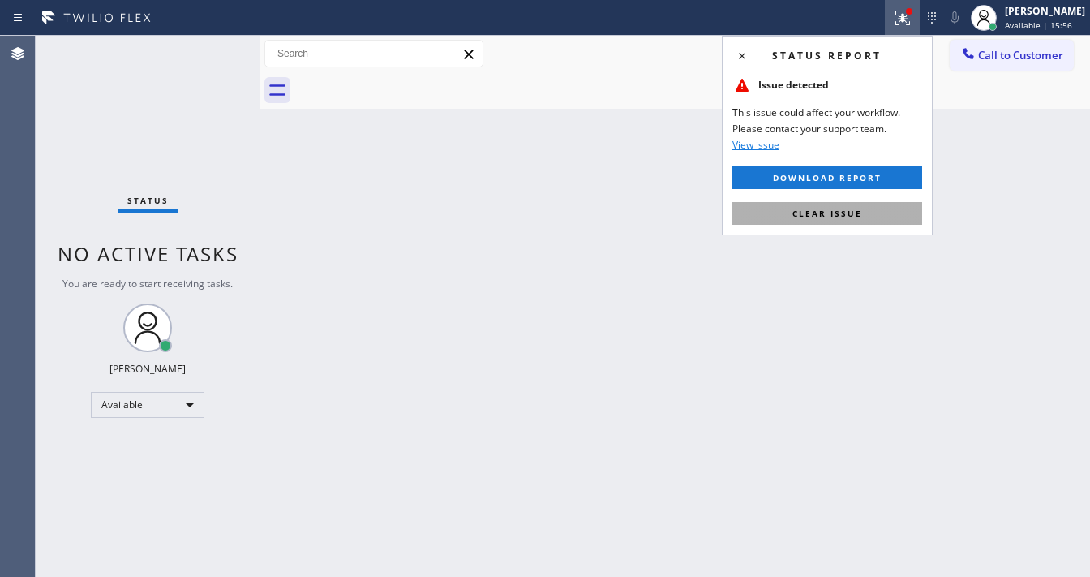
click at [883, 216] on button "Clear issue" at bounding box center [828, 213] width 190 height 23
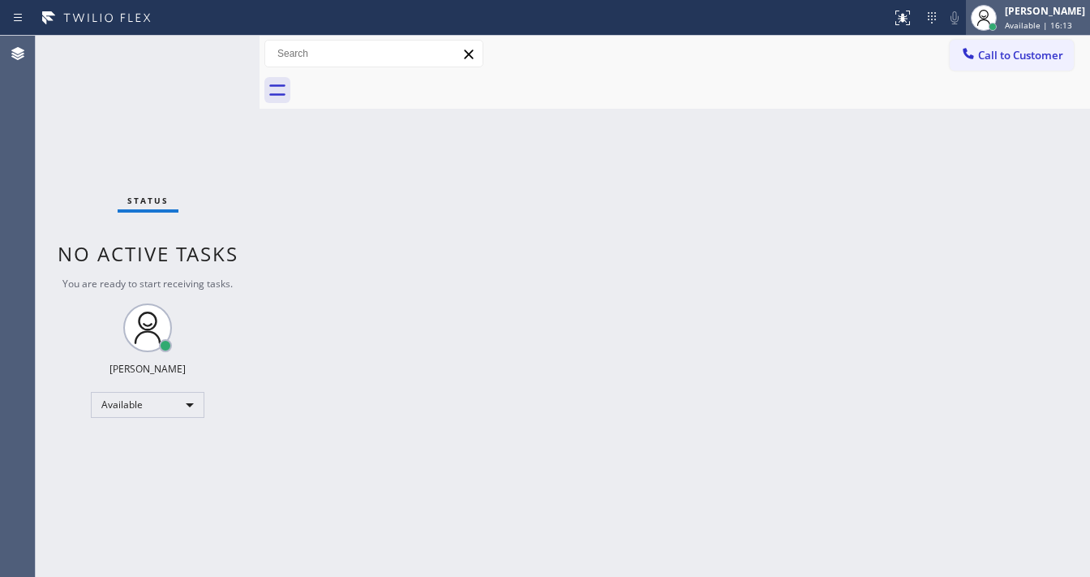
click at [1049, 24] on span "Available | 16:13" at bounding box center [1038, 24] width 67 height 11
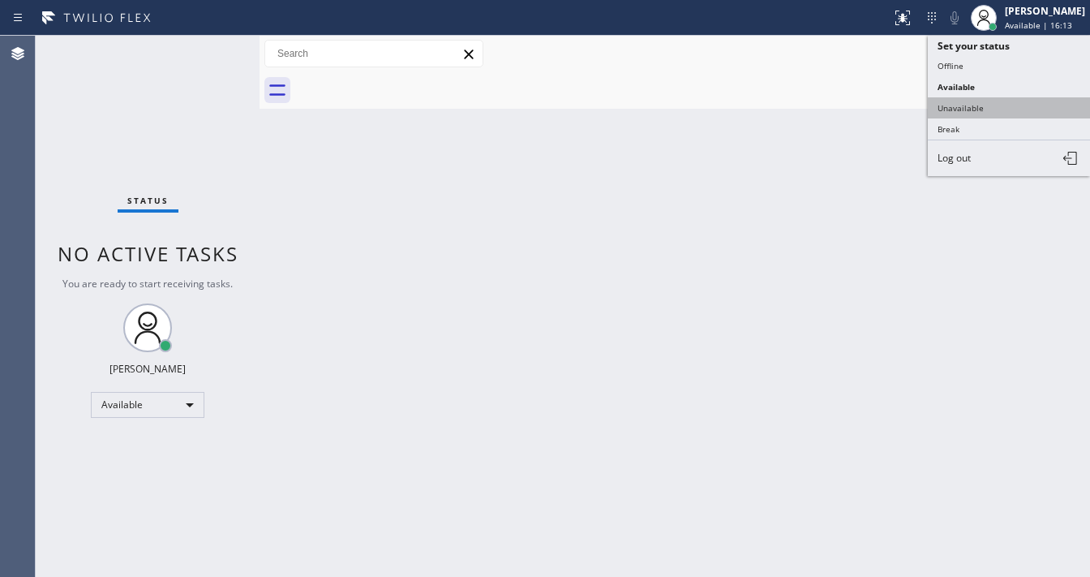
click at [948, 110] on button "Unavailable" at bounding box center [1009, 107] width 162 height 21
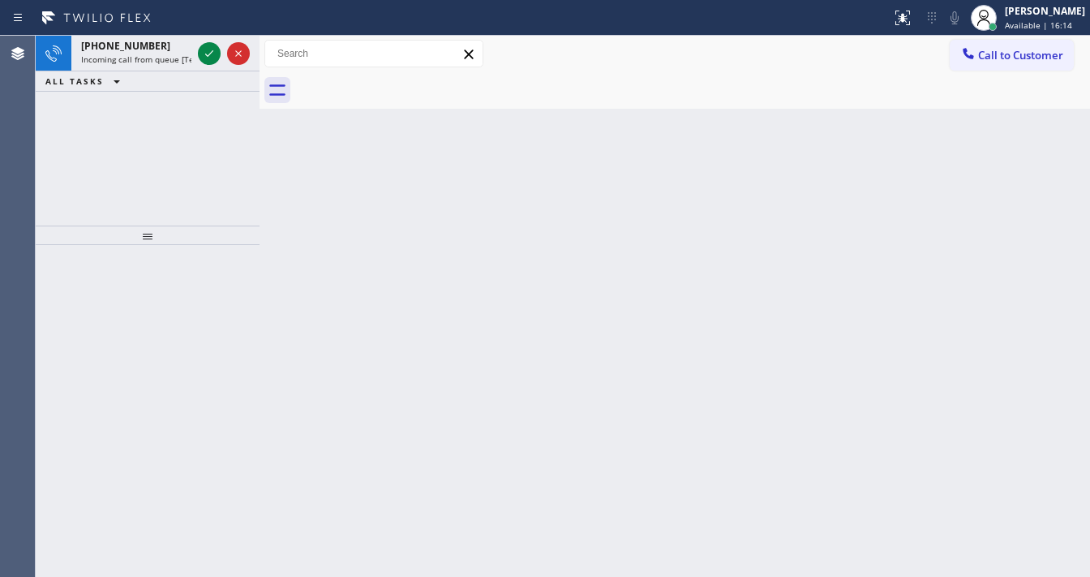
click at [561, 236] on div "Back to Dashboard Change Sender ID Customers Technicians Select a contact Outbo…" at bounding box center [675, 306] width 831 height 541
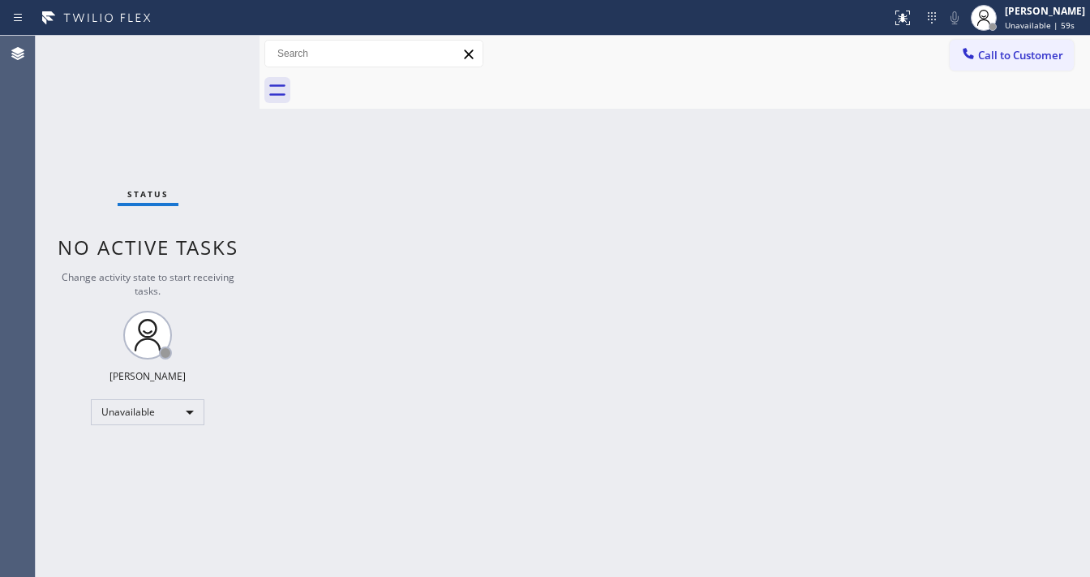
drag, startPoint x: 1026, startPoint y: 29, endPoint x: 1017, endPoint y: 38, distance: 12.6
click at [1026, 29] on span "Unavailable | 59s" at bounding box center [1040, 24] width 70 height 11
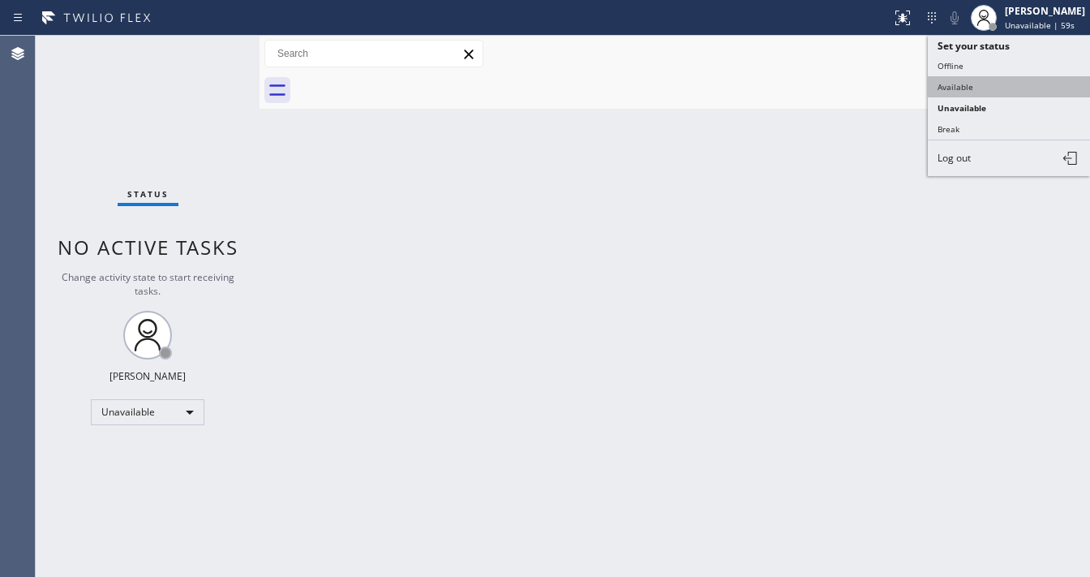
click at [978, 80] on button "Available" at bounding box center [1009, 86] width 162 height 21
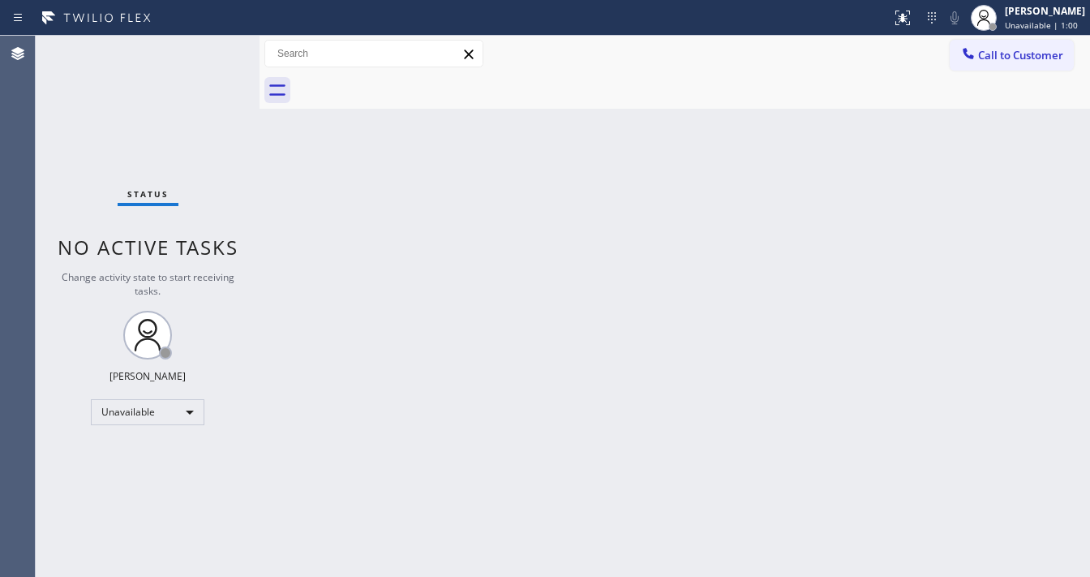
drag, startPoint x: 770, startPoint y: 153, endPoint x: 682, endPoint y: 217, distance: 108.1
click at [756, 168] on div "Back to Dashboard Change Sender ID Customers Technicians Select a contact Outbo…" at bounding box center [675, 306] width 831 height 541
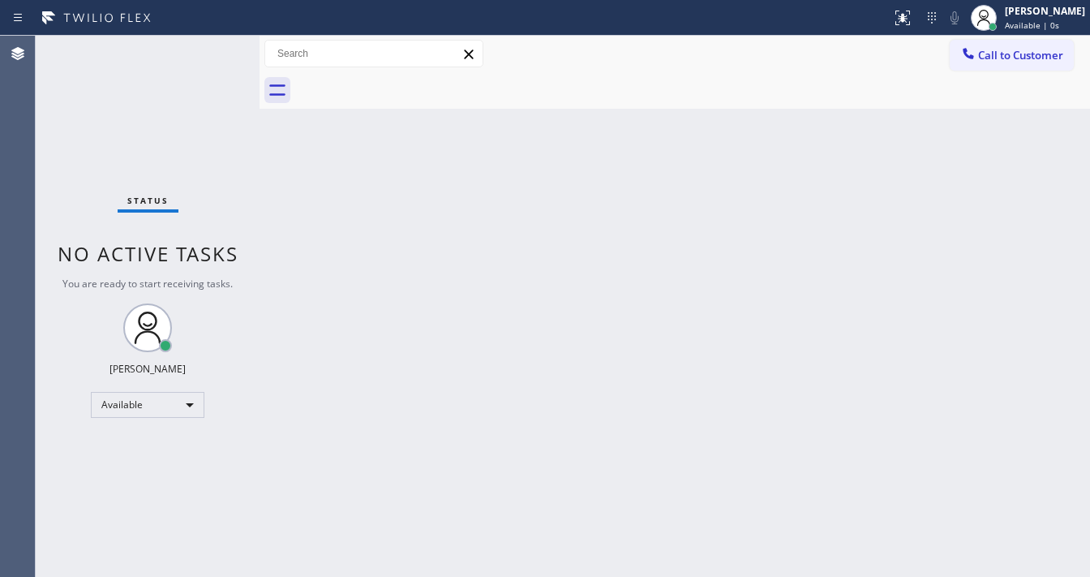
click at [20, 280] on div "Agent Desktop" at bounding box center [17, 306] width 35 height 541
click at [144, 213] on div "Status" at bounding box center [148, 204] width 61 height 18
click at [224, 256] on span "No active tasks" at bounding box center [148, 253] width 181 height 27
click at [211, 47] on div "Status No active tasks You are ready to start receiving tasks. [PERSON_NAME]" at bounding box center [148, 306] width 224 height 541
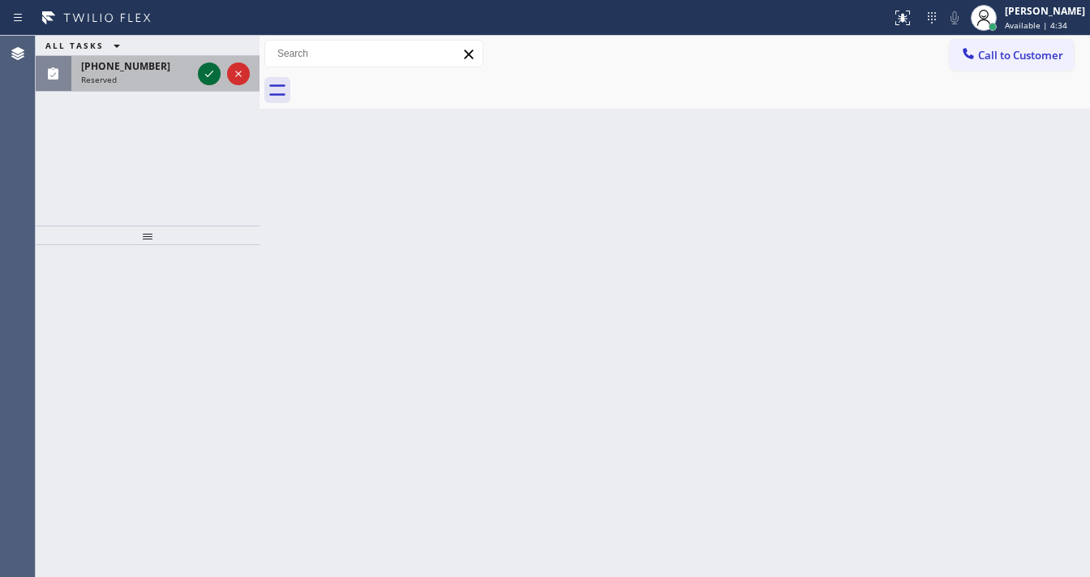
click at [202, 71] on icon at bounding box center [209, 73] width 19 height 19
click at [214, 71] on icon at bounding box center [209, 73] width 19 height 19
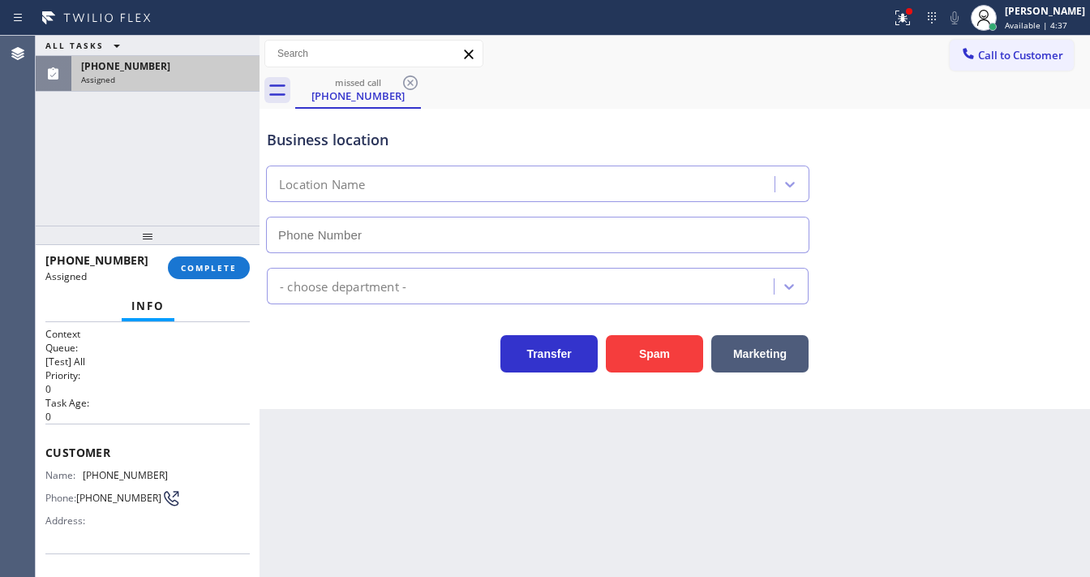
scroll to position [65, 0]
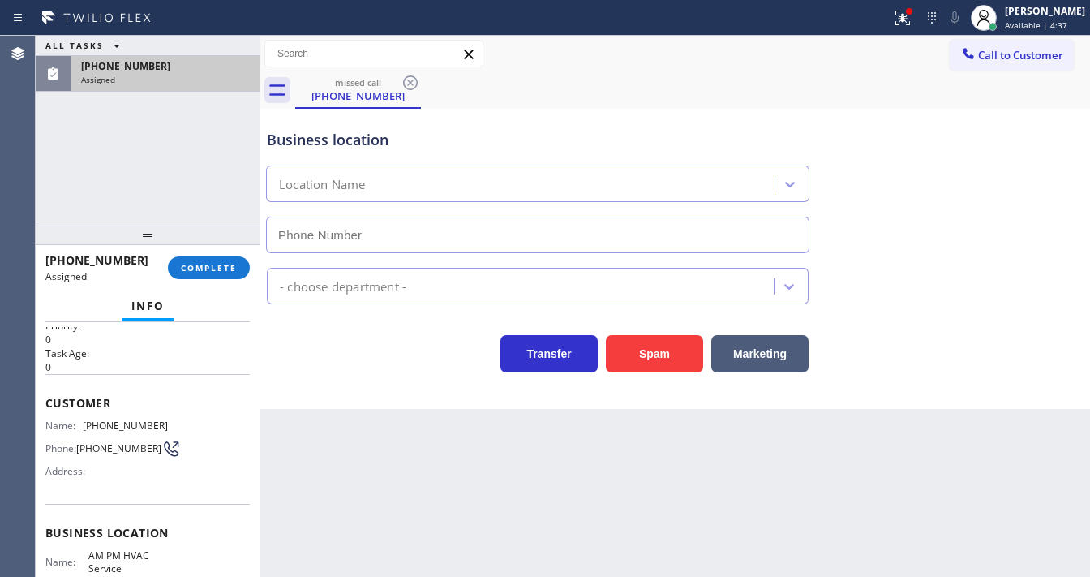
type input "[PHONE_NUMBER]"
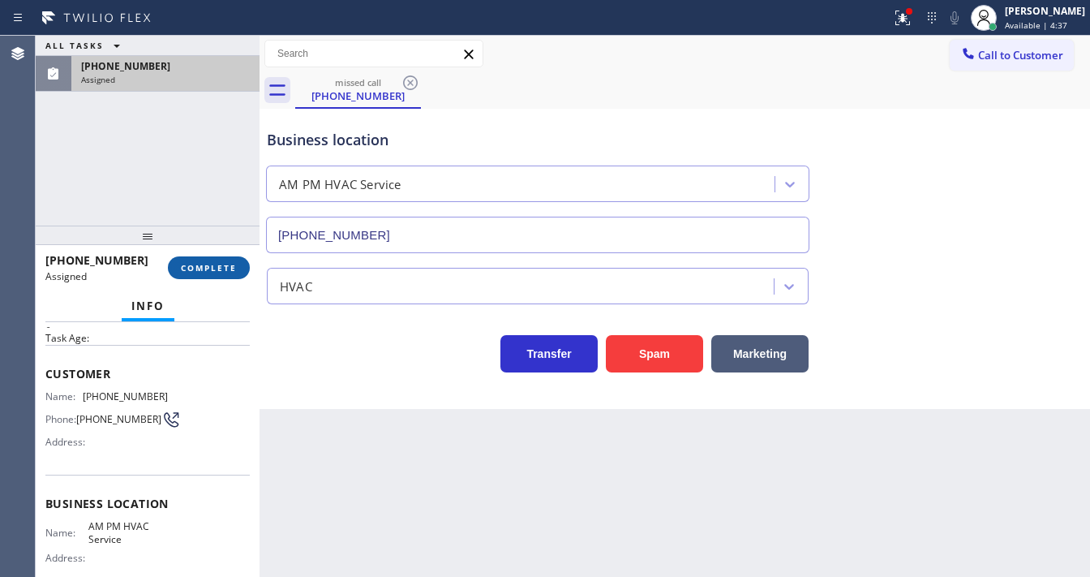
click at [203, 271] on span "COMPLETE" at bounding box center [209, 267] width 56 height 11
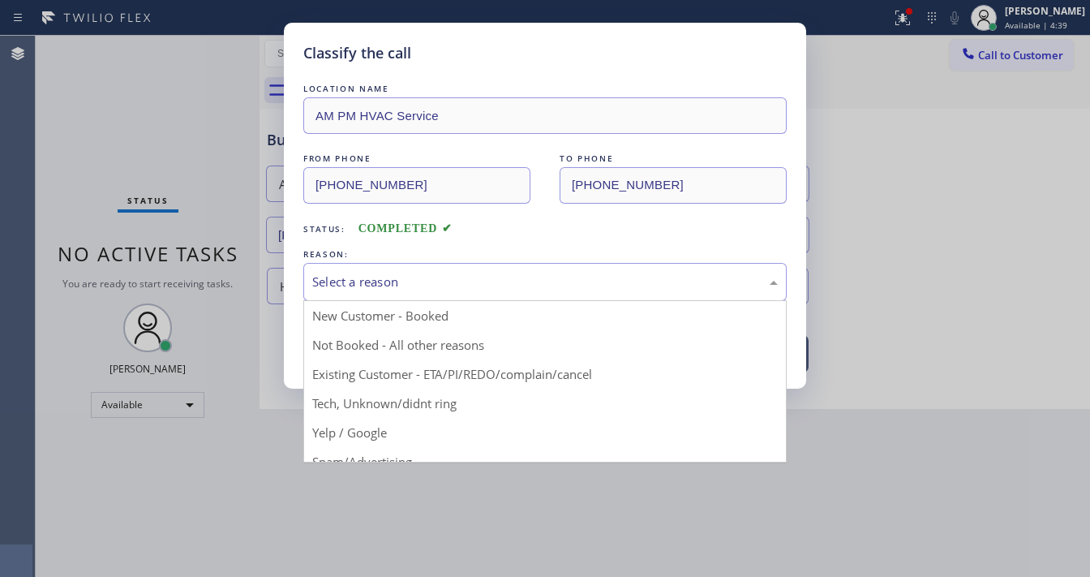
click at [477, 278] on div "Select a reason" at bounding box center [545, 282] width 466 height 19
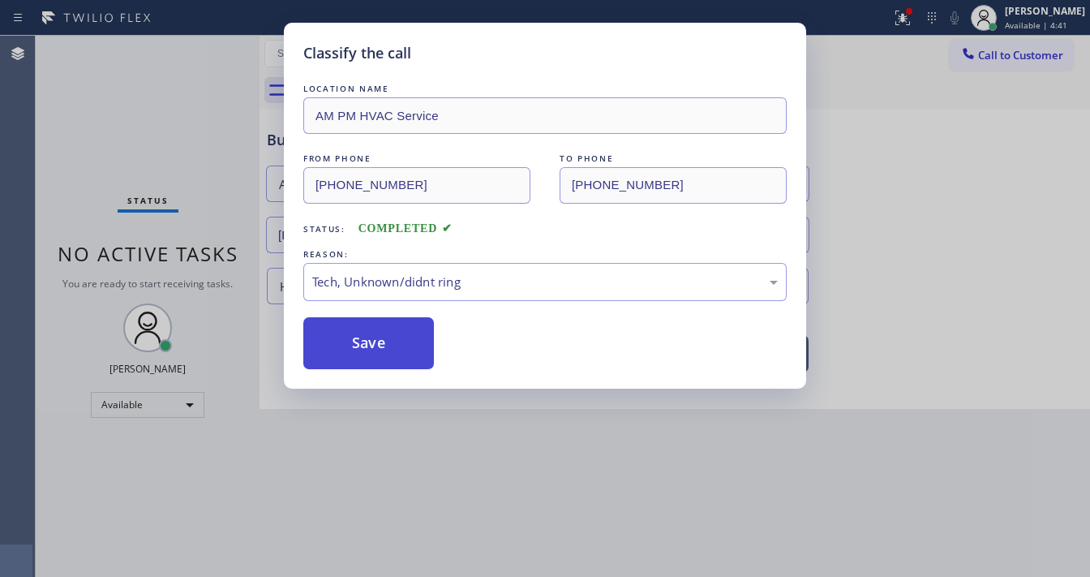
click at [402, 341] on button "Save" at bounding box center [368, 343] width 131 height 52
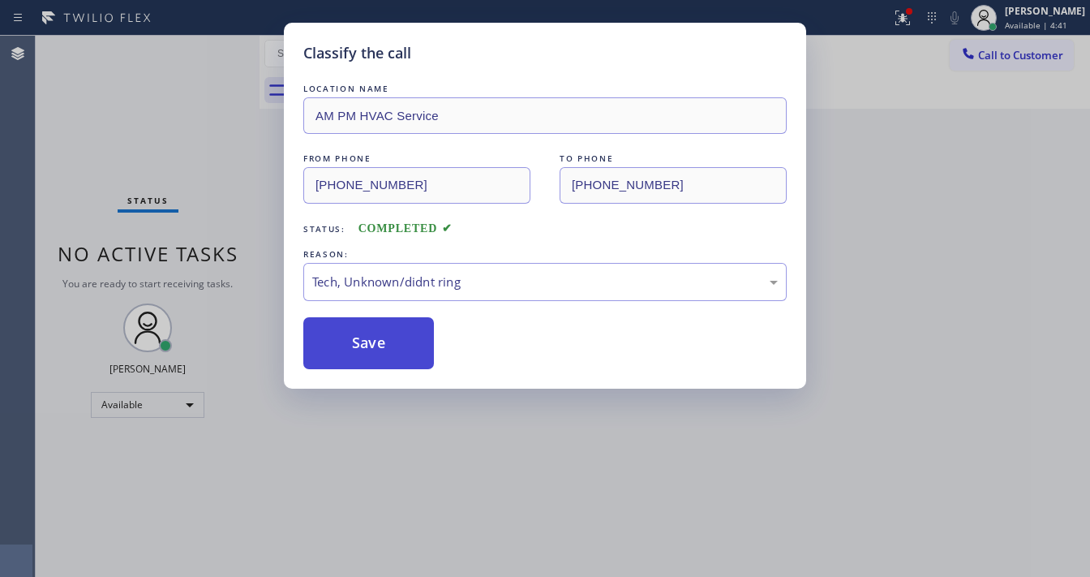
click at [402, 341] on button "Save" at bounding box center [368, 343] width 131 height 52
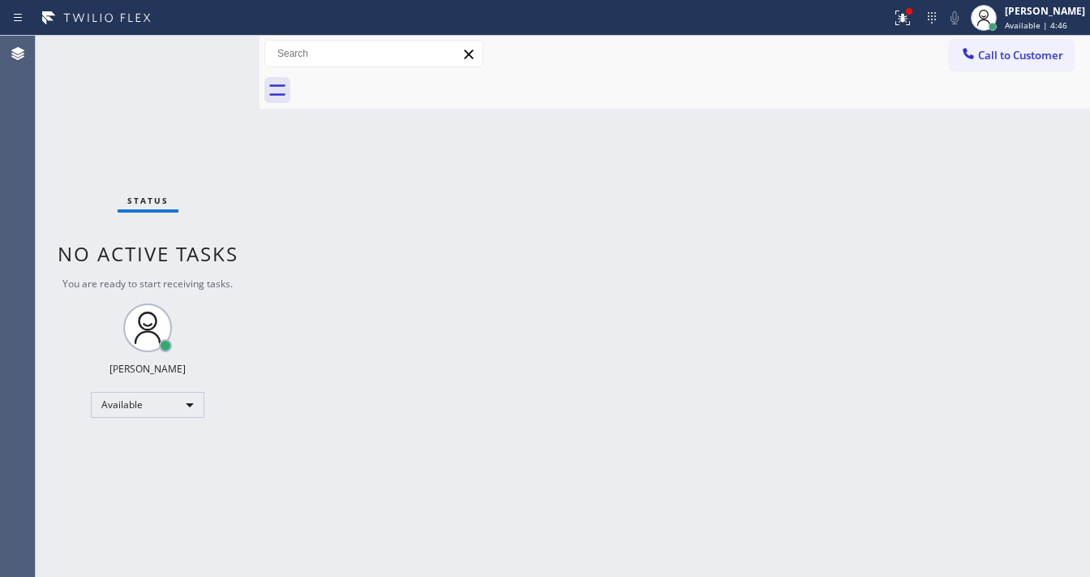
click at [208, 40] on div "Status No active tasks You are ready to start receiving tasks. [PERSON_NAME]" at bounding box center [148, 306] width 224 height 541
click at [913, 15] on icon at bounding box center [902, 17] width 19 height 19
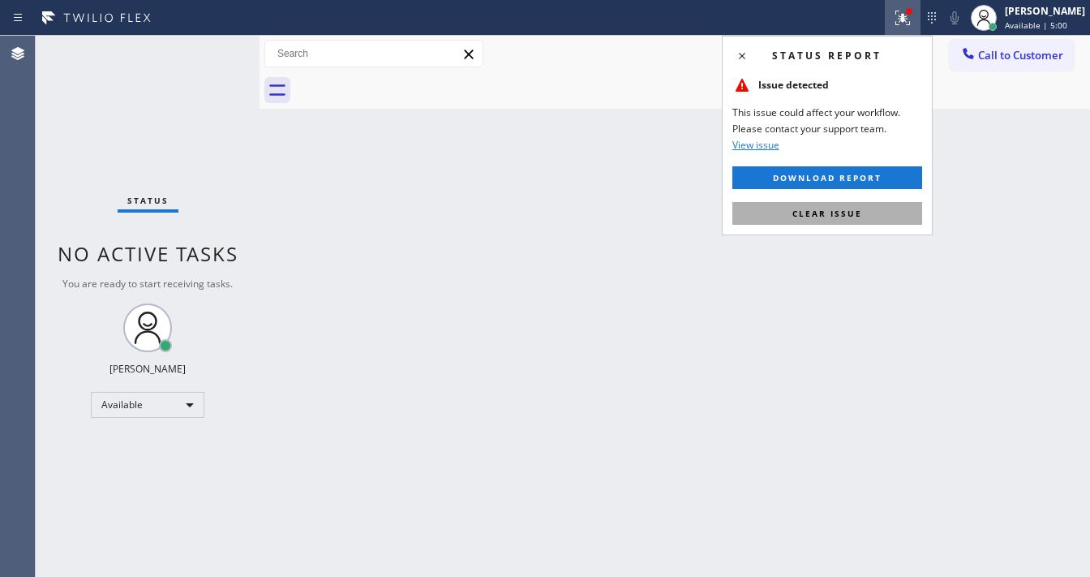
drag, startPoint x: 861, startPoint y: 226, endPoint x: 863, endPoint y: 216, distance: 10.0
click at [863, 224] on div "Status report Issue detected This issue could affect your workflow. Please cont…" at bounding box center [827, 136] width 211 height 200
drag, startPoint x: 863, startPoint y: 216, endPoint x: 445, endPoint y: 126, distance: 428.2
click at [863, 215] on button "Clear issue" at bounding box center [828, 213] width 190 height 23
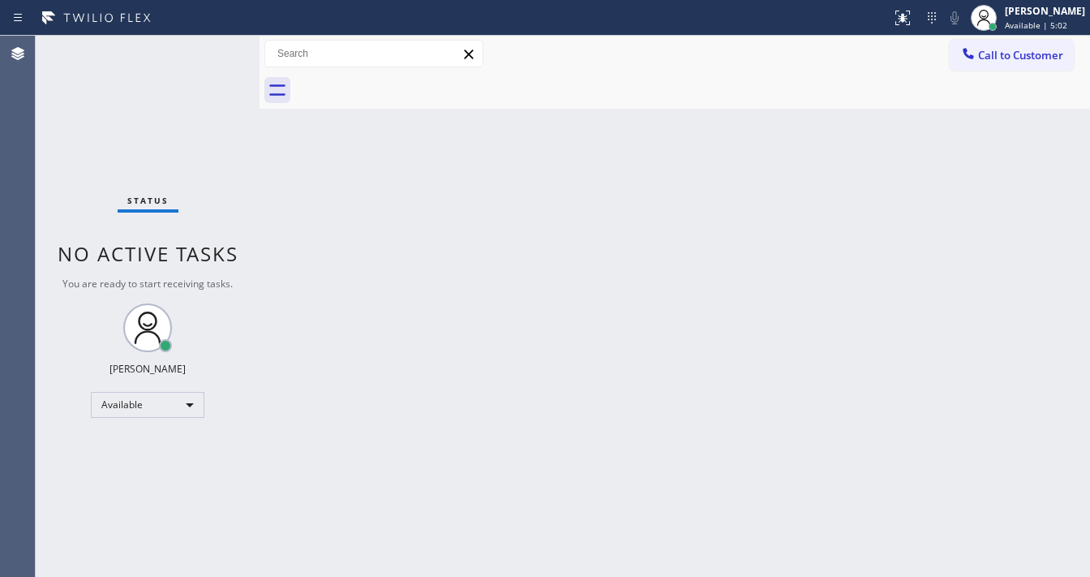
click at [217, 47] on div "Status No active tasks You are ready to start receiving tasks. [PERSON_NAME]" at bounding box center [148, 306] width 224 height 541
click at [208, 45] on div "Status No active tasks You are ready to start receiving tasks. [PERSON_NAME]" at bounding box center [148, 306] width 224 height 541
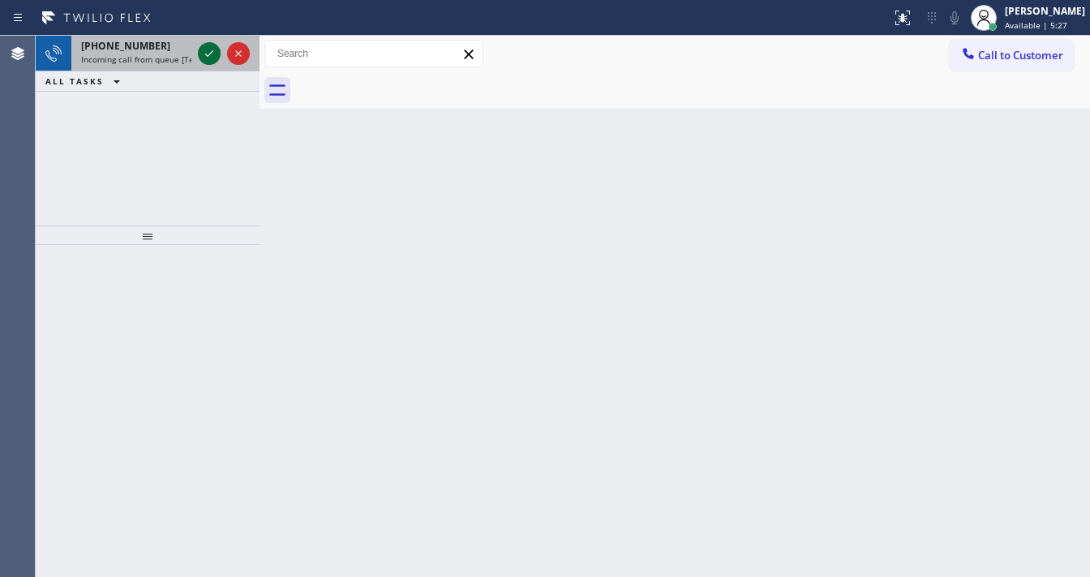
click at [208, 45] on icon at bounding box center [209, 53] width 19 height 19
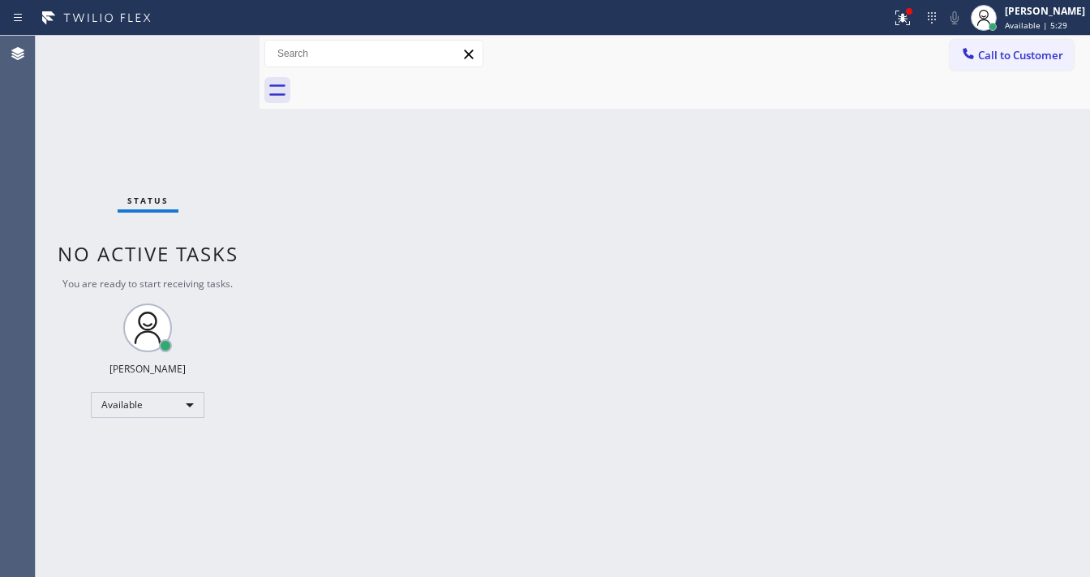
click at [932, 33] on div "Status report Issue detected This issue could affect your workflow. Please cont…" at bounding box center [987, 18] width 205 height 36
click at [913, 17] on icon at bounding box center [902, 17] width 19 height 19
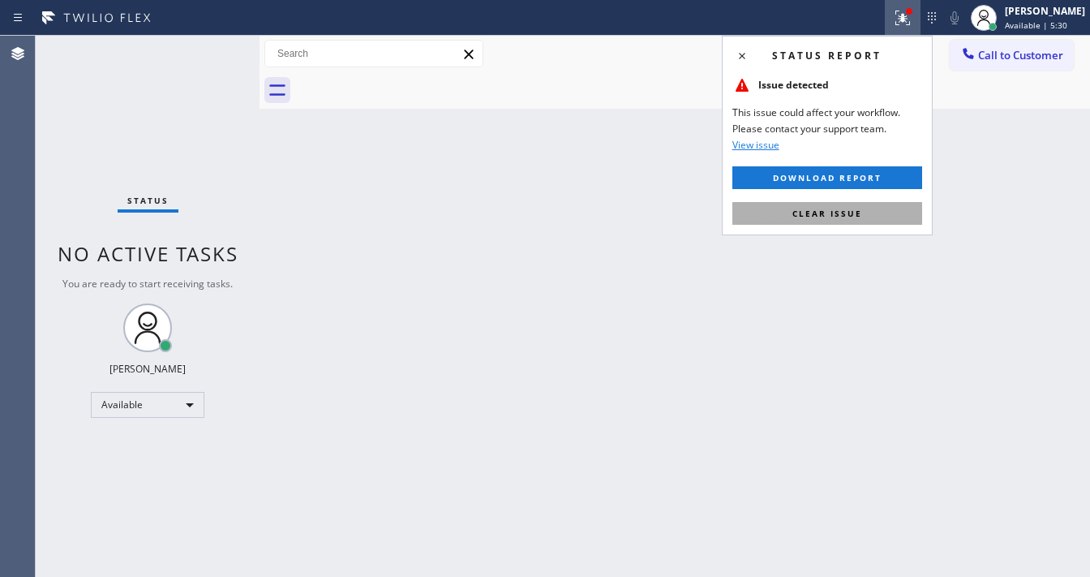
click at [903, 203] on button "Clear issue" at bounding box center [828, 213] width 190 height 23
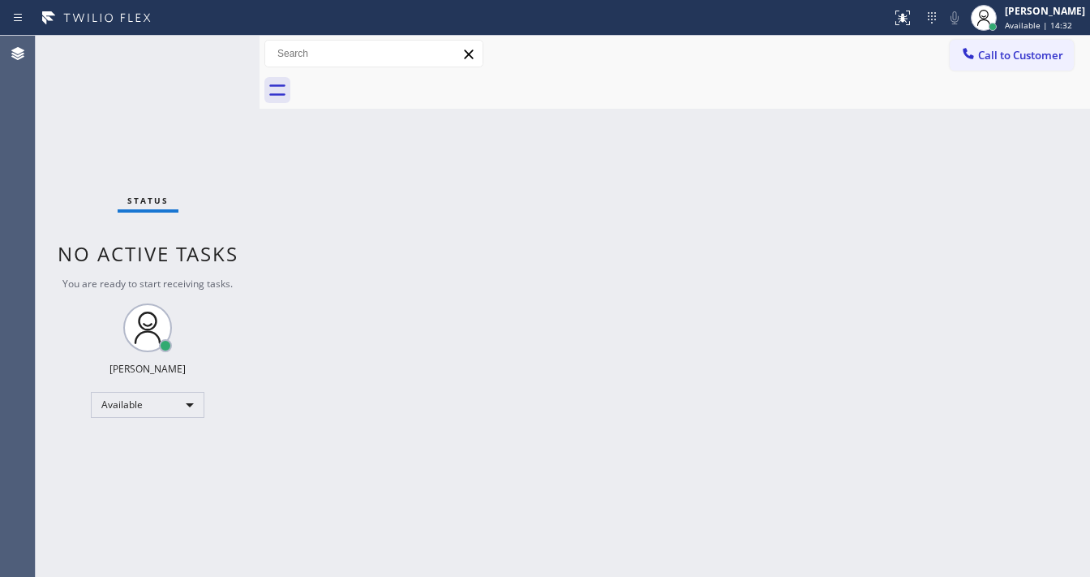
click at [789, 102] on div at bounding box center [692, 90] width 795 height 37
click at [769, 204] on div "Back to Dashboard Change Sender ID Customers Technicians Select a contact Outbo…" at bounding box center [675, 306] width 831 height 541
click at [458, 574] on div "Back to Dashboard Change Sender ID Customers Technicians Select a contact Outbo…" at bounding box center [675, 306] width 831 height 541
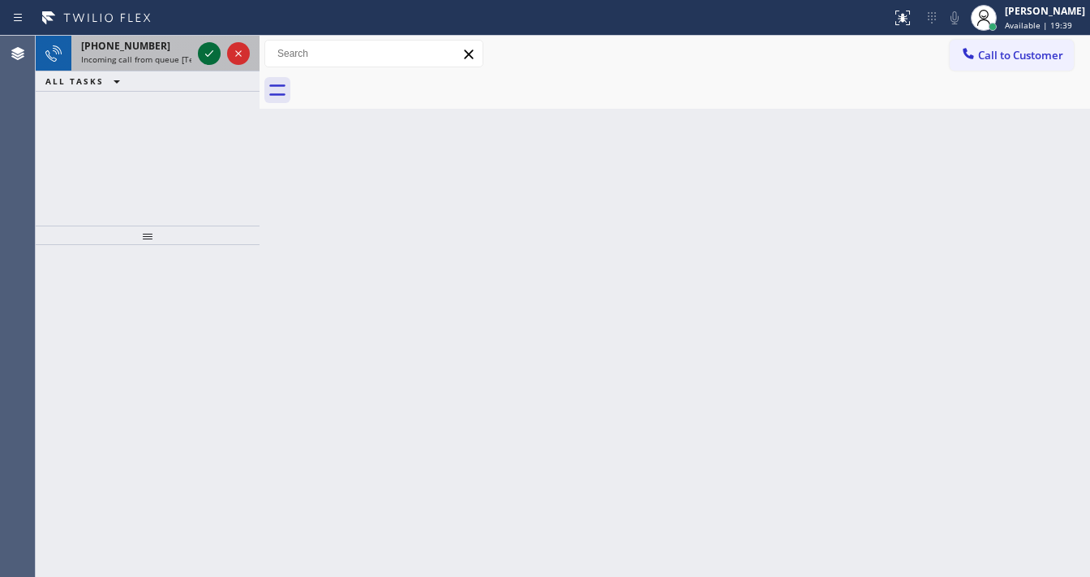
click at [208, 57] on icon at bounding box center [209, 53] width 19 height 19
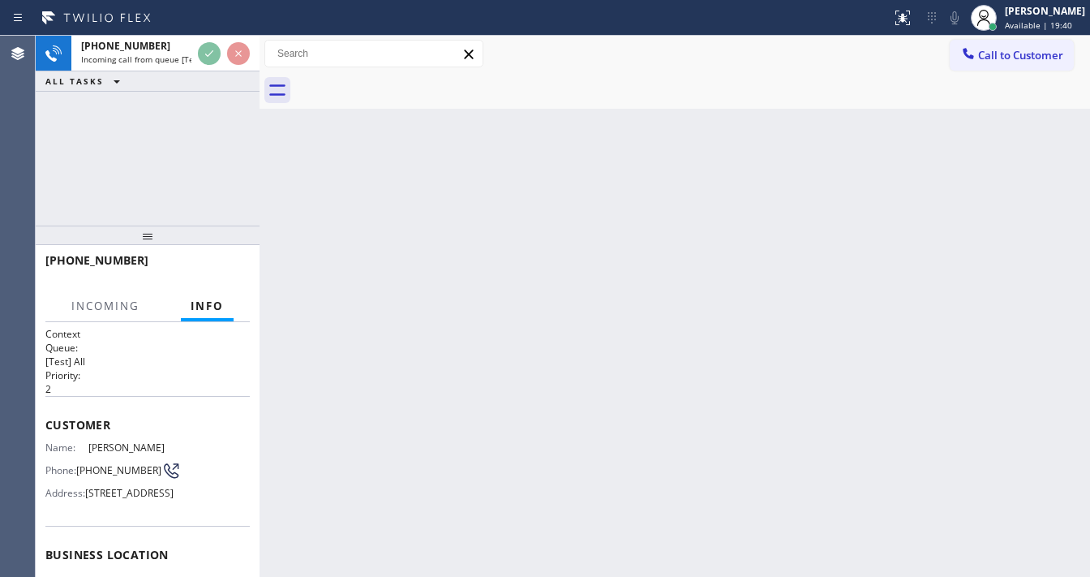
scroll to position [65, 0]
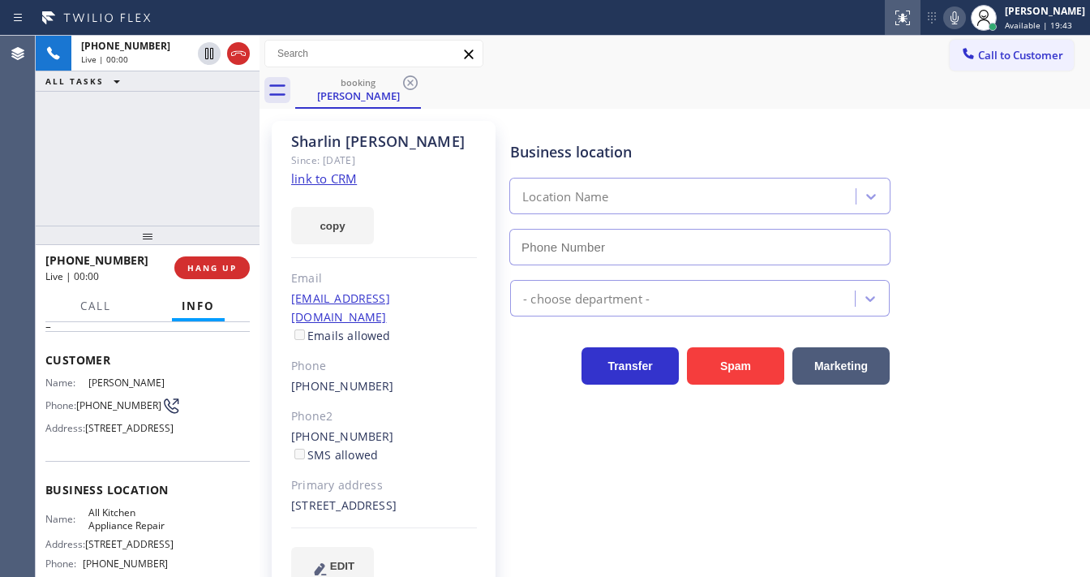
type input "[PHONE_NUMBER]"
click at [341, 185] on link "link to CRM" at bounding box center [324, 178] width 66 height 16
click at [759, 28] on div at bounding box center [445, 18] width 879 height 26
click at [962, 15] on icon at bounding box center [954, 17] width 19 height 19
drag, startPoint x: 162, startPoint y: 186, endPoint x: 165, endPoint y: 108, distance: 77.9
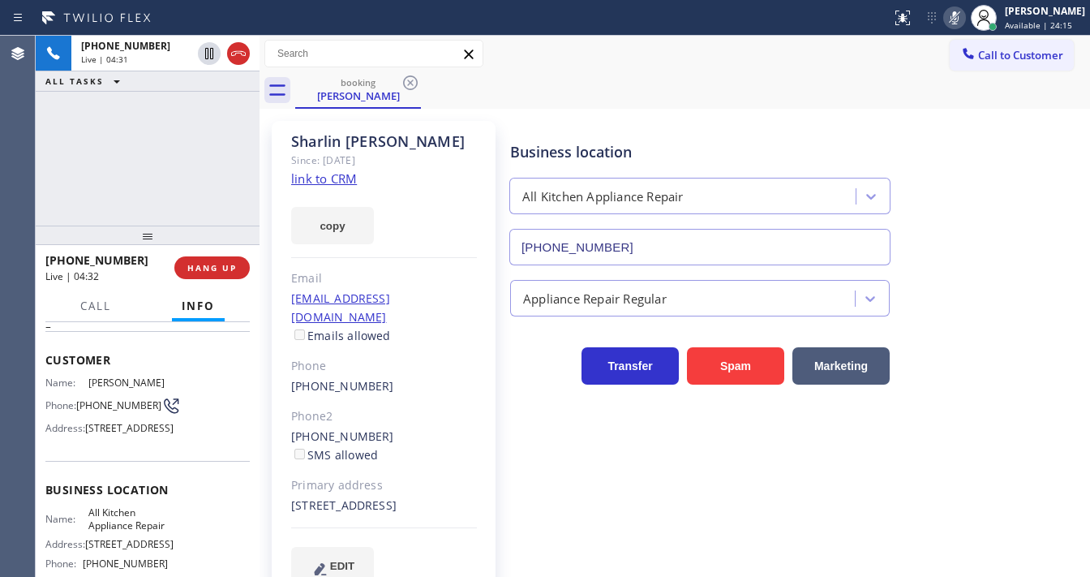
click at [162, 181] on div "[PHONE_NUMBER] Live | 04:31 ALL TASKS ALL TASKS ACTIVE TASKS TASKS IN WRAP UP" at bounding box center [148, 131] width 224 height 190
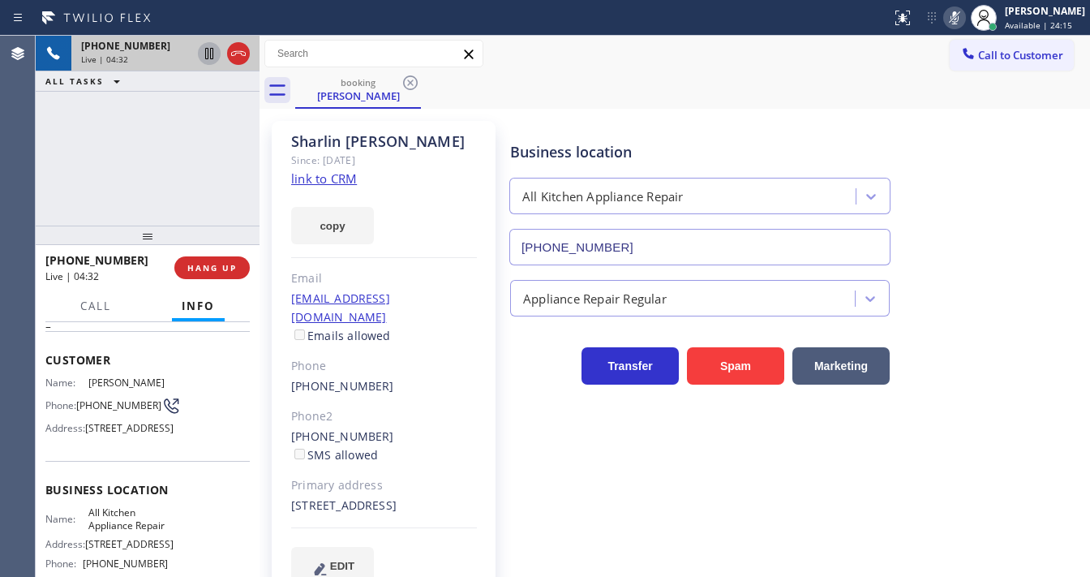
click at [204, 52] on icon at bounding box center [209, 53] width 19 height 19
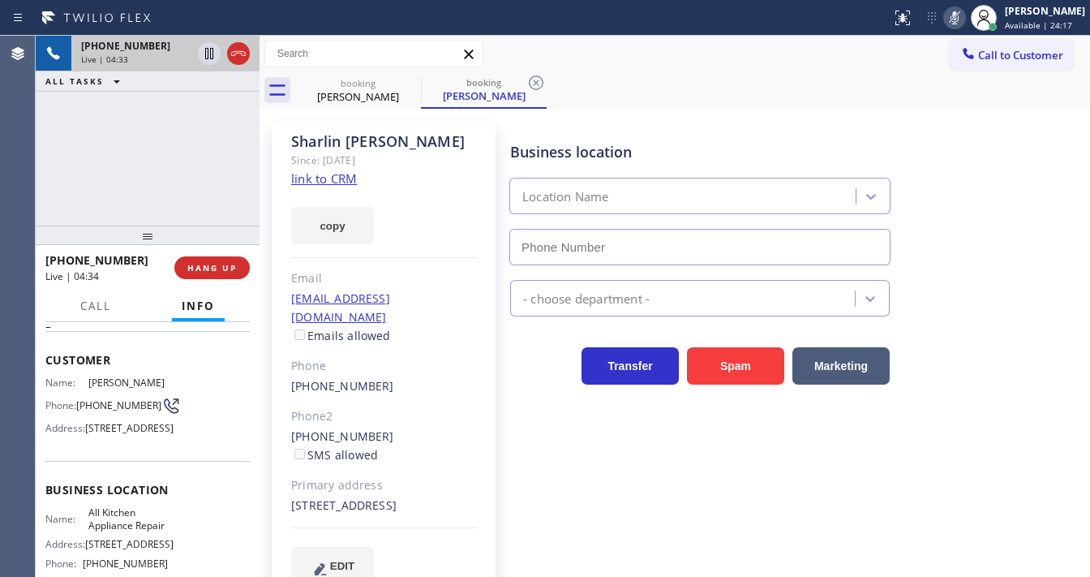
type input "[PHONE_NUMBER]"
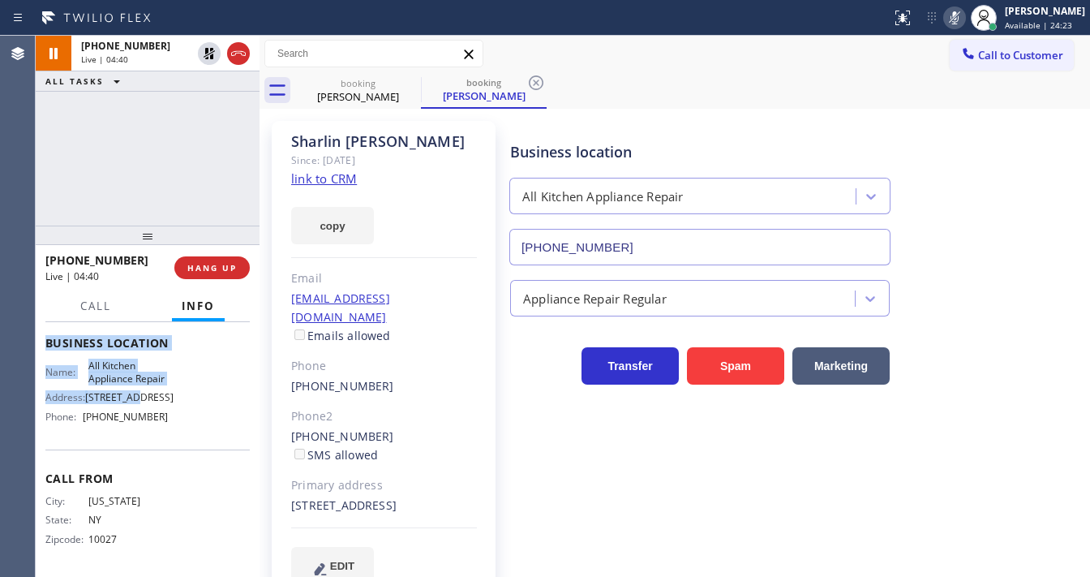
scroll to position [260, 0]
drag, startPoint x: 40, startPoint y: 352, endPoint x: 206, endPoint y: 436, distance: 186.1
click at [206, 436] on div "Context Queue: [Test] All Priority: 2 Customer Name: [PERSON_NAME] Phone: [PHON…" at bounding box center [148, 449] width 224 height 255
copy div "Customer Name: [PERSON_NAME] Phone: [PHONE_NUMBER] Address: [STREET_ADDRESS] Bu…"
click at [100, 153] on div "[PHONE_NUMBER] Live | 05:47 ALL TASKS ALL TASKS ACTIVE TASKS TASKS IN WRAP UP" at bounding box center [148, 131] width 224 height 190
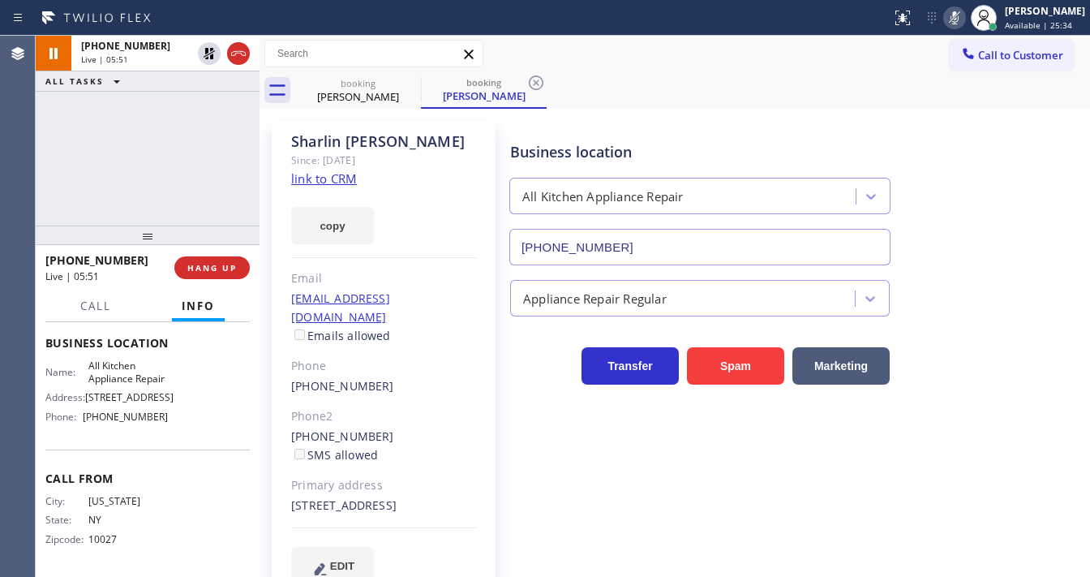
click at [96, 159] on div "[PHONE_NUMBER] Live | 05:51 ALL TASKS ALL TASKS ACTIVE TASKS TASKS IN WRAP UP" at bounding box center [148, 131] width 224 height 190
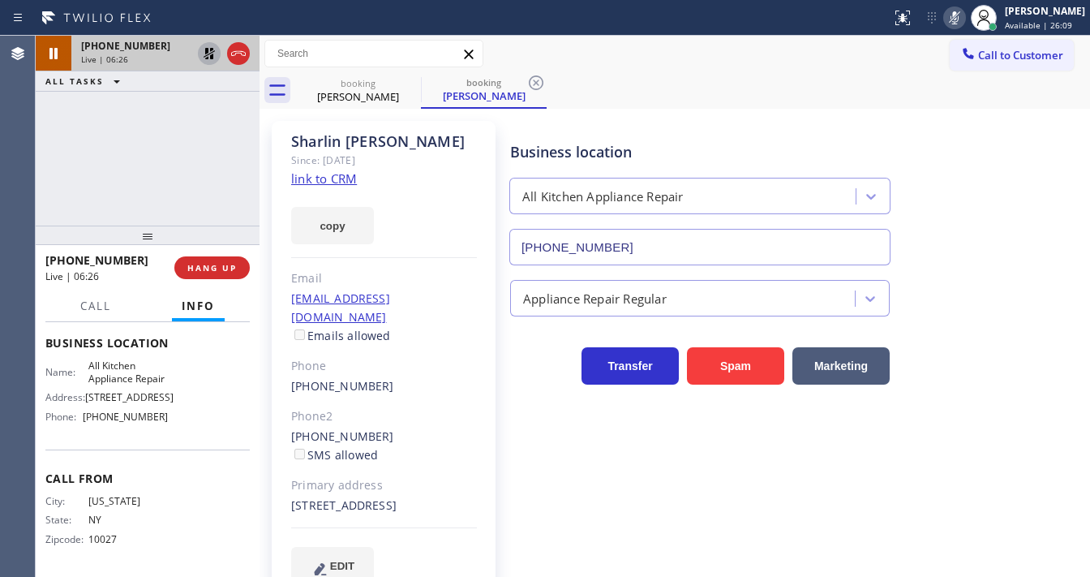
click at [216, 54] on icon at bounding box center [209, 53] width 19 height 19
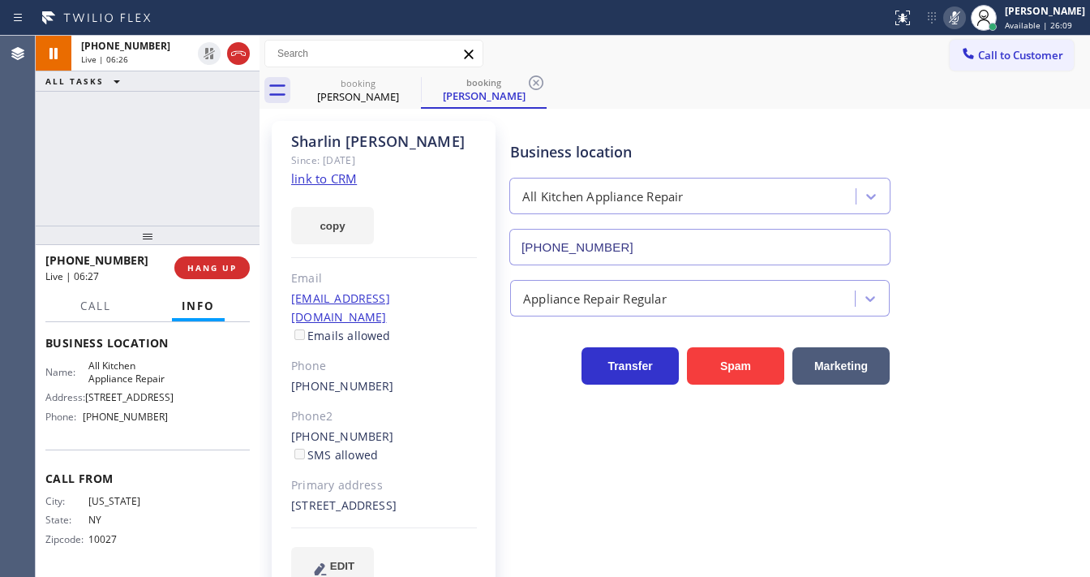
click at [965, 24] on icon at bounding box center [954, 17] width 19 height 19
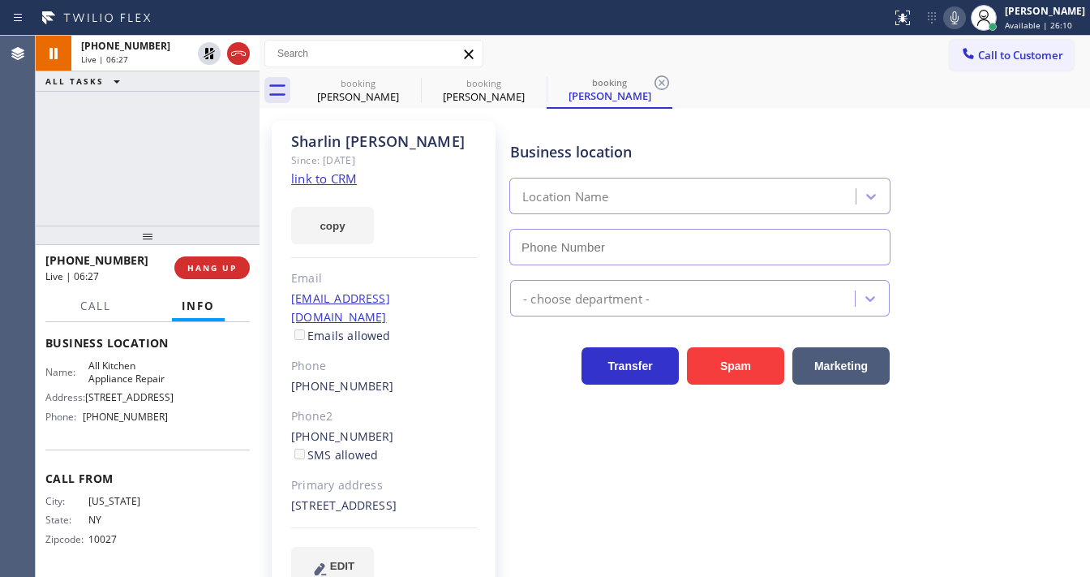
type input "[PHONE_NUMBER]"
click at [197, 171] on div "[PHONE_NUMBER] Live | 06:27 ALL TASKS ALL TASKS ACTIVE TASKS TASKS IN WRAP UP" at bounding box center [148, 131] width 224 height 190
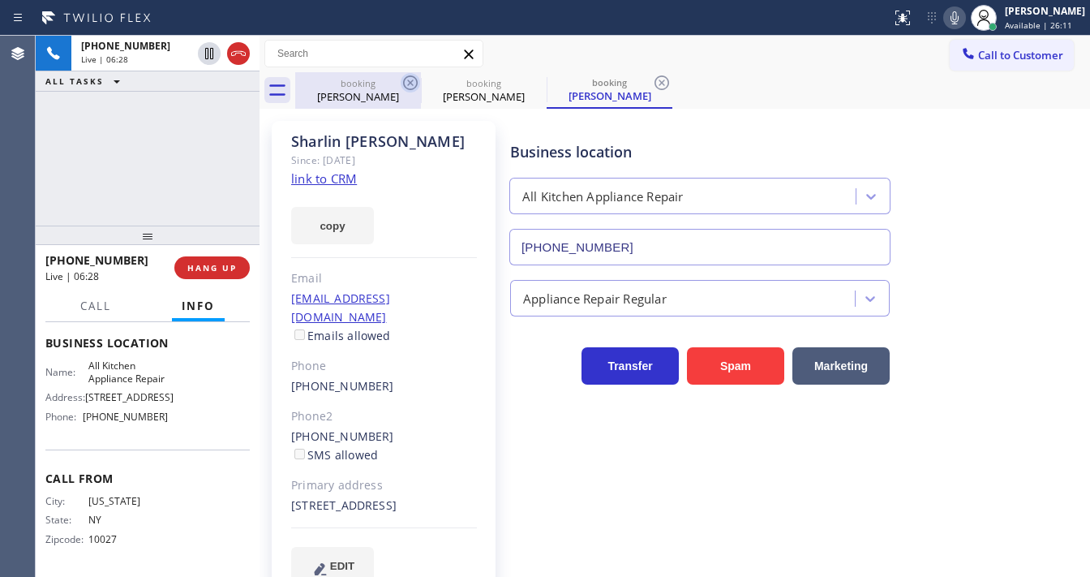
click at [405, 80] on icon at bounding box center [410, 82] width 15 height 15
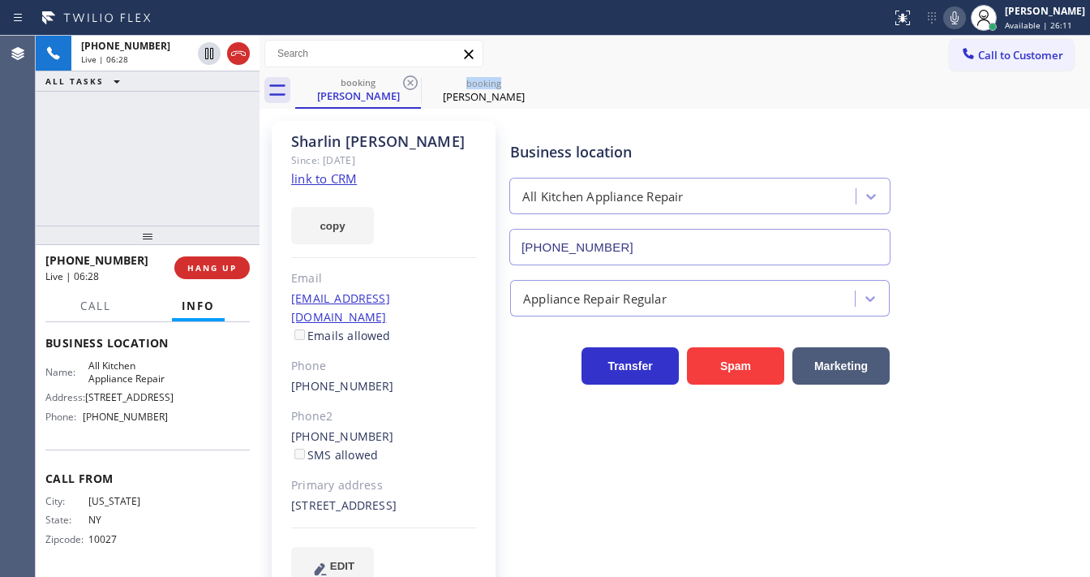
click at [405, 80] on icon at bounding box center [410, 82] width 15 height 15
drag, startPoint x: 136, startPoint y: 160, endPoint x: 213, endPoint y: 6, distance: 172.0
click at [144, 153] on div "[PHONE_NUMBER] Live | 06:28 ALL TASKS ALL TASKS ACTIVE TASKS TASKS IN WRAP UP" at bounding box center [148, 131] width 224 height 190
click at [101, 315] on button "Call" at bounding box center [96, 306] width 50 height 32
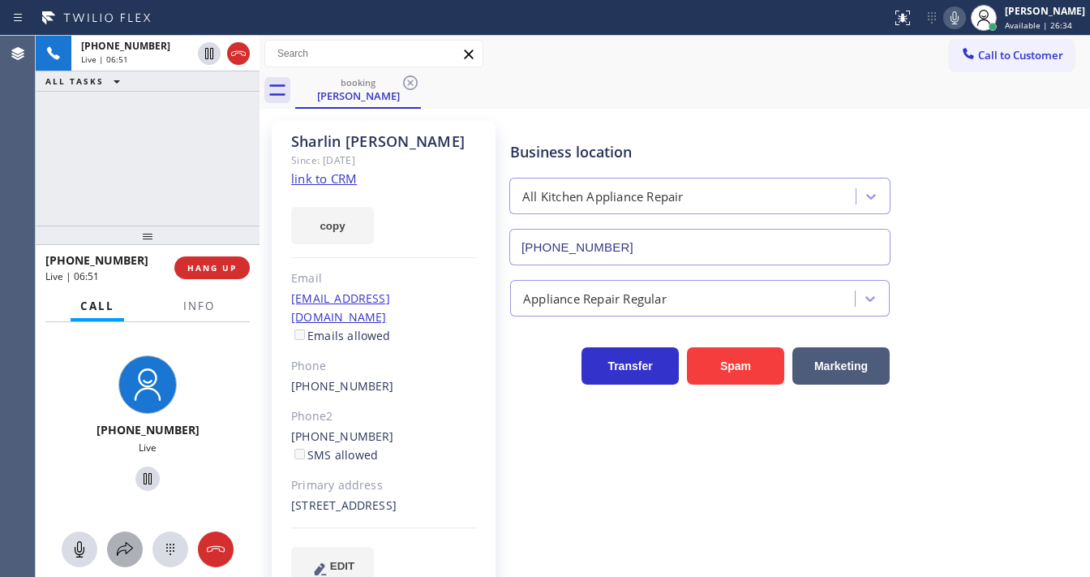
click at [110, 548] on div at bounding box center [125, 548] width 36 height 19
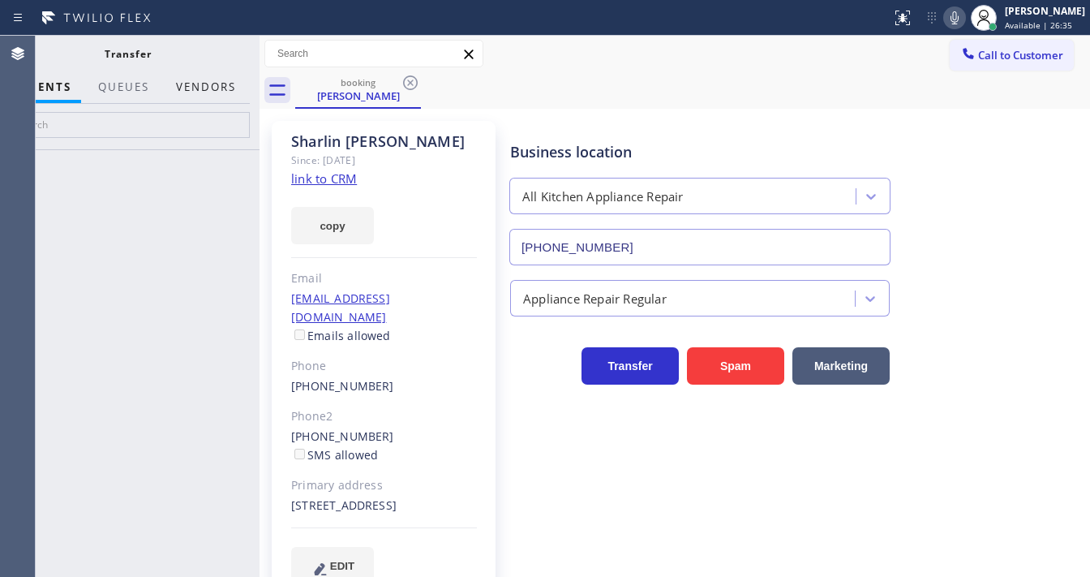
click at [217, 87] on button "Vendors" at bounding box center [206, 87] width 80 height 32
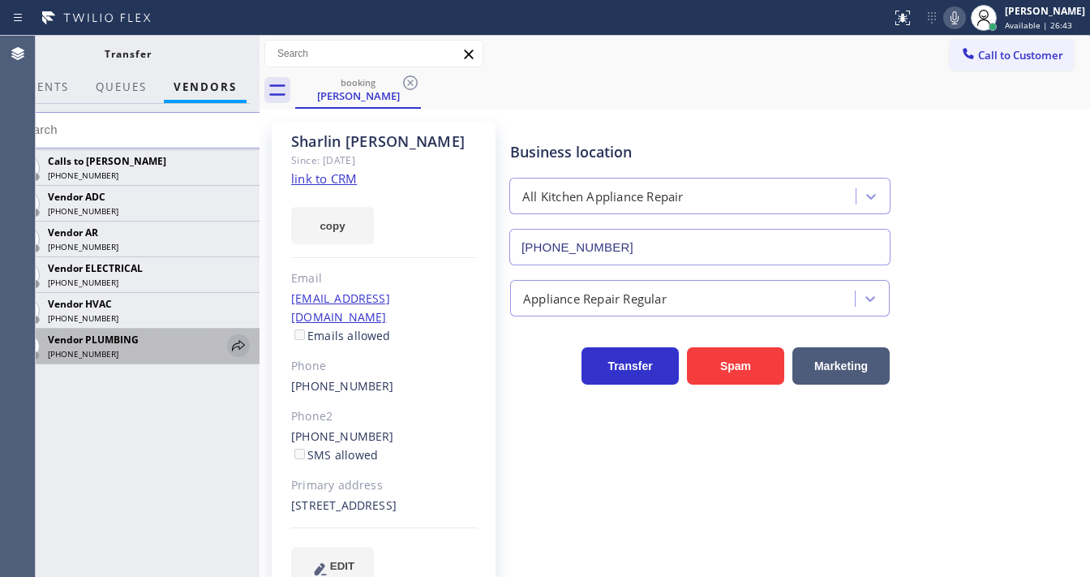
click at [243, 346] on icon at bounding box center [238, 345] width 19 height 19
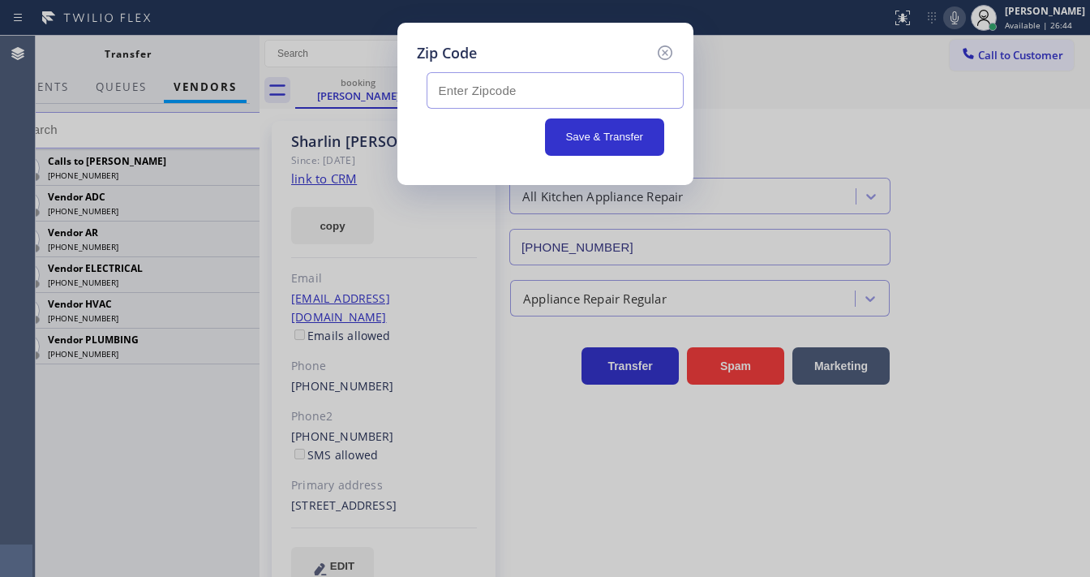
click at [548, 92] on input "text" at bounding box center [555, 90] width 257 height 37
paste input "11101"
type input "11101"
click at [574, 141] on button "Save & Transfer" at bounding box center [604, 136] width 119 height 37
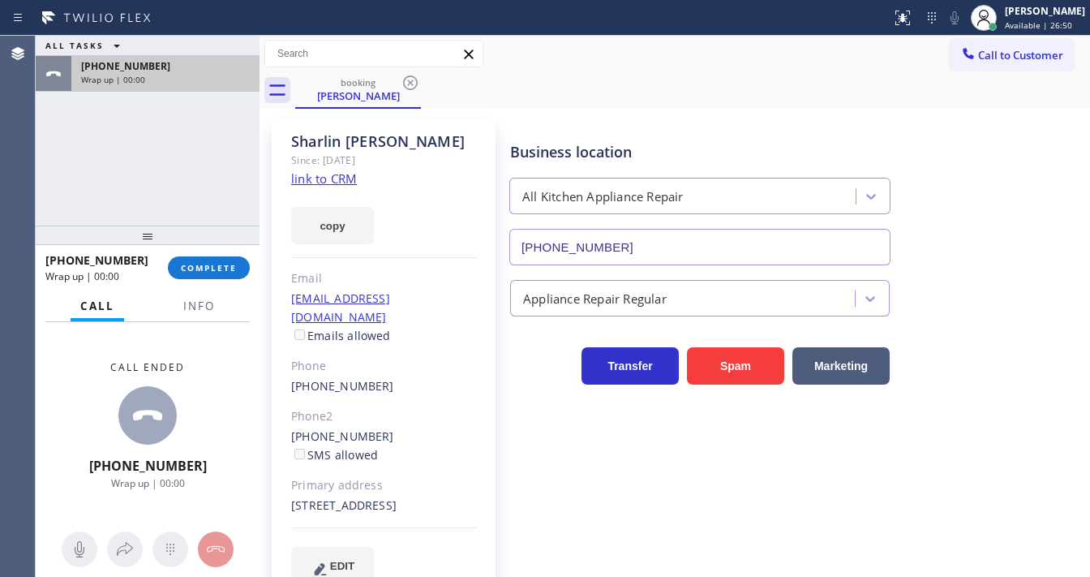
click at [133, 74] on span "Wrap up | 00:00" at bounding box center [113, 79] width 64 height 11
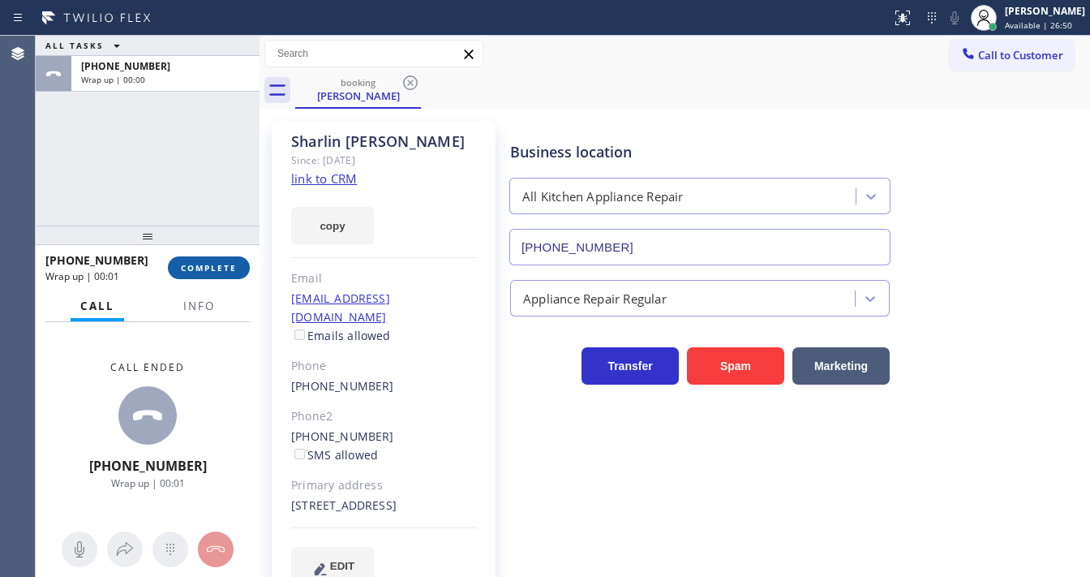
click at [201, 266] on span "COMPLETE" at bounding box center [209, 267] width 56 height 11
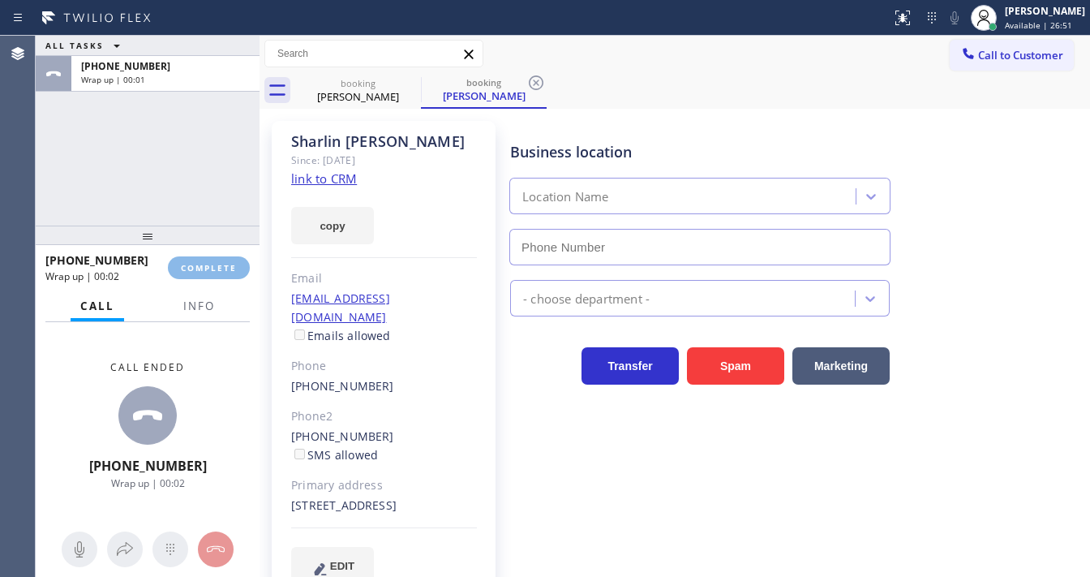
type input "[PHONE_NUMBER]"
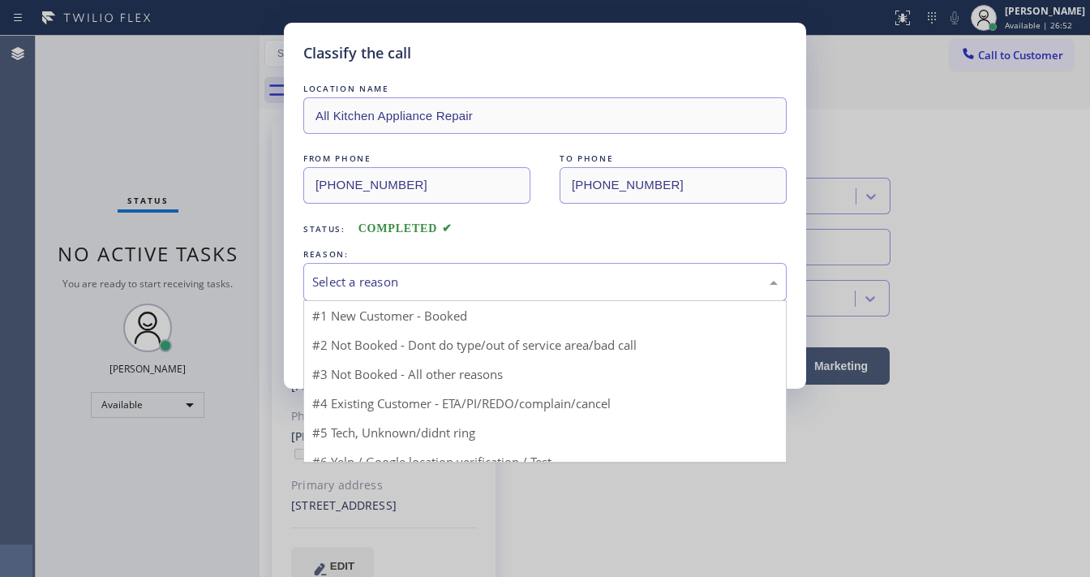
click at [419, 291] on div "Select a reason" at bounding box center [545, 282] width 484 height 38
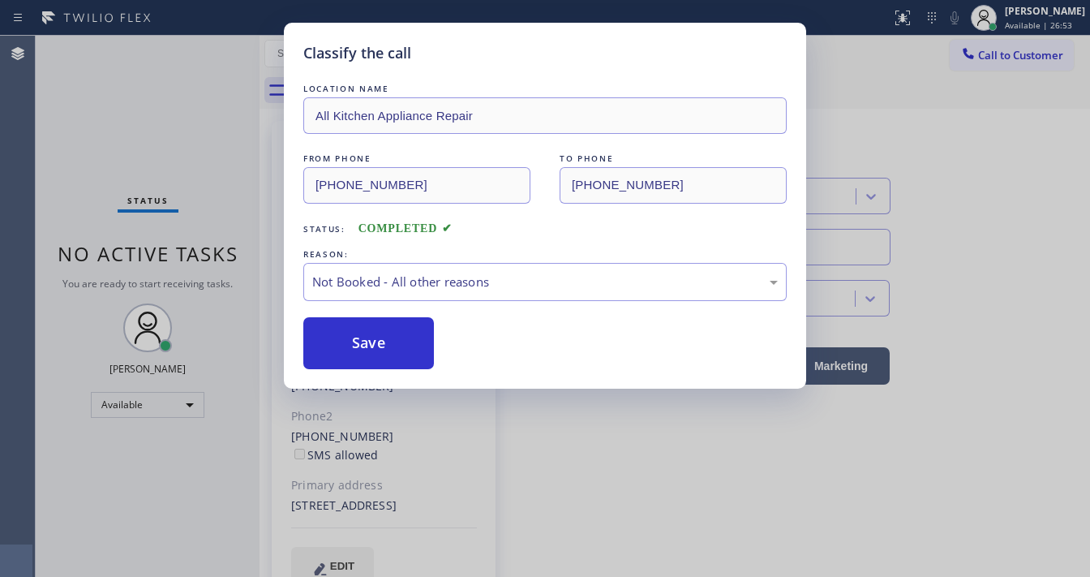
click at [386, 346] on button "Save" at bounding box center [368, 343] width 131 height 52
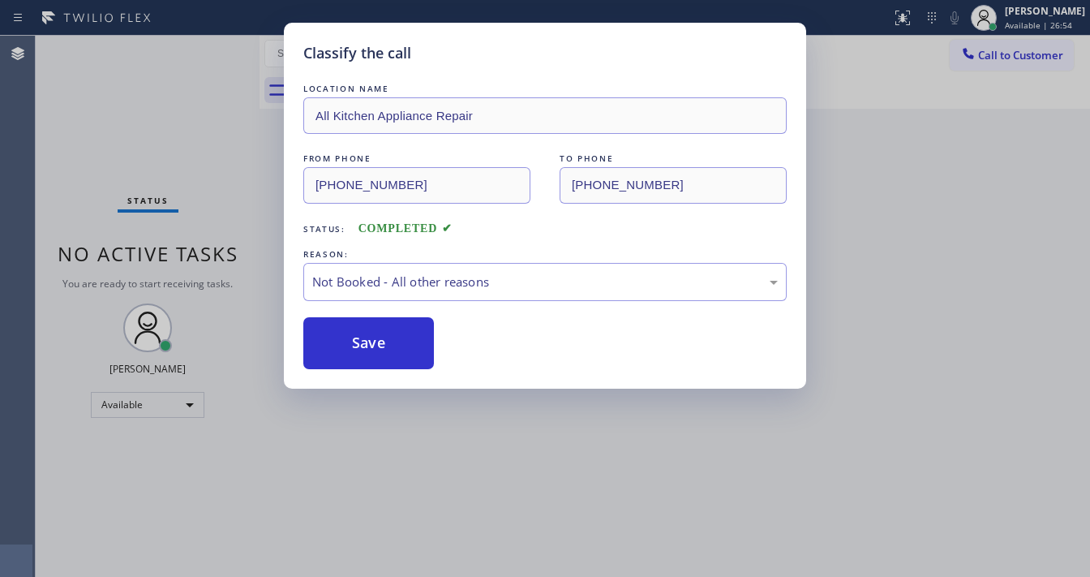
click at [229, 230] on div "Classify the call LOCATION NAME All Kitchen Appliance Repair FROM PHONE [PHONE_…" at bounding box center [545, 288] width 1090 height 577
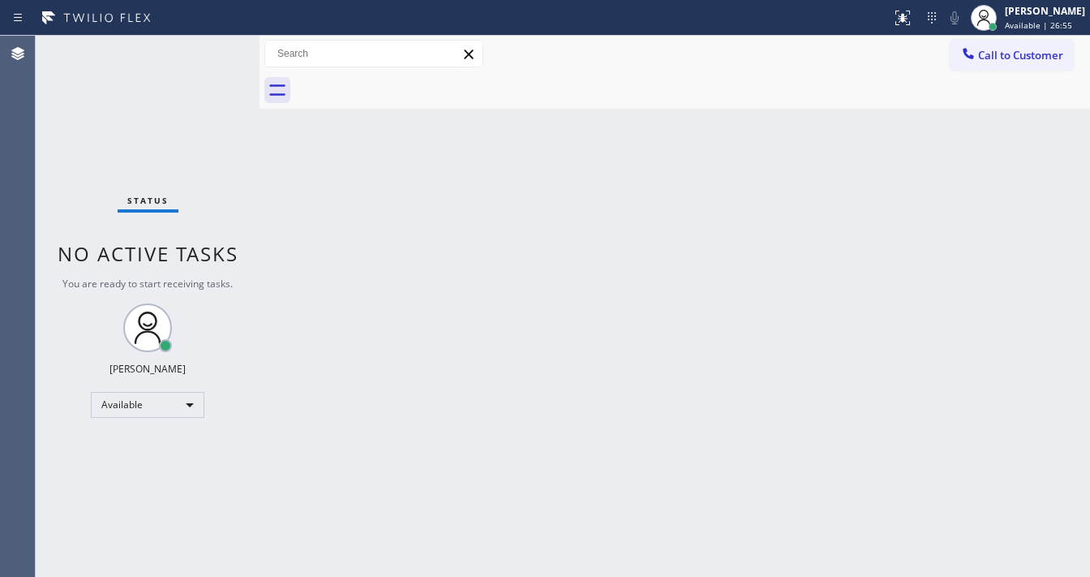
click at [260, 140] on div at bounding box center [260, 306] width 0 height 541
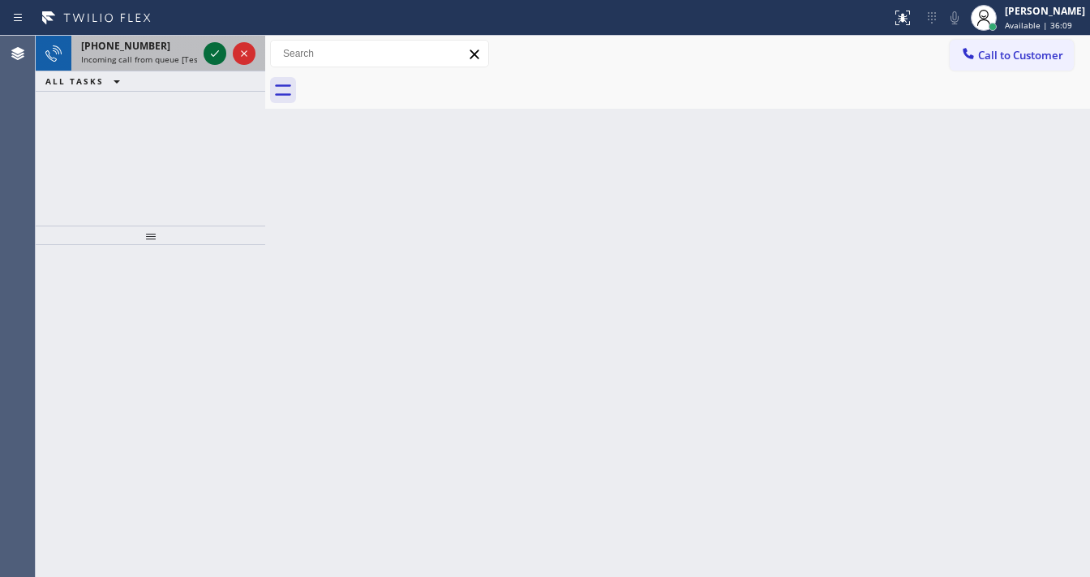
click at [214, 56] on icon at bounding box center [214, 53] width 19 height 19
click at [217, 48] on icon at bounding box center [214, 53] width 19 height 19
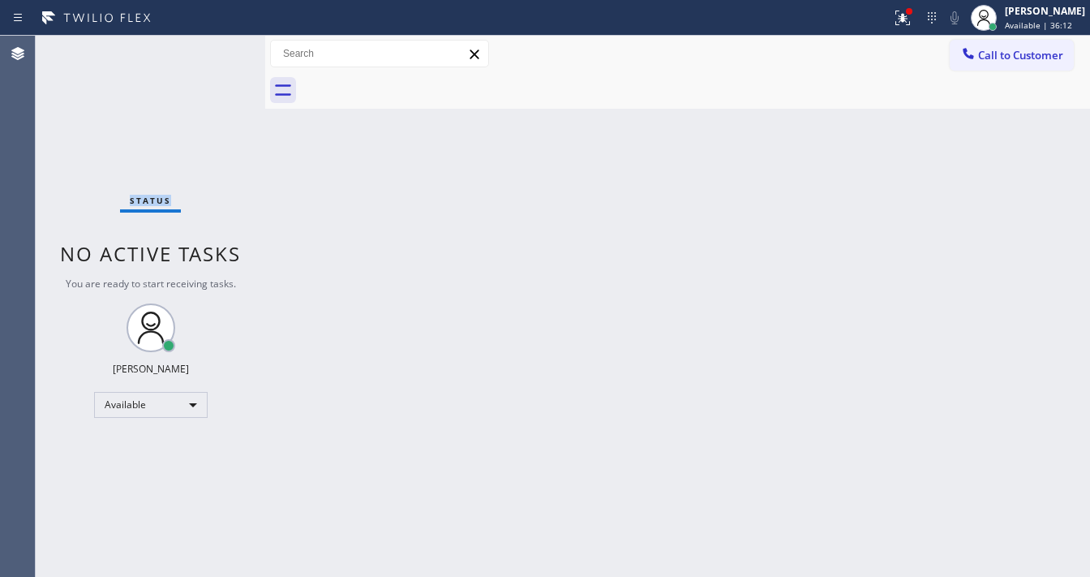
click at [208, 49] on div "Status No active tasks You are ready to start receiving tasks. [PERSON_NAME]" at bounding box center [151, 306] width 230 height 541
drag, startPoint x: 910, startPoint y: 28, endPoint x: 894, endPoint y: 178, distance: 151.8
click at [909, 27] on button at bounding box center [903, 18] width 36 height 36
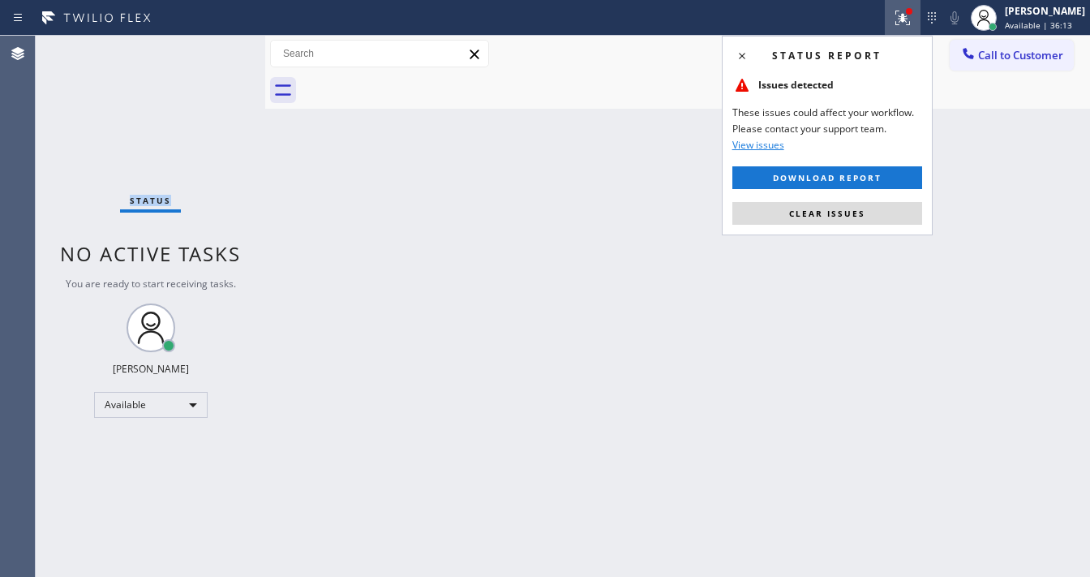
drag, startPoint x: 883, startPoint y: 218, endPoint x: 872, endPoint y: 221, distance: 10.8
click at [883, 221] on button "Clear issues" at bounding box center [828, 213] width 190 height 23
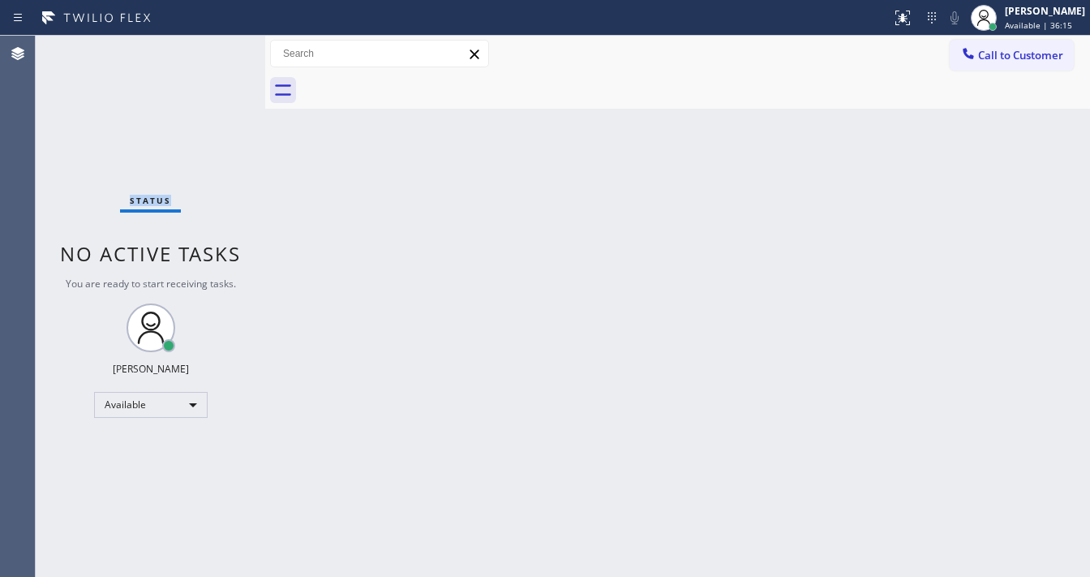
click at [211, 43] on div "Status No active tasks You are ready to start receiving tasks. [PERSON_NAME]" at bounding box center [151, 306] width 230 height 541
click at [212, 43] on div "Status No active tasks You are ready to start receiving tasks. [PERSON_NAME]" at bounding box center [151, 306] width 230 height 541
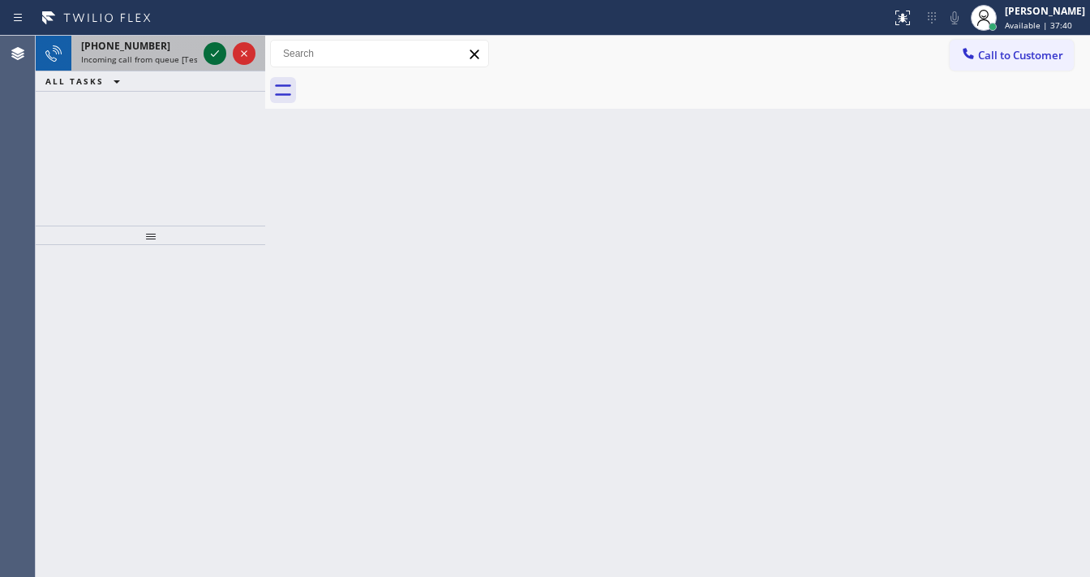
click at [212, 44] on icon at bounding box center [214, 53] width 19 height 19
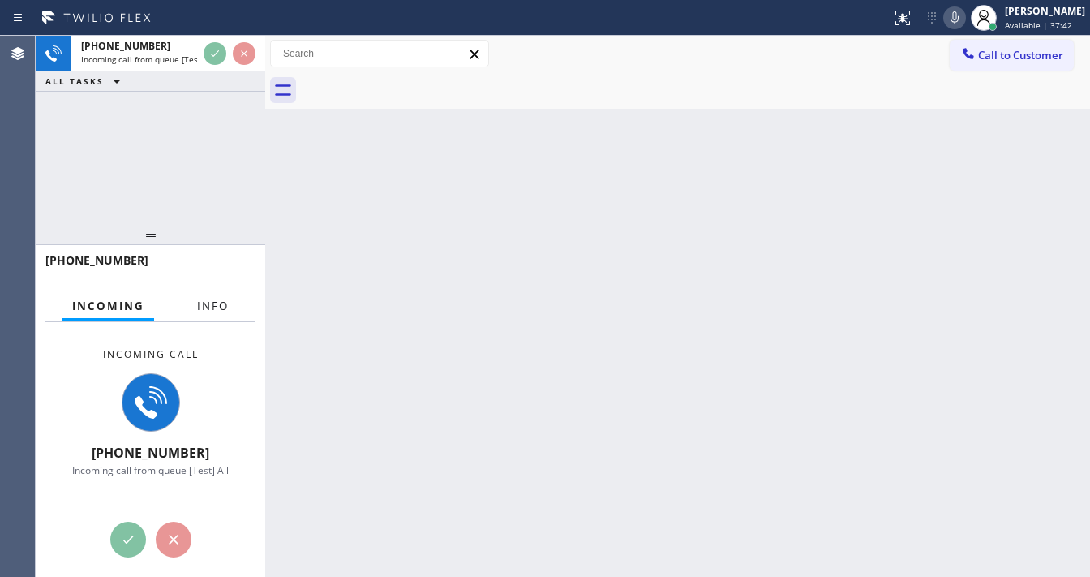
click at [208, 299] on span "Info" at bounding box center [213, 306] width 32 height 15
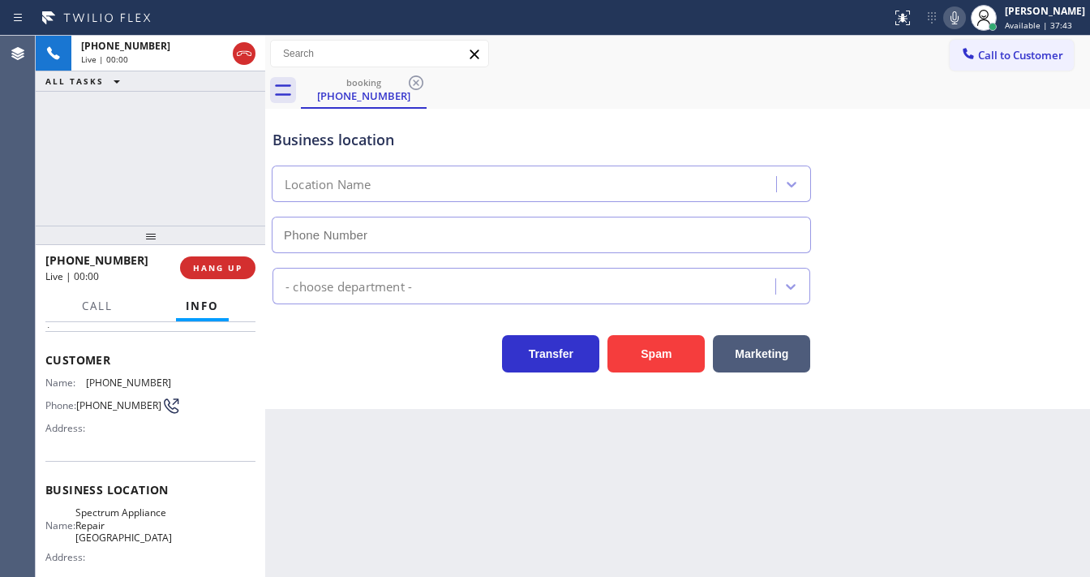
type input "[PHONE_NUMBER]"
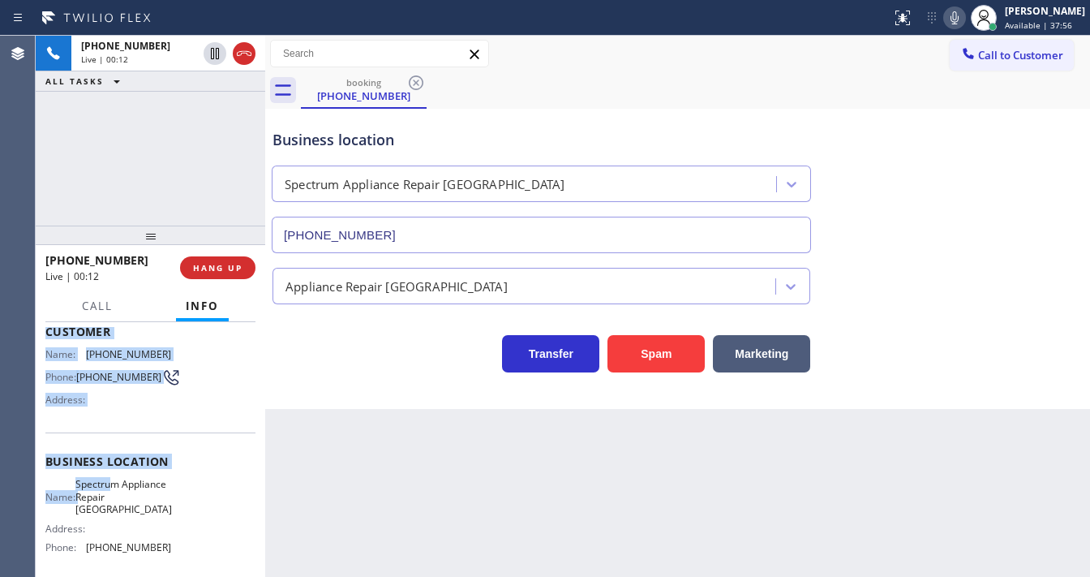
scroll to position [226, 0]
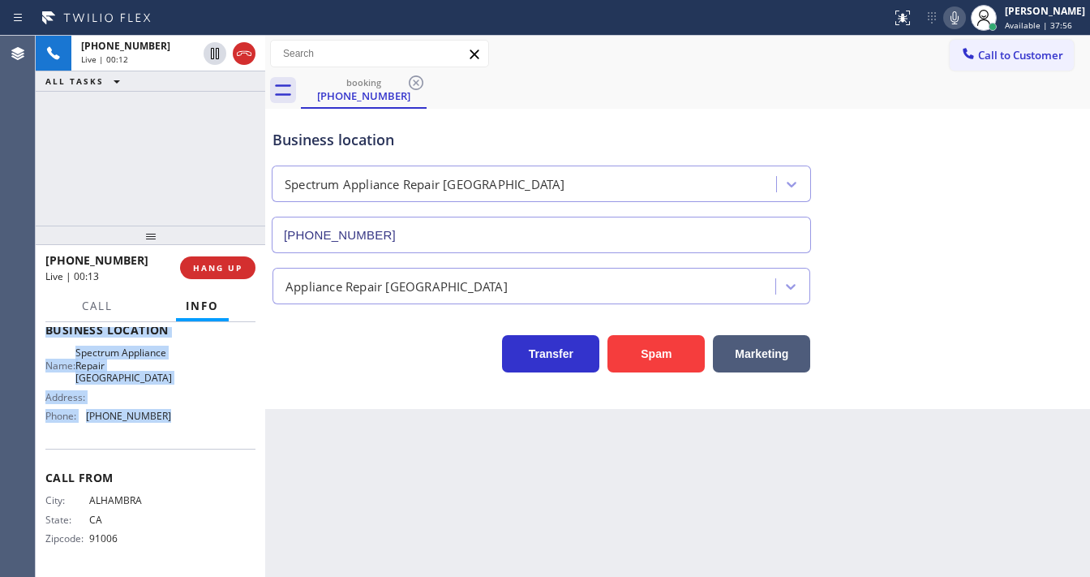
drag, startPoint x: 46, startPoint y: 354, endPoint x: 94, endPoint y: 187, distance: 173.1
click at [170, 412] on div "Context Queue: [Test] All Priority: 1 Customer Name: [PHONE_NUMBER] Phone: [PHO…" at bounding box center [150, 337] width 210 height 470
copy div "Customer Name: [PHONE_NUMBER] Phone: [PHONE_NUMBER] Address: Business location …"
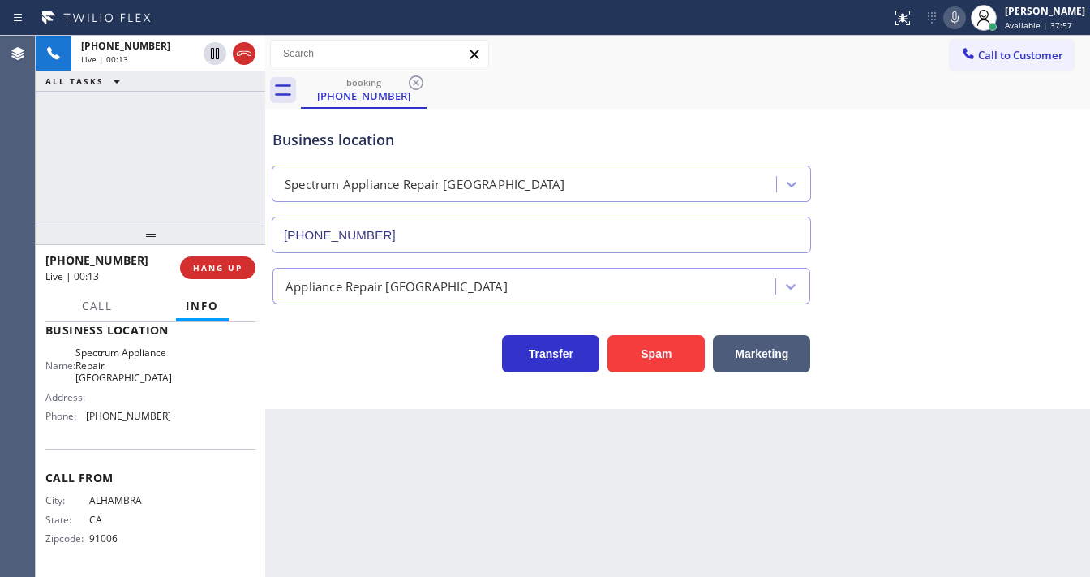
click at [134, 163] on div "[PHONE_NUMBER] Live | 00:13 ALL TASKS ALL TASKS ACTIVE TASKS TASKS IN WRAP UP" at bounding box center [151, 131] width 230 height 190
click at [87, 161] on div "[PHONE_NUMBER] Live | 01:15 ALL TASKS ALL TASKS ACTIVE TASKS TASKS IN WRAP UP" at bounding box center [151, 131] width 230 height 190
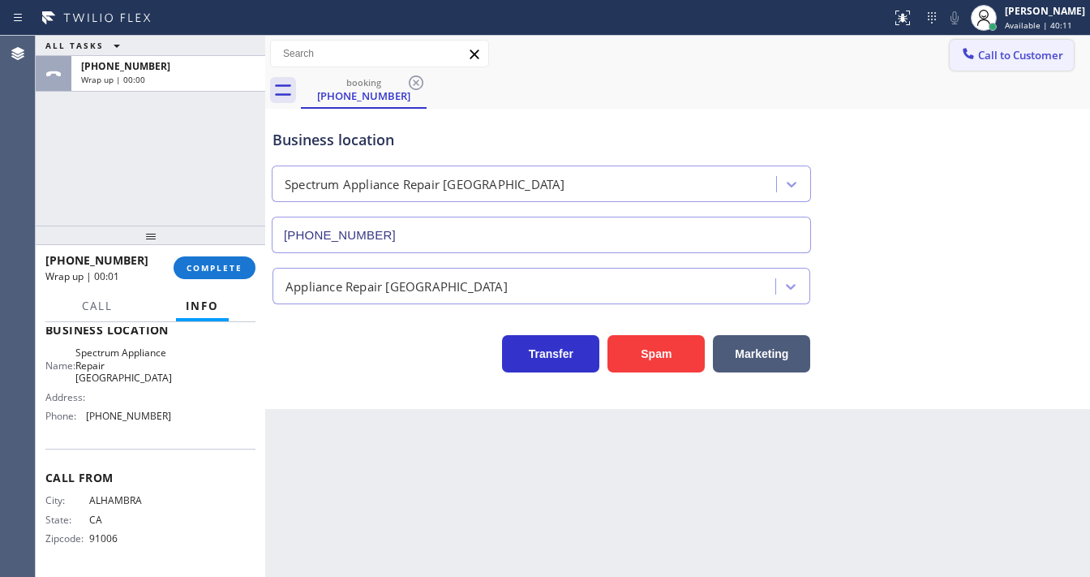
click at [1037, 61] on span "Call to Customer" at bounding box center [1020, 55] width 85 height 15
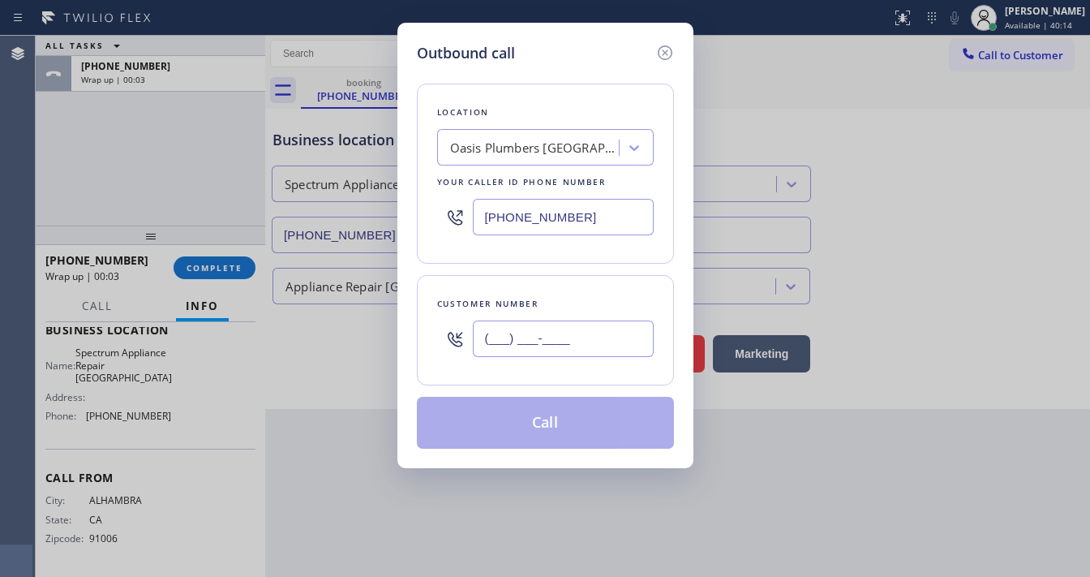
drag, startPoint x: 535, startPoint y: 341, endPoint x: 535, endPoint y: 331, distance: 9.8
click at [534, 340] on input "(___) ___-____" at bounding box center [563, 338] width 181 height 37
paste input "626) 244-4164"
type input "[PHONE_NUMBER]"
click at [617, 218] on input "[PHONE_NUMBER]" at bounding box center [563, 217] width 181 height 37
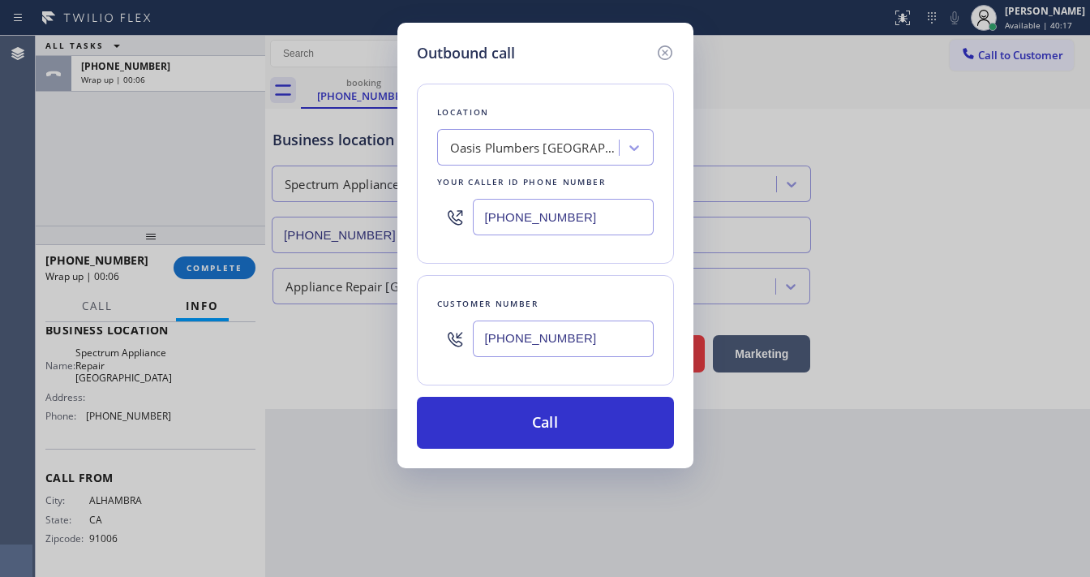
paste input "562) 362-4267"
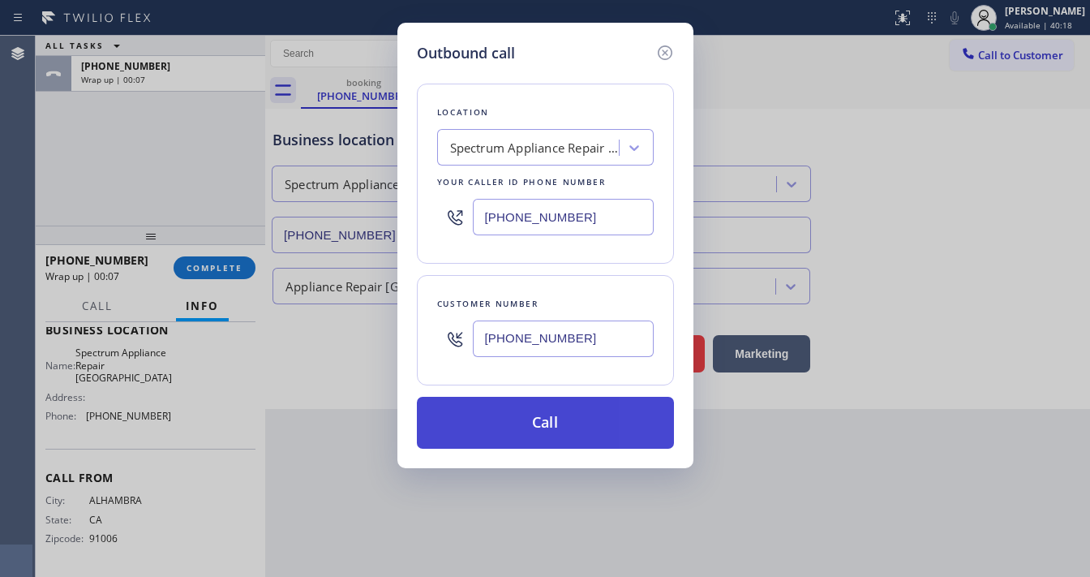
type input "[PHONE_NUMBER]"
click at [536, 436] on button "Call" at bounding box center [545, 423] width 257 height 52
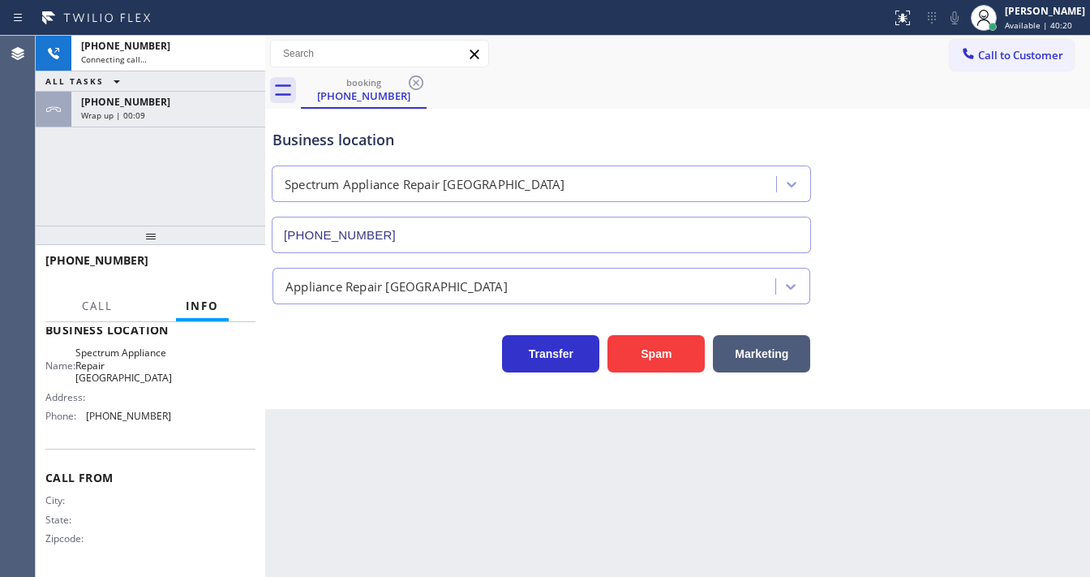
click at [138, 172] on div "[PHONE_NUMBER] Connecting call… ALL TASKS ALL TASKS ACTIVE TASKS TASKS IN WRAP …" at bounding box center [151, 131] width 230 height 190
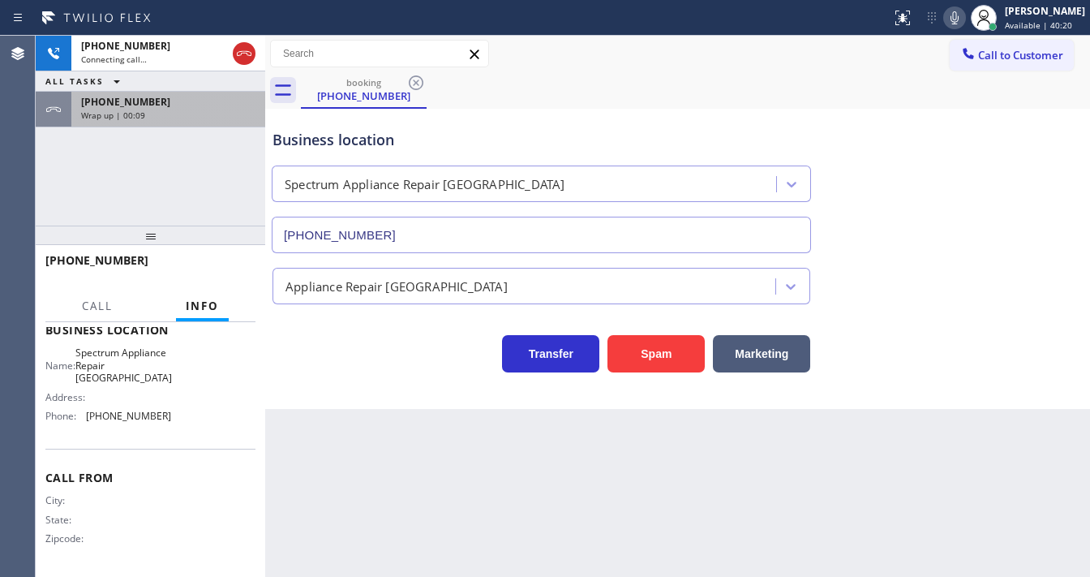
click at [183, 122] on div "[PHONE_NUMBER] Wrap up | 00:09" at bounding box center [164, 110] width 187 height 36
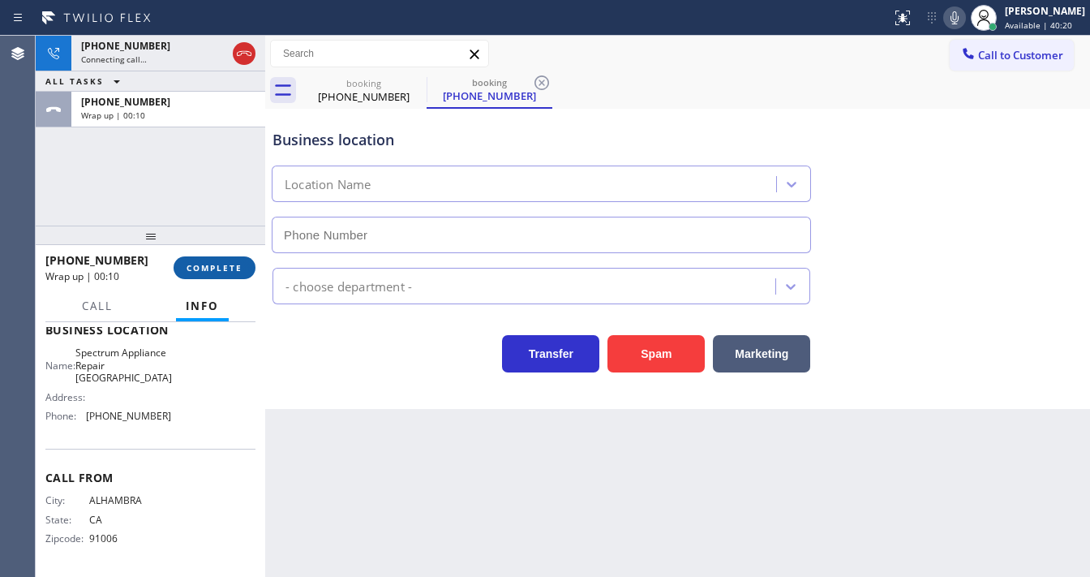
click at [208, 273] on span "COMPLETE" at bounding box center [215, 267] width 56 height 11
type input "[PHONE_NUMBER]"
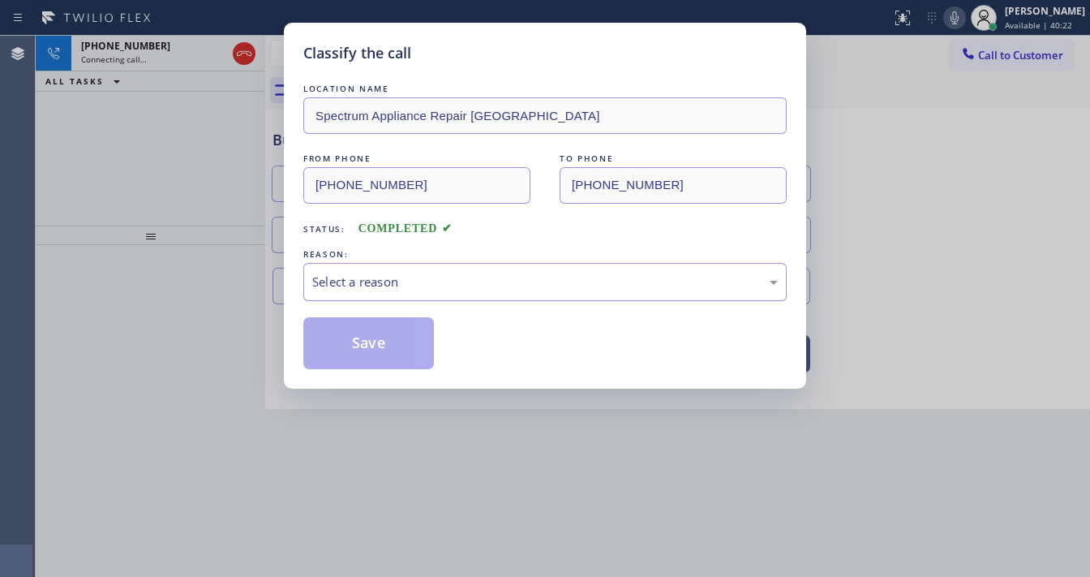
click at [392, 271] on div "Select a reason" at bounding box center [545, 282] width 484 height 38
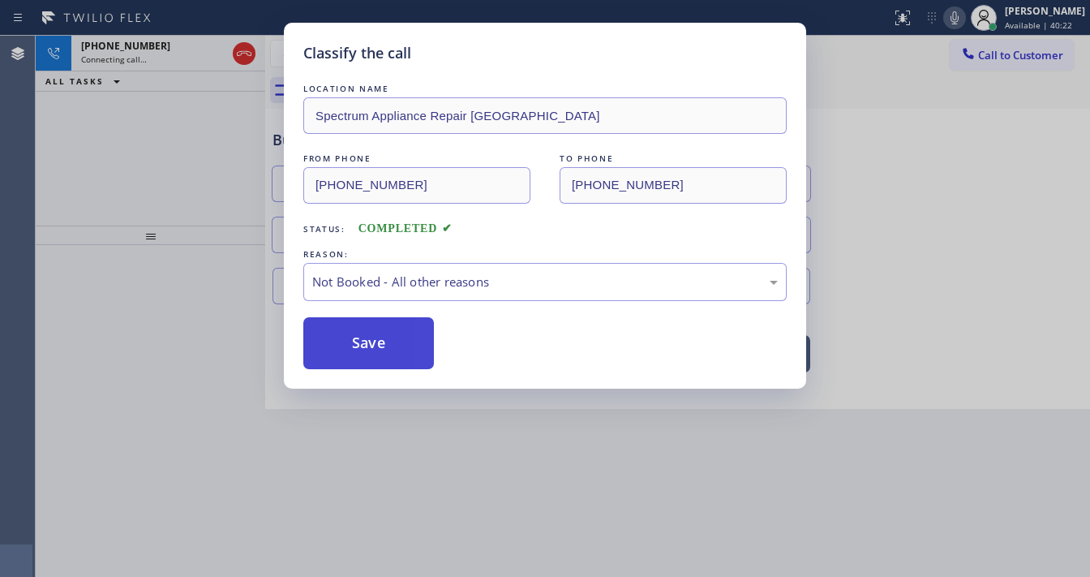
click at [373, 336] on button "Save" at bounding box center [368, 343] width 131 height 52
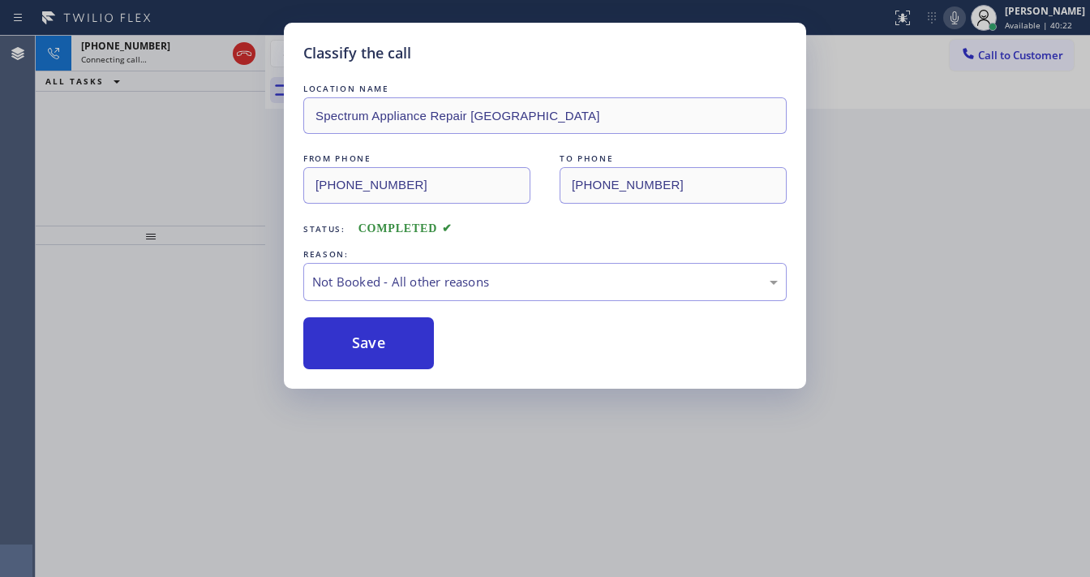
click at [174, 158] on div "Classify the call LOCATION NAME Spectrum Appliance Repair [GEOGRAPHIC_DATA] FRO…" at bounding box center [545, 288] width 1090 height 577
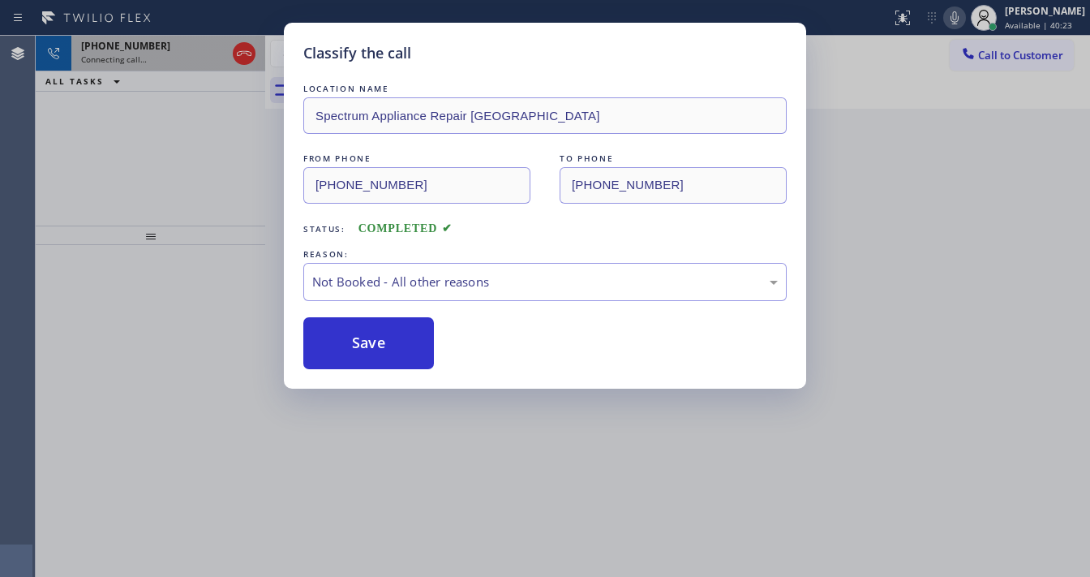
click at [171, 45] on div "[PHONE_NUMBER]" at bounding box center [153, 46] width 145 height 14
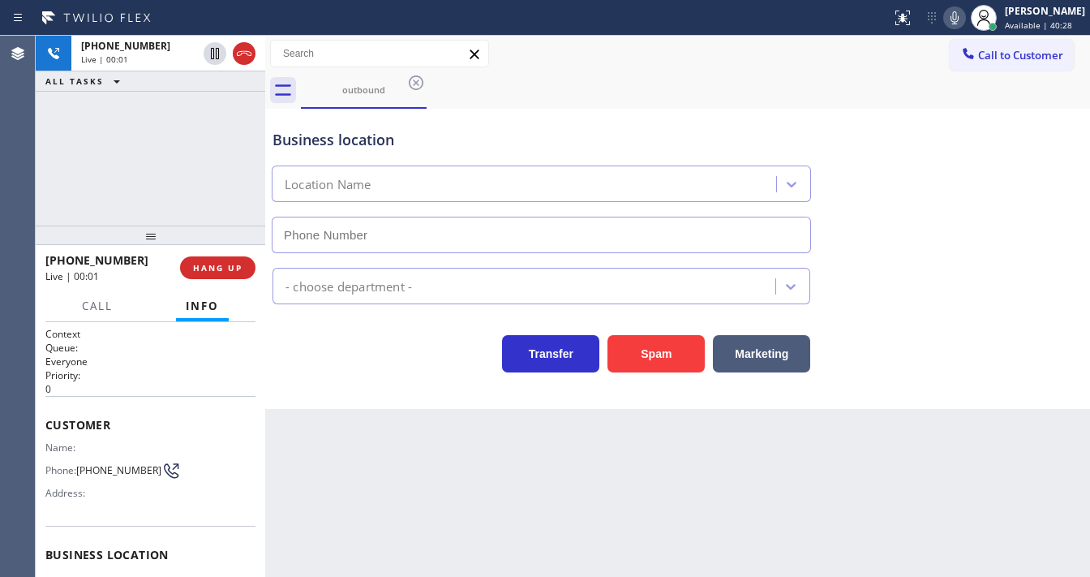
type input "[PHONE_NUMBER]"
click at [959, 19] on icon at bounding box center [955, 17] width 8 height 13
click at [206, 117] on div "[PHONE_NUMBER] Live | 00:05 ALL TASKS ALL TASKS ACTIVE TASKS TASKS IN WRAP UP" at bounding box center [151, 131] width 230 height 190
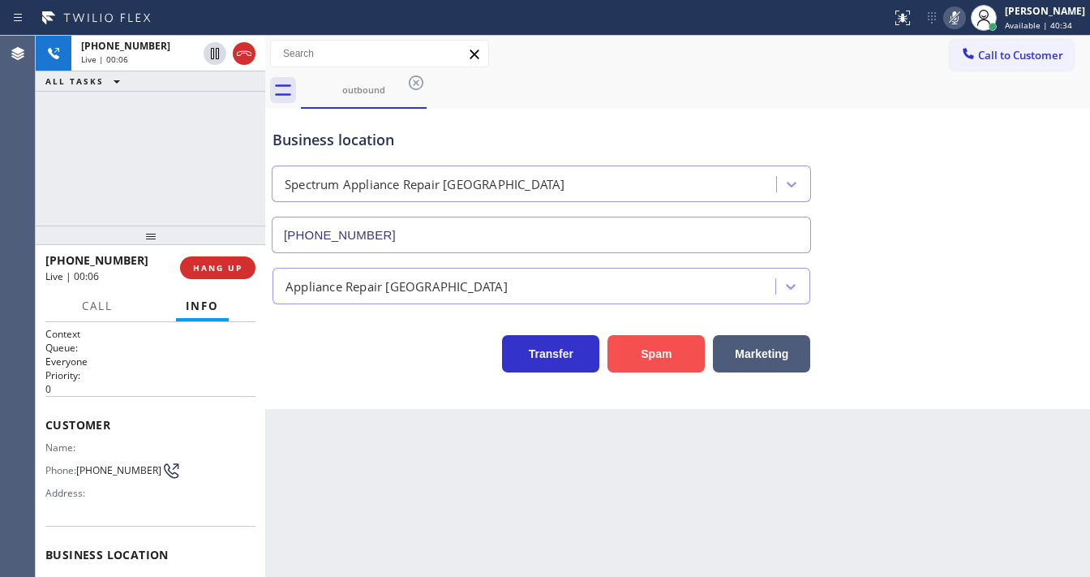
click at [653, 359] on button "Spam" at bounding box center [656, 353] width 97 height 37
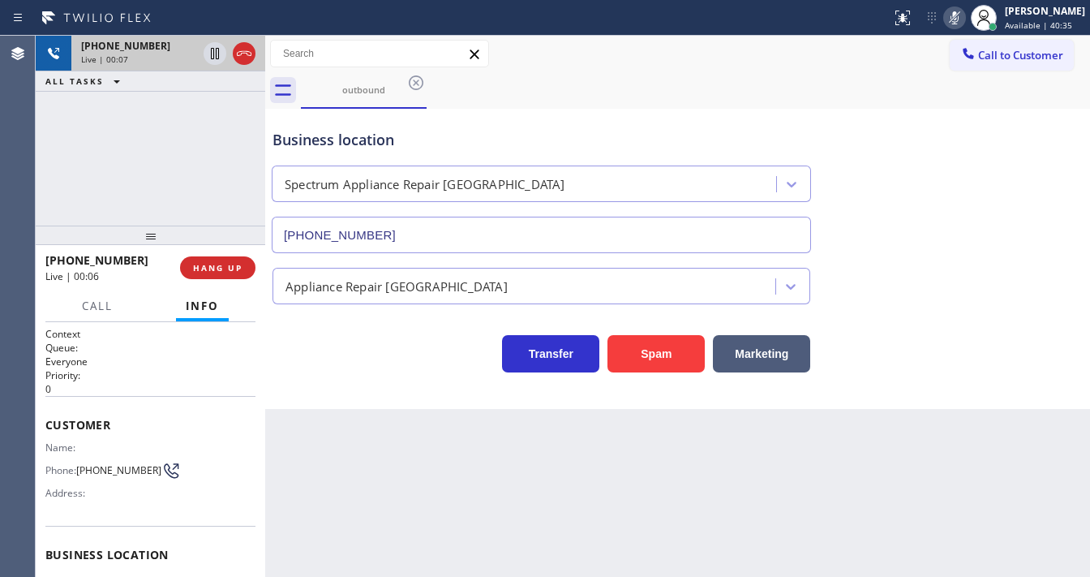
drag, startPoint x: 242, startPoint y: 60, endPoint x: 251, endPoint y: 57, distance: 10.3
click at [243, 58] on icon at bounding box center [243, 53] width 19 height 19
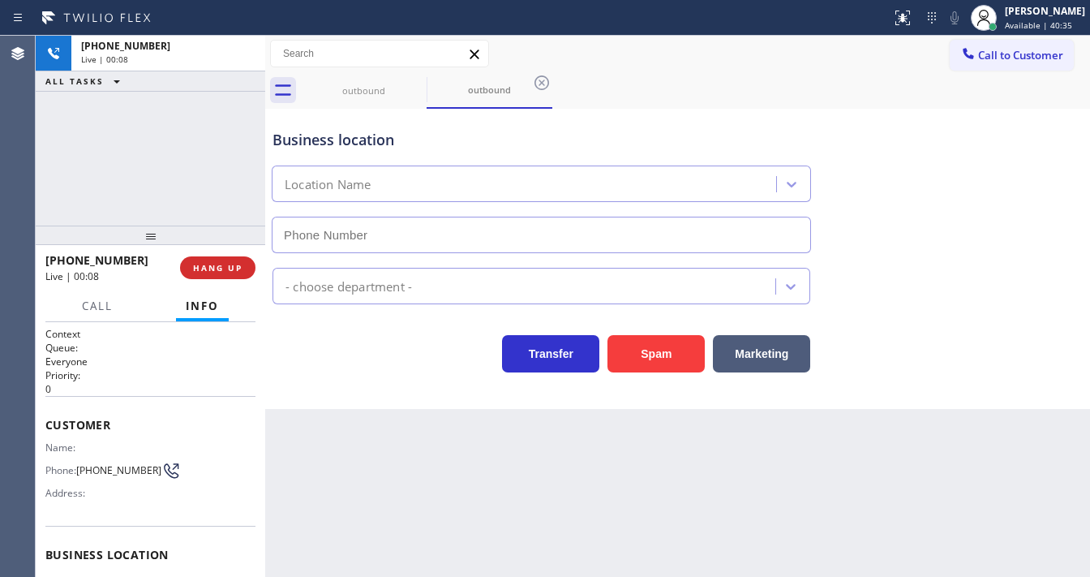
type input "[PHONE_NUMBER]"
click at [1021, 128] on div "Business location Location Name [PHONE_NUMBER]" at bounding box center [677, 179] width 817 height 147
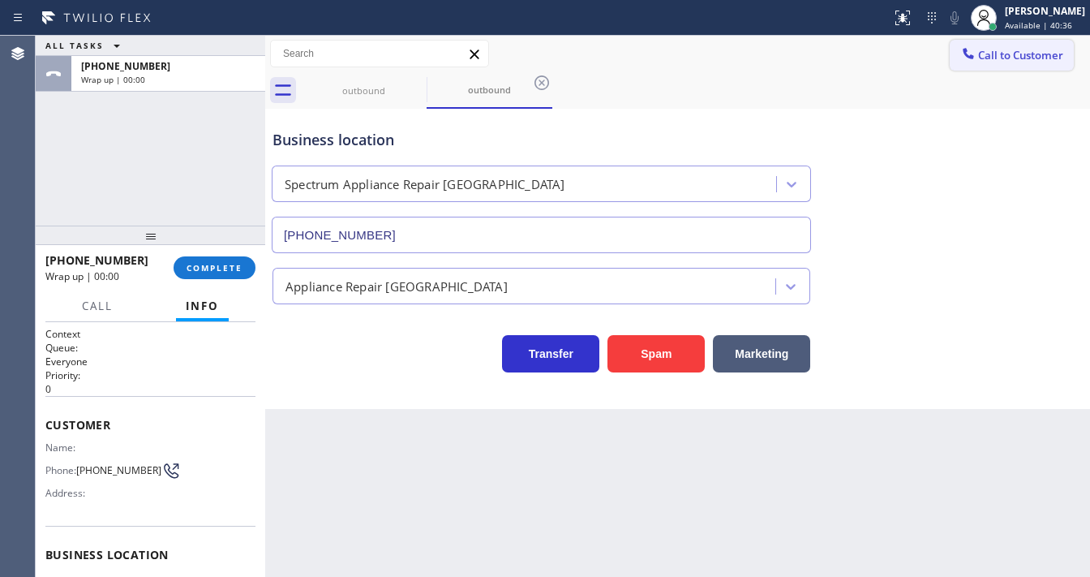
click at [997, 63] on button "Call to Customer" at bounding box center [1012, 55] width 124 height 31
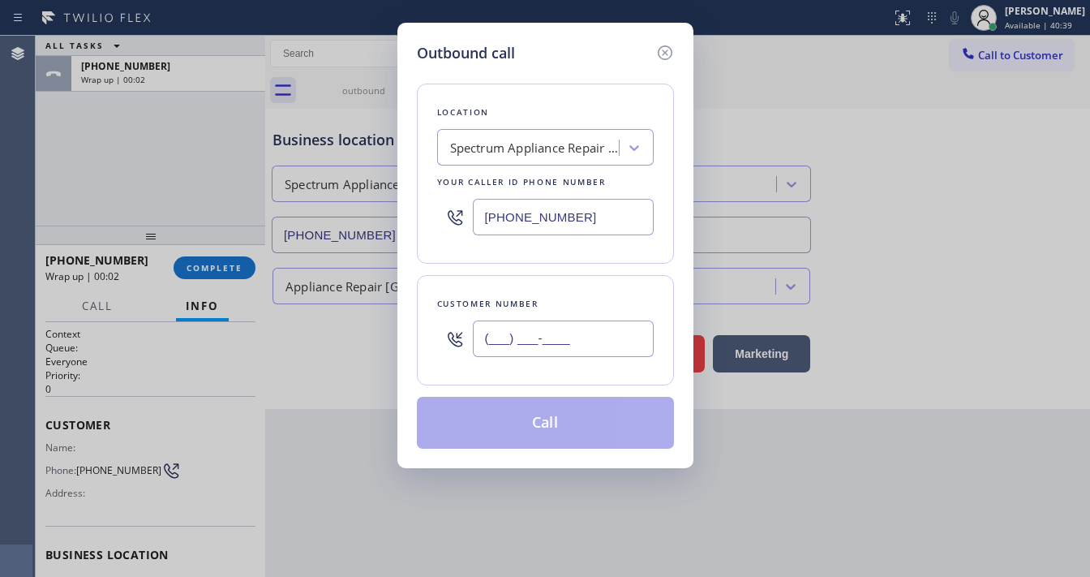
click at [532, 326] on input "(___) ___-____" at bounding box center [563, 338] width 181 height 37
paste input "626) 244-4164"
type input "[PHONE_NUMBER]"
click at [584, 292] on div "Customer number [PHONE_NUMBER]" at bounding box center [545, 330] width 257 height 110
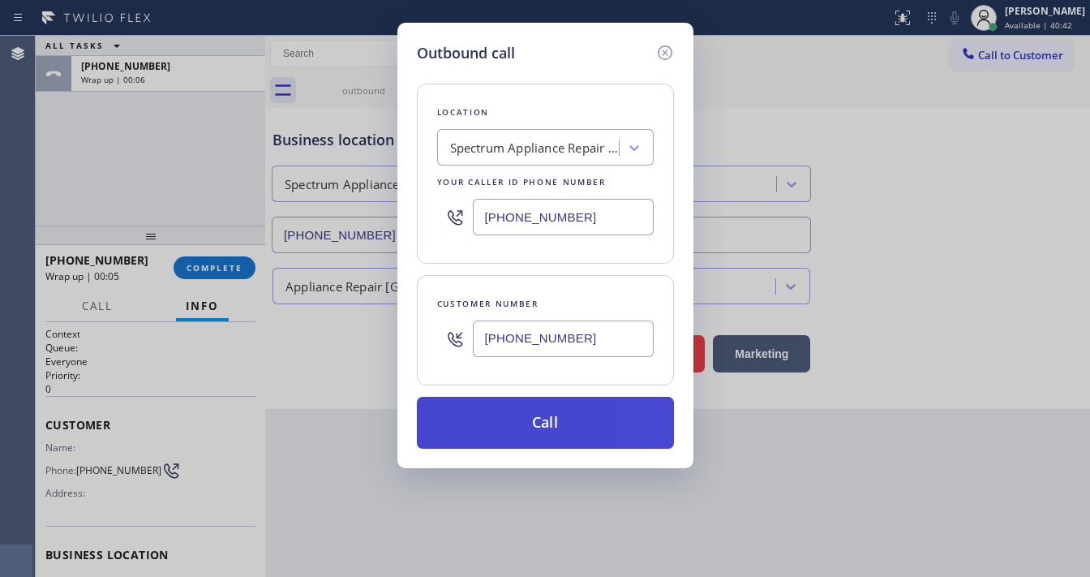
click at [509, 418] on button "Call" at bounding box center [545, 423] width 257 height 52
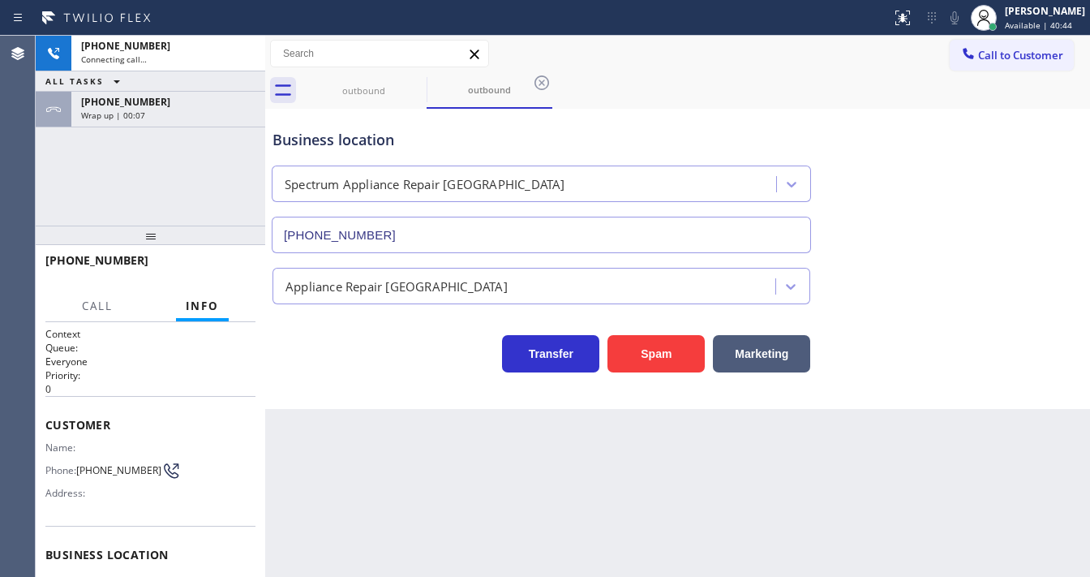
drag, startPoint x: 191, startPoint y: 162, endPoint x: 140, endPoint y: 129, distance: 61.0
click at [195, 162] on div "[PHONE_NUMBER] Connecting call… ALL TASKS ALL TASKS ACTIVE TASKS TASKS IN WRAP …" at bounding box center [151, 131] width 230 height 190
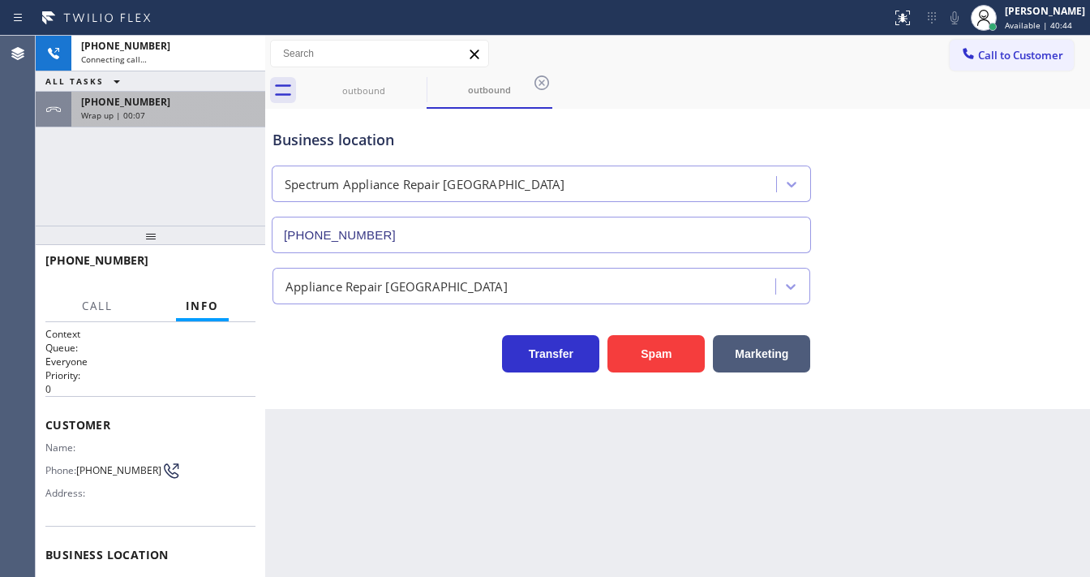
click at [153, 120] on div "[PHONE_NUMBER] Wrap up | 00:07" at bounding box center [164, 110] width 187 height 36
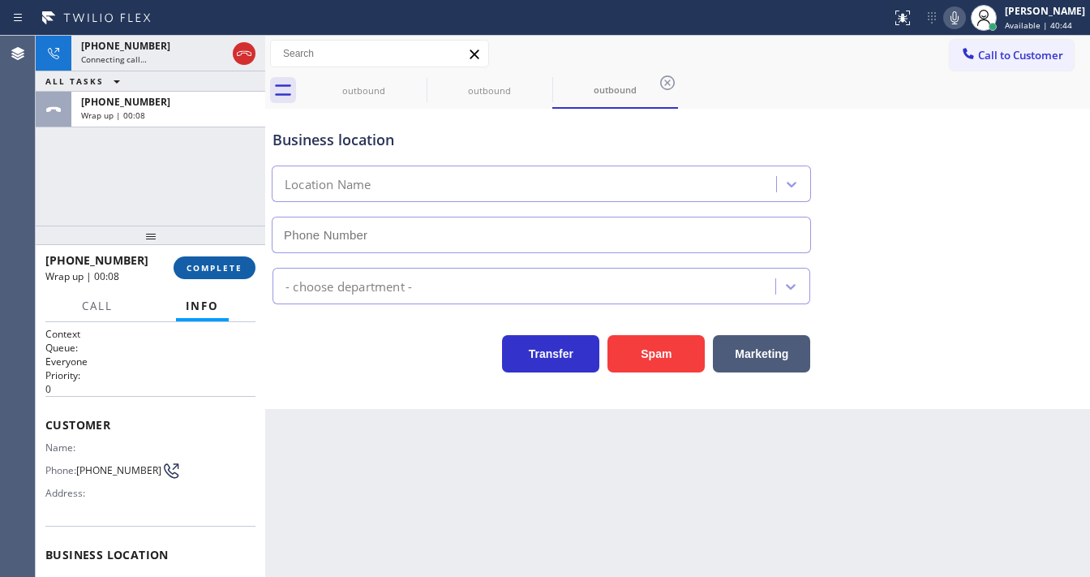
click at [221, 272] on span "COMPLETE" at bounding box center [215, 267] width 56 height 11
type input "[PHONE_NUMBER]"
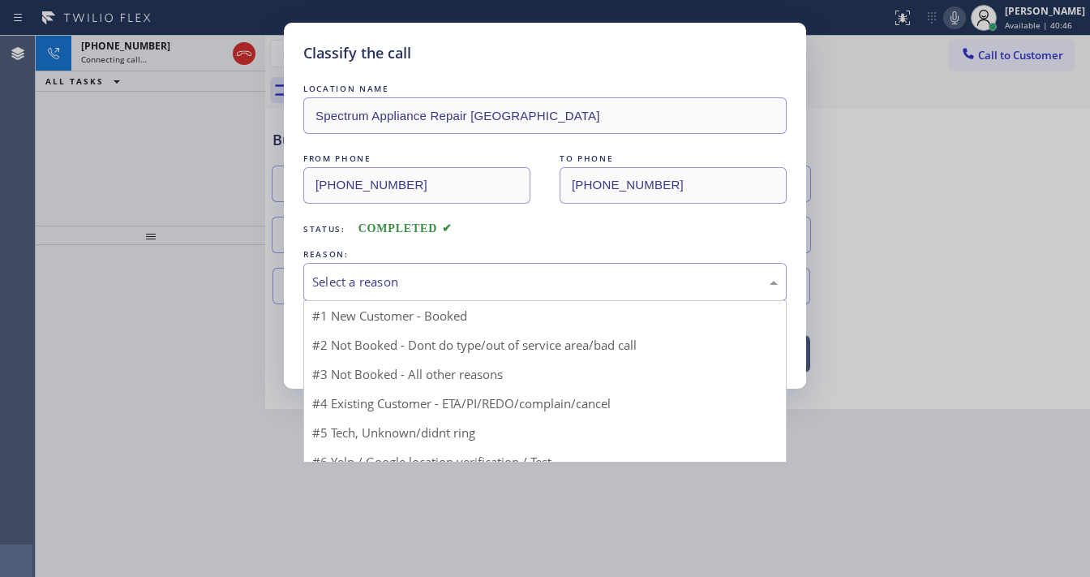
drag, startPoint x: 380, startPoint y: 280, endPoint x: 388, endPoint y: 283, distance: 8.7
click at [386, 280] on div "Select a reason" at bounding box center [545, 282] width 466 height 19
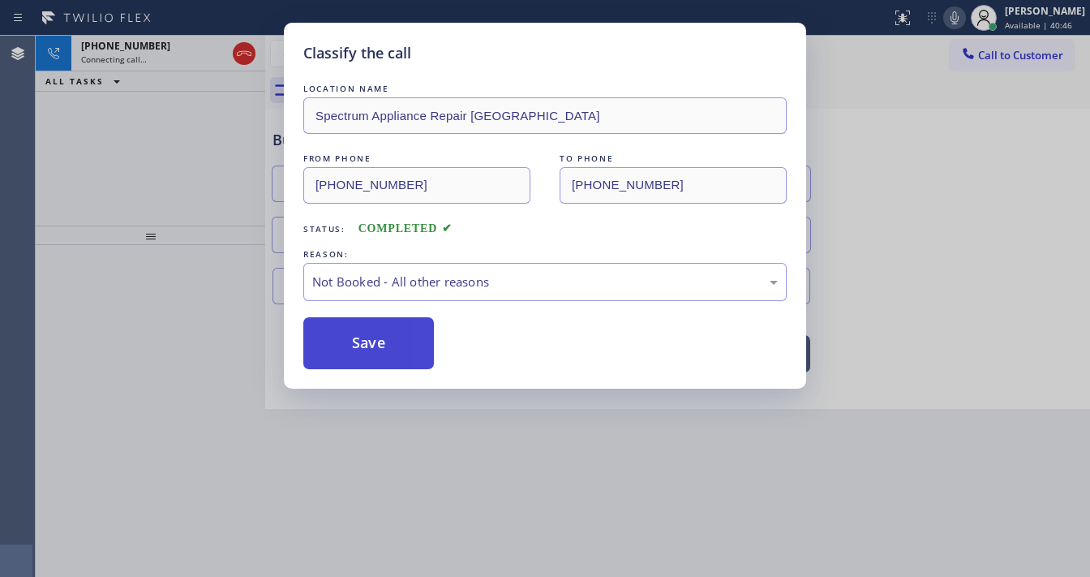
click at [362, 338] on button "Save" at bounding box center [368, 343] width 131 height 52
drag, startPoint x: 362, startPoint y: 338, endPoint x: 187, endPoint y: 207, distance: 219.0
click at [360, 334] on button "Save" at bounding box center [368, 343] width 131 height 52
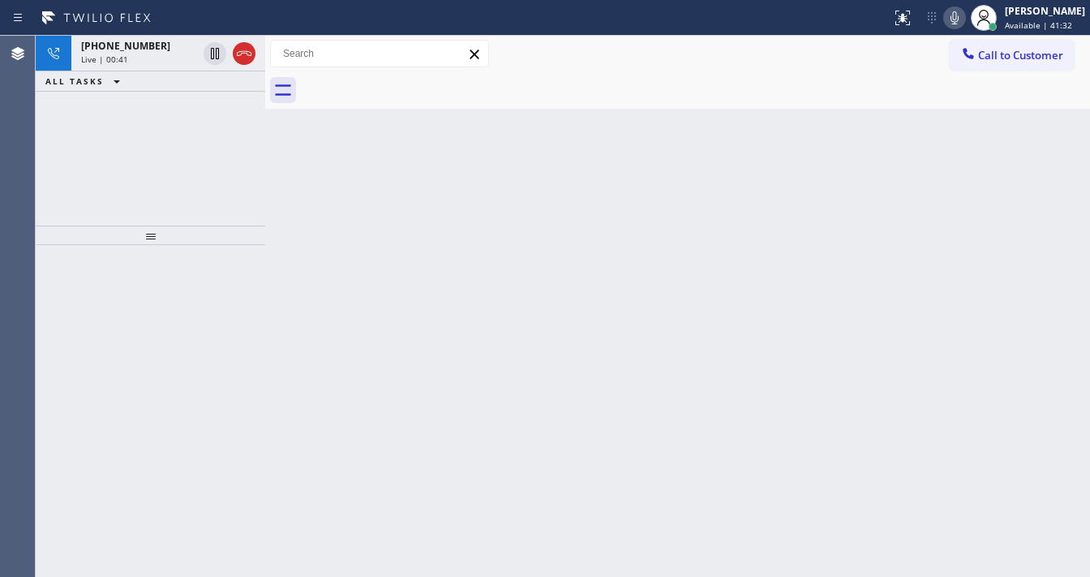
drag, startPoint x: 232, startPoint y: 133, endPoint x: 235, endPoint y: 118, distance: 15.8
click at [232, 127] on div "[PHONE_NUMBER] Live | 00:41 ALL TASKS ALL TASKS ACTIVE TASKS TASKS IN WRAP UP" at bounding box center [151, 131] width 230 height 190
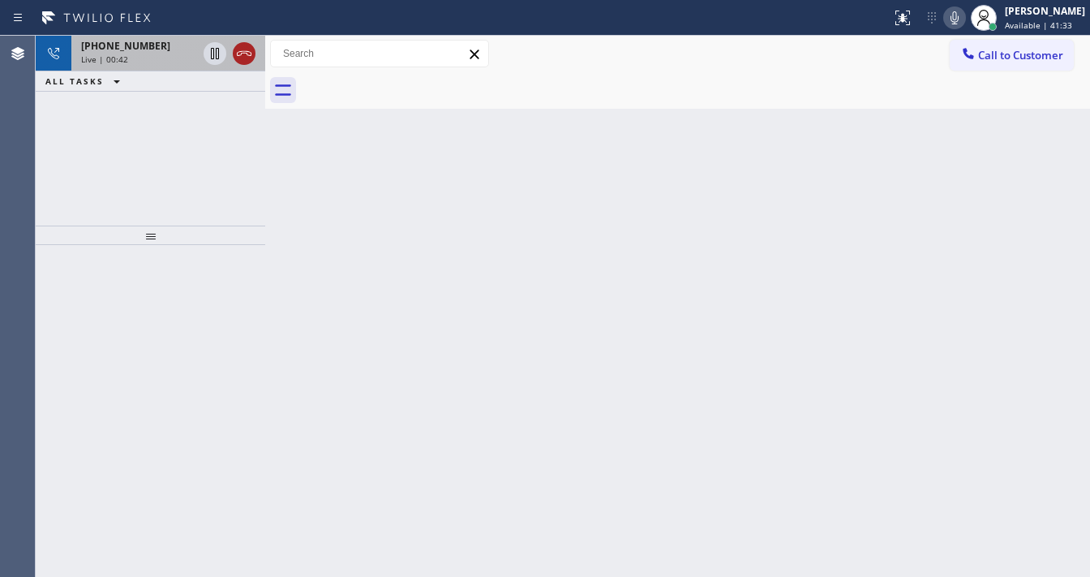
click at [245, 55] on icon at bounding box center [243, 53] width 19 height 19
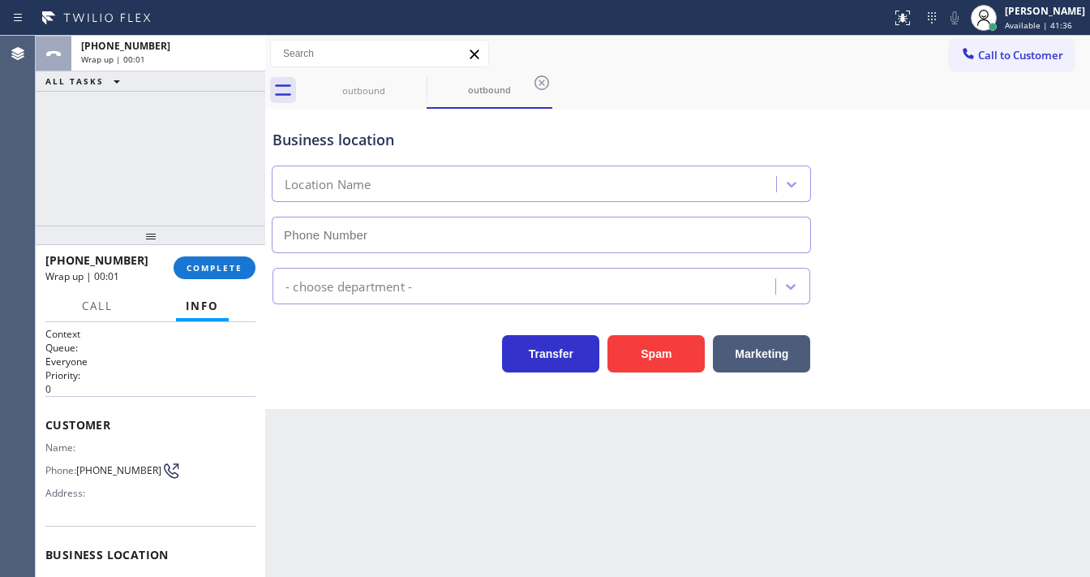
type input "[PHONE_NUMBER]"
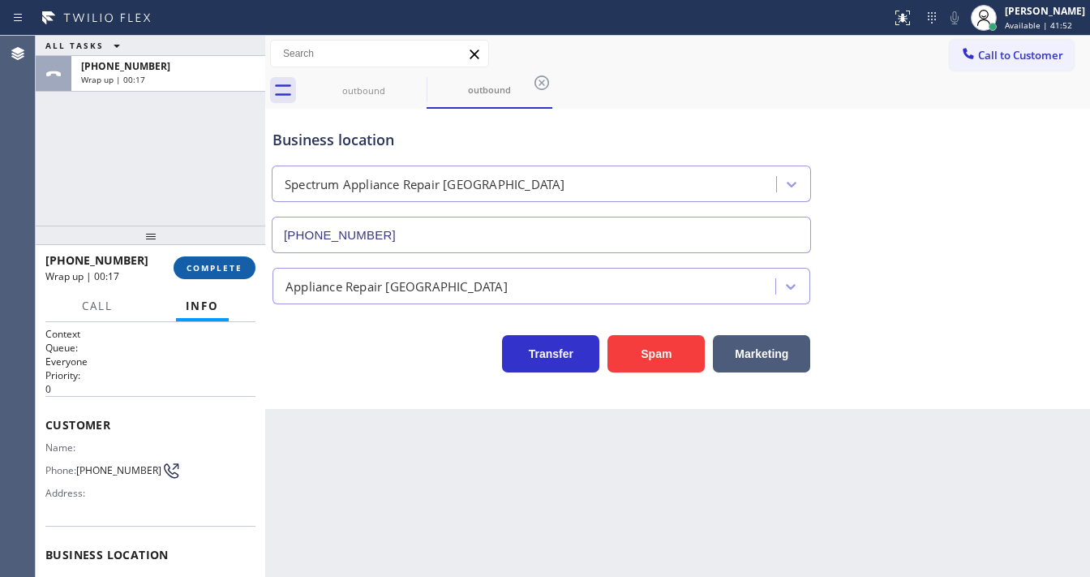
click at [227, 266] on span "COMPLETE" at bounding box center [215, 267] width 56 height 11
drag, startPoint x: 215, startPoint y: 183, endPoint x: 389, endPoint y: 88, distance: 198.6
click at [217, 178] on div "ALL TASKS ALL TASKS ACTIVE TASKS TASKS IN WRAP UP [PHONE_NUMBER] Wrap up | 00:20" at bounding box center [151, 131] width 230 height 190
drag, startPoint x: 405, startPoint y: 80, endPoint x: 415, endPoint y: 84, distance: 11.3
click at [410, 81] on div "outbound" at bounding box center [364, 90] width 126 height 37
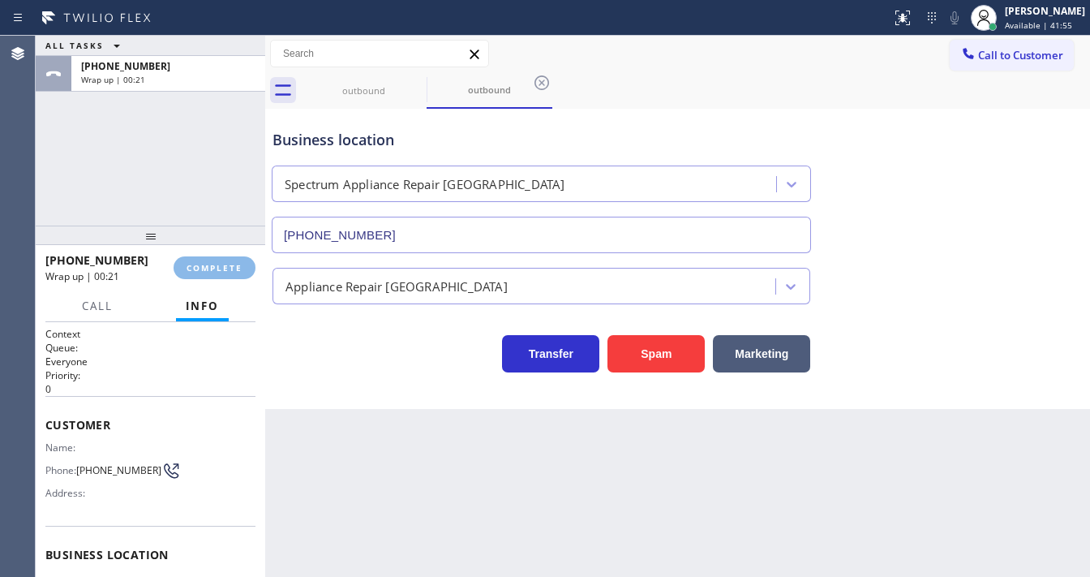
drag, startPoint x: 415, startPoint y: 84, endPoint x: 61, endPoint y: 237, distance: 386.2
click at [0, 0] on icon at bounding box center [0, 0] width 0 height 0
click at [535, 84] on icon at bounding box center [542, 82] width 15 height 15
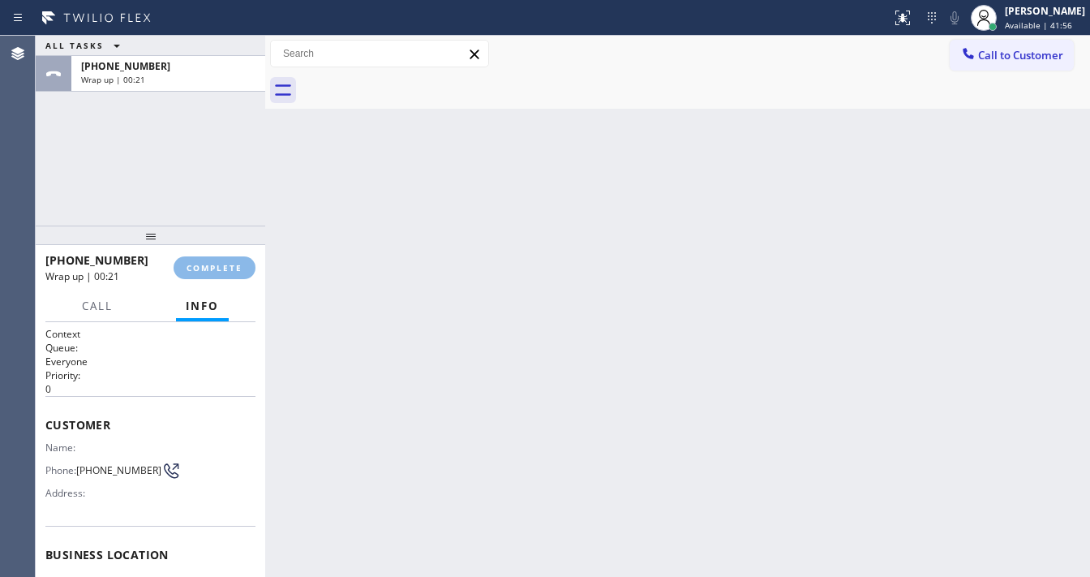
drag, startPoint x: 210, startPoint y: 171, endPoint x: 214, endPoint y: 158, distance: 13.6
click at [213, 166] on div "ALL TASKS ALL TASKS ACTIVE TASKS TASKS IN WRAP UP [PHONE_NUMBER] Wrap up | 00:21" at bounding box center [151, 131] width 230 height 190
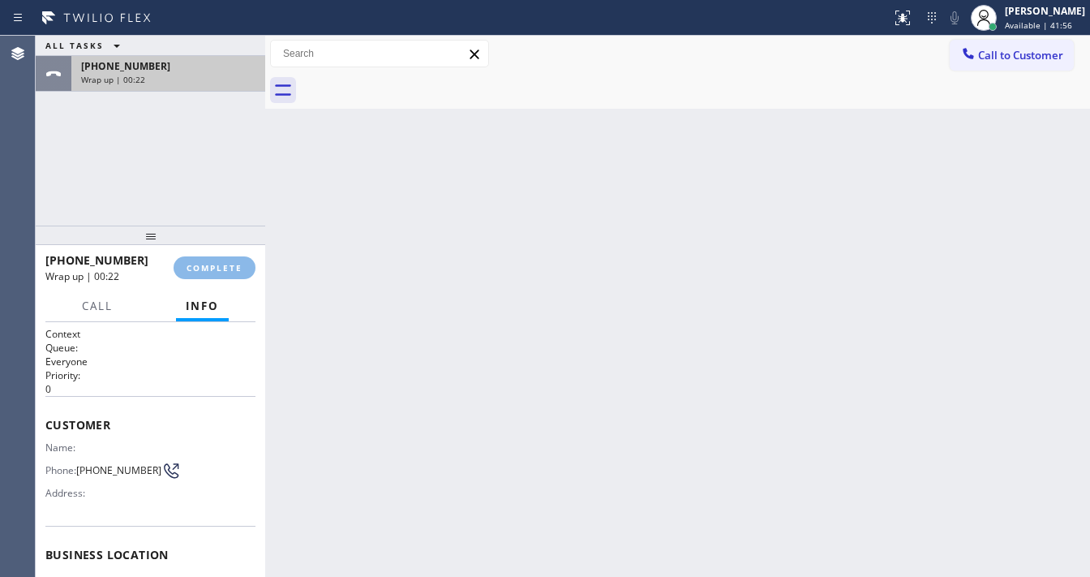
click at [196, 59] on div "[PHONE_NUMBER]" at bounding box center [168, 66] width 174 height 14
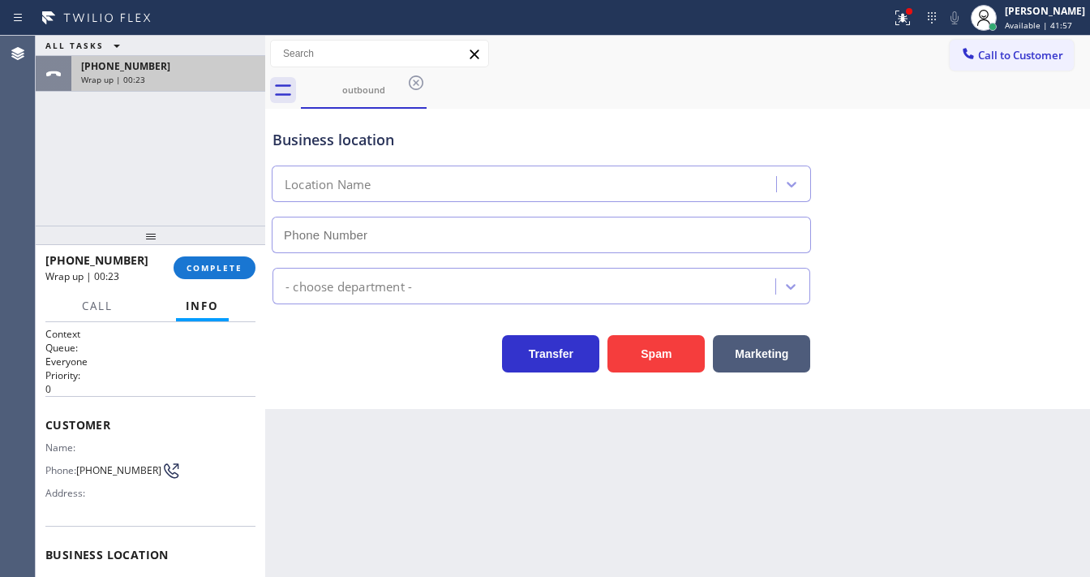
type input "[PHONE_NUMBER]"
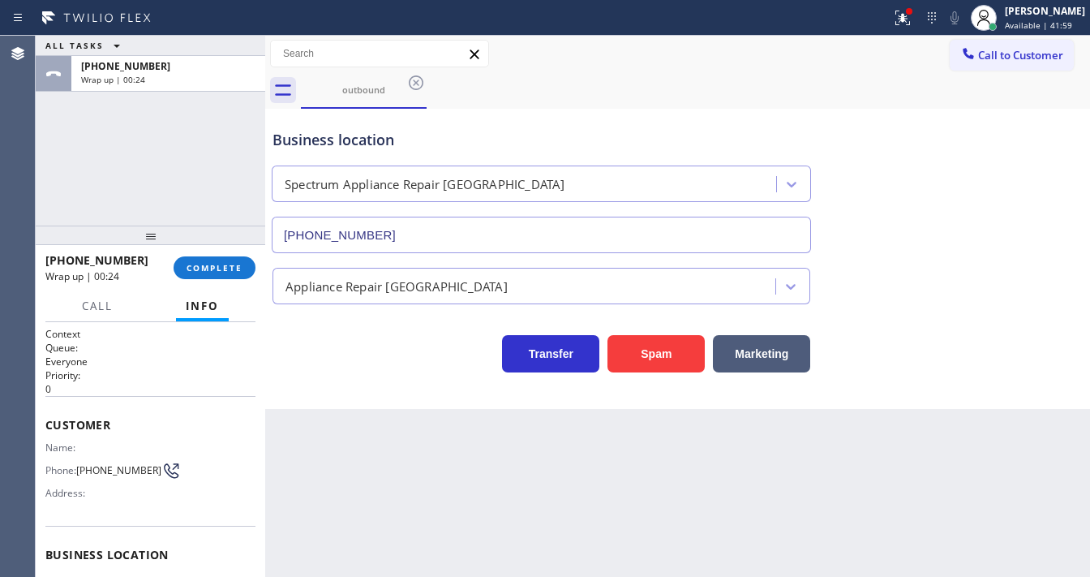
click at [135, 158] on div "ALL TASKS ALL TASKS ACTIVE TASKS TASKS IN WRAP UP [PHONE_NUMBER] Wrap up | 00:24" at bounding box center [151, 131] width 230 height 190
drag, startPoint x: 187, startPoint y: 74, endPoint x: 213, endPoint y: 156, distance: 85.9
click at [187, 74] on div "Wrap up | 00:24" at bounding box center [168, 79] width 174 height 11
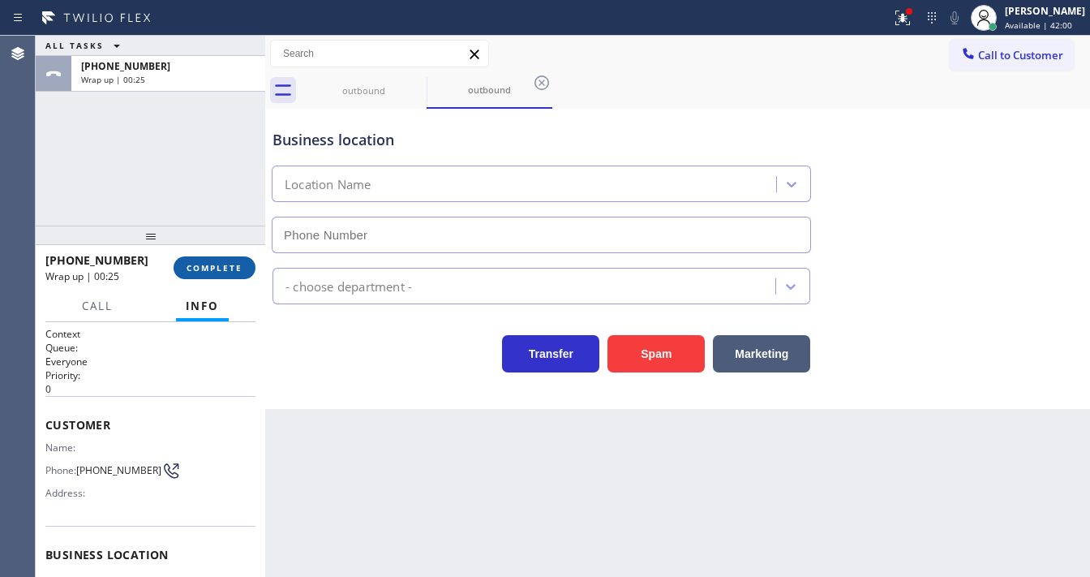
click at [217, 264] on span "COMPLETE" at bounding box center [215, 267] width 56 height 11
type input "[PHONE_NUMBER]"
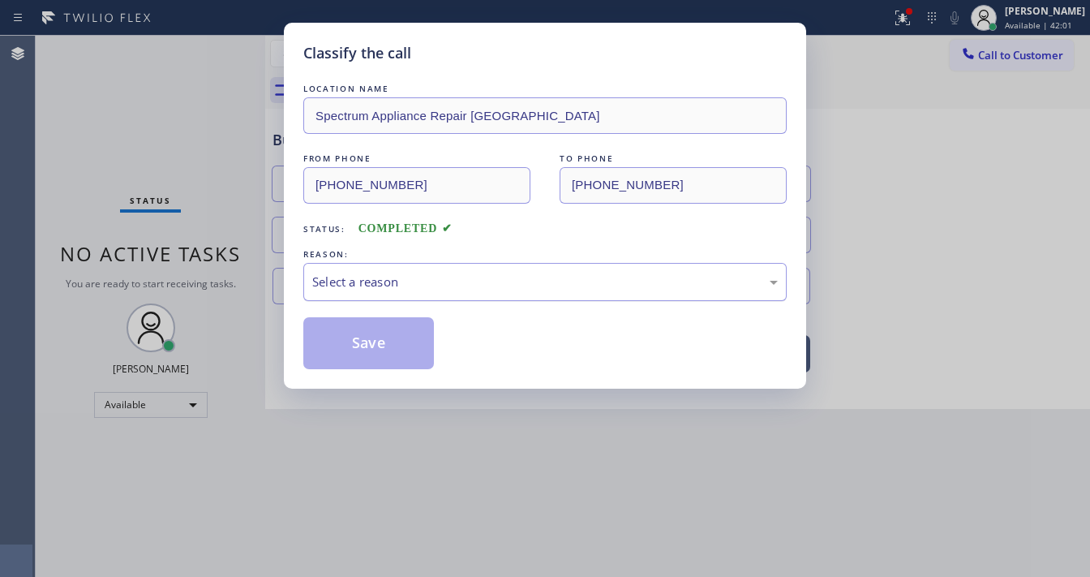
click at [338, 281] on div "Select a reason" at bounding box center [545, 282] width 466 height 19
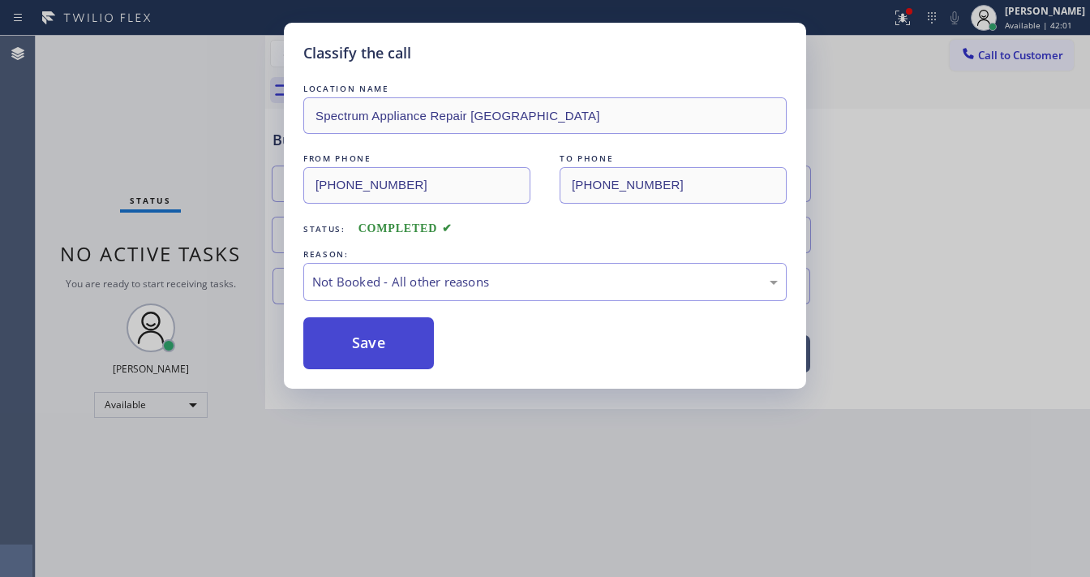
click at [349, 342] on button "Save" at bounding box center [368, 343] width 131 height 52
click at [349, 341] on button "Save" at bounding box center [368, 343] width 131 height 52
drag, startPoint x: 349, startPoint y: 341, endPoint x: 131, endPoint y: 187, distance: 266.5
click at [349, 340] on button "Save" at bounding box center [368, 343] width 131 height 52
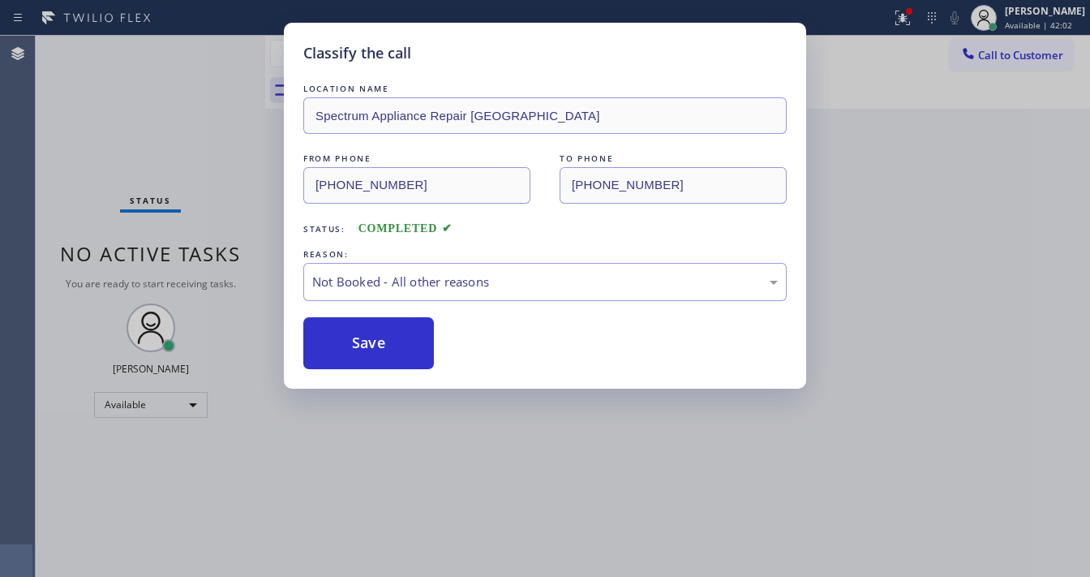
drag, startPoint x: 131, startPoint y: 187, endPoint x: 133, endPoint y: 175, distance: 11.5
click at [131, 185] on div "Classify the call LOCATION NAME Spectrum Appliance Repair [GEOGRAPHIC_DATA] FRO…" at bounding box center [545, 288] width 1090 height 577
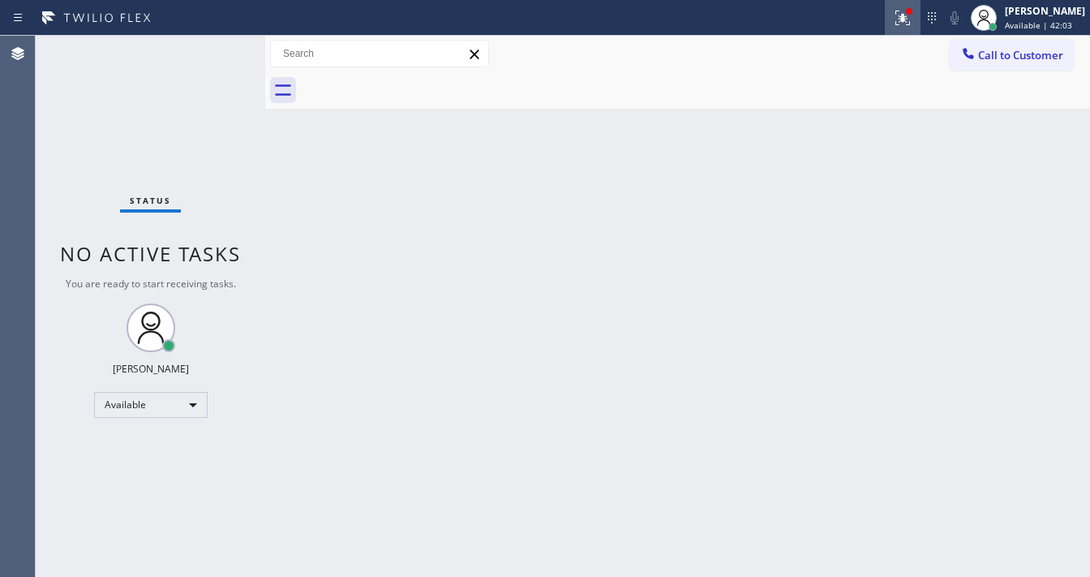
click at [921, 19] on div at bounding box center [903, 17] width 36 height 19
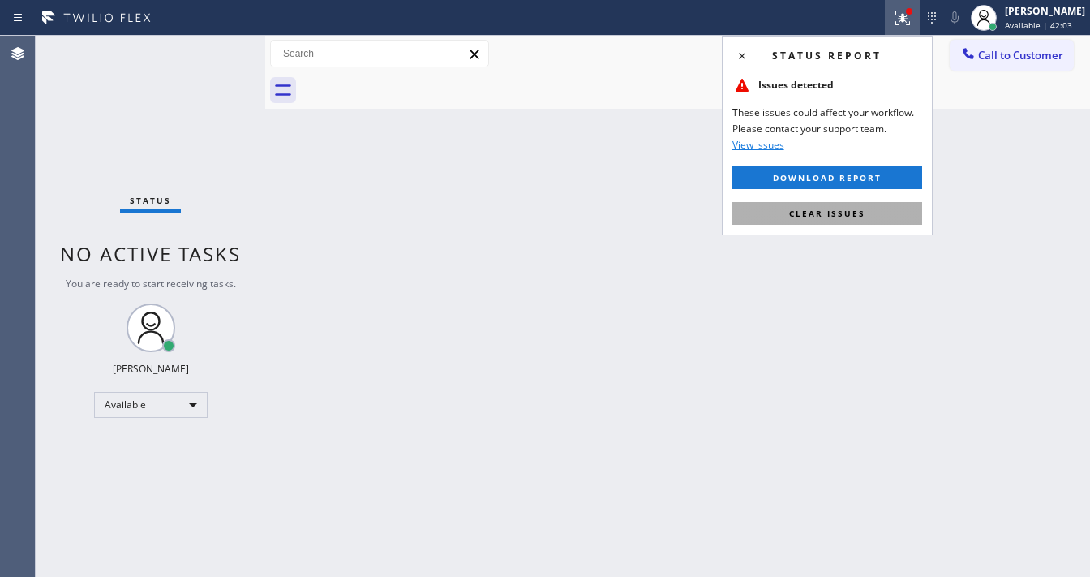
drag, startPoint x: 864, startPoint y: 213, endPoint x: 210, endPoint y: 135, distance: 658.5
click at [864, 213] on button "Clear issues" at bounding box center [828, 213] width 190 height 23
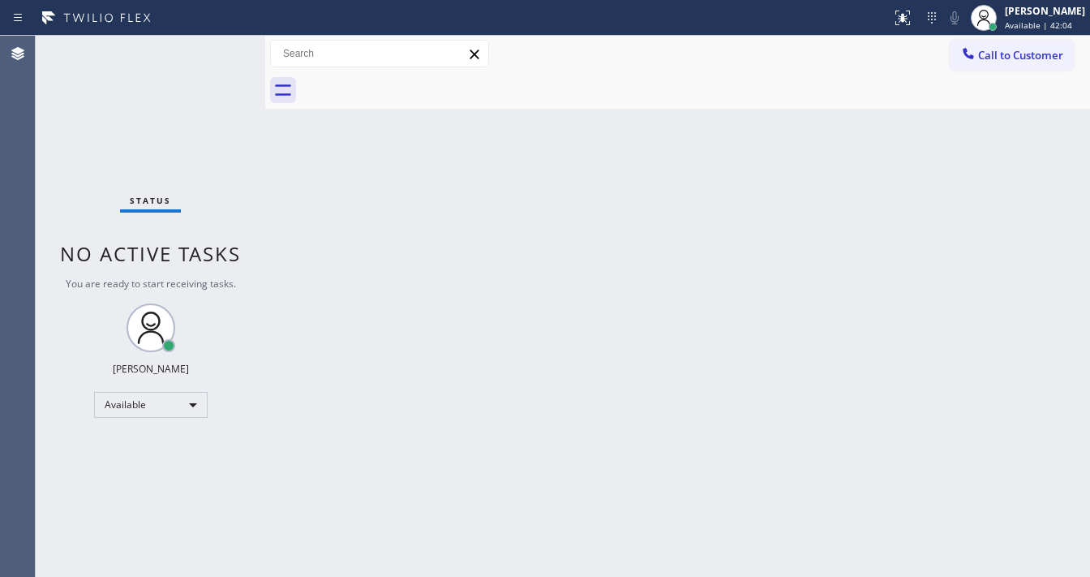
drag, startPoint x: 201, startPoint y: 135, endPoint x: 219, endPoint y: 110, distance: 30.8
click at [201, 135] on div "Status No active tasks You are ready to start receiving tasks. [PERSON_NAME]" at bounding box center [151, 306] width 230 height 541
drag, startPoint x: 232, startPoint y: 58, endPoint x: 221, endPoint y: 47, distance: 16.1
click at [230, 57] on div "Status No active tasks You are ready to start receiving tasks. [PERSON_NAME]" at bounding box center [151, 306] width 230 height 541
click at [221, 47] on div "Status No active tasks You are ready to start receiving tasks. [PERSON_NAME]" at bounding box center [151, 306] width 230 height 541
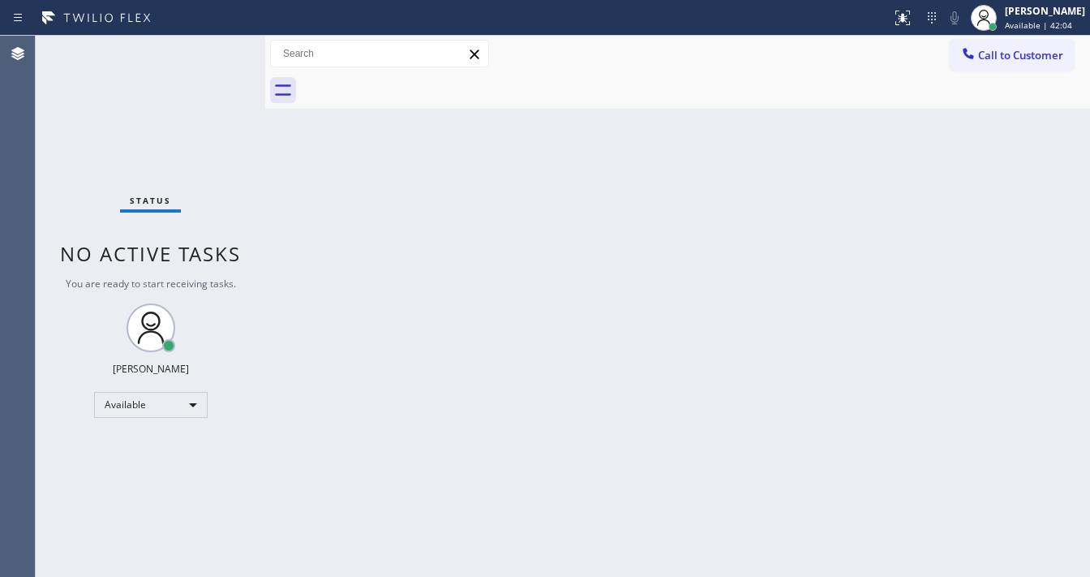
click at [221, 47] on div "Status No active tasks You are ready to start receiving tasks. [PERSON_NAME]" at bounding box center [151, 306] width 230 height 541
click at [160, 142] on div "Status No active tasks You are ready to start receiving tasks. [PERSON_NAME]" at bounding box center [151, 306] width 230 height 541
click at [194, 45] on div "Status No active tasks You are ready to start receiving tasks. [PERSON_NAME]" at bounding box center [151, 306] width 230 height 541
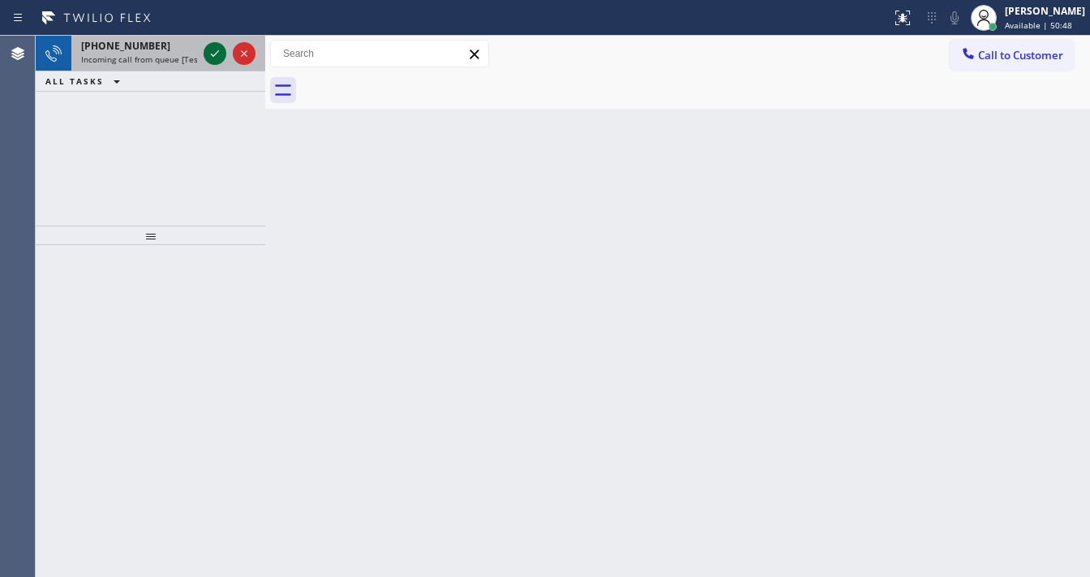
click at [205, 47] on icon at bounding box center [214, 53] width 19 height 19
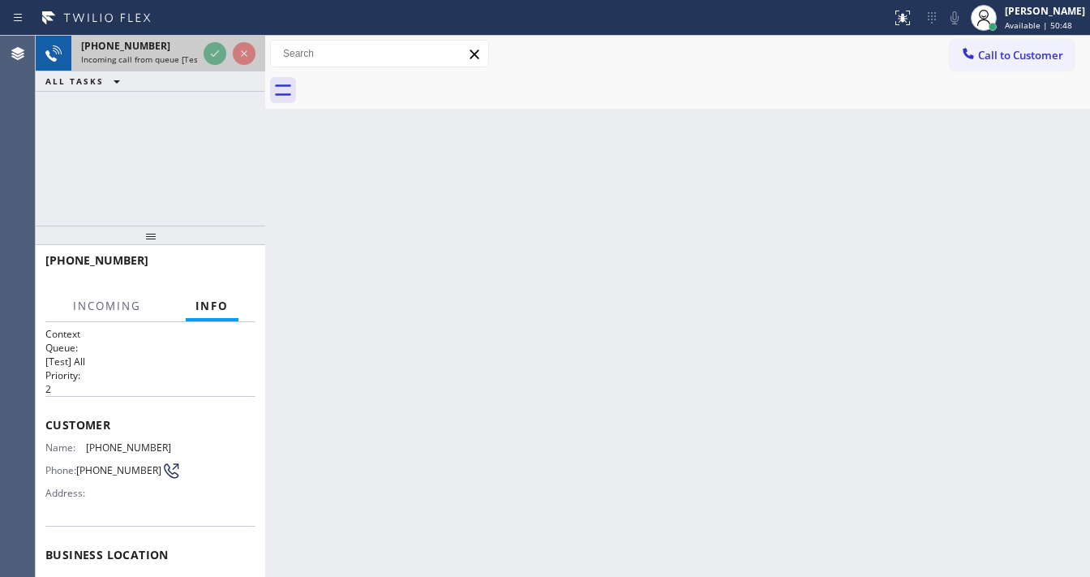
click at [202, 49] on div at bounding box center [229, 54] width 58 height 36
click at [201, 52] on div at bounding box center [229, 54] width 58 height 36
click at [204, 54] on div at bounding box center [229, 54] width 58 height 36
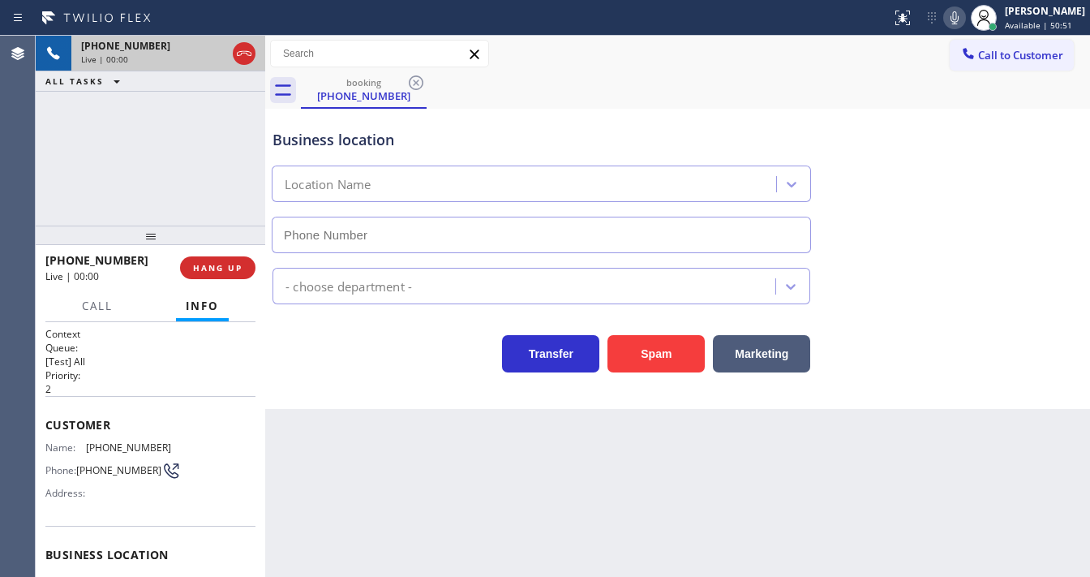
type input "[PHONE_NUMBER]"
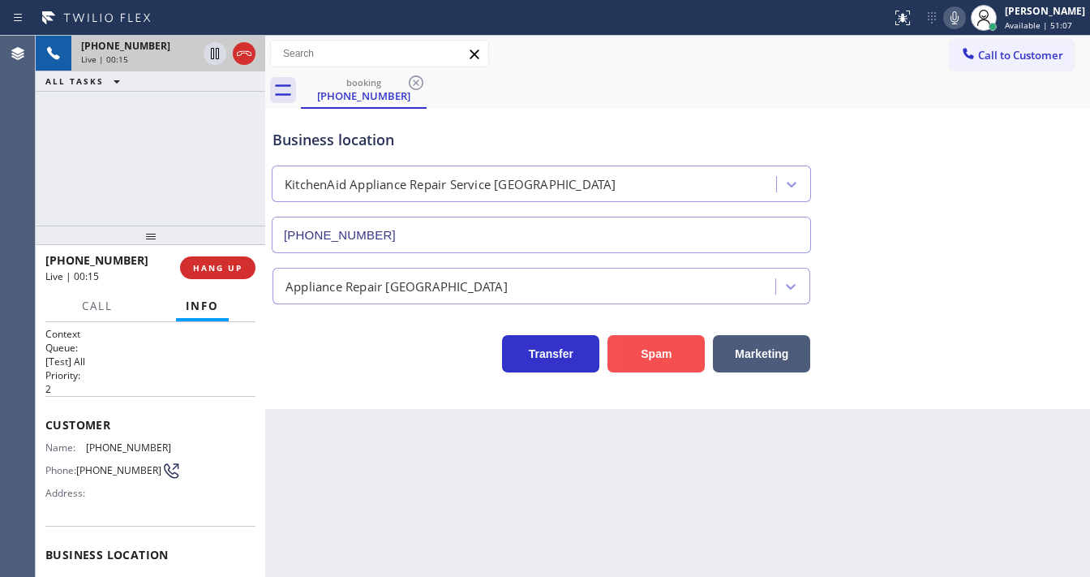
click at [649, 342] on button "Spam" at bounding box center [656, 353] width 97 height 37
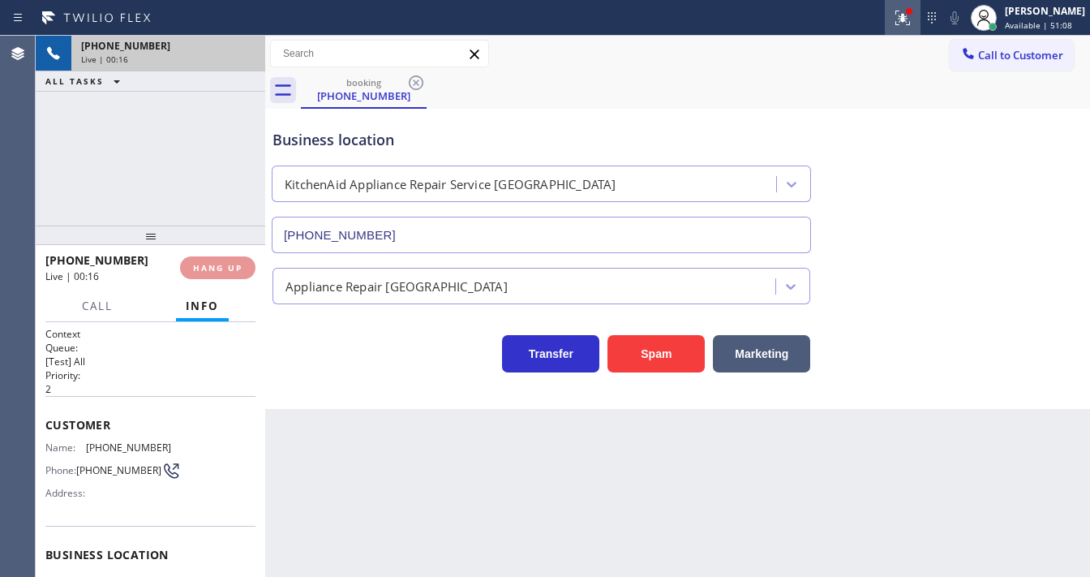
click at [908, 28] on button at bounding box center [903, 18] width 36 height 36
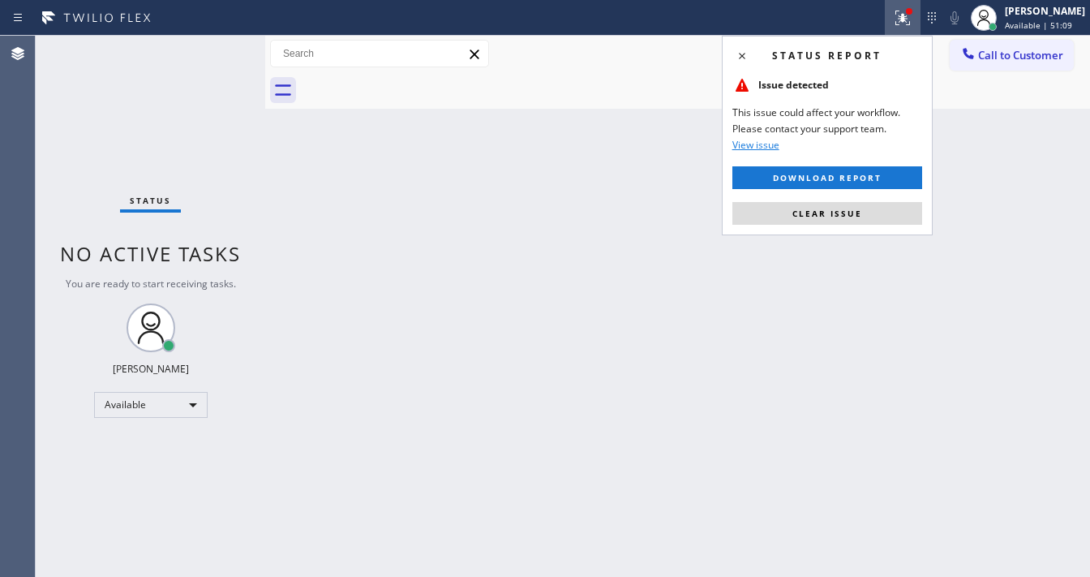
click at [909, 13] on icon at bounding box center [902, 17] width 19 height 19
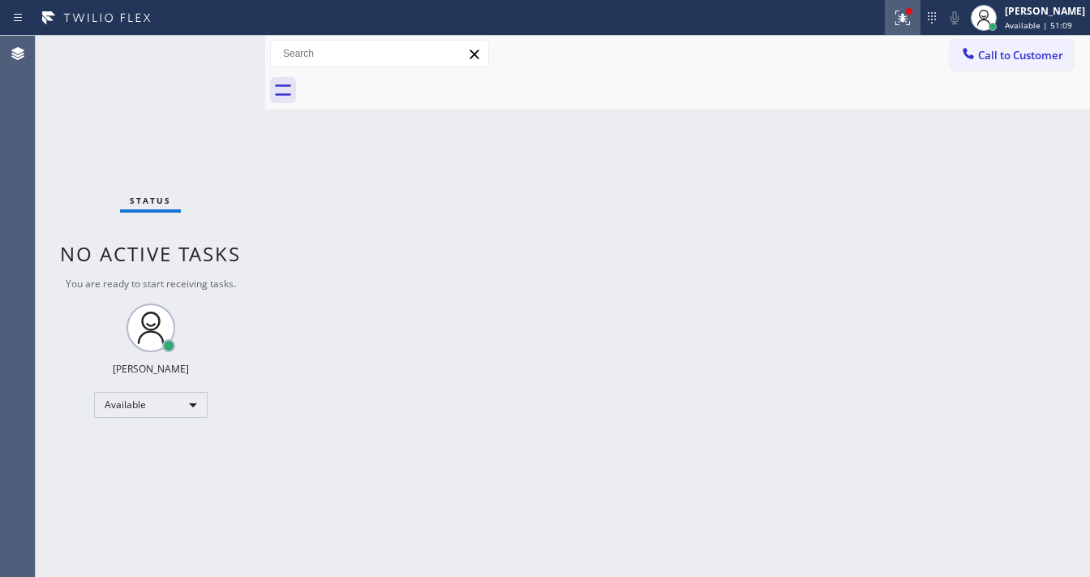
click at [903, 10] on div at bounding box center [903, 17] width 36 height 19
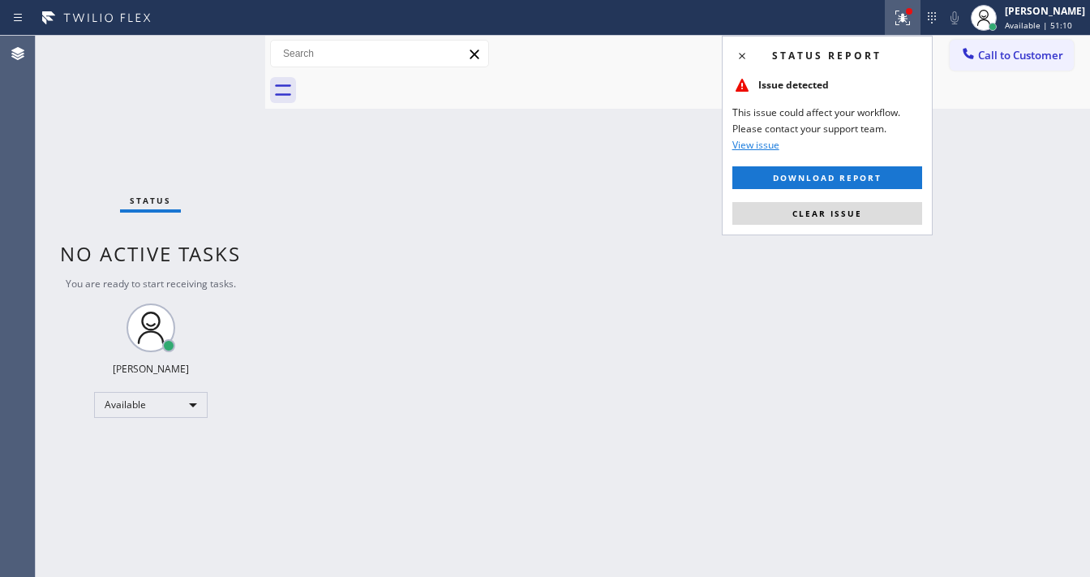
click at [857, 232] on div "Status report Issue detected This issue could affect your workflow. Please cont…" at bounding box center [827, 136] width 211 height 200
click at [795, 211] on span "Clear issue" at bounding box center [828, 213] width 70 height 11
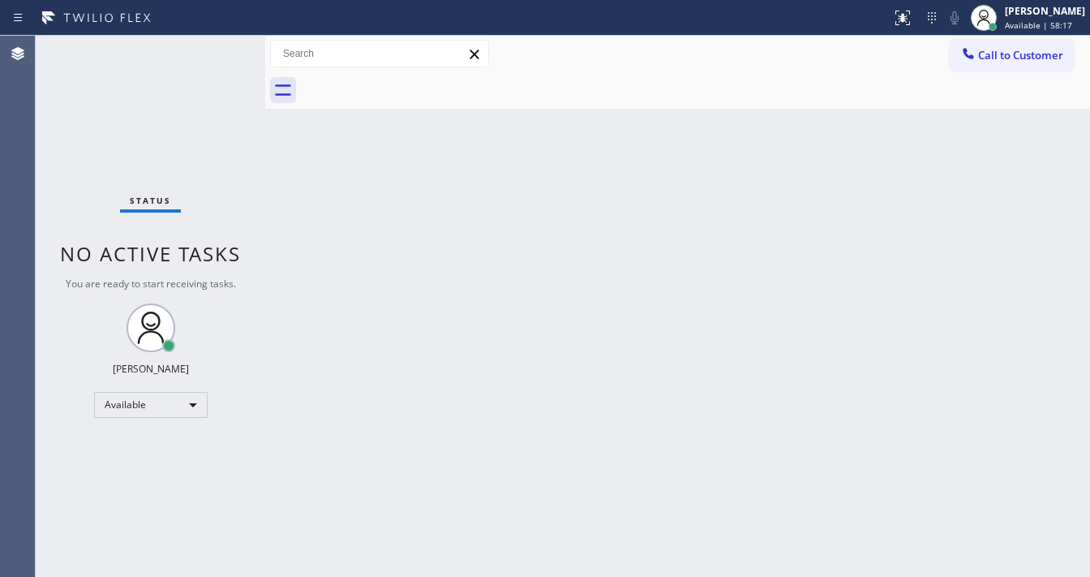
click at [329, 110] on div "Back to Dashboard Change Sender ID Customers Technicians Select a contact Outbo…" at bounding box center [677, 306] width 825 height 541
click at [209, 46] on div "Status No active tasks You are ready to start receiving tasks. [PERSON_NAME]" at bounding box center [151, 306] width 230 height 541
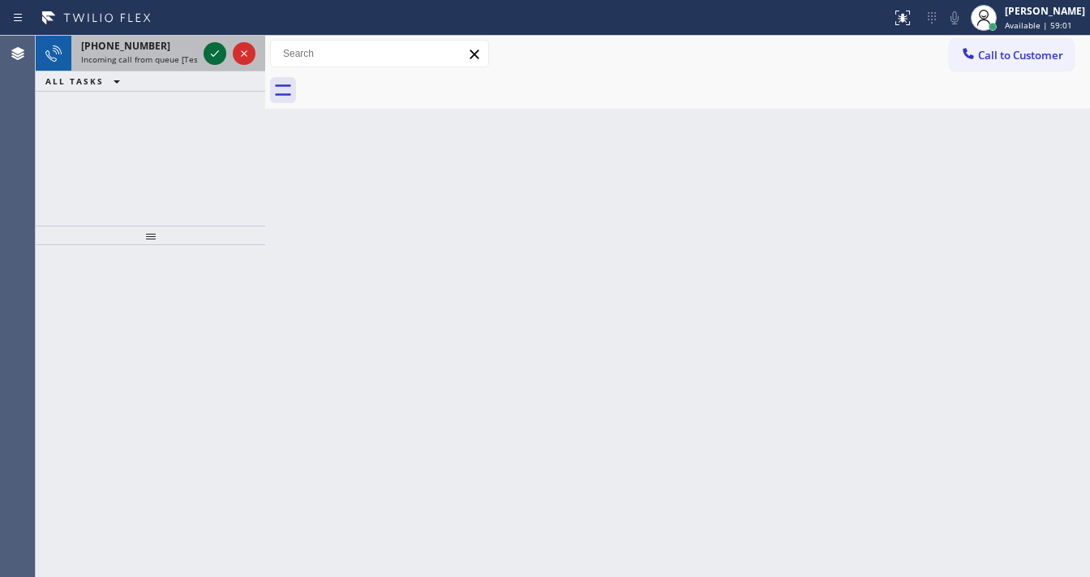
click at [209, 46] on icon at bounding box center [214, 53] width 19 height 19
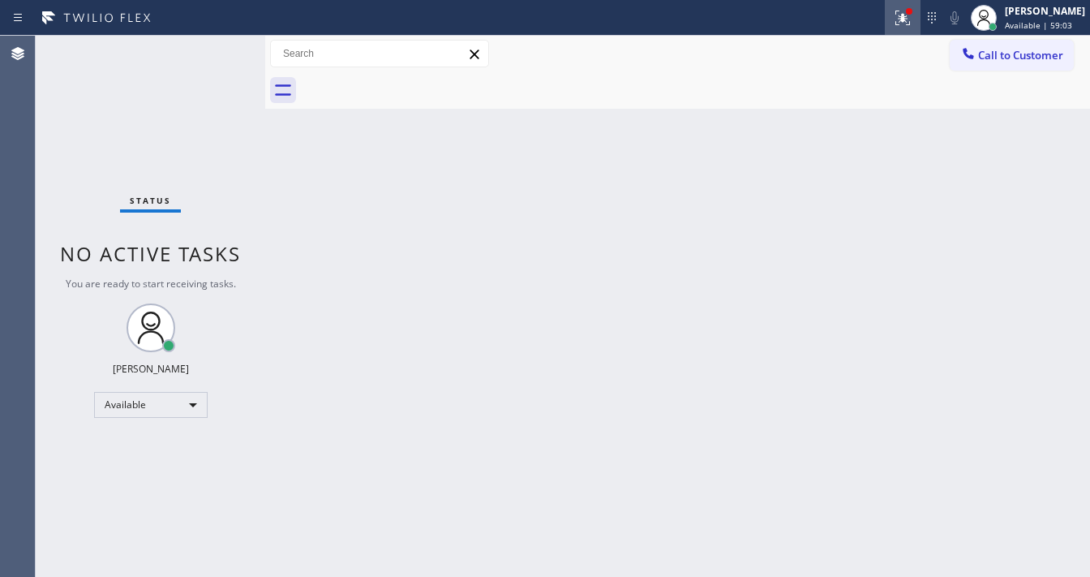
click at [921, 3] on button at bounding box center [903, 18] width 36 height 36
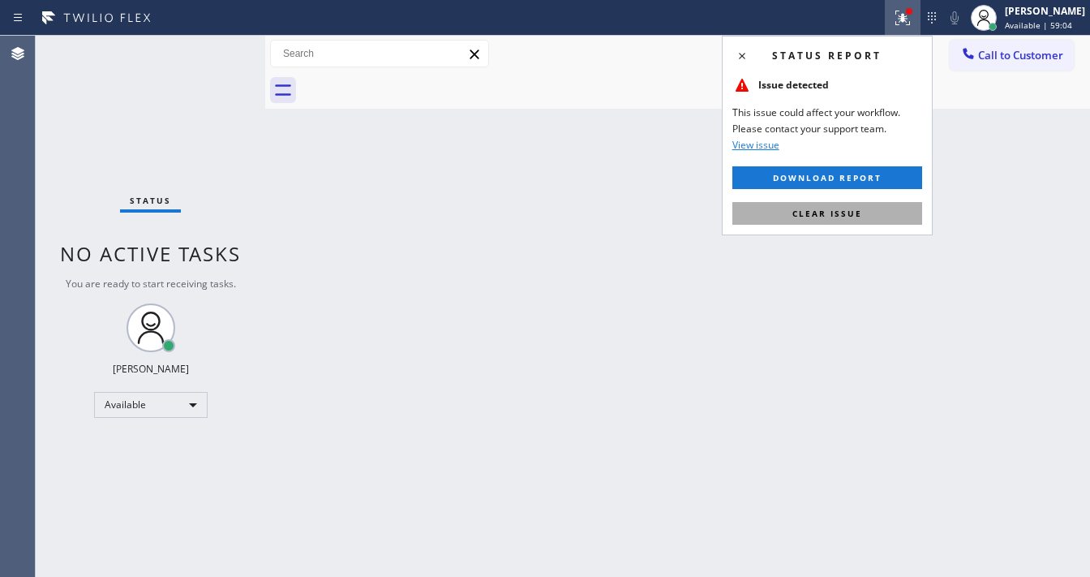
click at [877, 221] on button "Clear issue" at bounding box center [828, 213] width 190 height 23
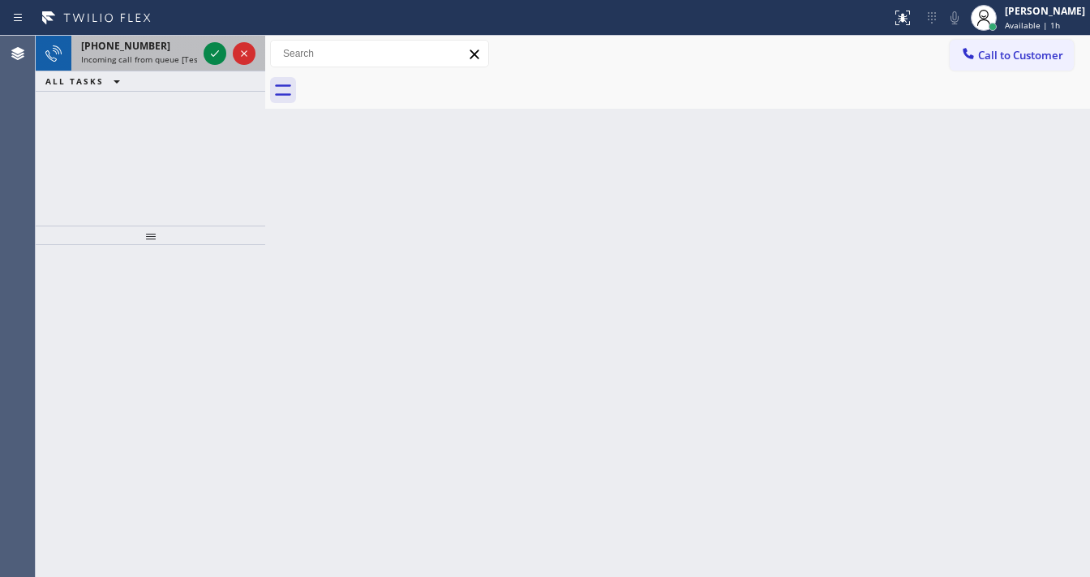
click at [212, 41] on div at bounding box center [229, 54] width 58 height 36
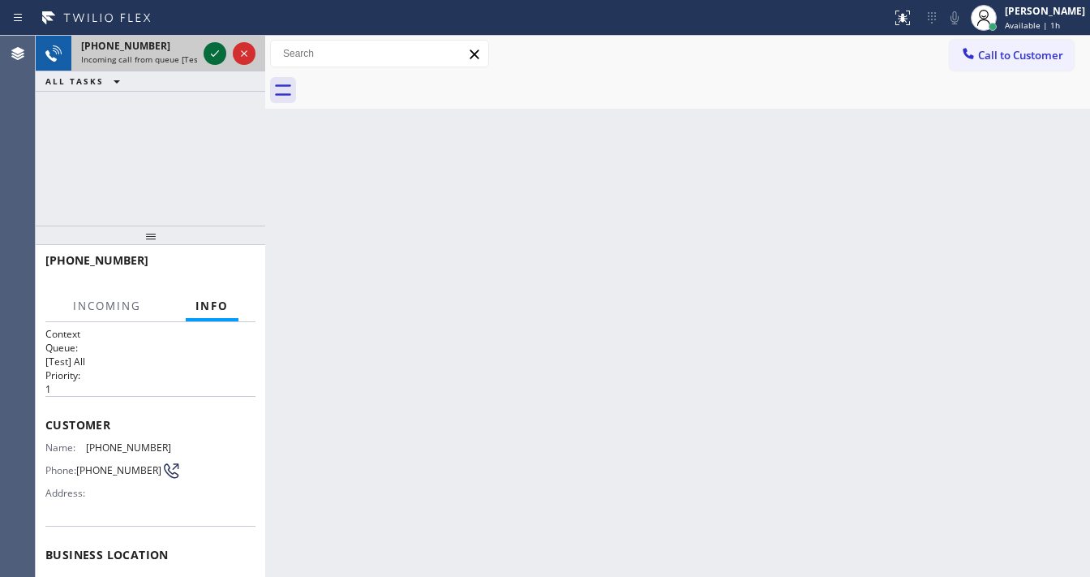
click at [214, 48] on icon at bounding box center [214, 53] width 19 height 19
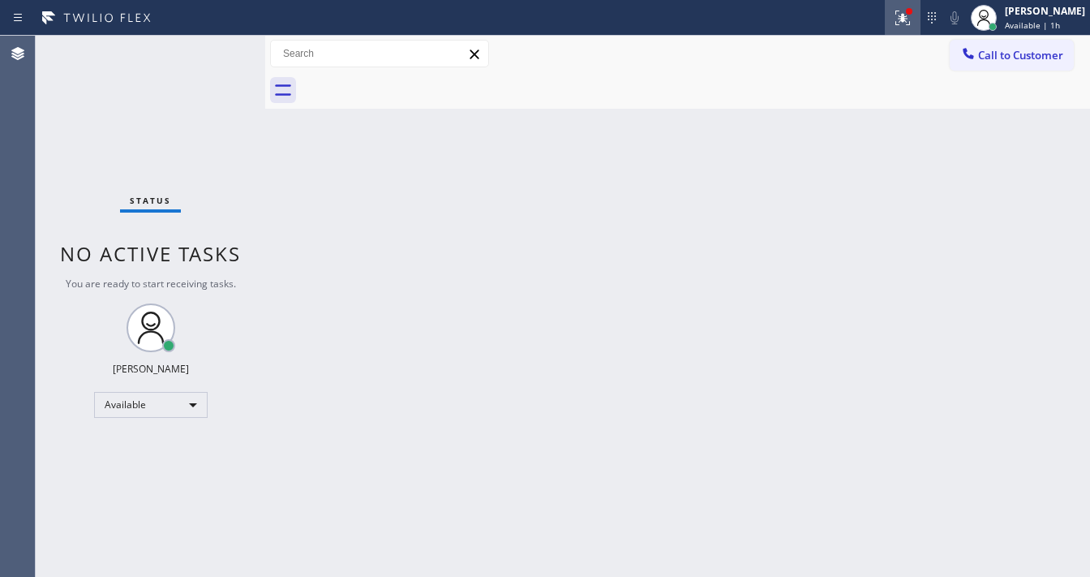
click at [910, 6] on button at bounding box center [903, 18] width 36 height 36
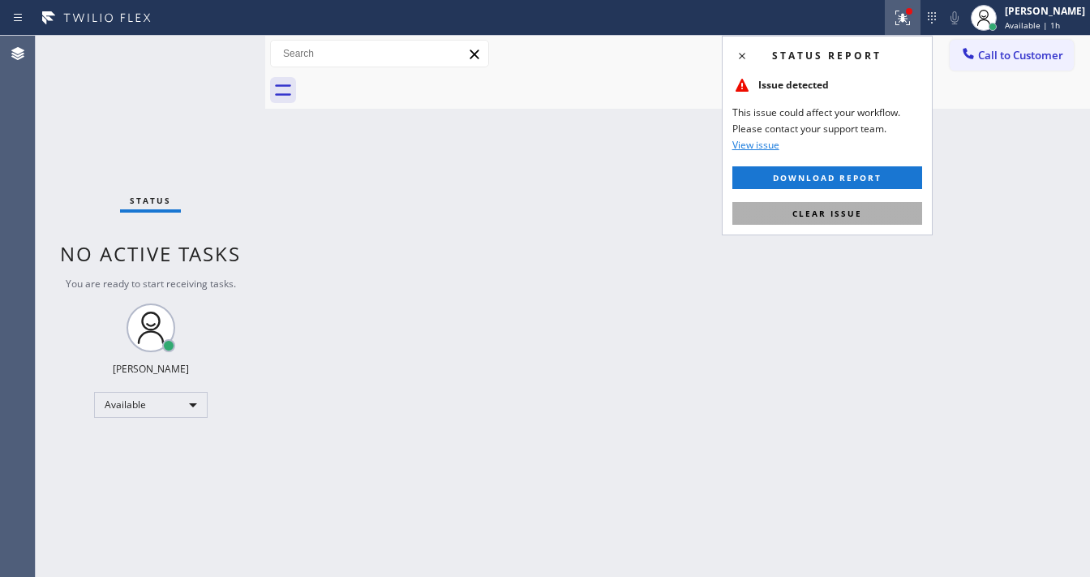
click at [853, 217] on span "Clear issue" at bounding box center [828, 213] width 70 height 11
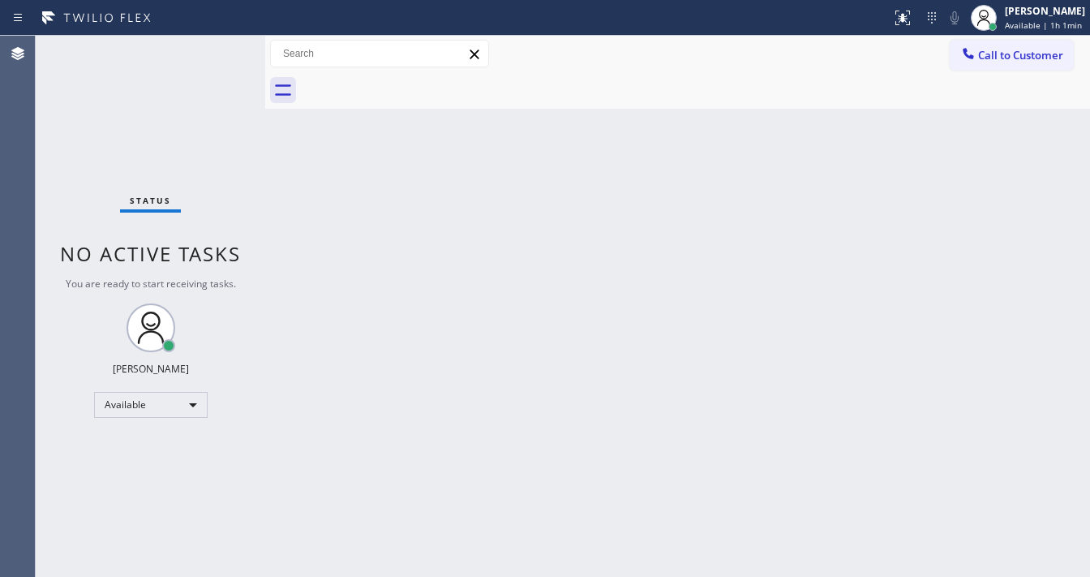
click at [209, 45] on div "Status No active tasks You are ready to start receiving tasks. [PERSON_NAME]" at bounding box center [151, 306] width 230 height 541
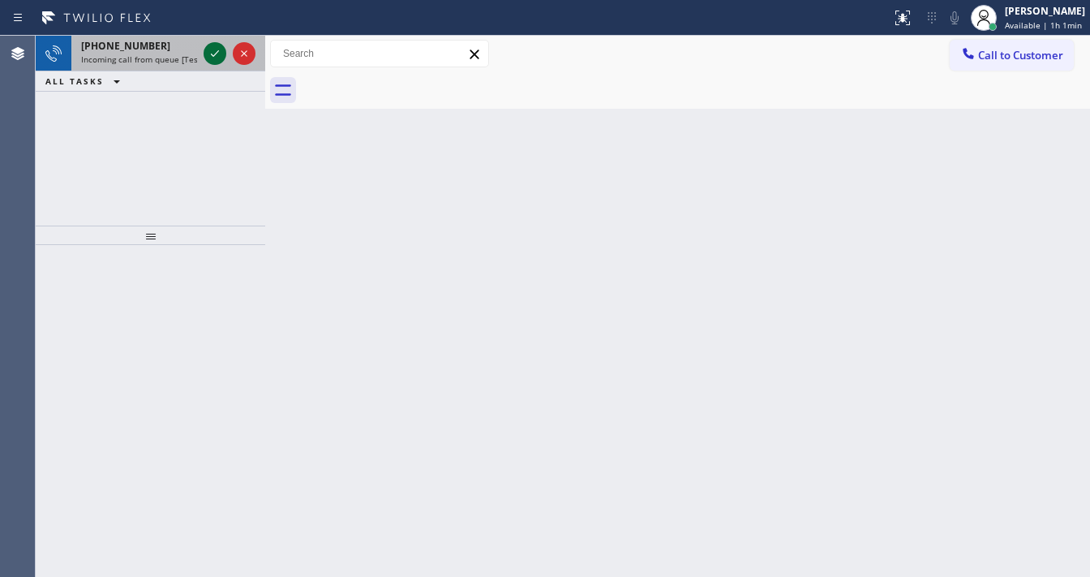
click at [209, 45] on icon at bounding box center [214, 53] width 19 height 19
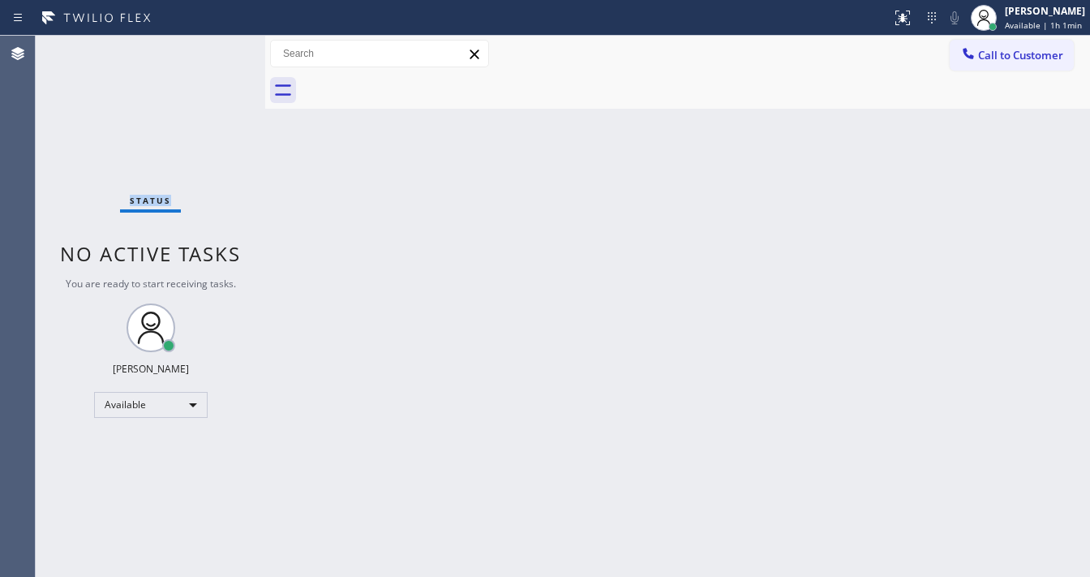
click at [209, 45] on div "Status No active tasks You are ready to start receiving tasks. [PERSON_NAME]" at bounding box center [151, 306] width 230 height 541
click at [905, 18] on icon at bounding box center [902, 17] width 19 height 19
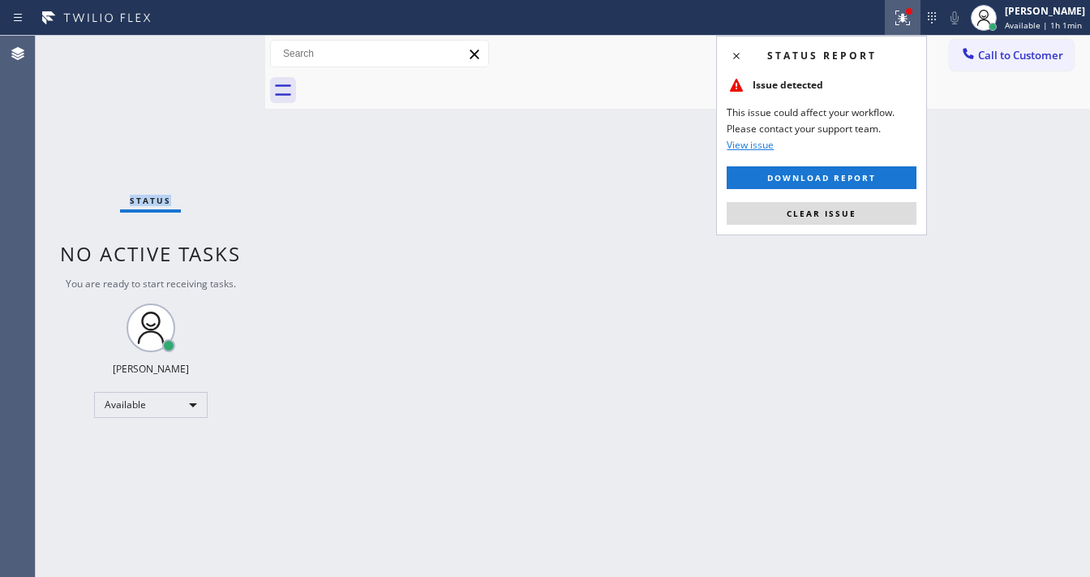
click at [866, 208] on button "Clear issue" at bounding box center [822, 213] width 190 height 23
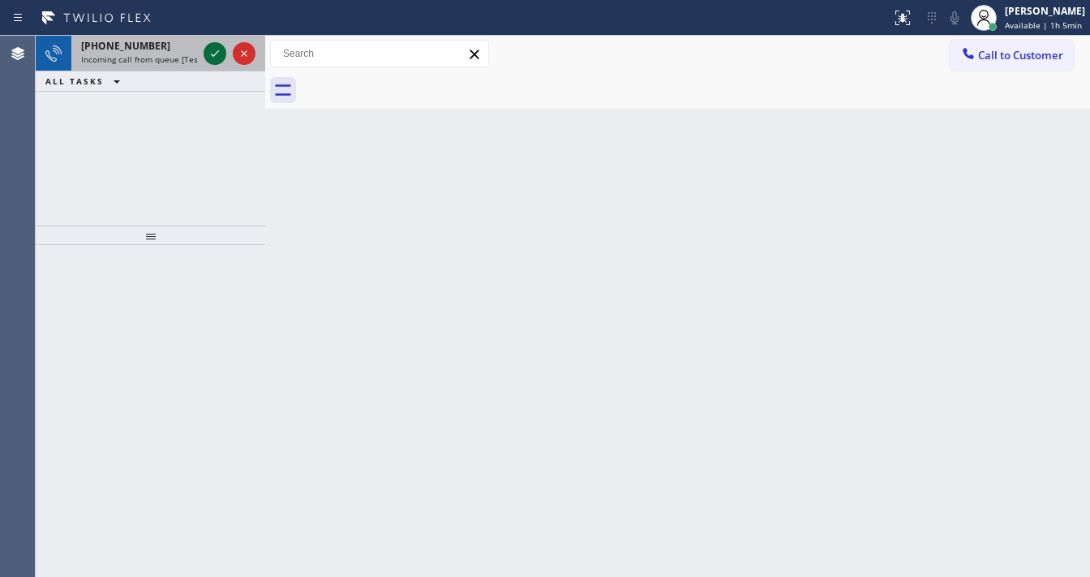
click at [205, 46] on icon at bounding box center [214, 53] width 19 height 19
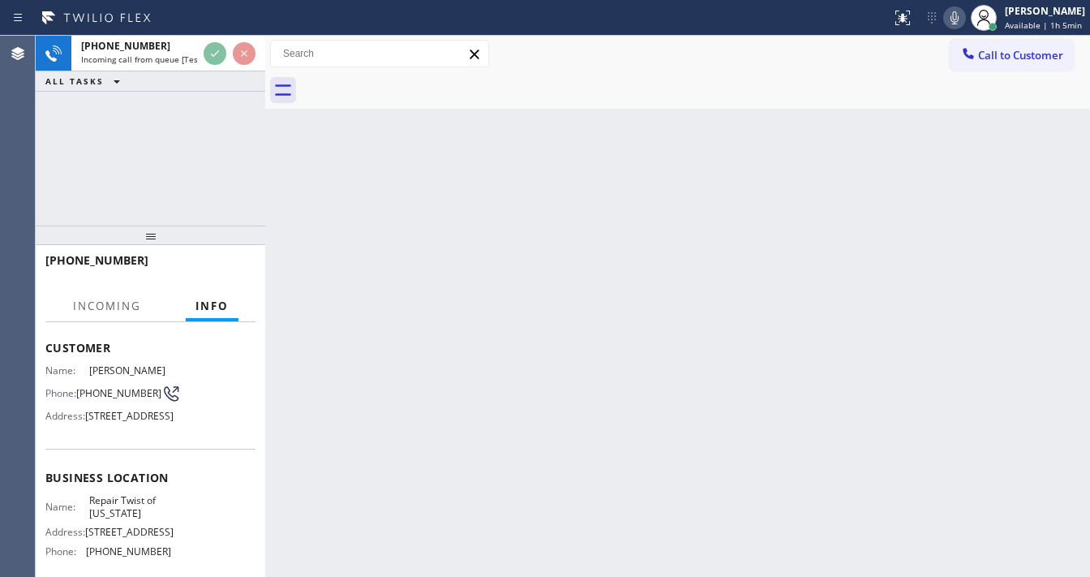
scroll to position [130, 0]
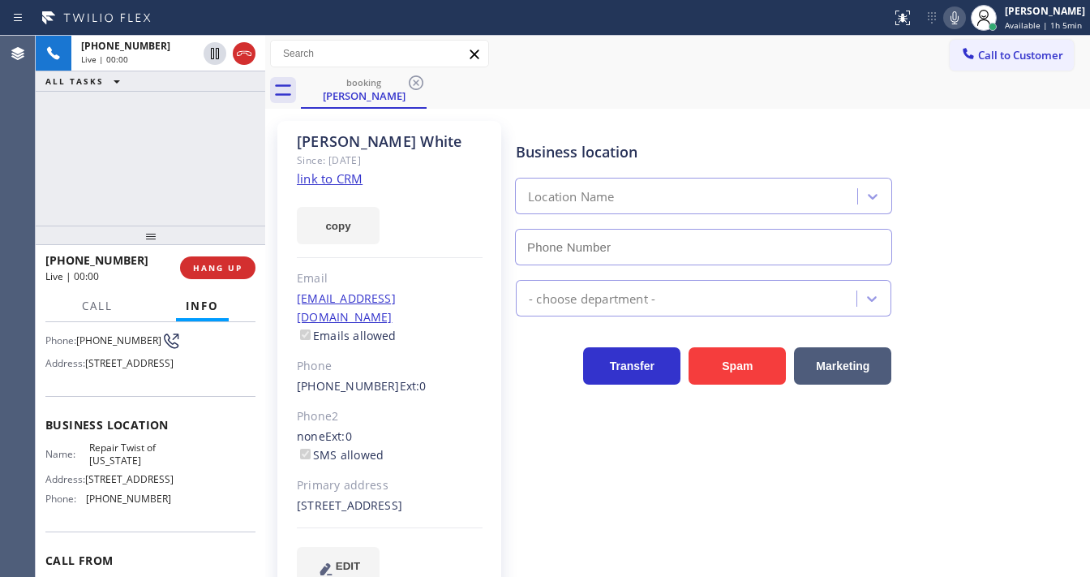
type input "[PHONE_NUMBER]"
click at [341, 179] on link "link to CRM" at bounding box center [330, 178] width 66 height 16
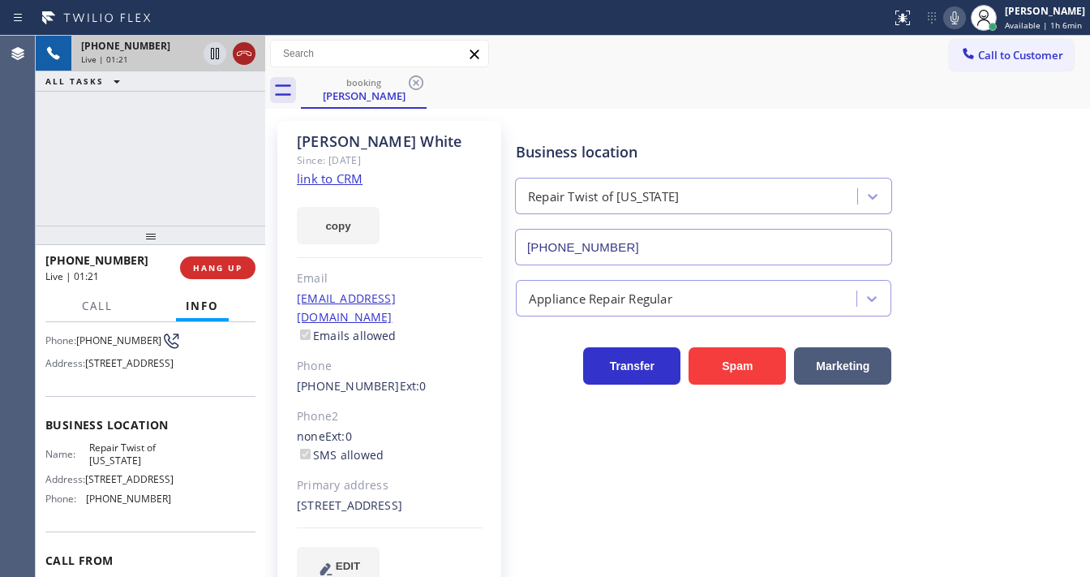
click at [247, 53] on icon at bounding box center [244, 53] width 15 height 5
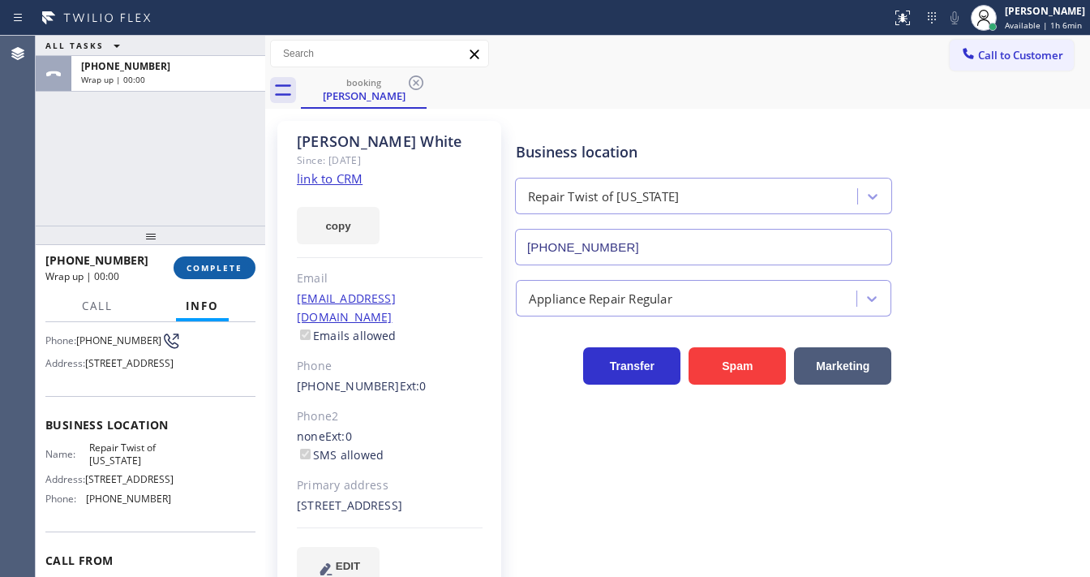
click at [217, 260] on button "COMPLETE" at bounding box center [215, 267] width 82 height 23
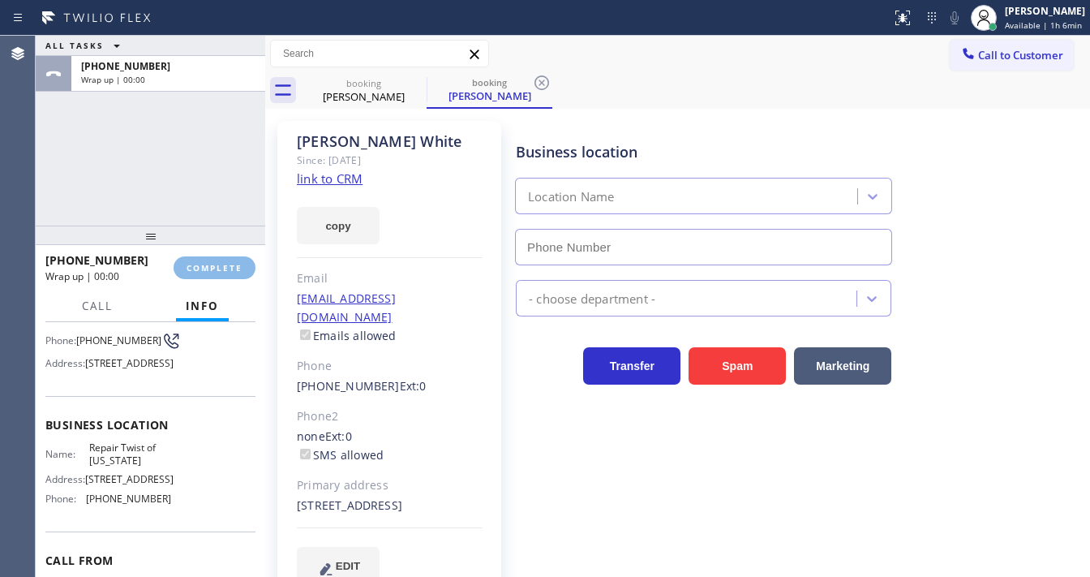
type input "[PHONE_NUMBER]"
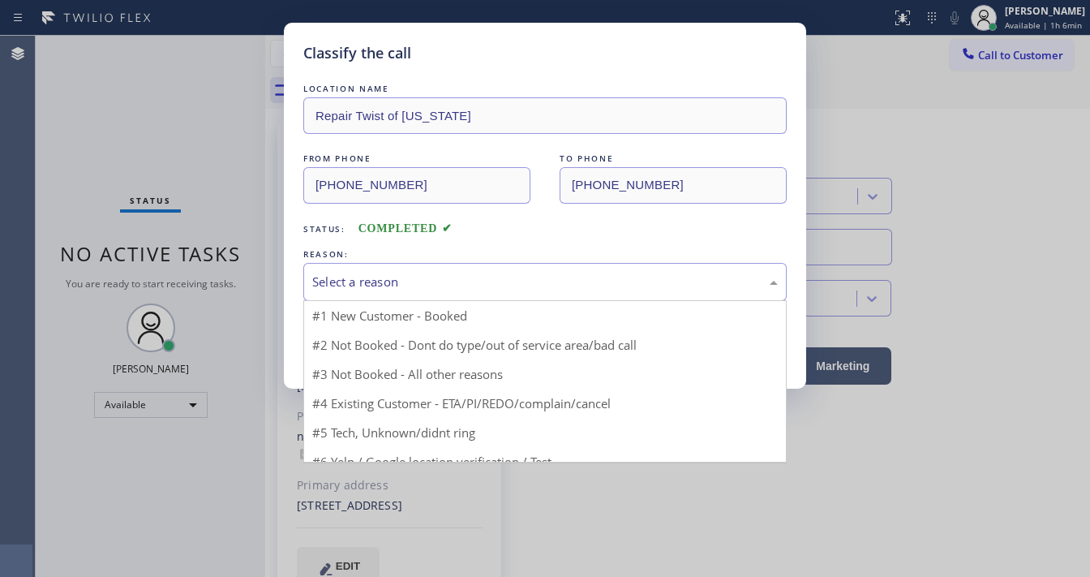
click at [372, 287] on div "Select a reason" at bounding box center [545, 282] width 466 height 19
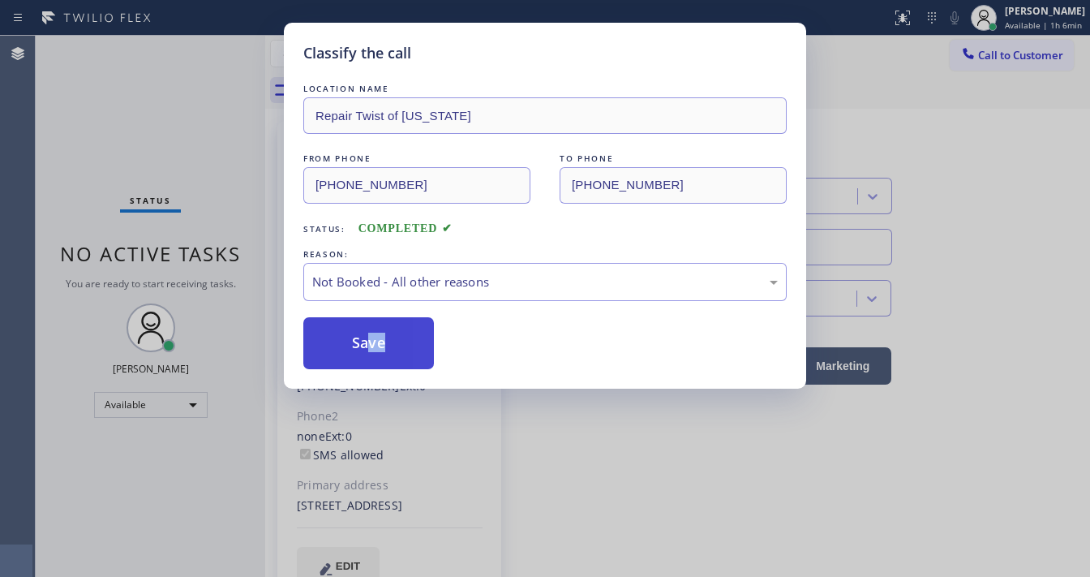
click at [369, 342] on button "Save" at bounding box center [368, 343] width 131 height 52
click at [369, 341] on button "Save" at bounding box center [368, 343] width 131 height 52
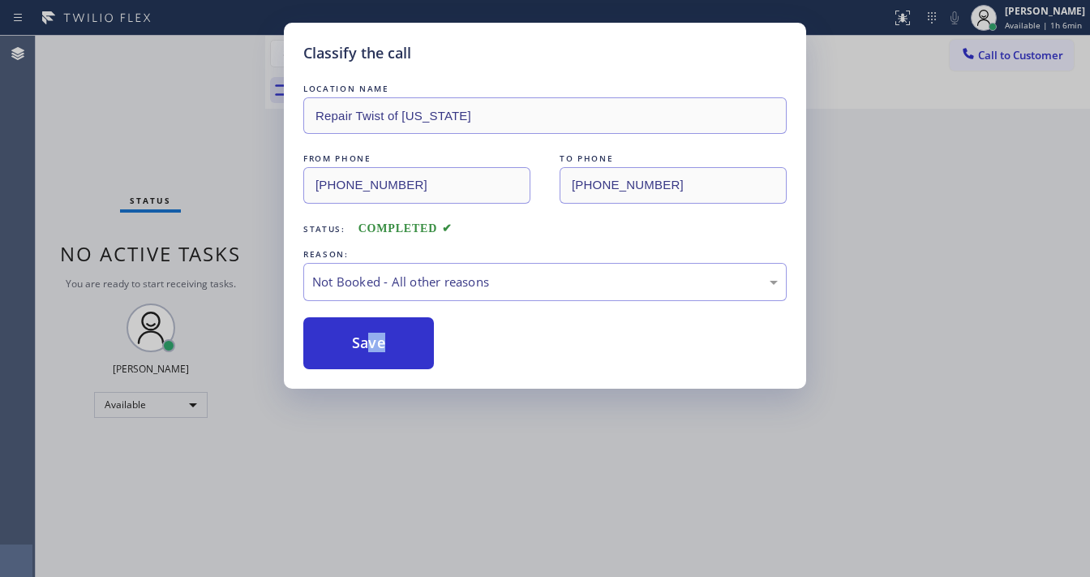
drag, startPoint x: 215, startPoint y: 214, endPoint x: 220, endPoint y: 207, distance: 8.8
click at [217, 208] on div "Classify the call LOCATION NAME Repair Twist of [US_STATE] FROM PHONE [PHONE_NU…" at bounding box center [545, 288] width 1090 height 577
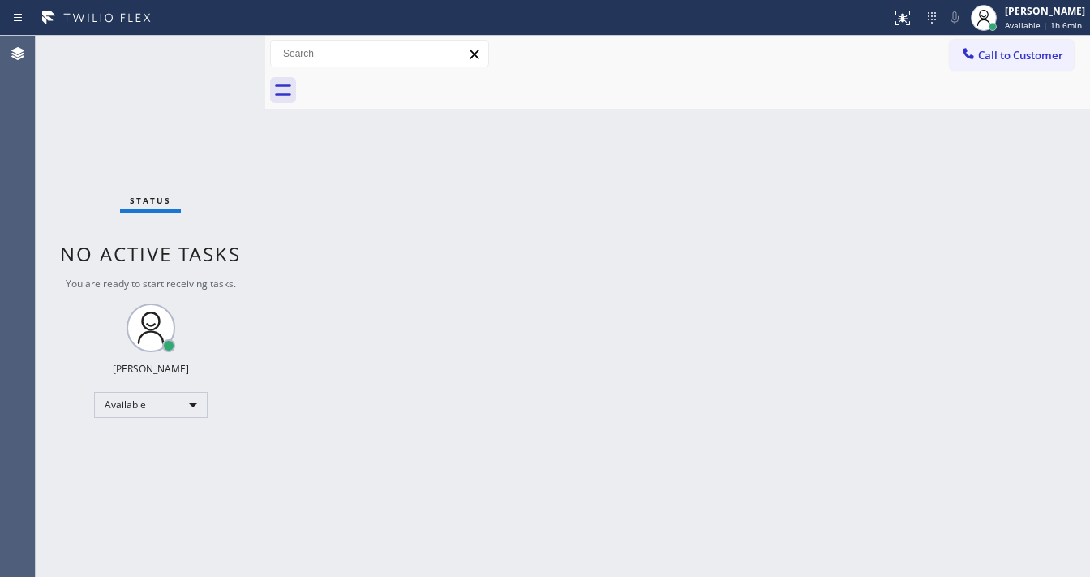
click at [216, 49] on div "Status No active tasks You are ready to start receiving tasks. [PERSON_NAME]" at bounding box center [151, 306] width 230 height 541
drag, startPoint x: 207, startPoint y: 61, endPoint x: 226, endPoint y: 49, distance: 22.3
click at [207, 59] on div "Status No active tasks You are ready to start receiving tasks. [PERSON_NAME]" at bounding box center [151, 306] width 230 height 541
click at [220, 46] on div "Status No active tasks You are ready to start receiving tasks. [PERSON_NAME]" at bounding box center [151, 306] width 230 height 541
click at [216, 45] on div "Status No active tasks You are ready to start receiving tasks. [PERSON_NAME]" at bounding box center [151, 306] width 230 height 541
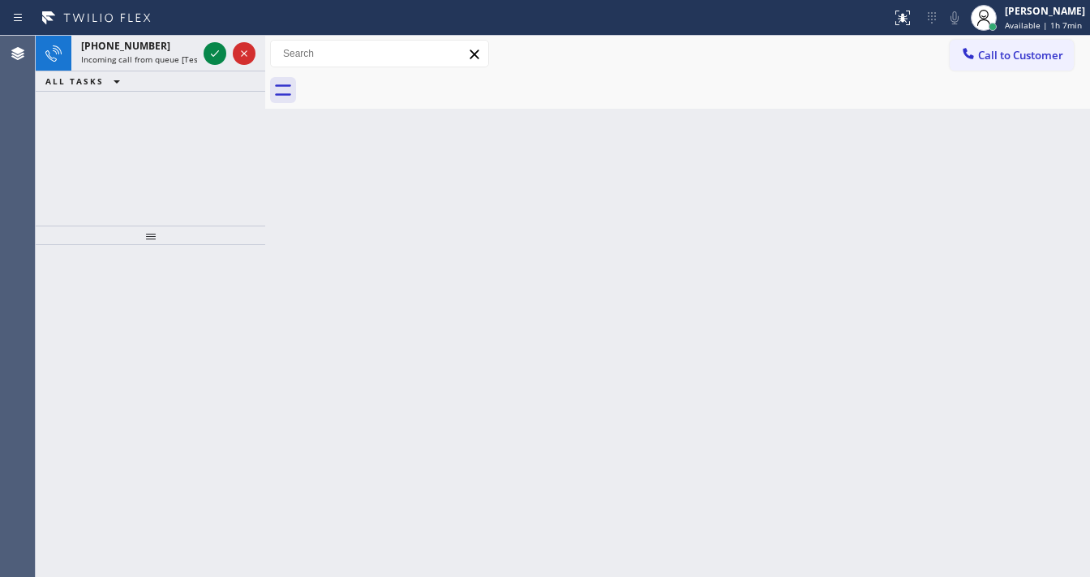
click at [213, 88] on div "[PHONE_NUMBER] Incoming call from queue [Test] All ALL TASKS ALL TASKS ACTIVE T…" at bounding box center [151, 64] width 230 height 56
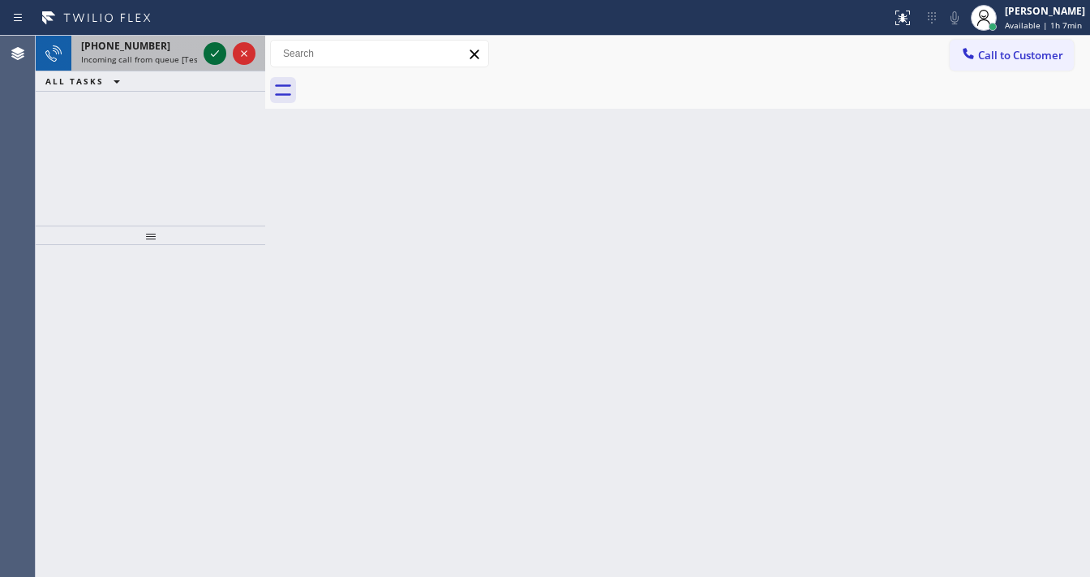
drag, startPoint x: 206, startPoint y: 46, endPoint x: 211, endPoint y: 55, distance: 10.2
click at [206, 47] on icon at bounding box center [214, 53] width 19 height 19
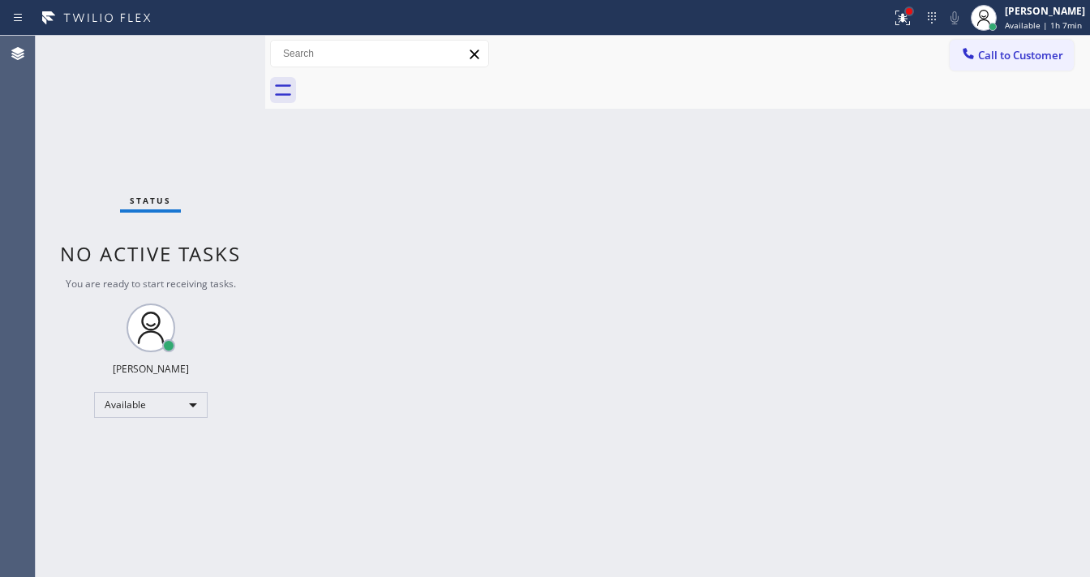
click at [913, 14] on div at bounding box center [909, 11] width 6 height 6
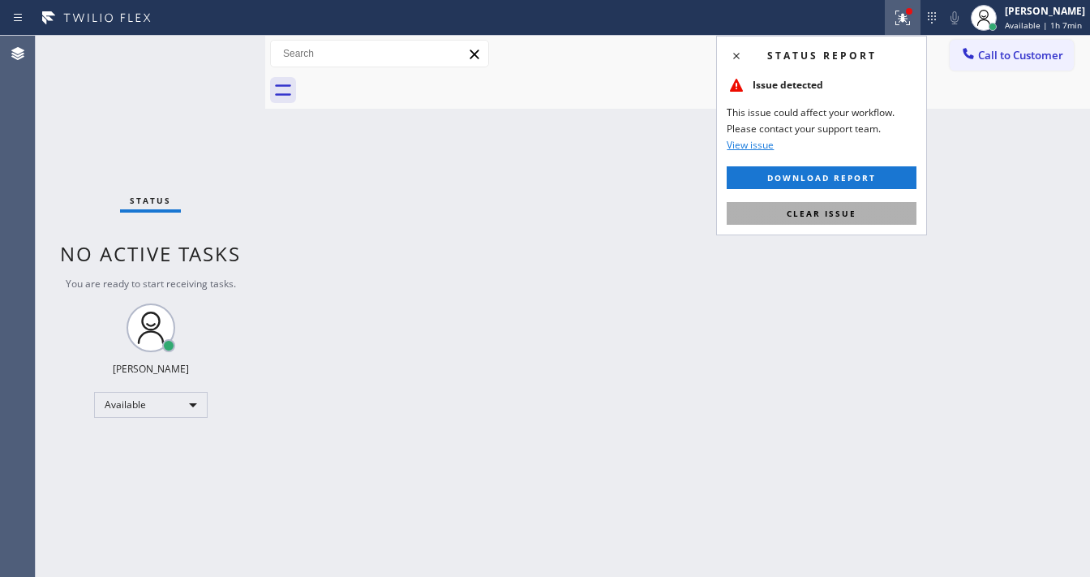
click at [857, 219] on button "Clear issue" at bounding box center [822, 213] width 190 height 23
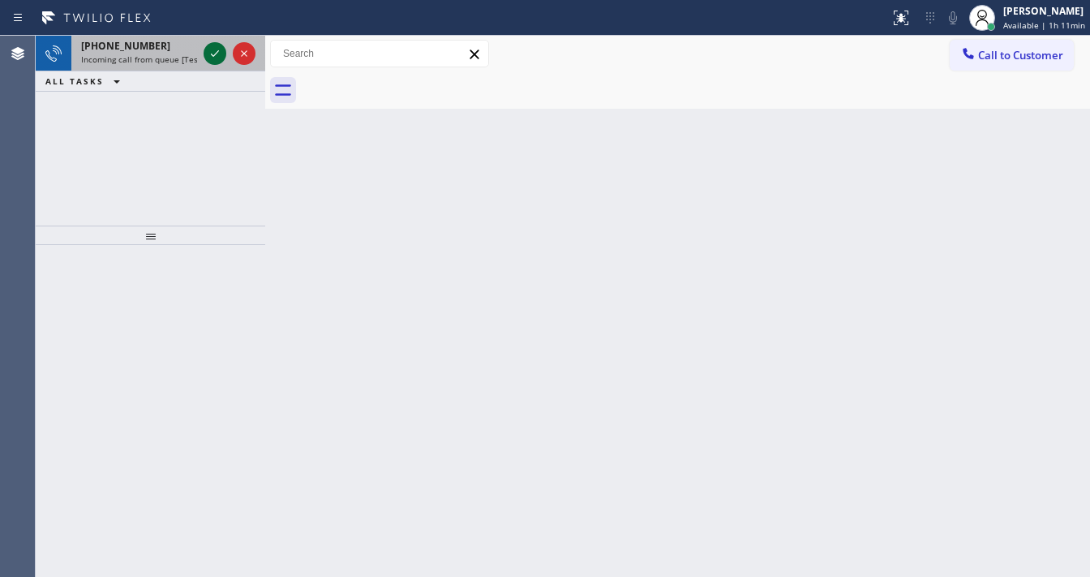
click at [212, 49] on icon at bounding box center [214, 53] width 19 height 19
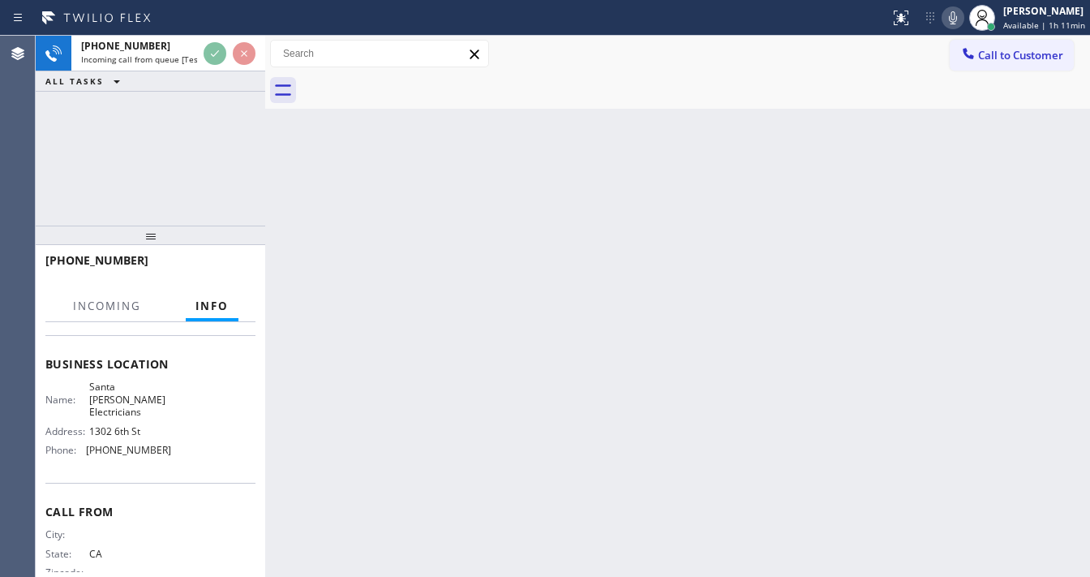
scroll to position [195, 0]
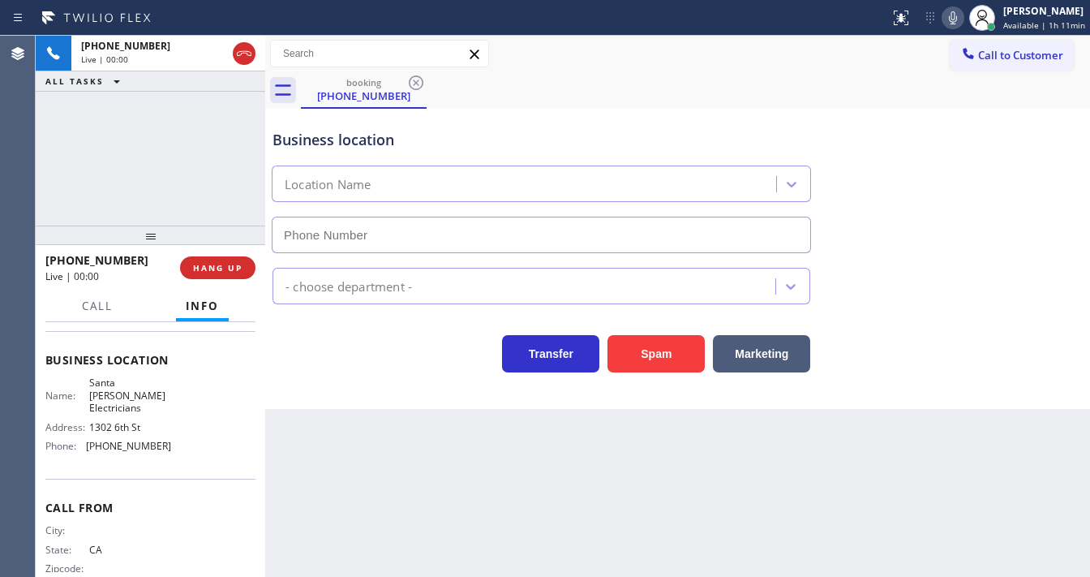
type input "[PHONE_NUMBER]"
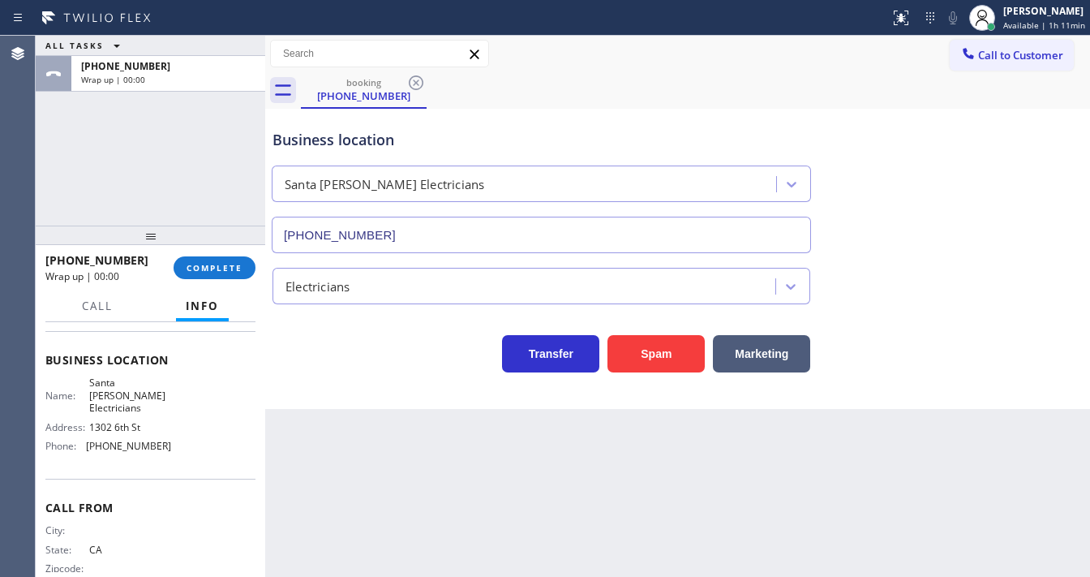
click at [57, 195] on div "ALL TASKS ALL TASKS ACTIVE TASKS TASKS IN WRAP UP [PHONE_NUMBER] Wrap up | 00:00" at bounding box center [151, 131] width 230 height 190
click at [201, 273] on span "COMPLETE" at bounding box center [215, 267] width 56 height 11
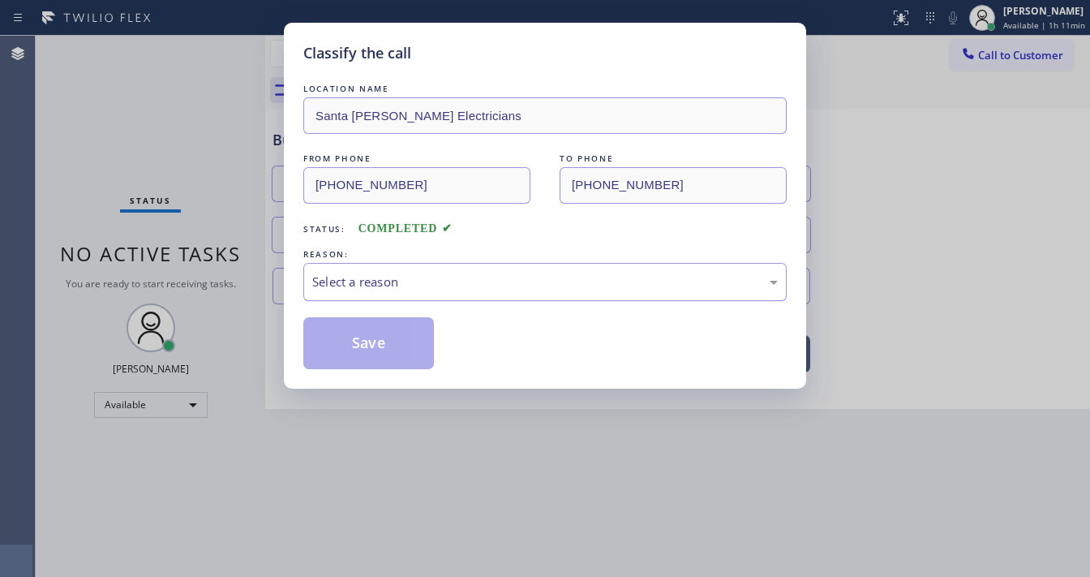
click at [389, 279] on div "Select a reason" at bounding box center [545, 282] width 466 height 19
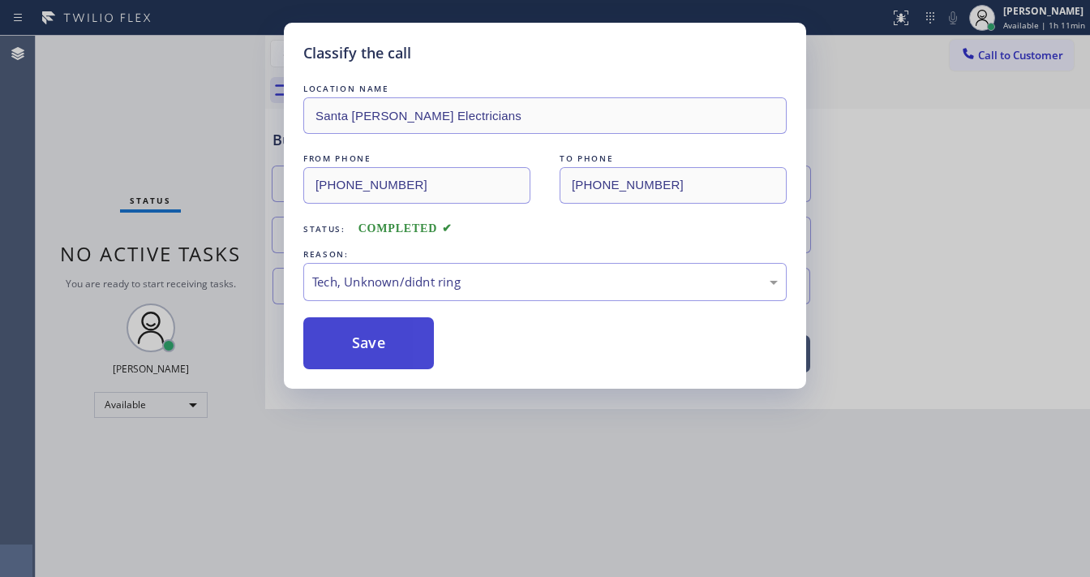
click at [362, 354] on button "Save" at bounding box center [368, 343] width 131 height 52
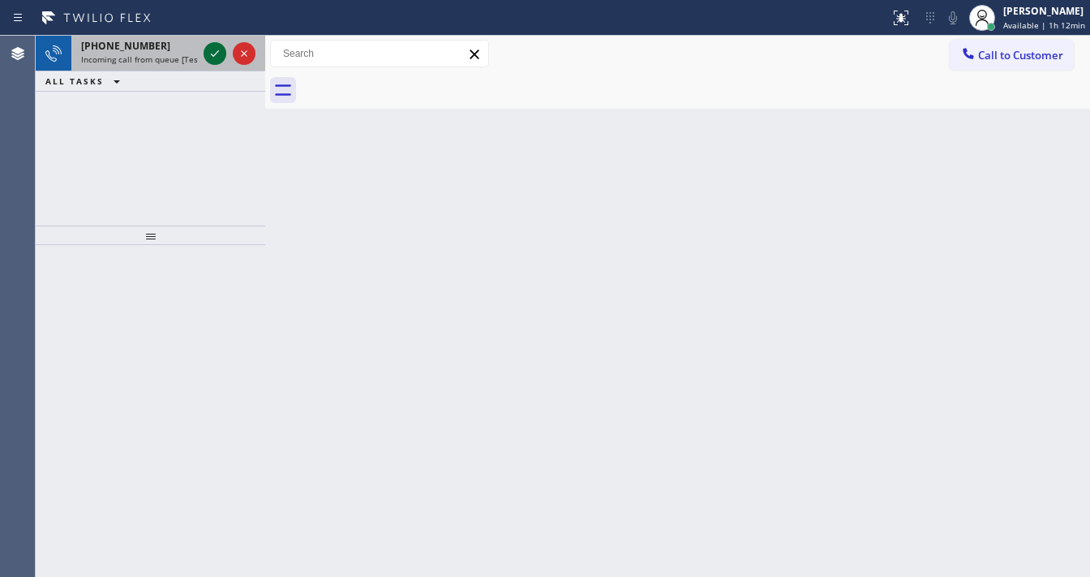
click at [211, 47] on icon at bounding box center [214, 53] width 19 height 19
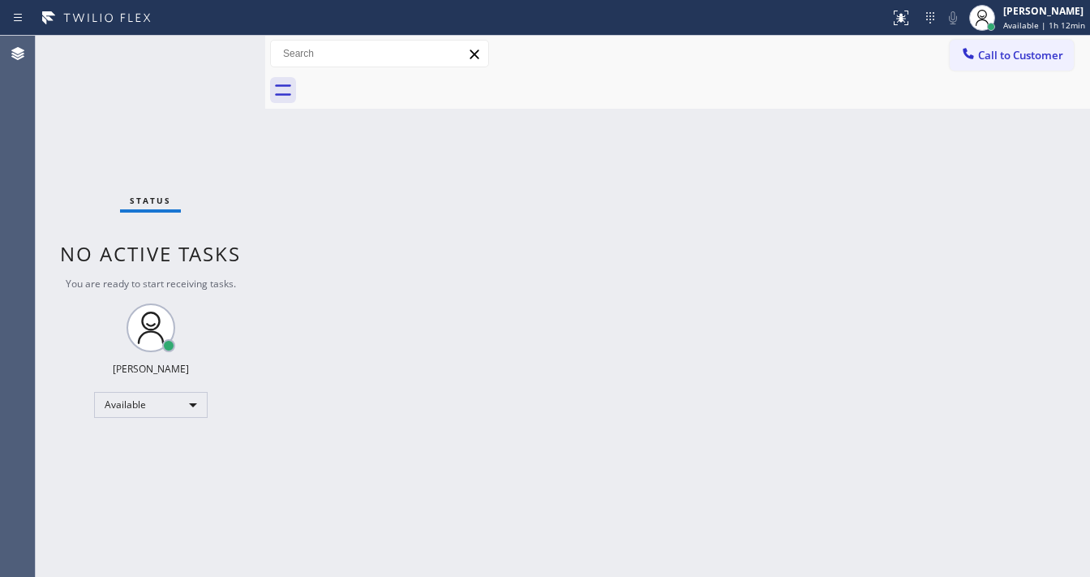
drag, startPoint x: 213, startPoint y: 47, endPoint x: 220, endPoint y: 52, distance: 8.8
click at [220, 52] on div "Status No active tasks You are ready to start receiving tasks. [PERSON_NAME]" at bounding box center [151, 306] width 230 height 541
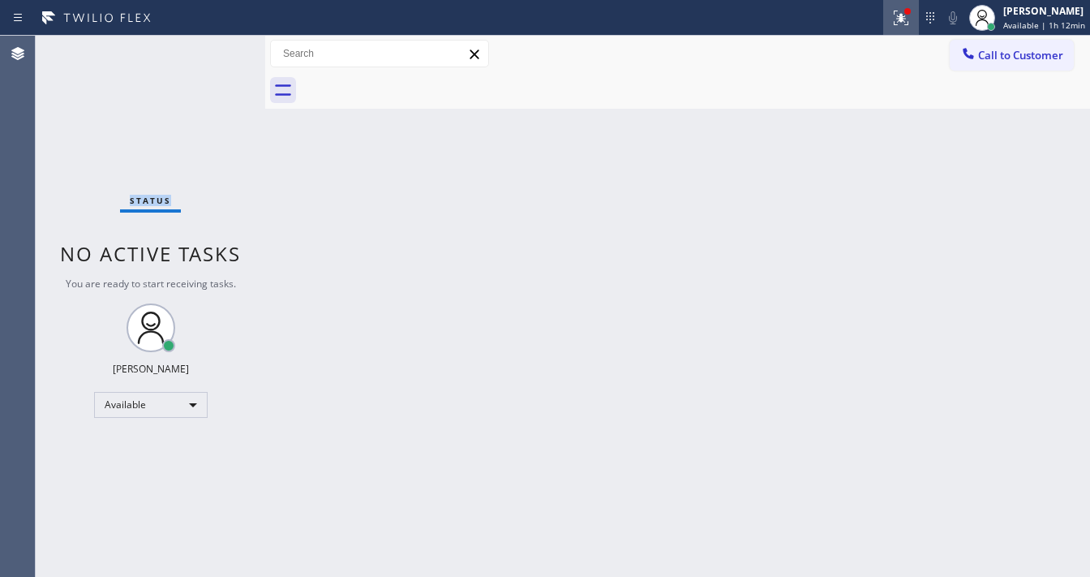
click at [893, 16] on div at bounding box center [901, 17] width 36 height 19
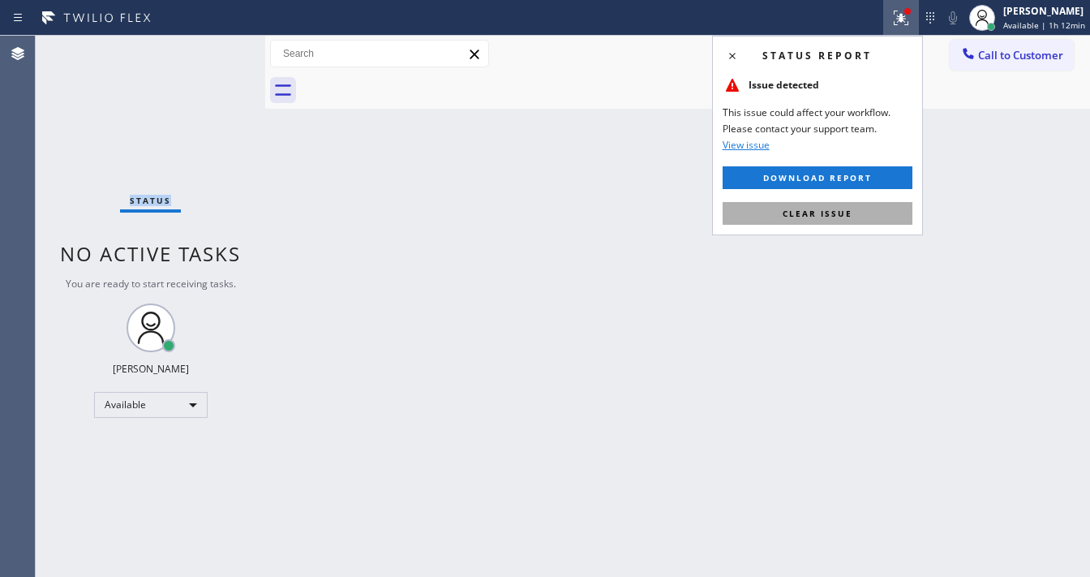
click at [860, 204] on button "Clear issue" at bounding box center [818, 213] width 190 height 23
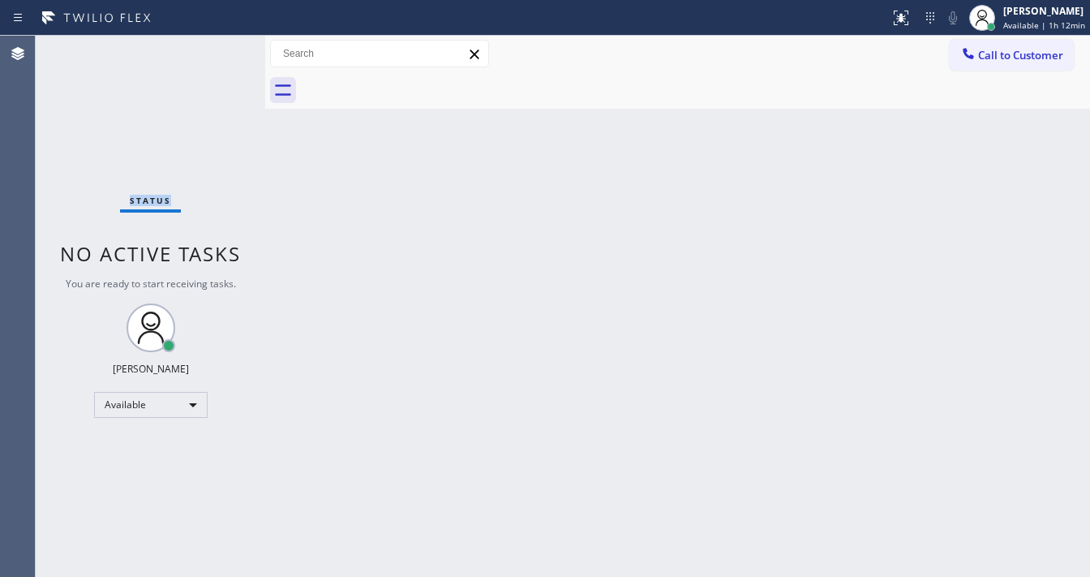
click at [211, 40] on div "Status No active tasks You are ready to start receiving tasks. [PERSON_NAME]" at bounding box center [151, 306] width 230 height 541
click at [213, 43] on div "Status No active tasks You are ready to start receiving tasks. [PERSON_NAME]" at bounding box center [151, 306] width 230 height 541
click at [213, 48] on div "Status No active tasks You are ready to start receiving tasks. [PERSON_NAME]" at bounding box center [151, 306] width 230 height 541
click at [211, 42] on div "Status No active tasks You are ready to start receiving tasks. [PERSON_NAME]" at bounding box center [151, 306] width 230 height 541
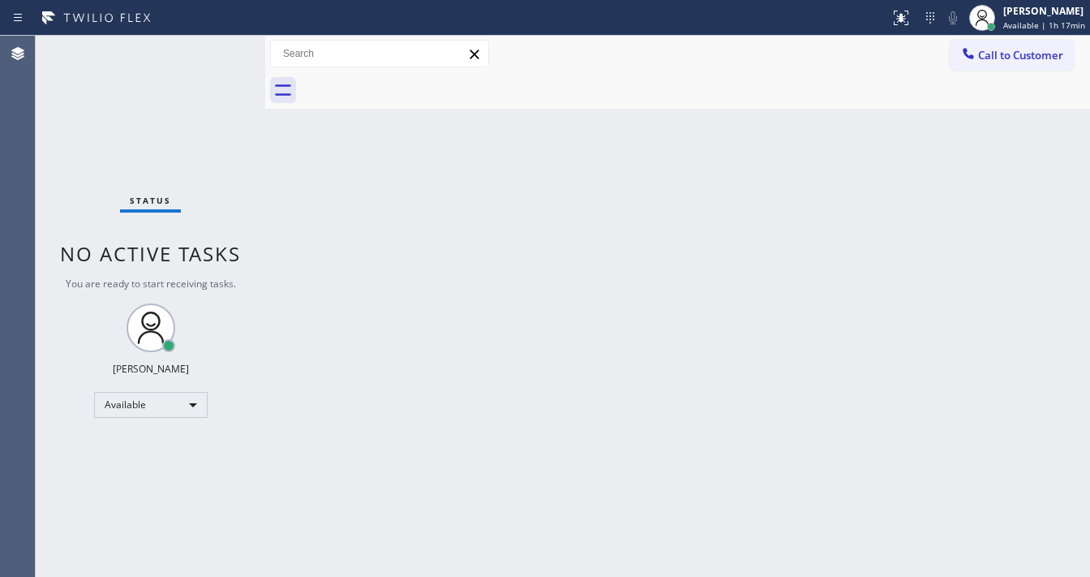
click at [211, 42] on div "Status No active tasks You are ready to start receiving tasks. [PERSON_NAME]" at bounding box center [151, 306] width 230 height 541
click at [208, 52] on div "Status No active tasks You are ready to start receiving tasks. [PERSON_NAME]" at bounding box center [151, 306] width 230 height 541
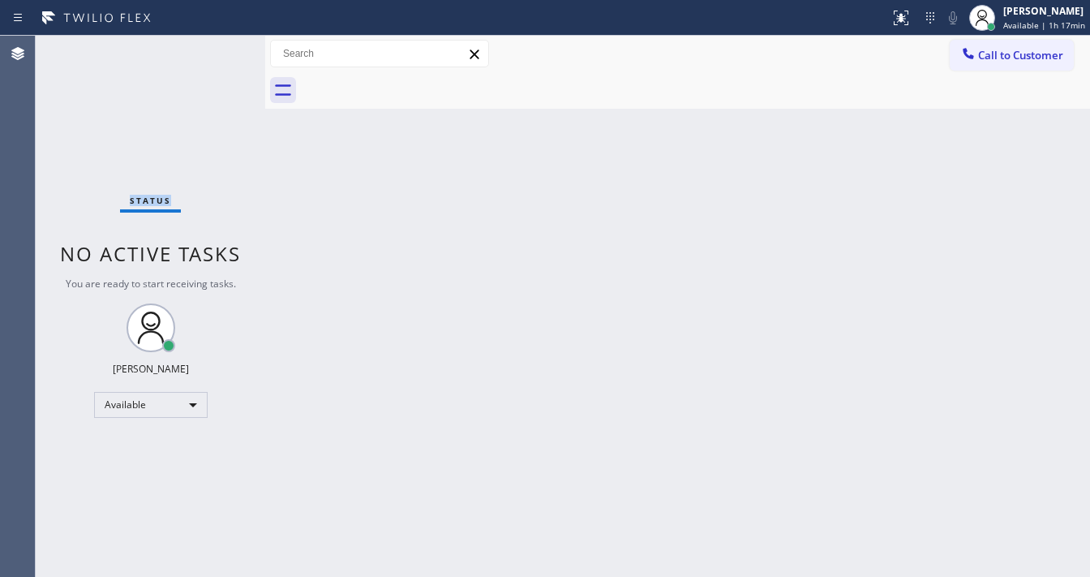
click at [208, 52] on div "Status No active tasks You are ready to start receiving tasks. [PERSON_NAME]" at bounding box center [151, 306] width 230 height 541
click at [1051, 26] on span "Available | 1h 20min" at bounding box center [1045, 24] width 82 height 11
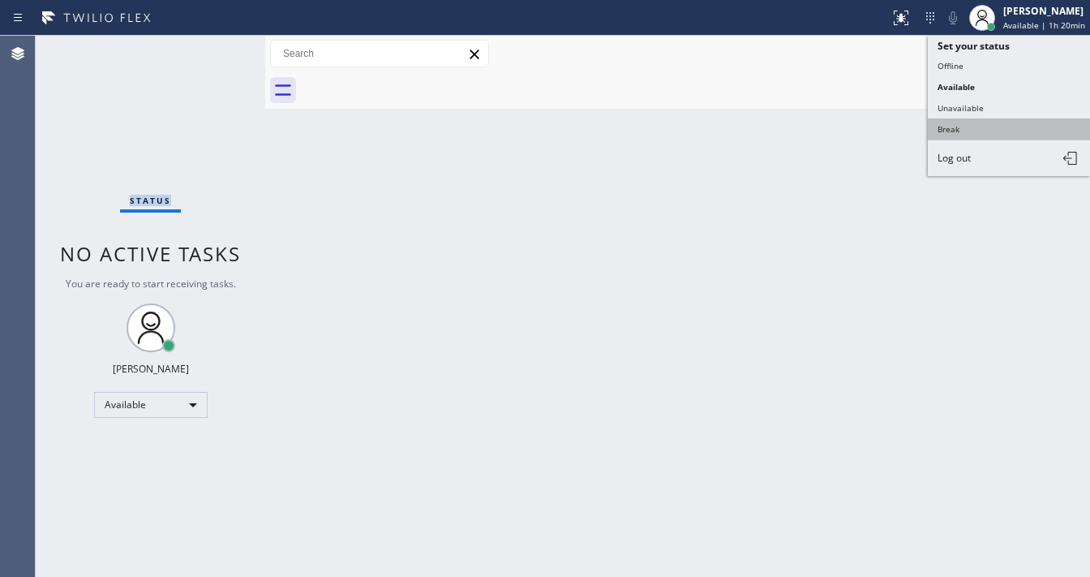
click at [968, 135] on button "Break" at bounding box center [1009, 128] width 162 height 21
